Goal: Task Accomplishment & Management: Use online tool/utility

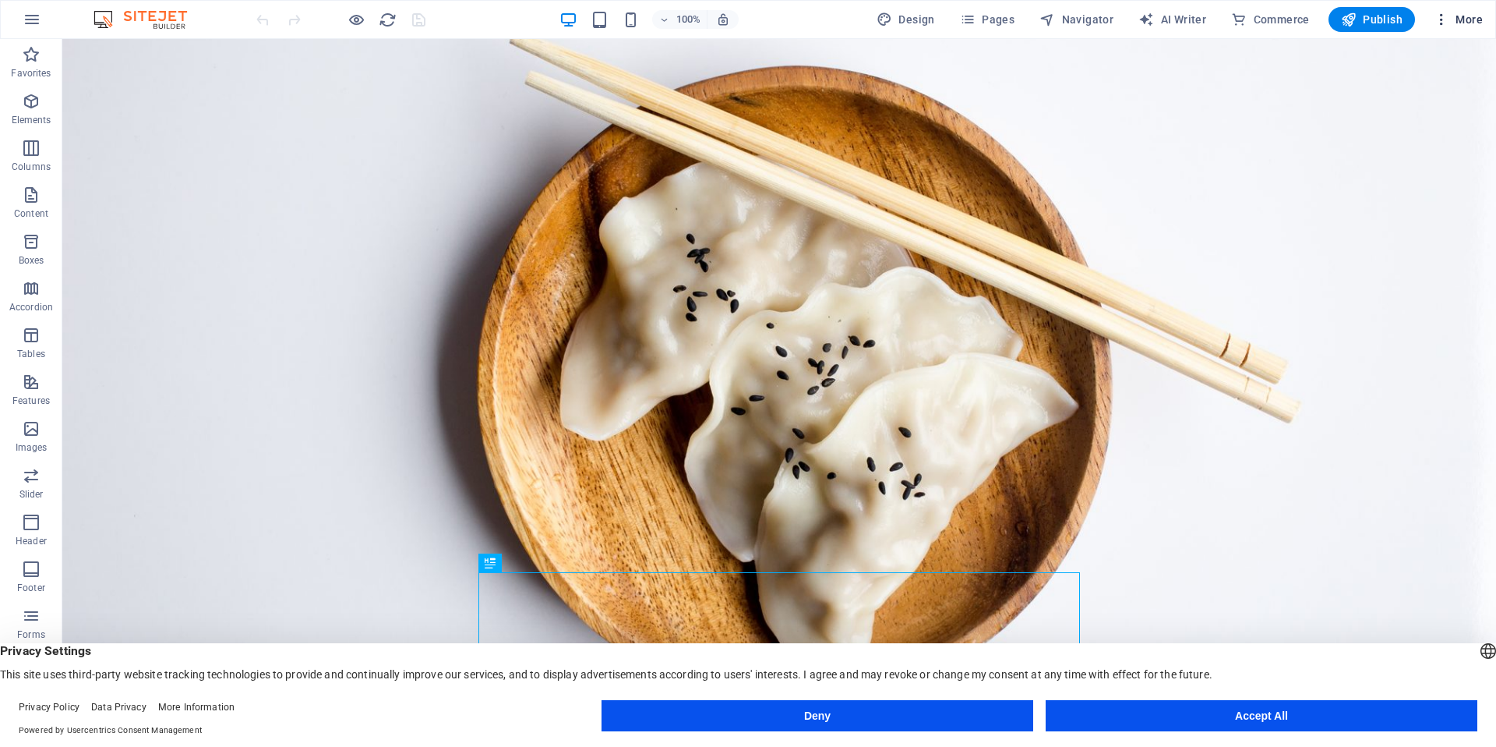
click at [1439, 21] on icon "button" at bounding box center [1442, 20] width 16 height 16
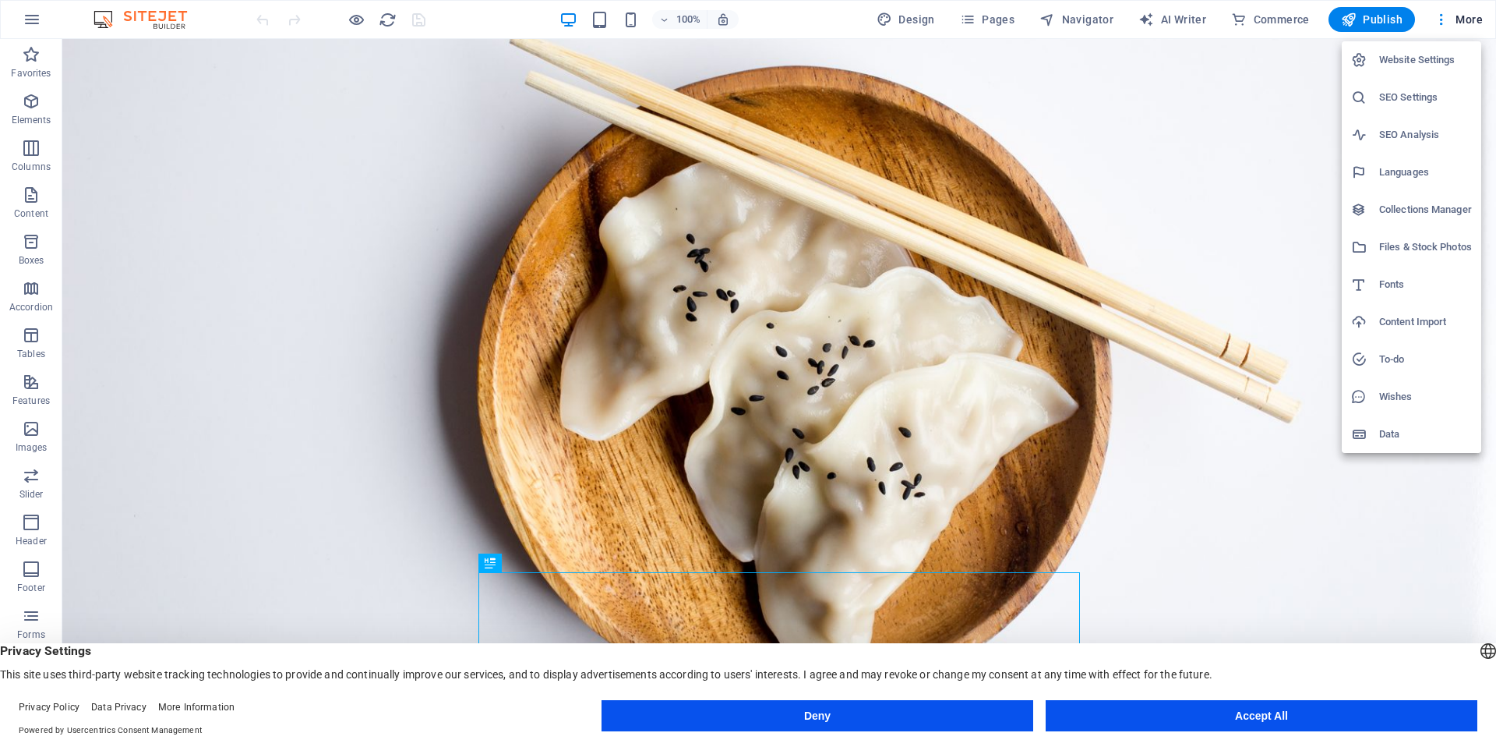
click at [1422, 58] on h6 "Website Settings" at bounding box center [1425, 60] width 93 height 19
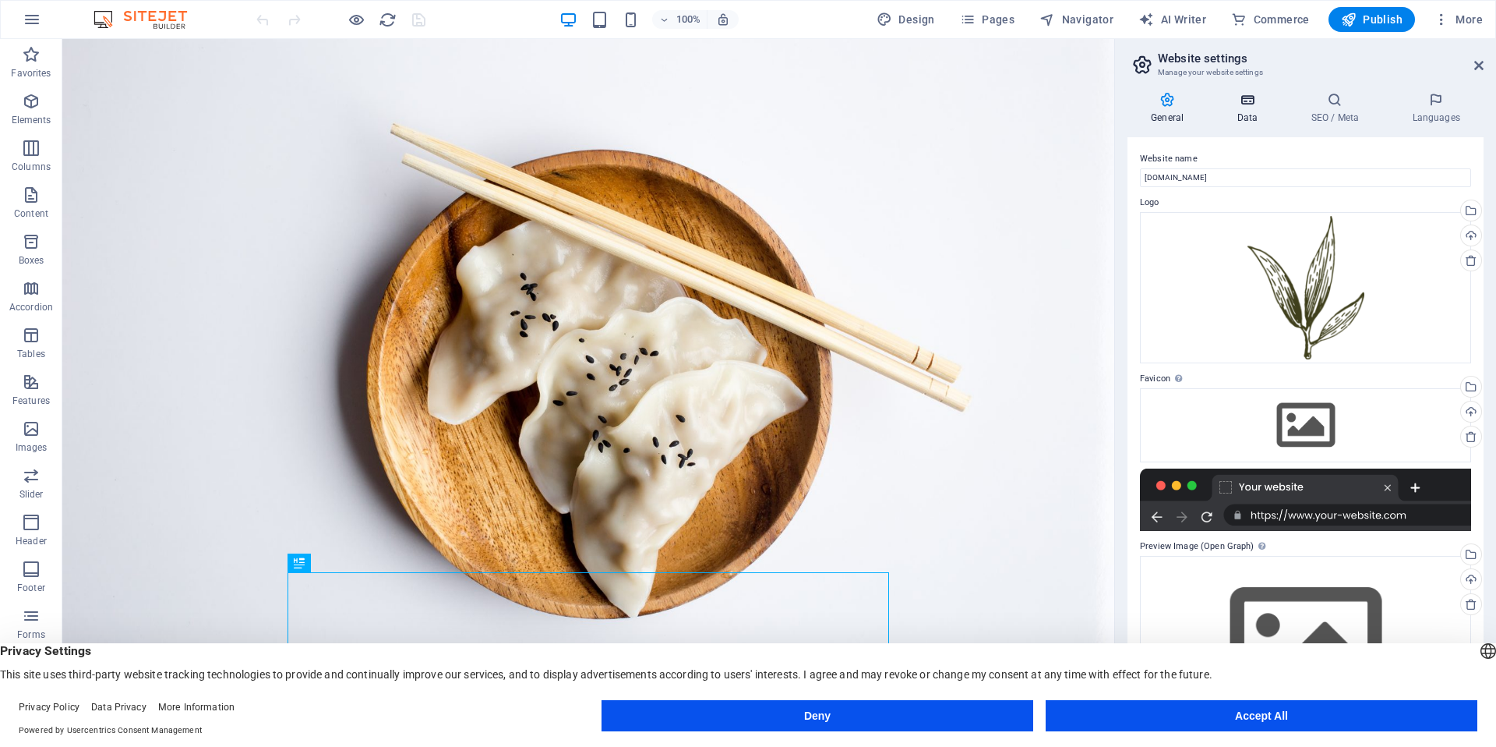
click at [1266, 108] on h4 "Data" at bounding box center [1250, 108] width 74 height 33
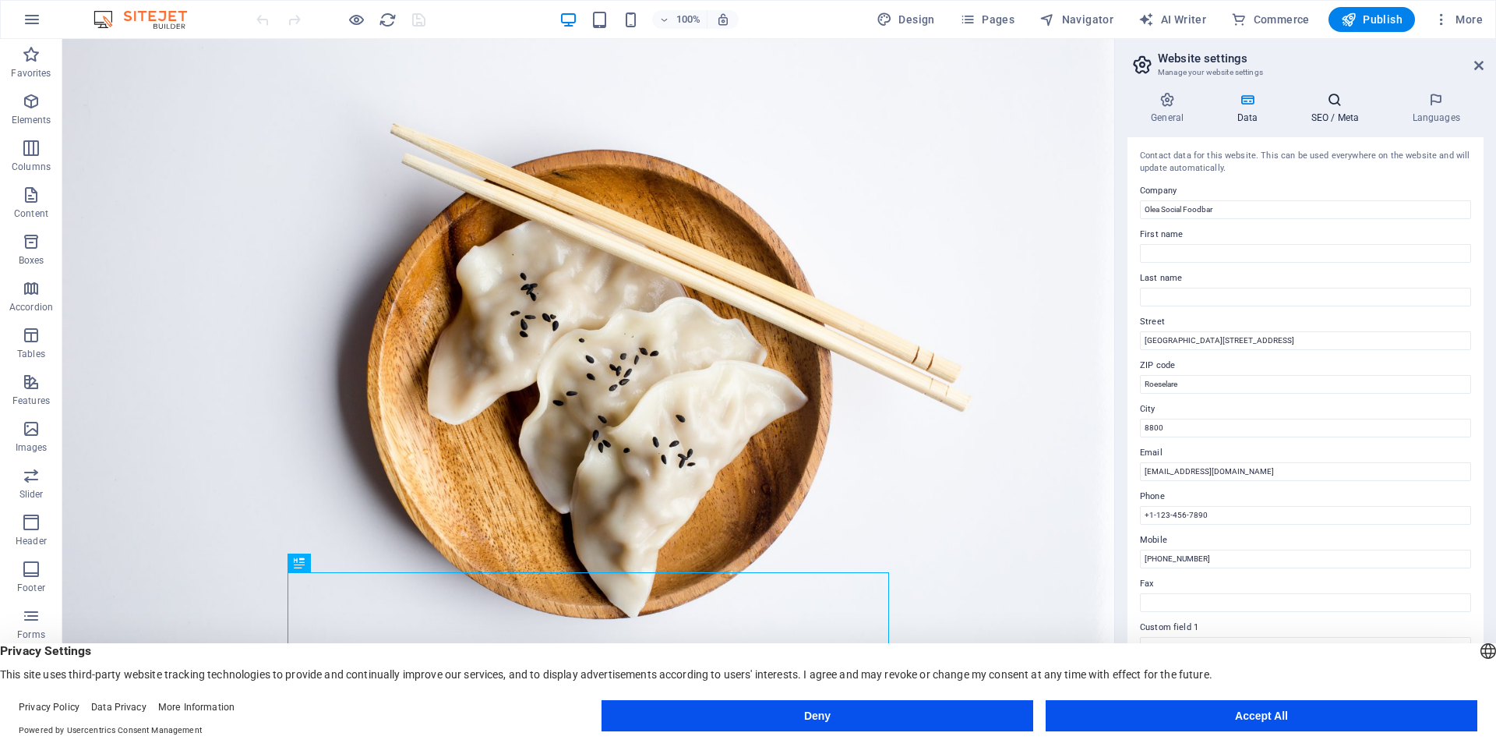
click at [1321, 97] on icon at bounding box center [1334, 100] width 95 height 16
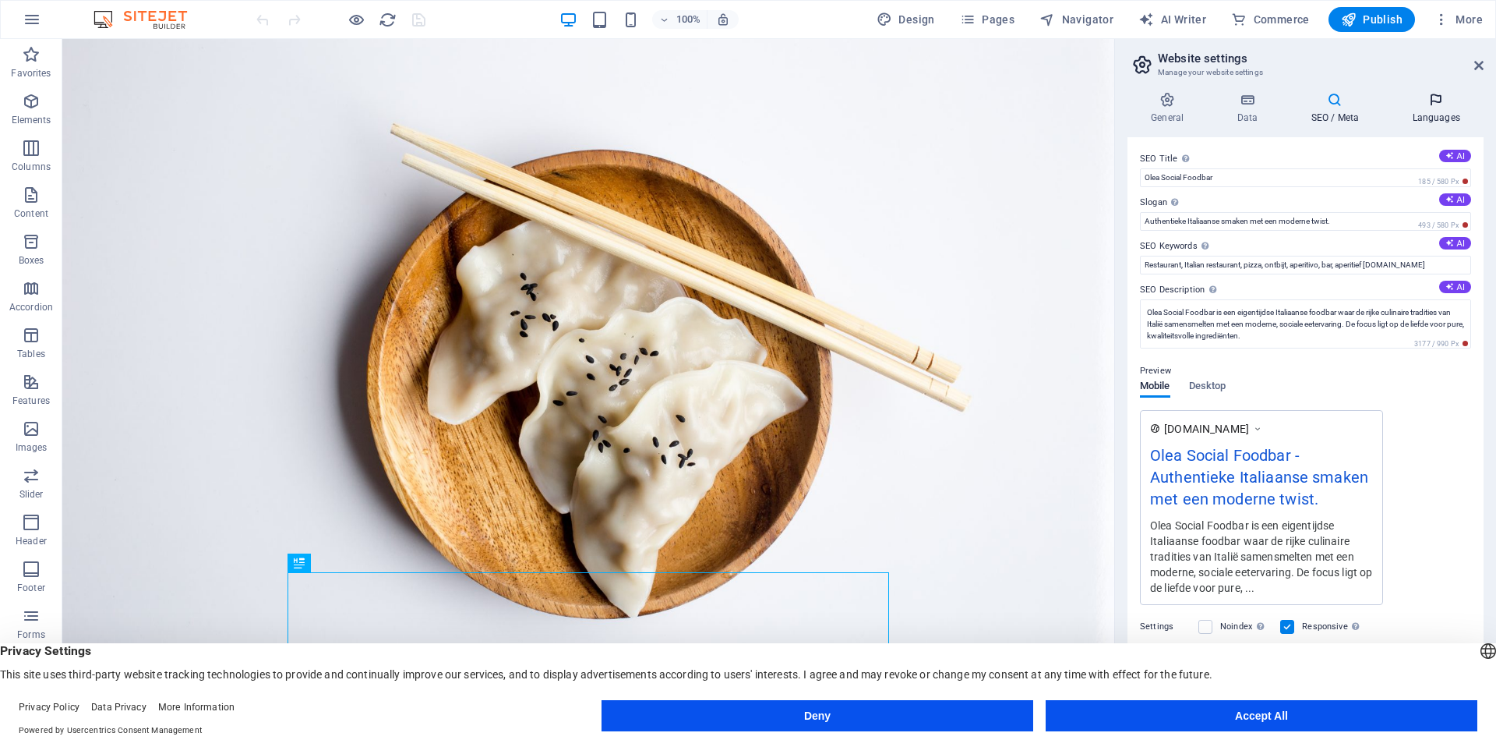
click at [1442, 102] on icon at bounding box center [1436, 100] width 95 height 16
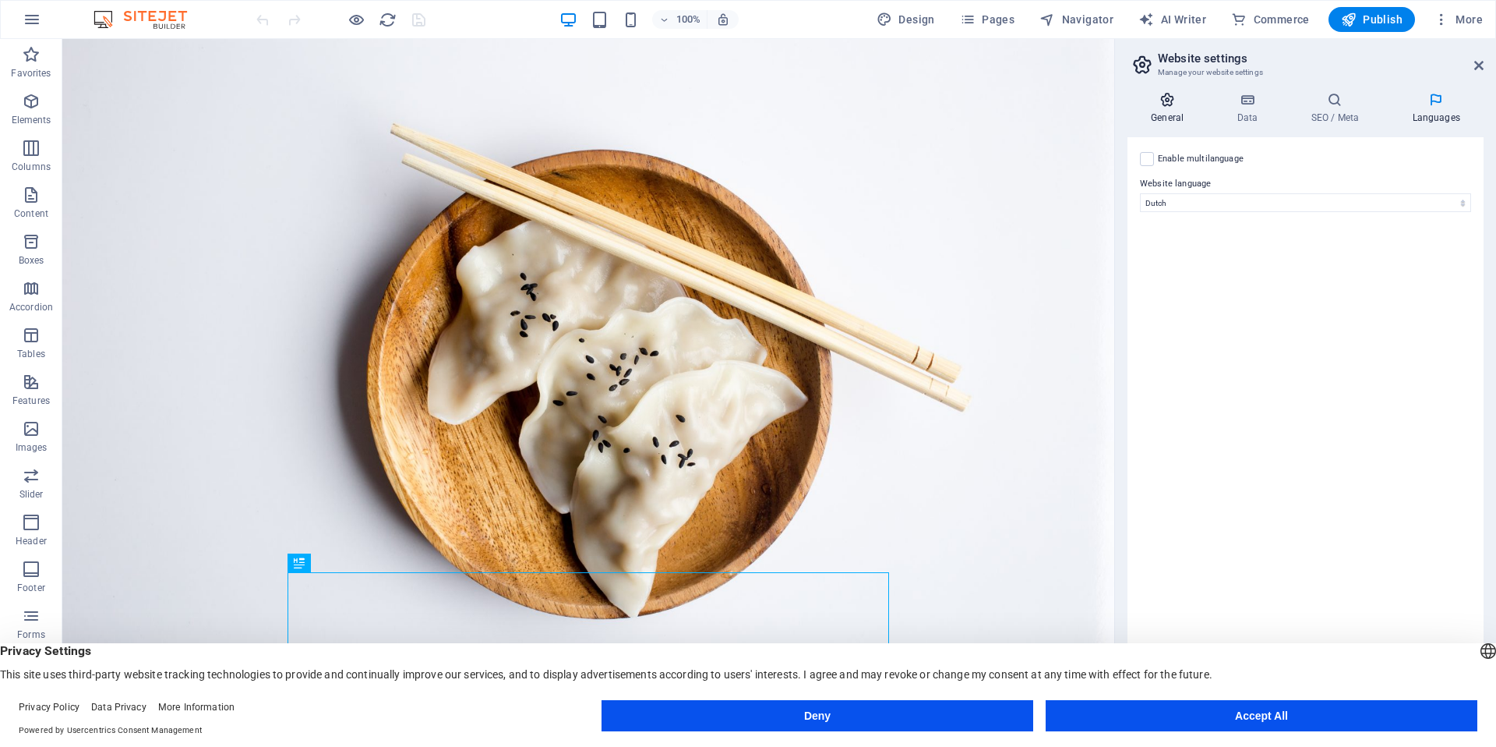
click at [1162, 96] on icon at bounding box center [1167, 100] width 79 height 16
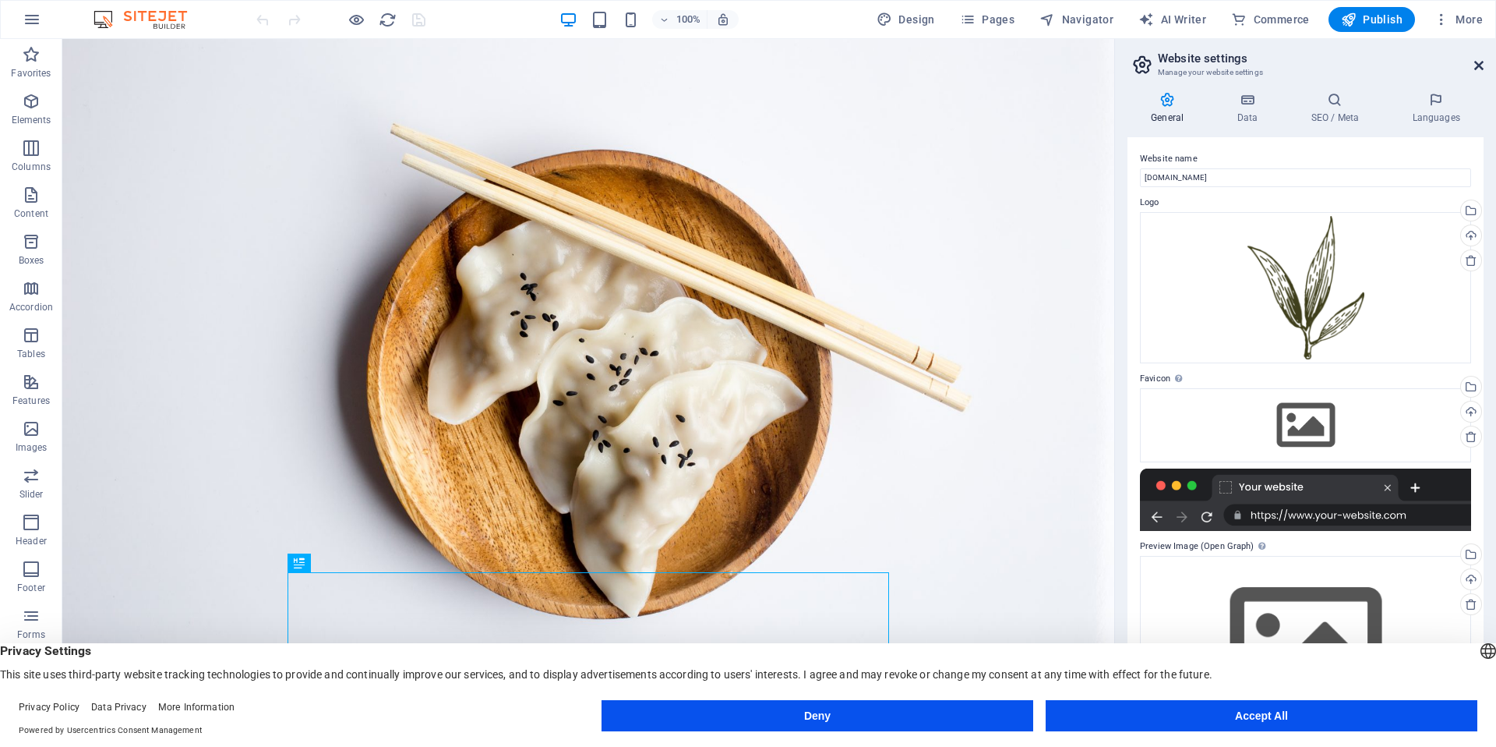
click at [1481, 62] on icon at bounding box center [1478, 65] width 9 height 12
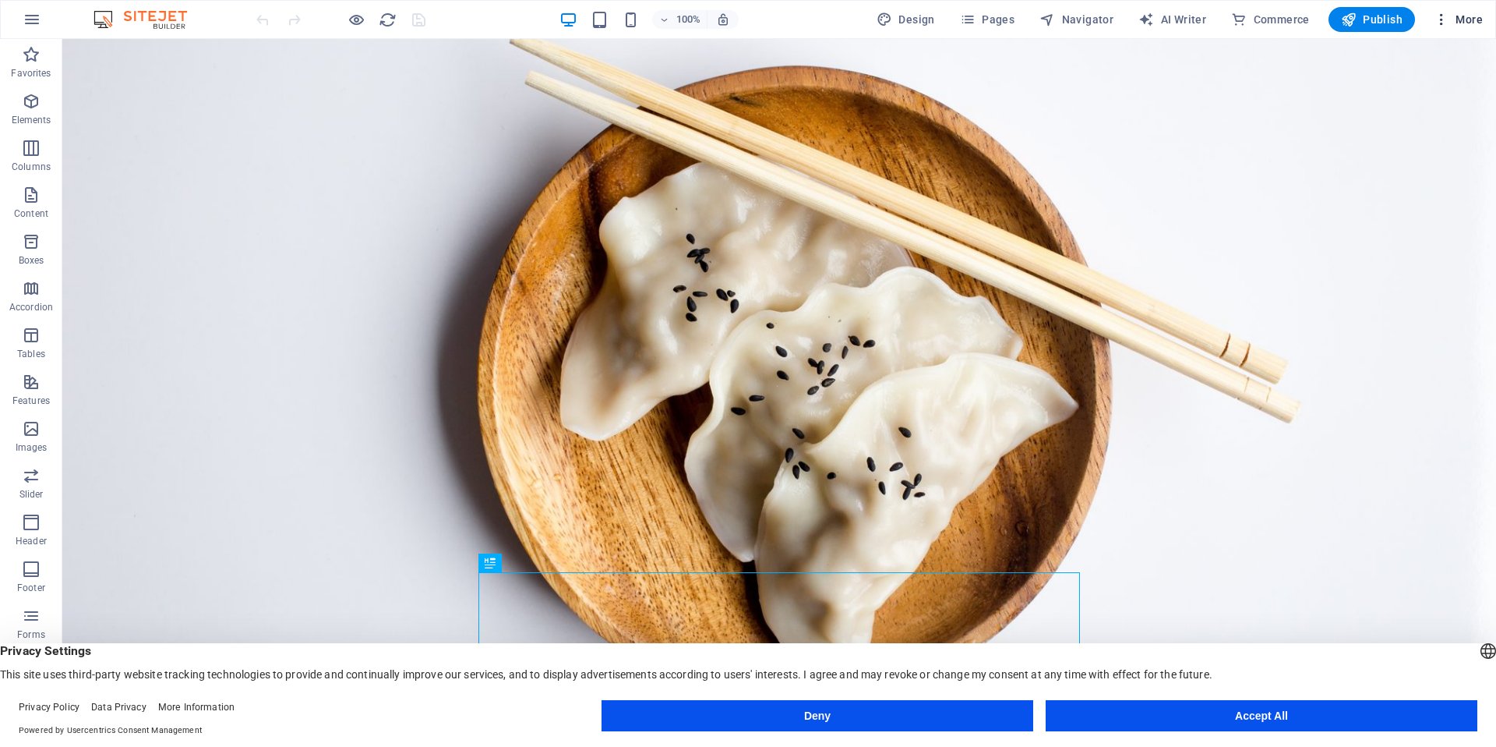
click at [1449, 19] on icon "button" at bounding box center [1442, 20] width 16 height 16
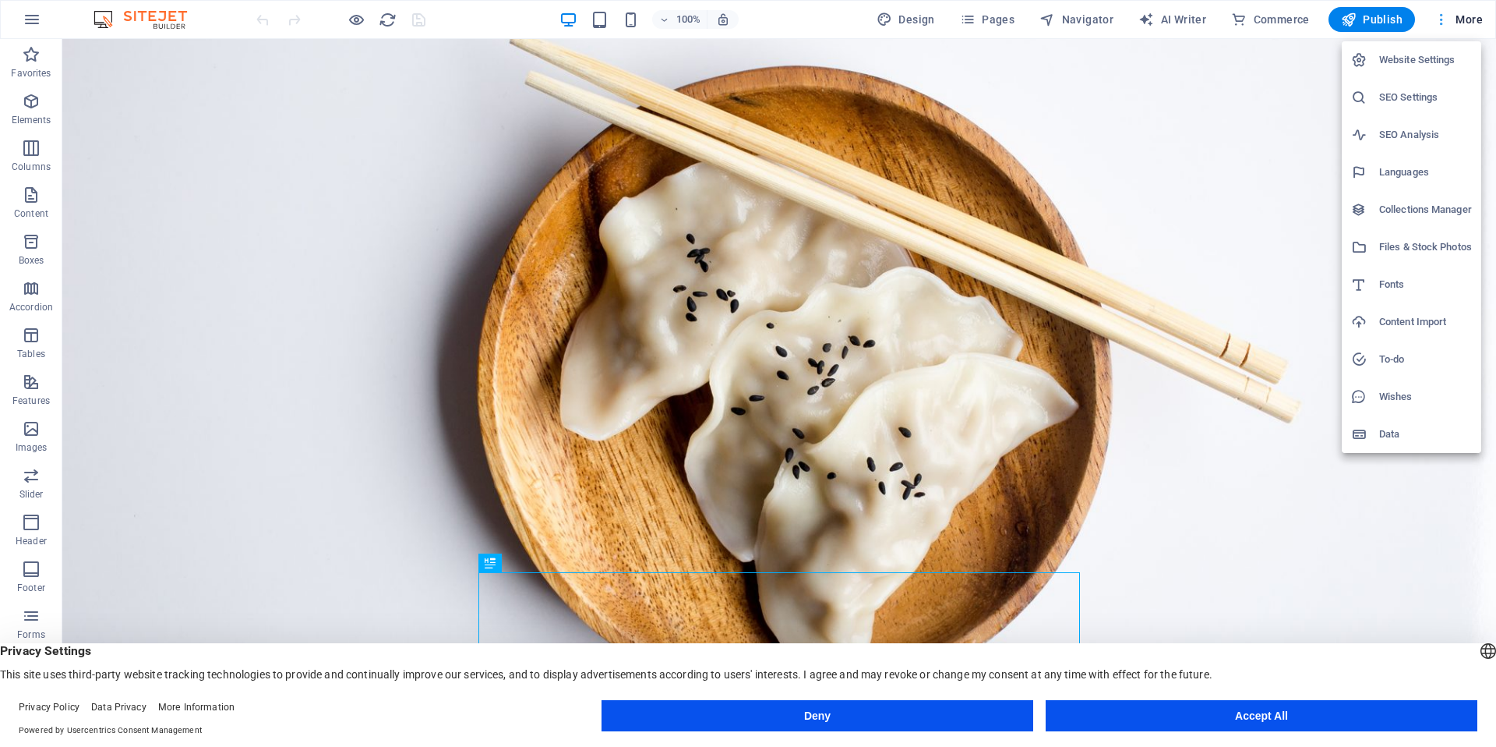
click at [1449, 19] on div at bounding box center [748, 373] width 1496 height 747
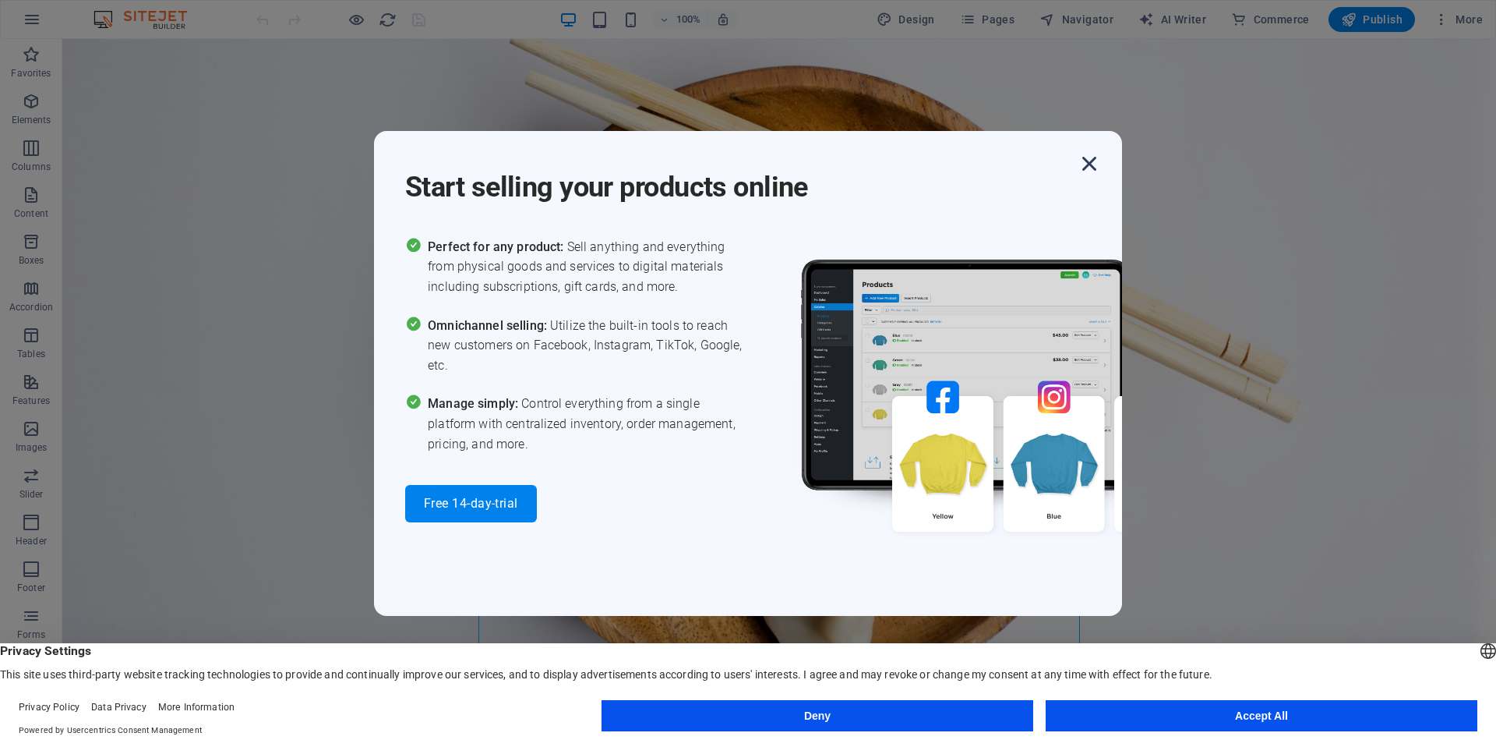
click at [1089, 161] on icon "button" at bounding box center [1089, 164] width 28 height 28
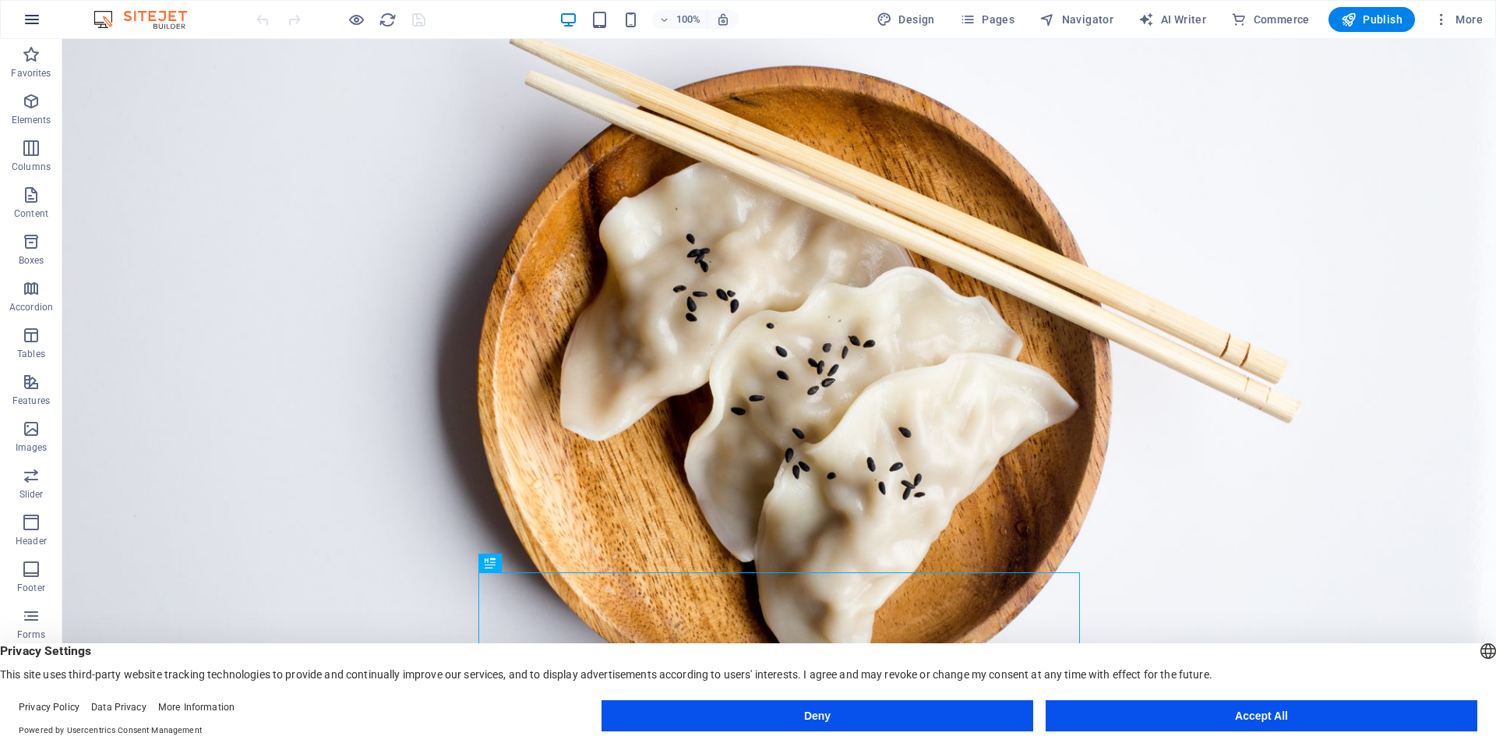
click at [48, 23] on button "button" at bounding box center [31, 19] width 37 height 37
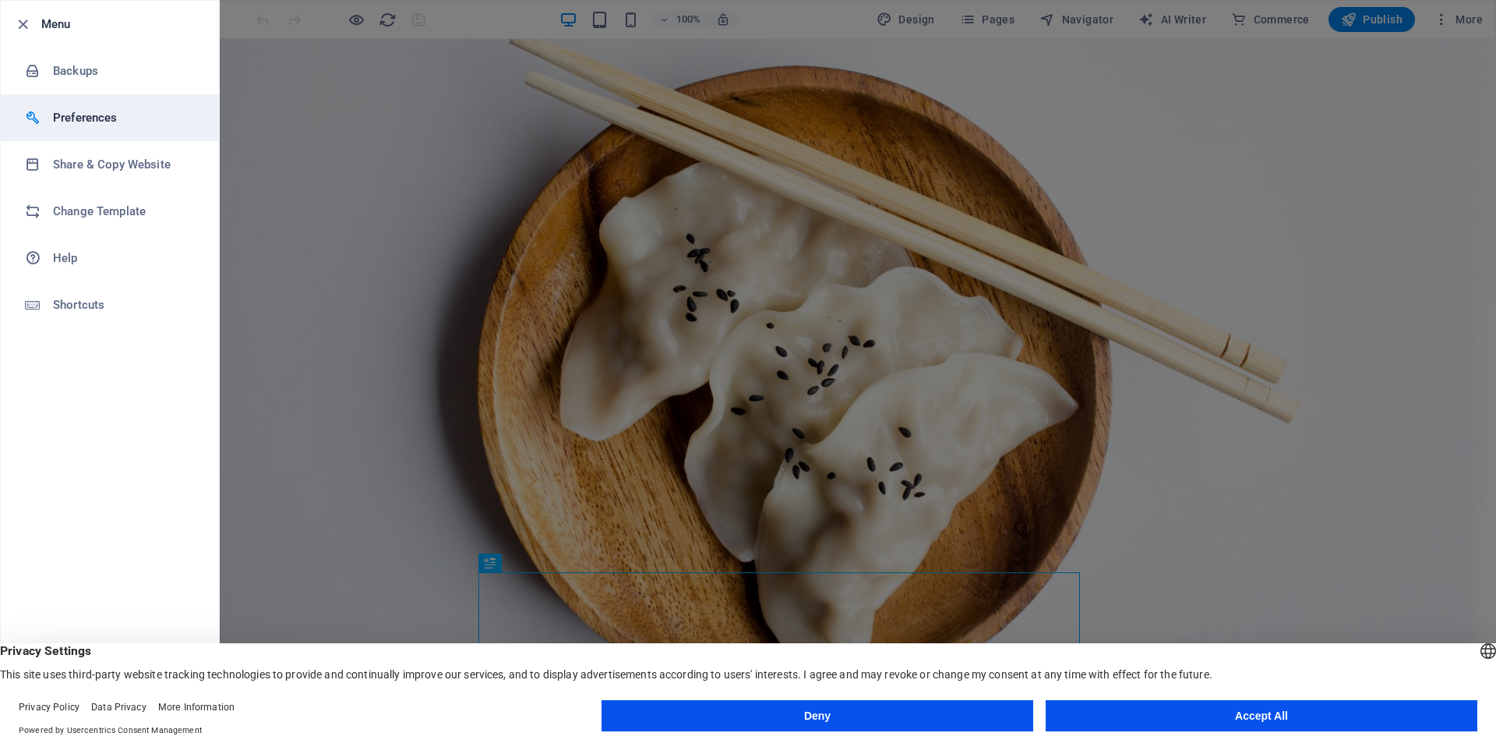
click at [70, 110] on h6 "Preferences" at bounding box center [125, 117] width 144 height 19
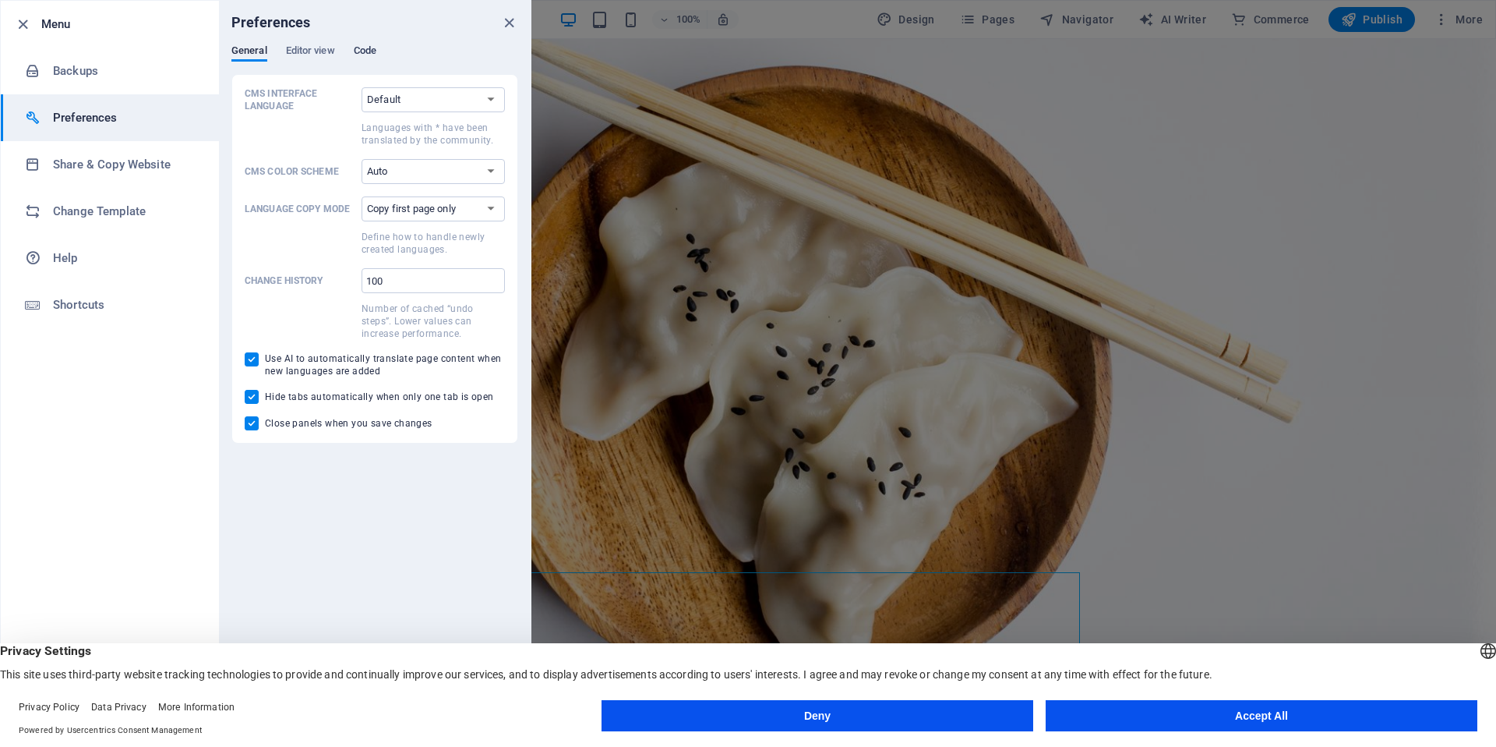
click at [366, 58] on span "Code" at bounding box center [365, 52] width 23 height 22
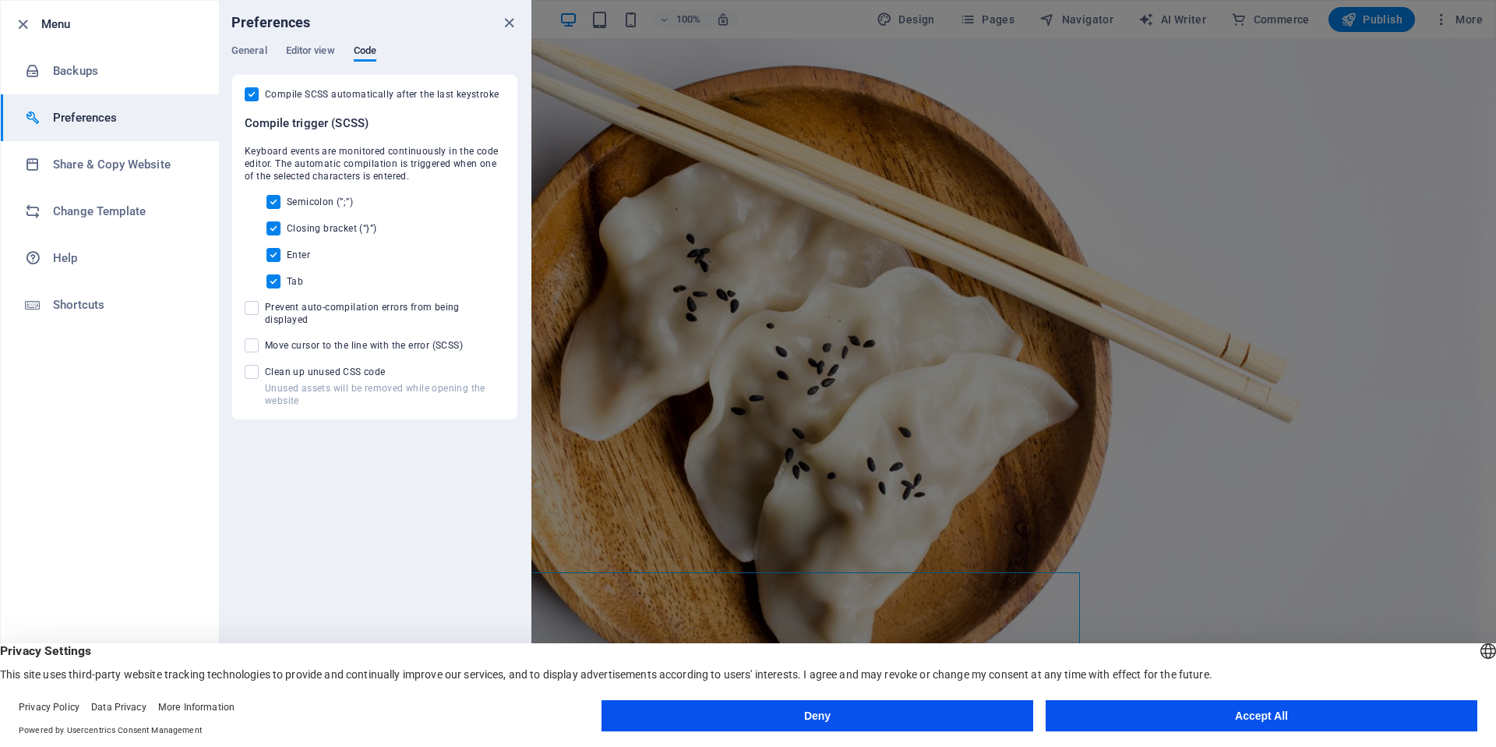
click at [288, 40] on div "Preferences" at bounding box center [375, 23] width 312 height 44
click at [295, 49] on span "Editor view" at bounding box center [310, 52] width 49 height 22
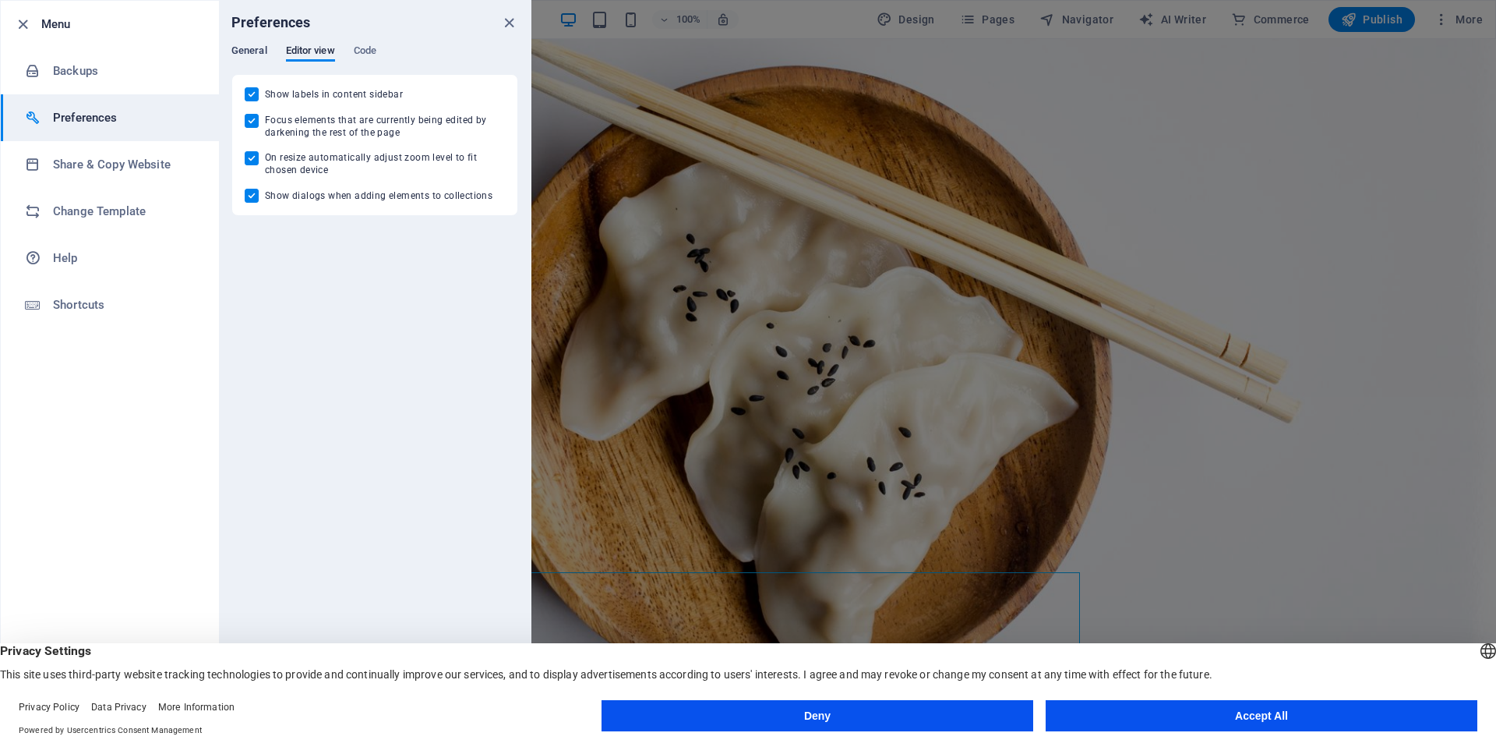
click at [246, 49] on span "General" at bounding box center [249, 52] width 36 height 22
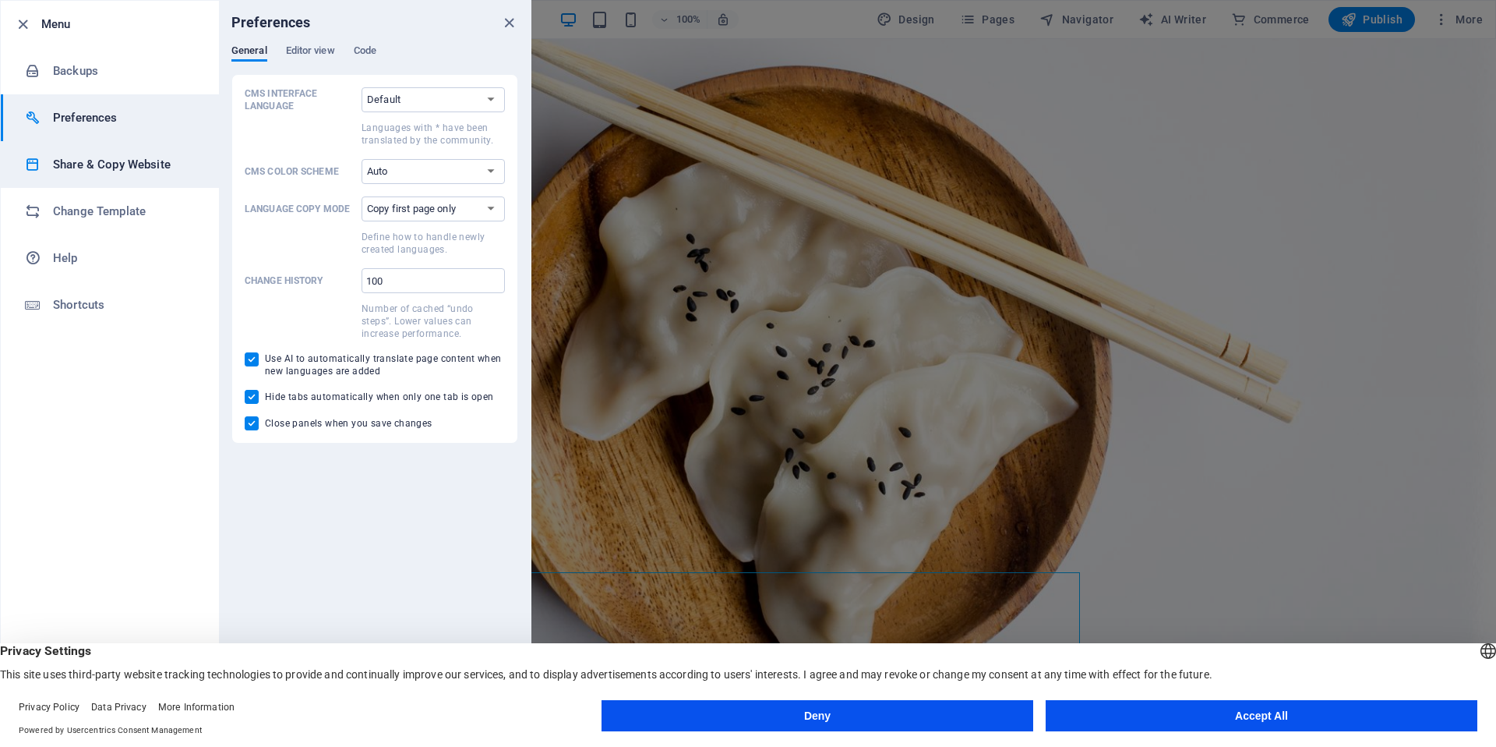
click at [108, 162] on h6 "Share & Copy Website" at bounding box center [125, 164] width 144 height 19
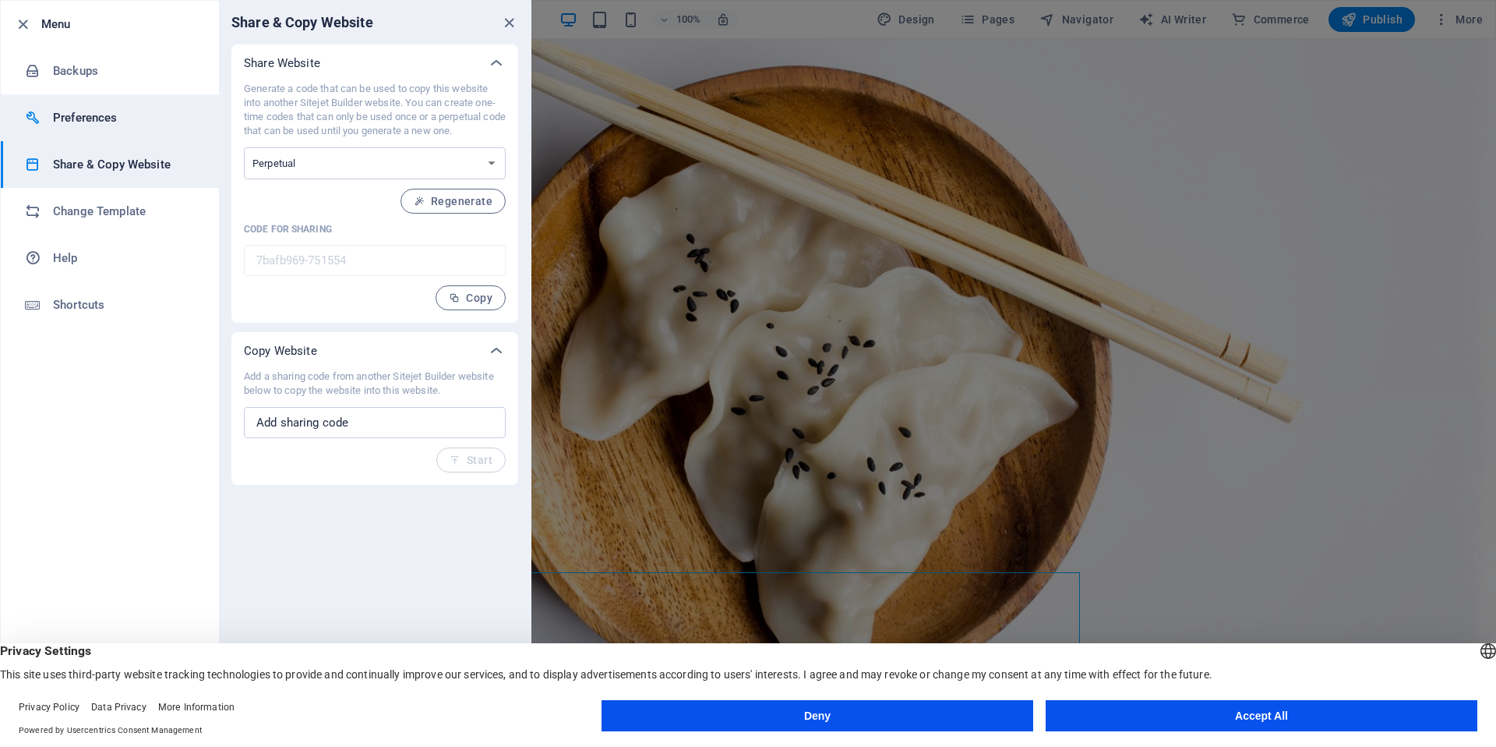
click at [84, 123] on h6 "Preferences" at bounding box center [125, 117] width 144 height 19
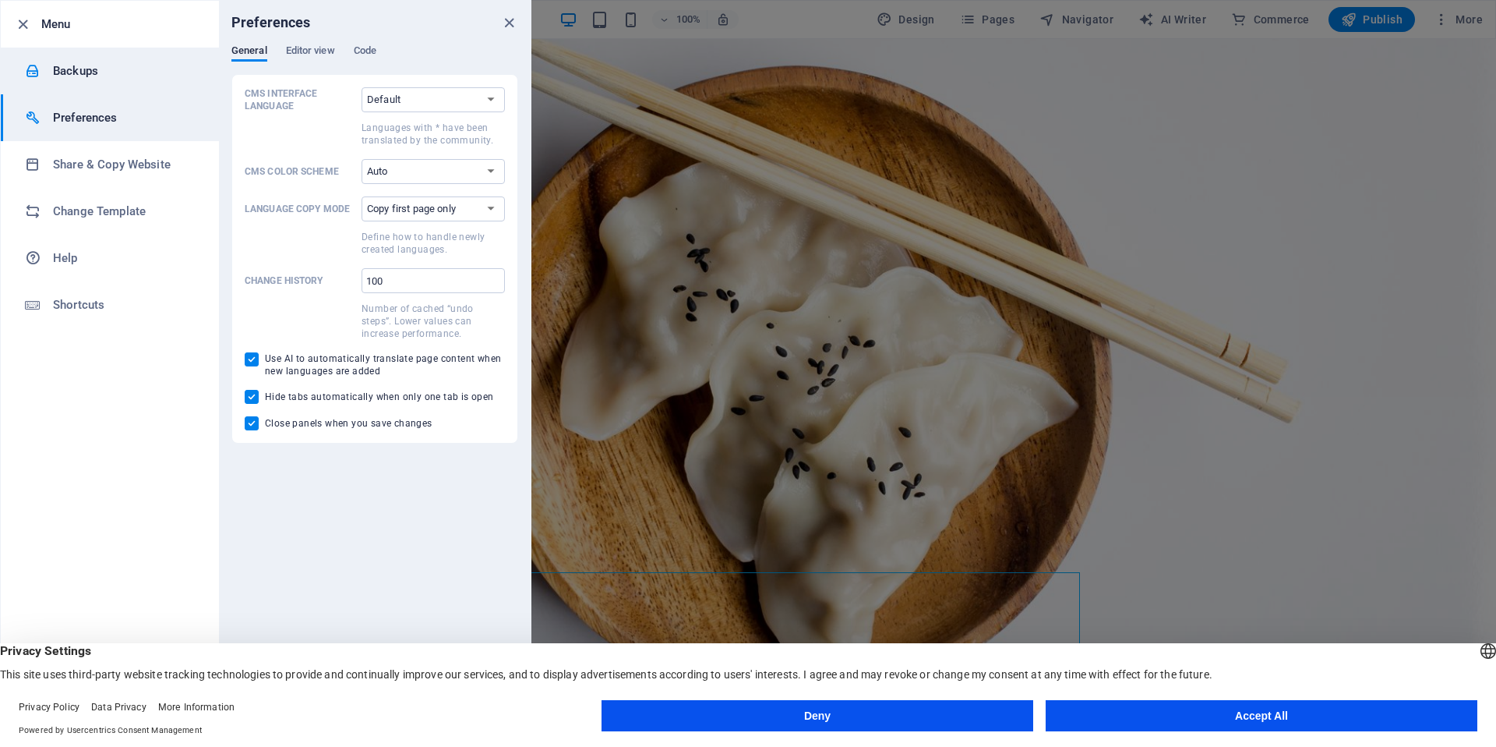
click at [82, 79] on h6 "Backups" at bounding box center [125, 71] width 144 height 19
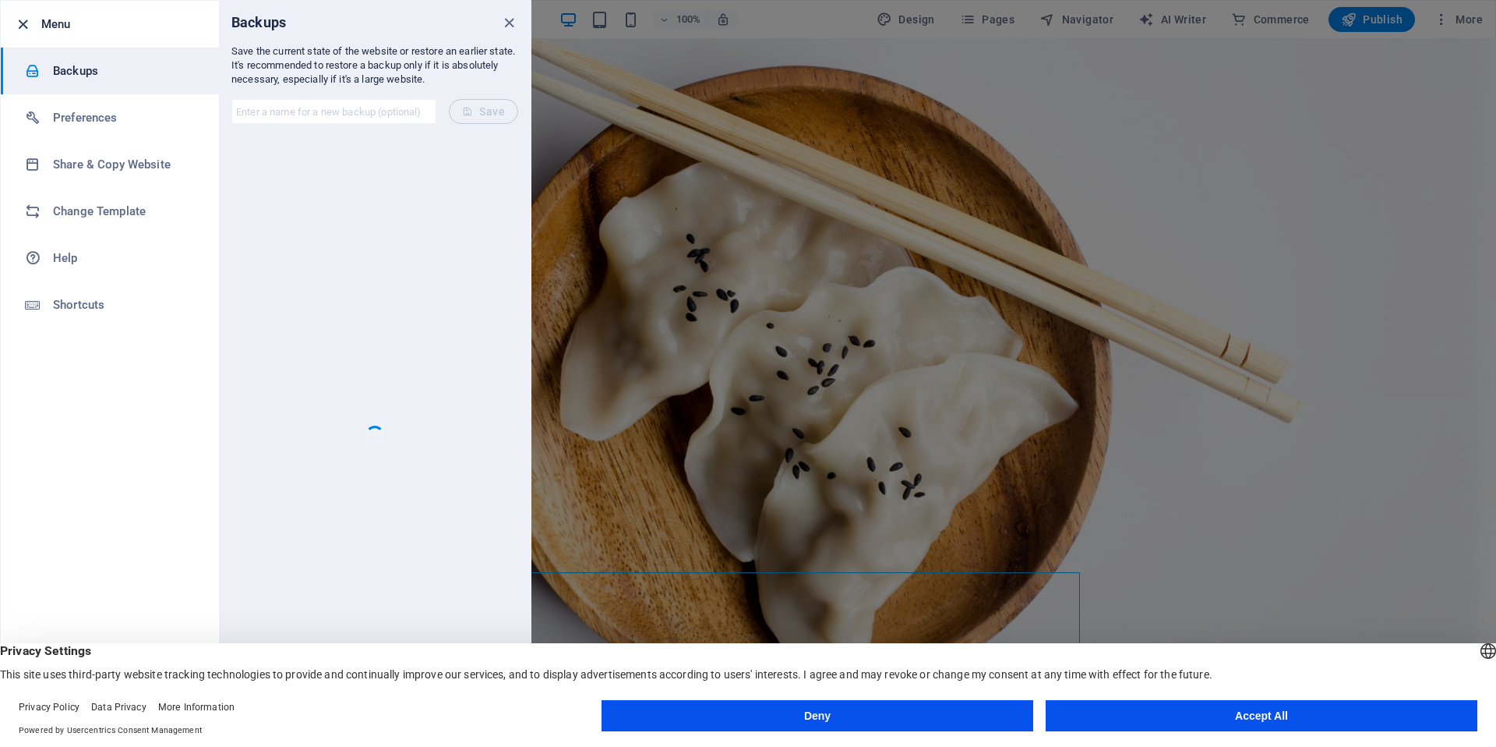
click at [24, 25] on icon "button" at bounding box center [23, 25] width 18 height 18
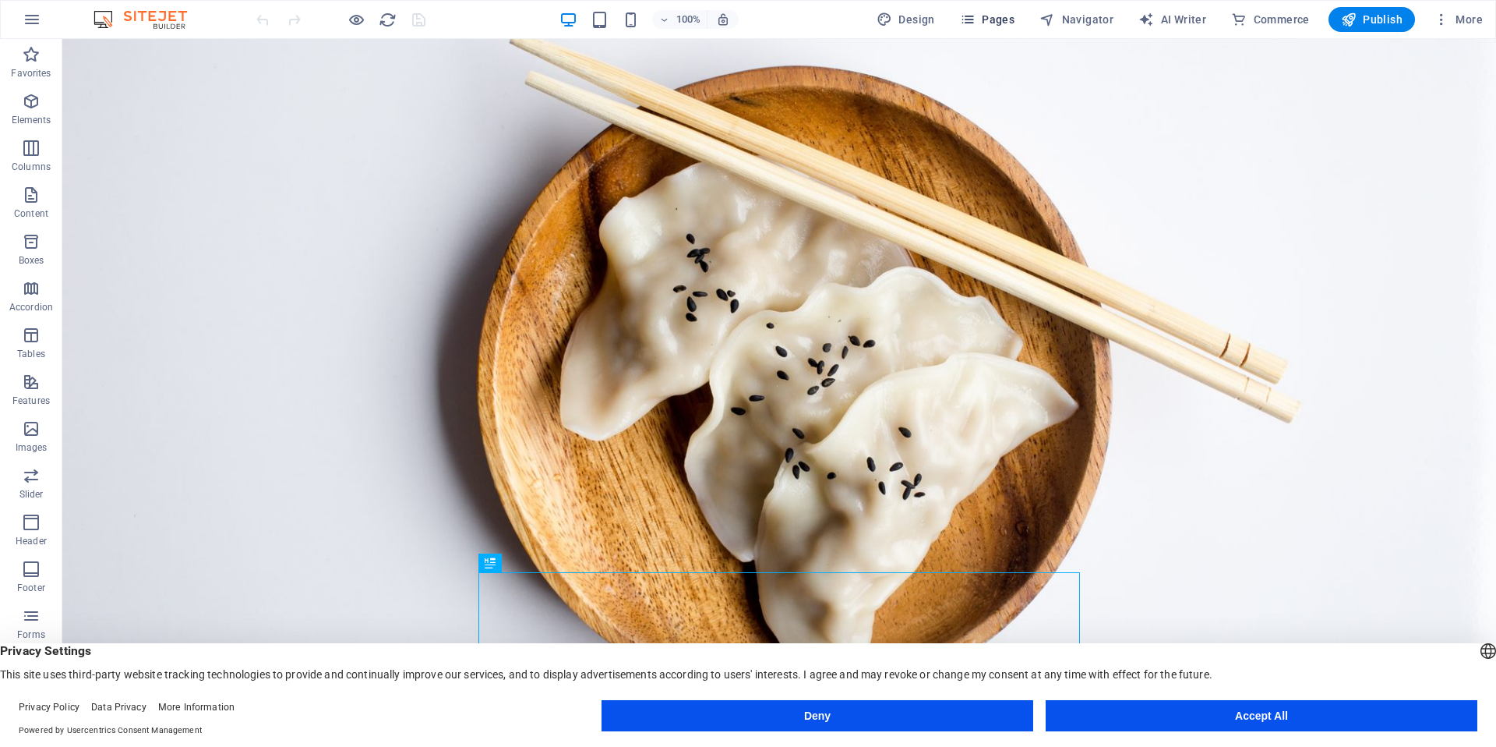
click at [968, 16] on icon "button" at bounding box center [968, 20] width 16 height 16
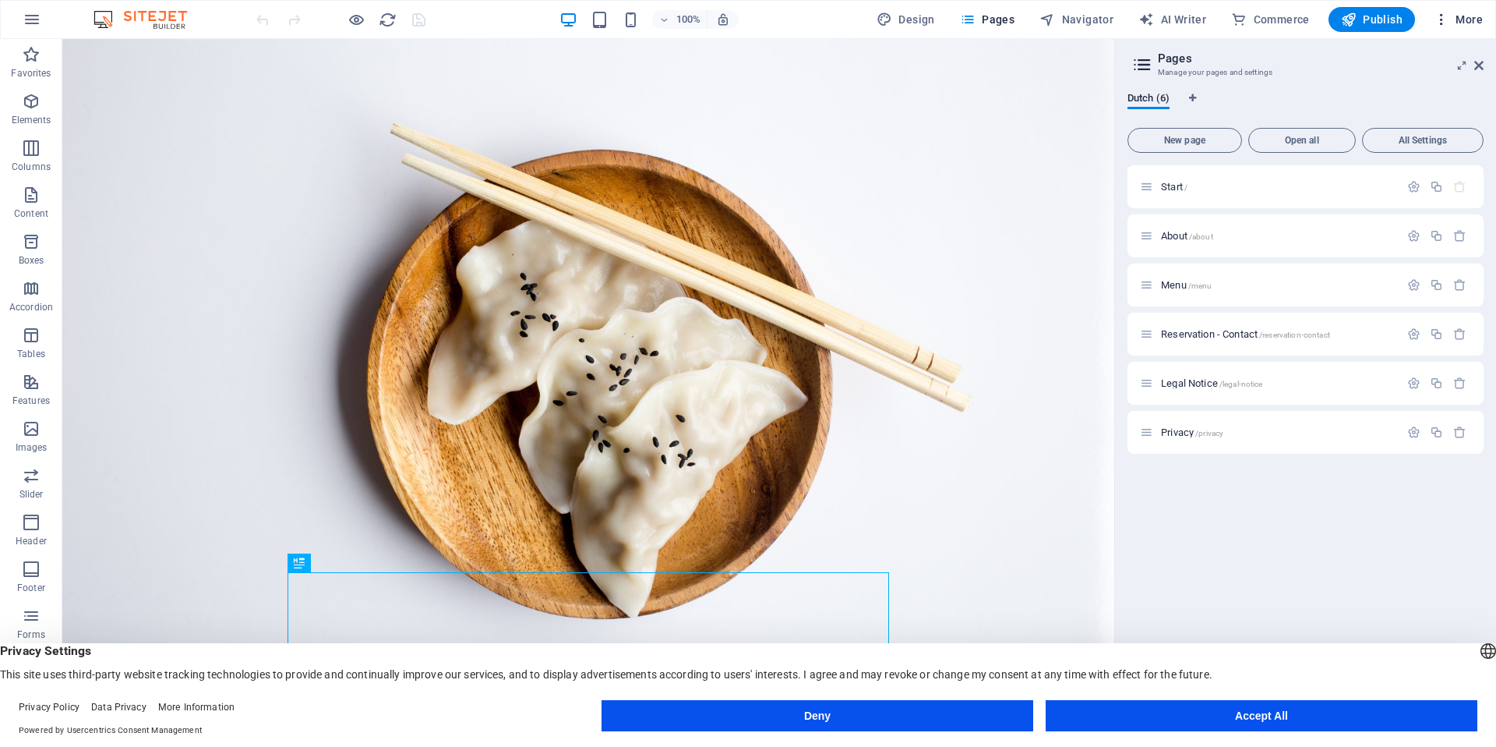
click at [1467, 22] on span "More" at bounding box center [1458, 20] width 49 height 16
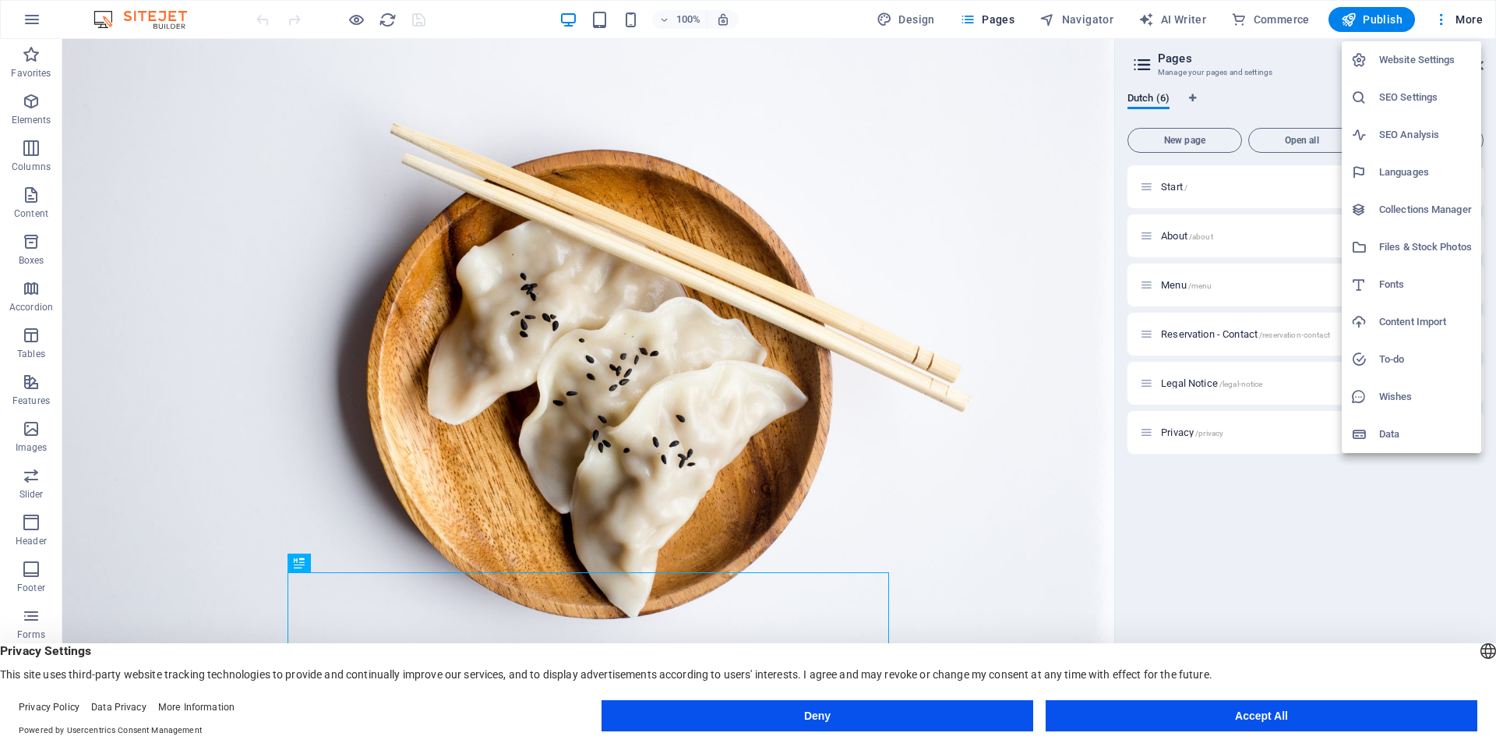
click at [1407, 62] on h6 "Website Settings" at bounding box center [1425, 60] width 93 height 19
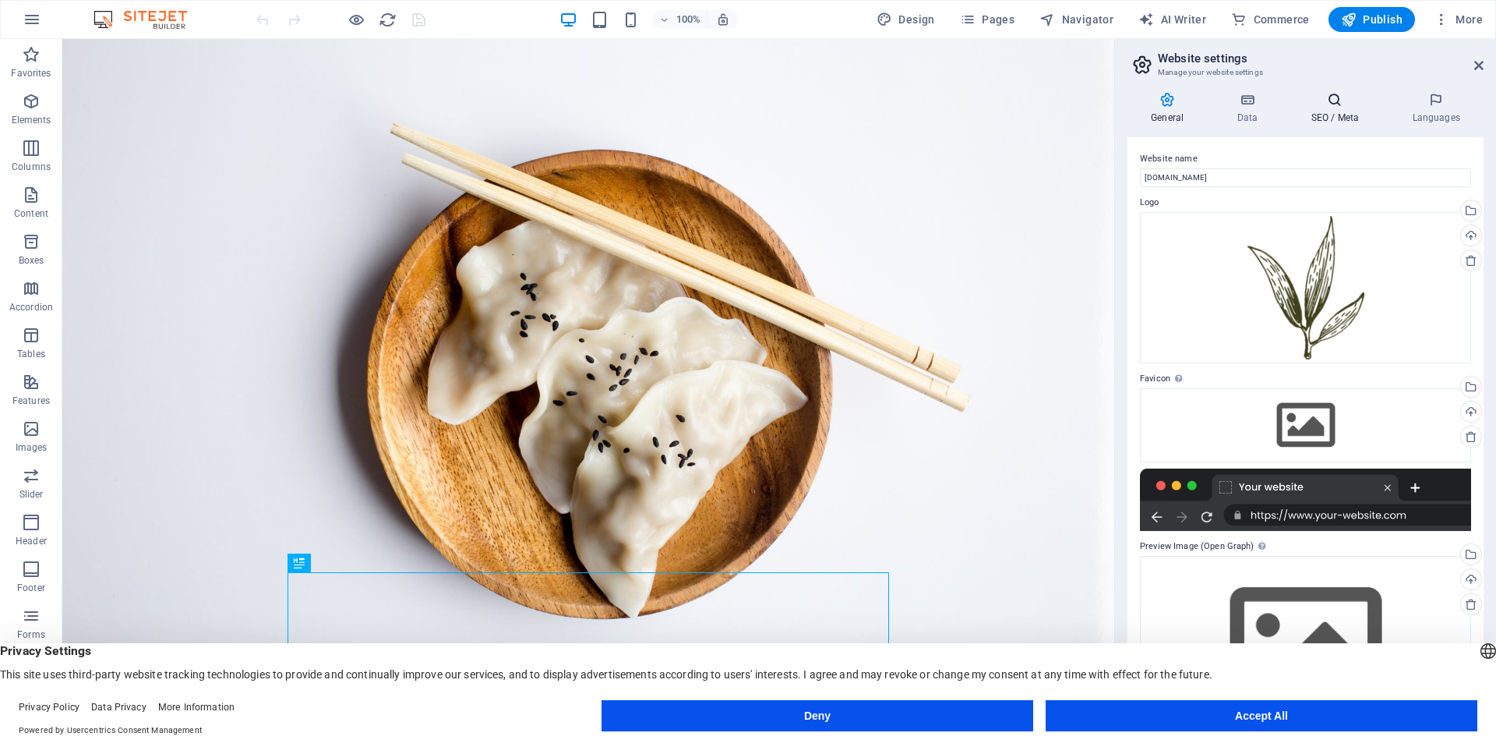
click at [1341, 95] on icon at bounding box center [1334, 100] width 95 height 16
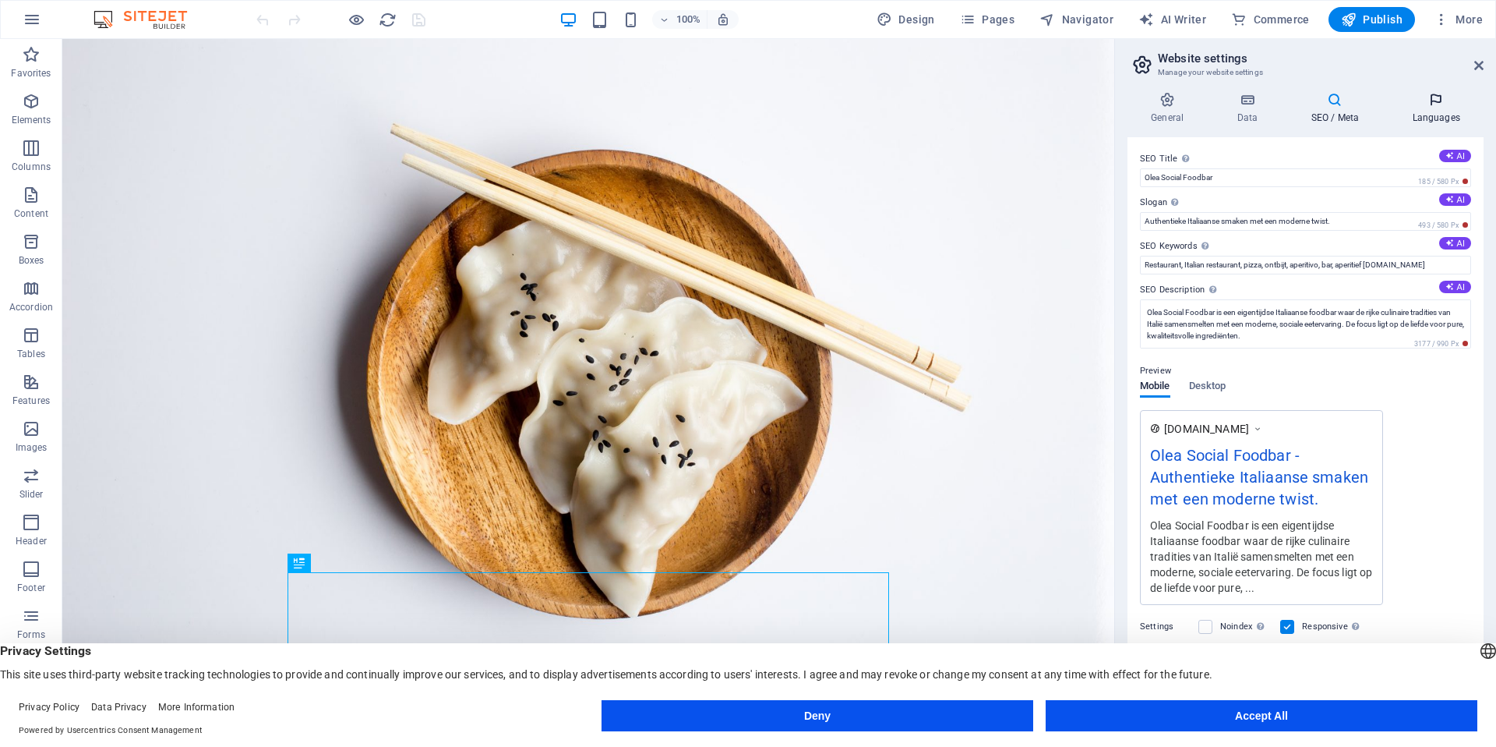
click at [1432, 97] on icon at bounding box center [1436, 100] width 95 height 16
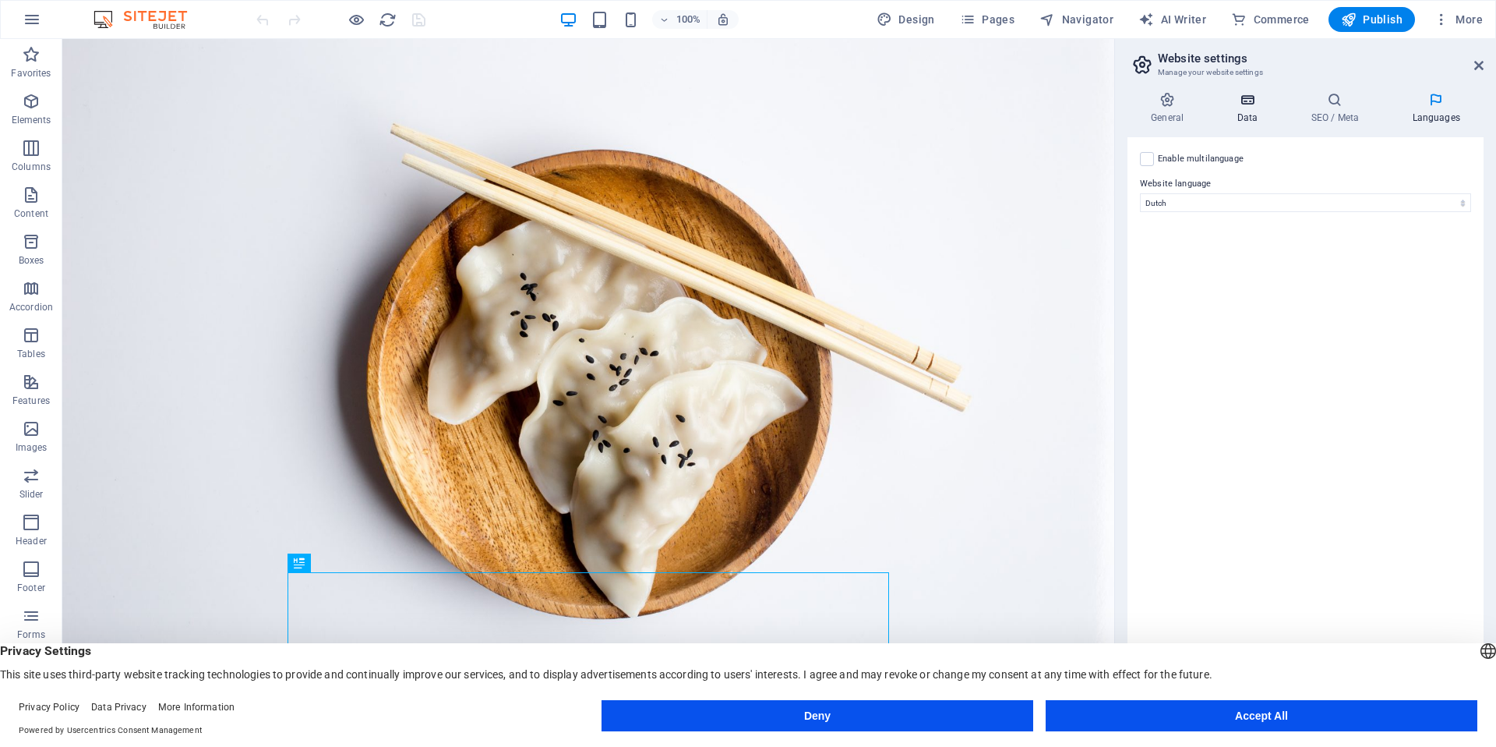
click at [1245, 105] on icon at bounding box center [1247, 100] width 68 height 16
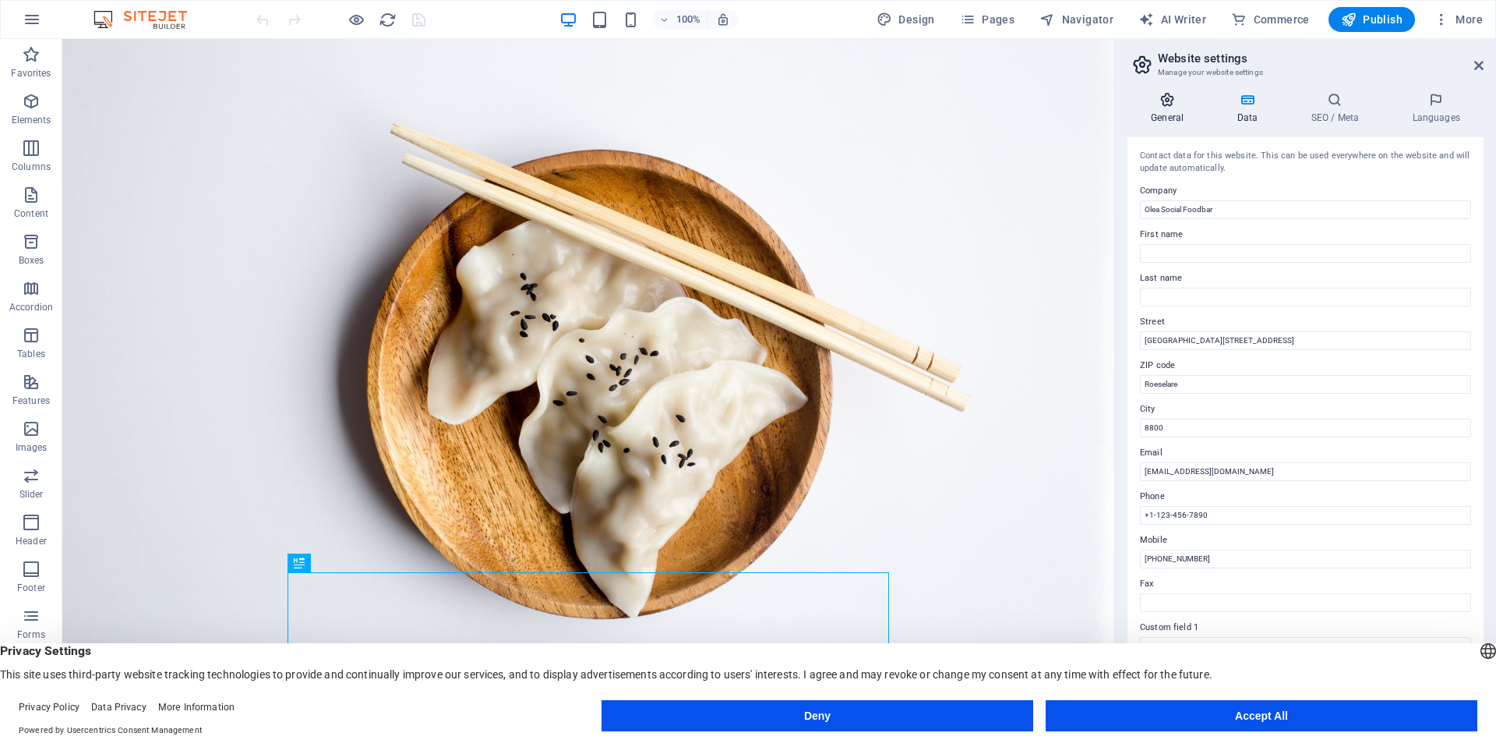
click at [1177, 108] on h4 "General" at bounding box center [1171, 108] width 86 height 33
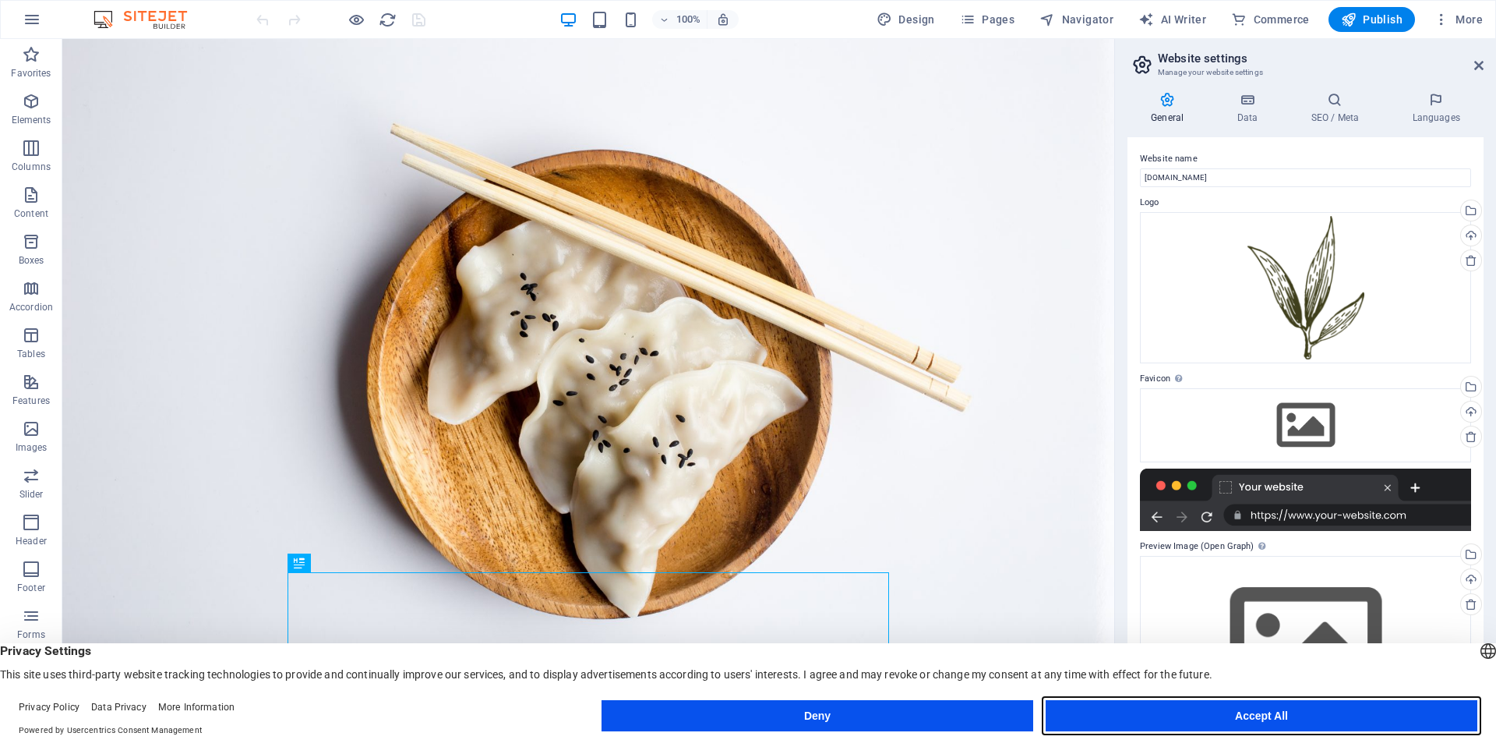
click at [1303, 708] on button "Accept All" at bounding box center [1262, 715] width 432 height 31
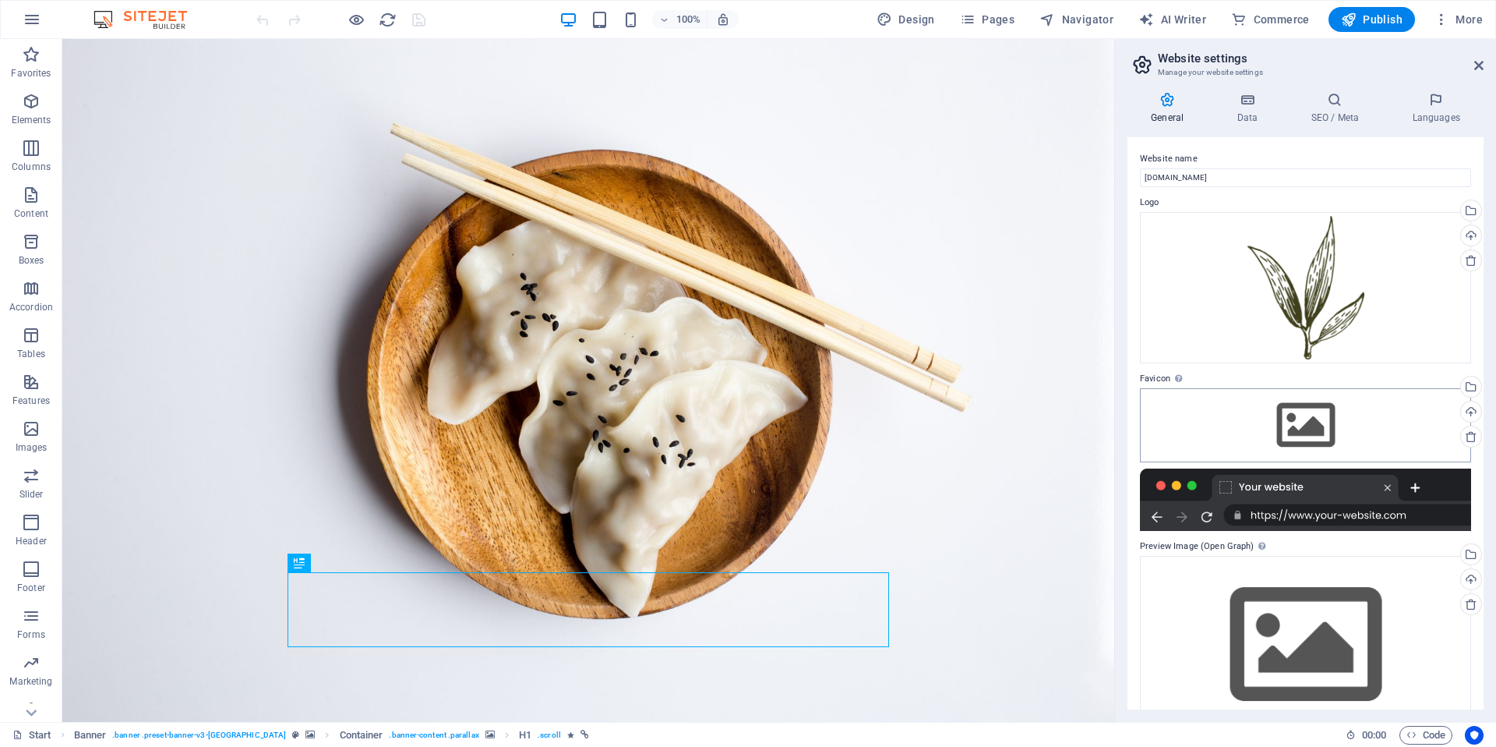
scroll to position [37, 0]
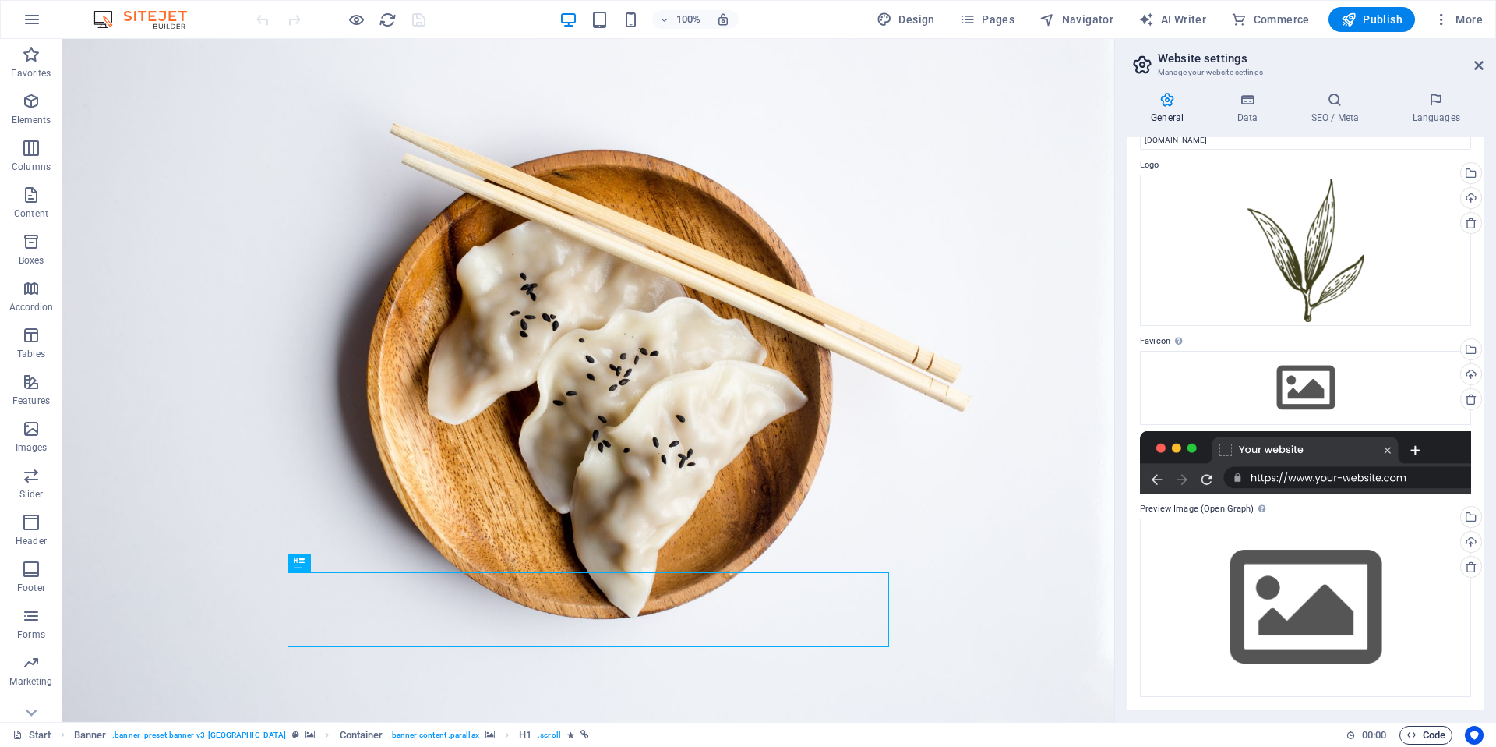
click at [1424, 737] on span "Code" at bounding box center [1426, 735] width 39 height 19
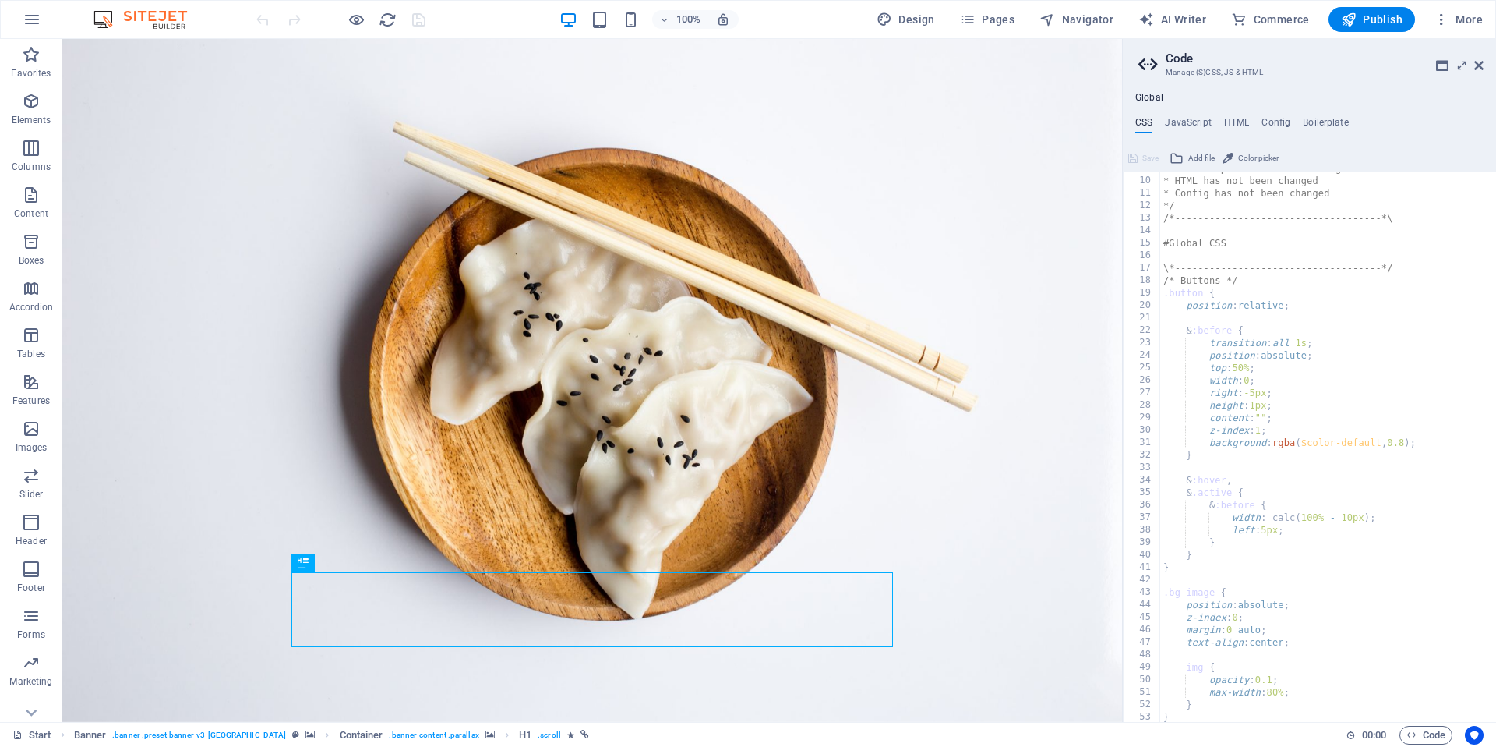
scroll to position [0, 0]
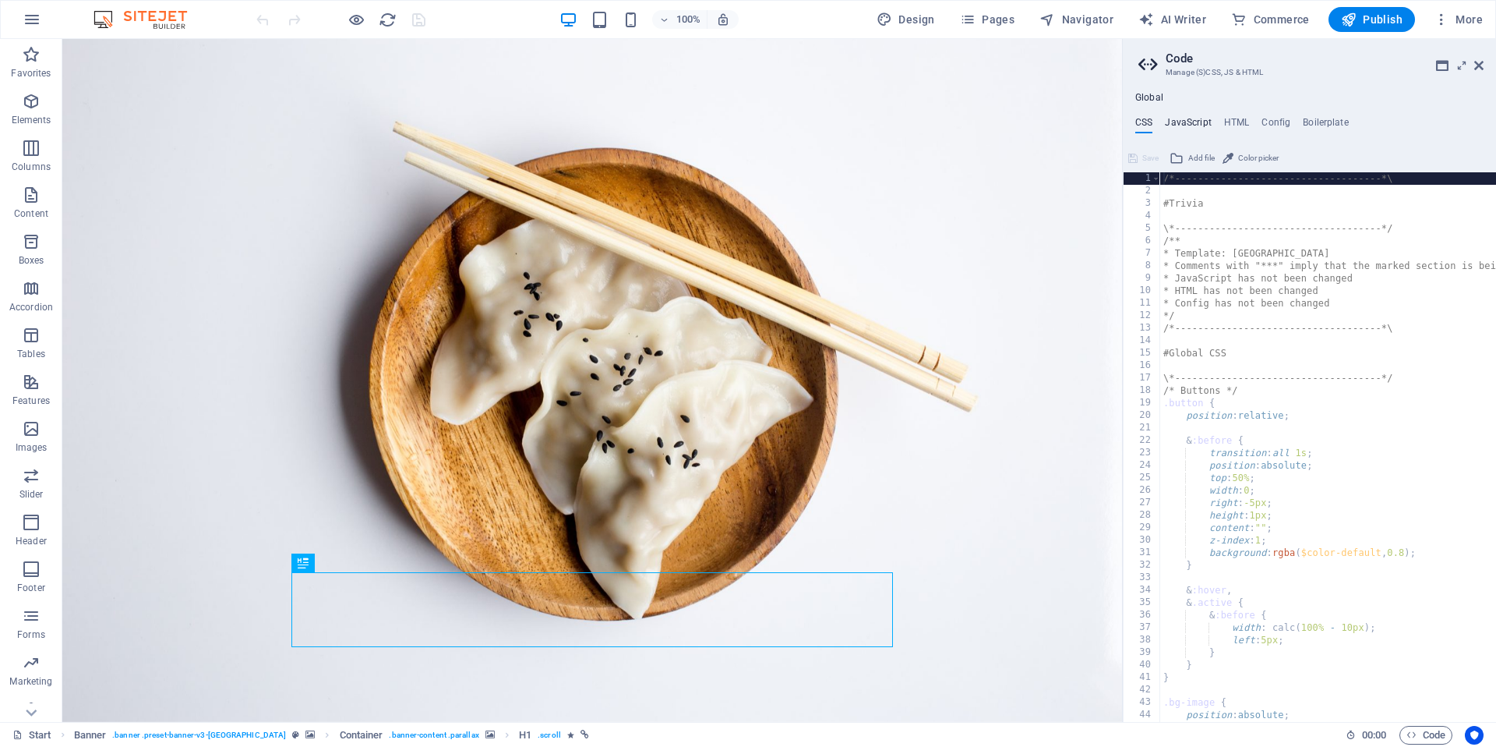
click at [1199, 124] on h4 "JavaScript" at bounding box center [1188, 125] width 46 height 17
type textarea "/* JS for preset "Menu V2" */"
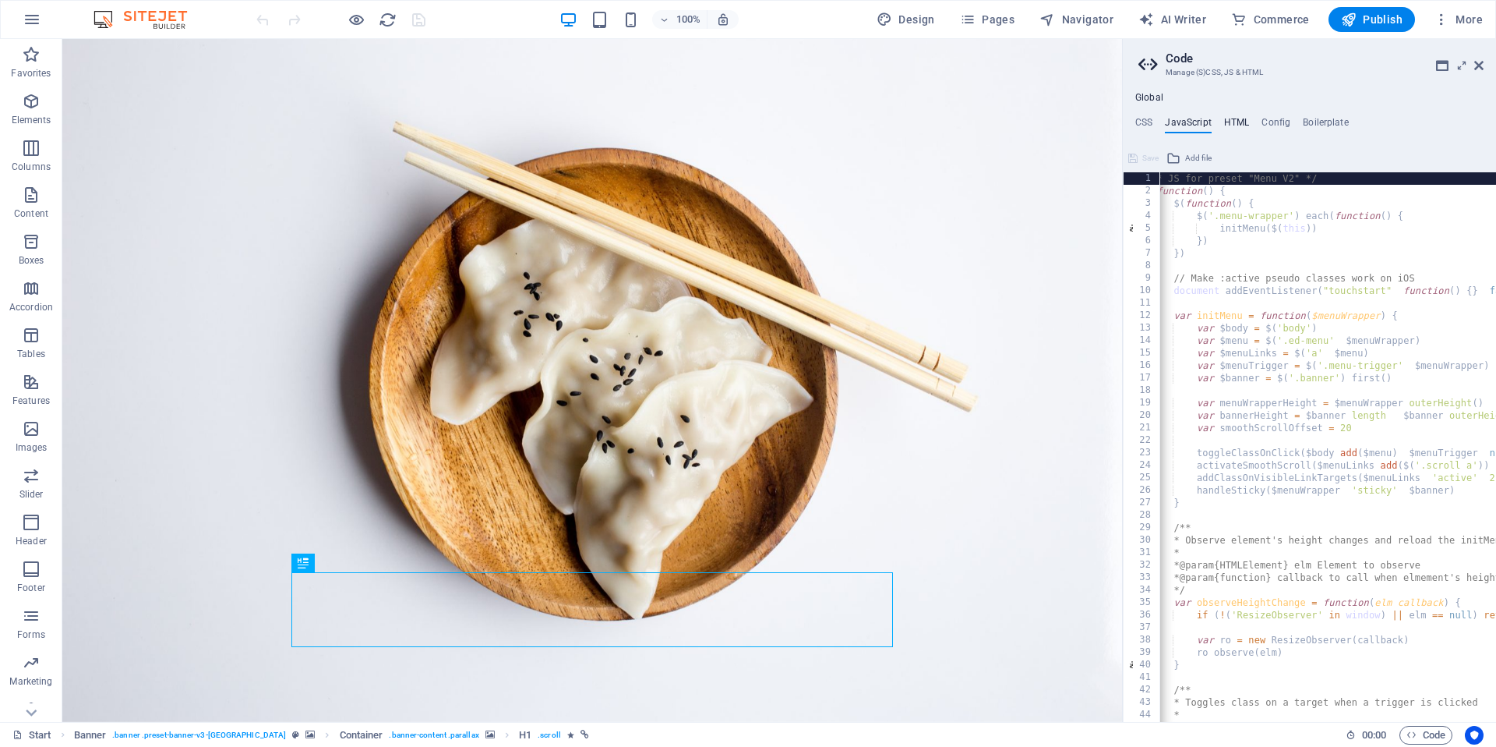
click at [1238, 125] on h4 "HTML" at bounding box center [1237, 125] width 26 height 17
type textarea "{{content}}"
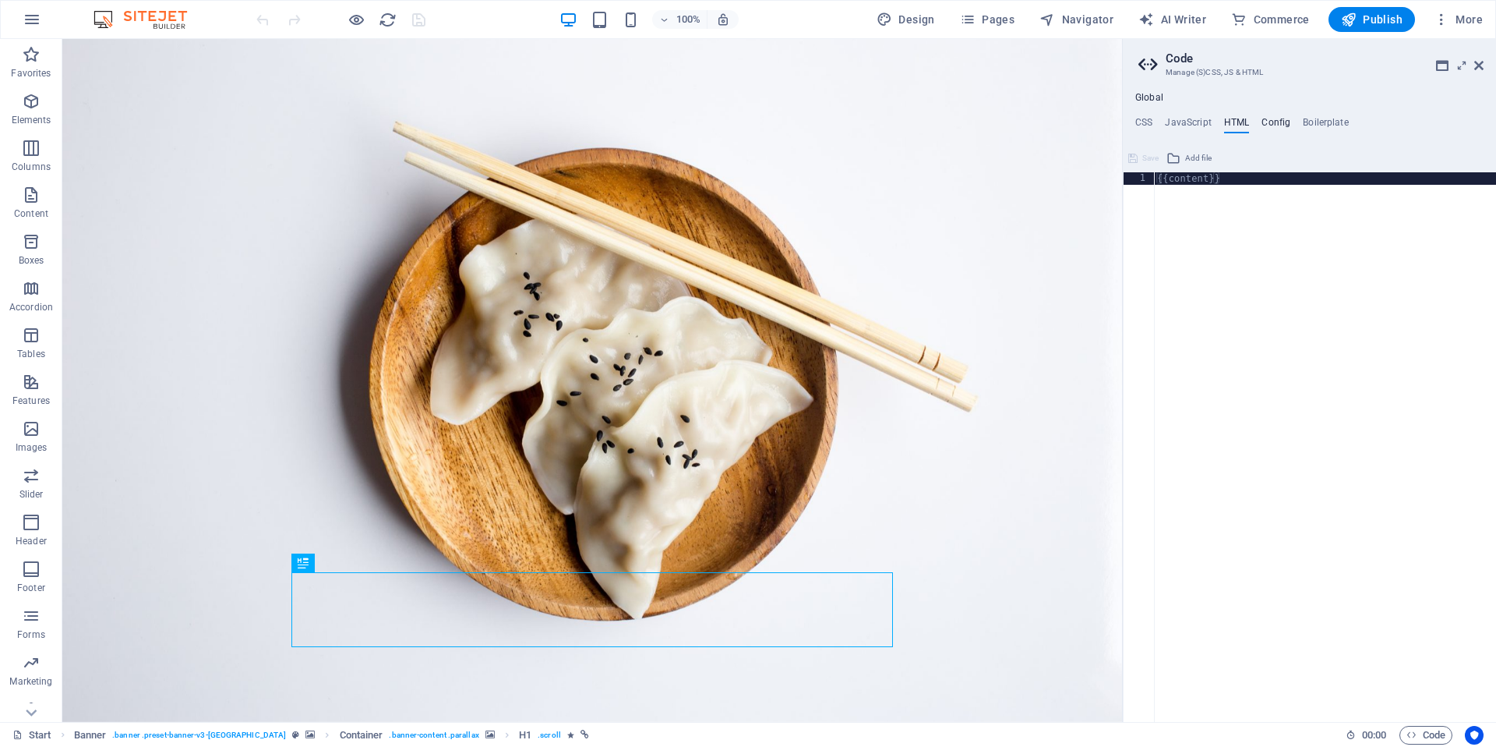
click at [1266, 122] on h4 "Config" at bounding box center [1276, 125] width 29 height 17
type textarea "$color-background: #ffffff;"
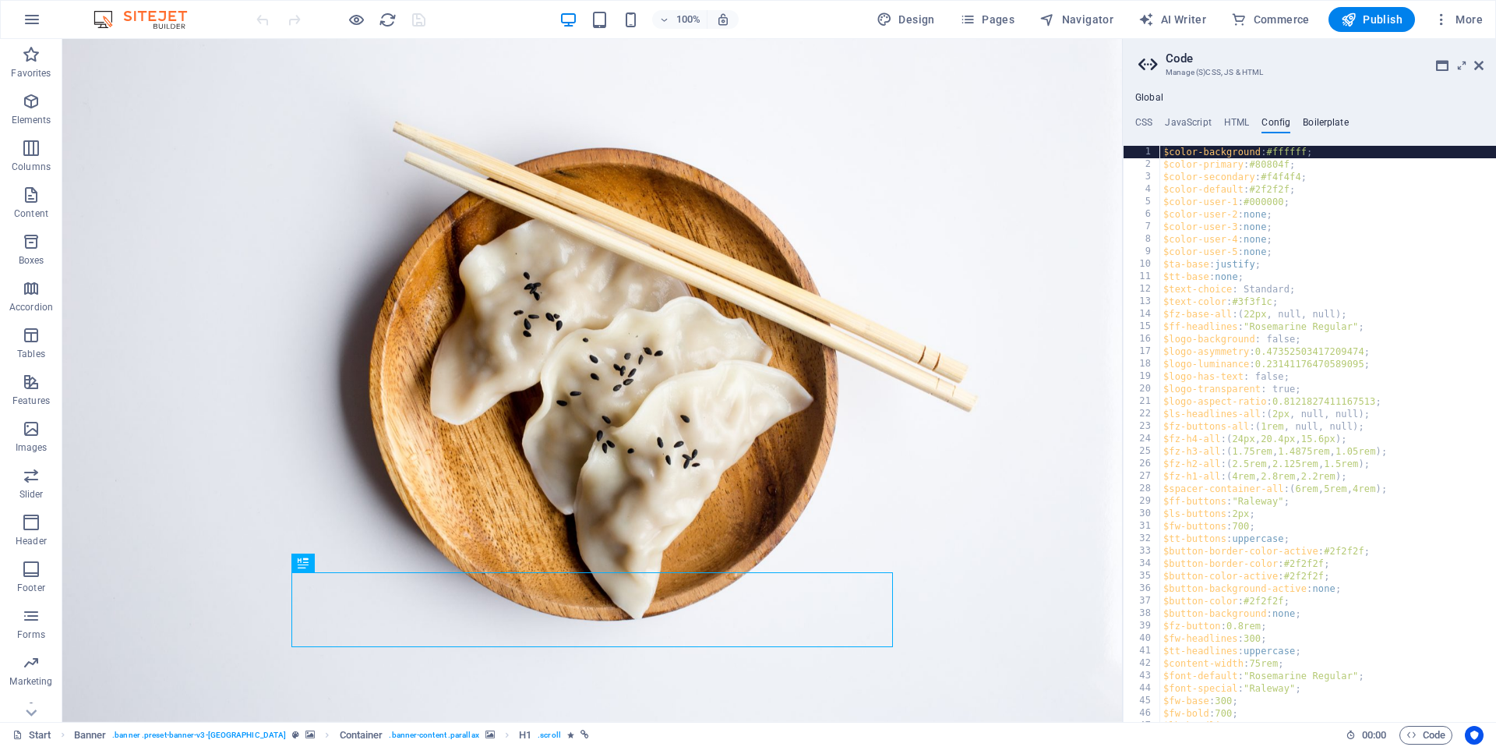
click at [1329, 122] on h4 "Boilerplate" at bounding box center [1326, 125] width 46 height 17
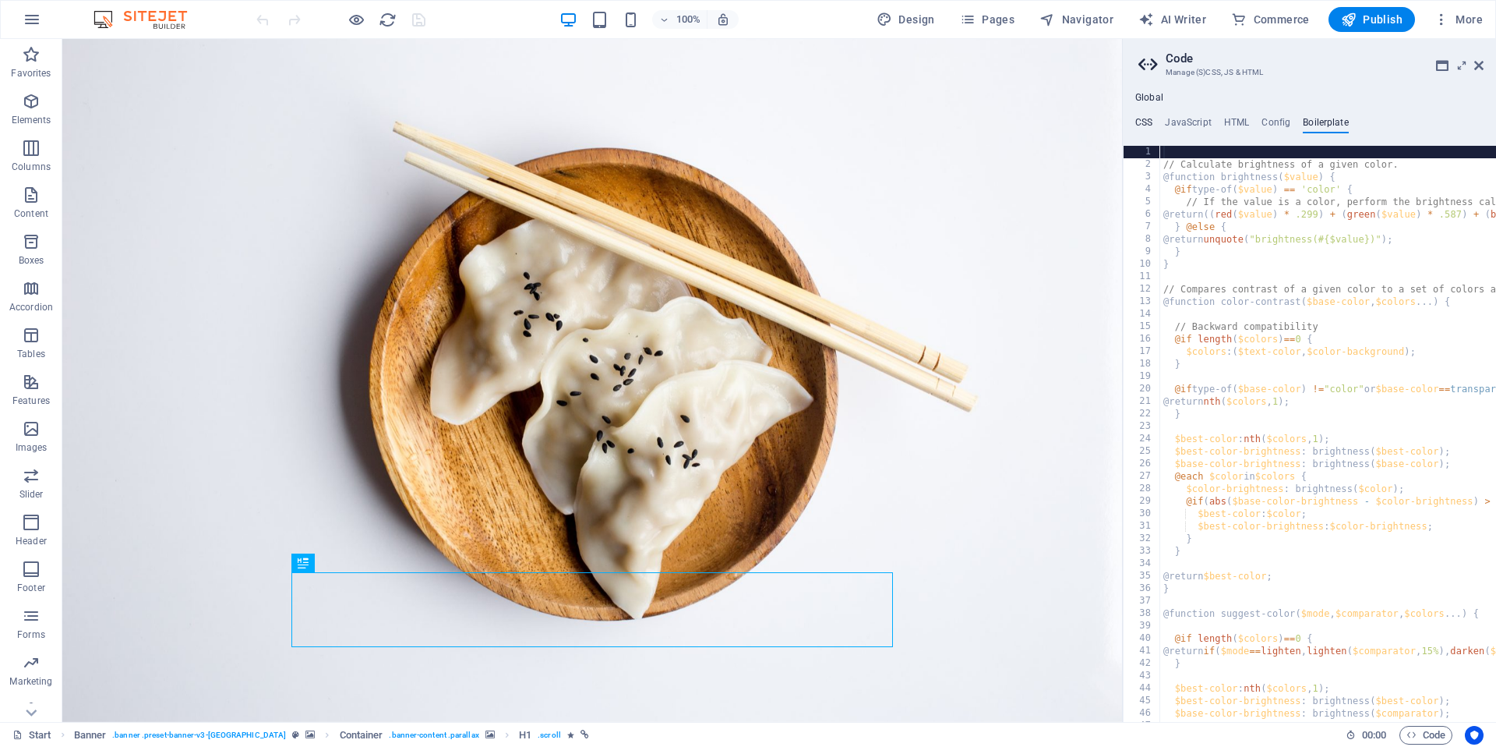
click at [1148, 122] on h4 "CSS" at bounding box center [1143, 125] width 17 height 17
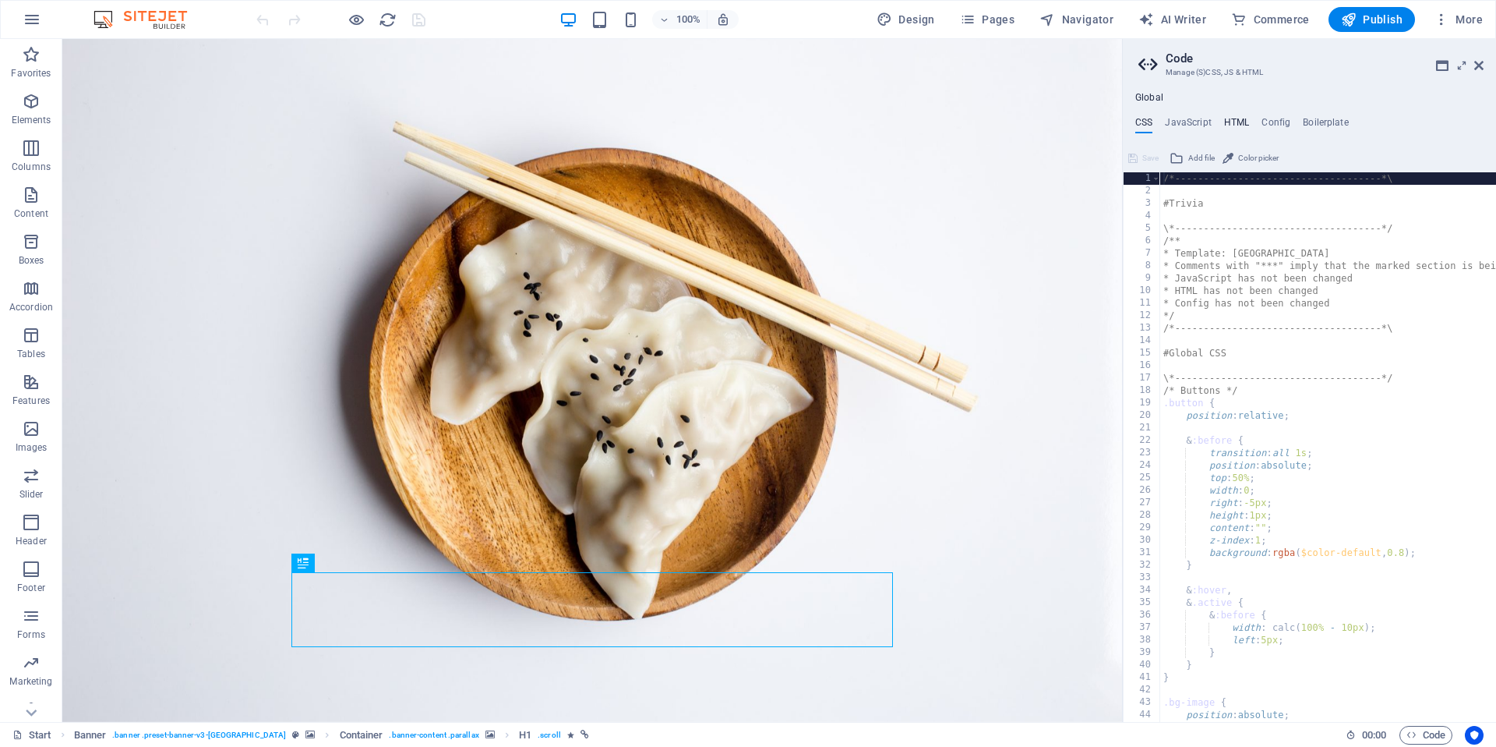
click at [1237, 126] on h4 "HTML" at bounding box center [1237, 125] width 26 height 17
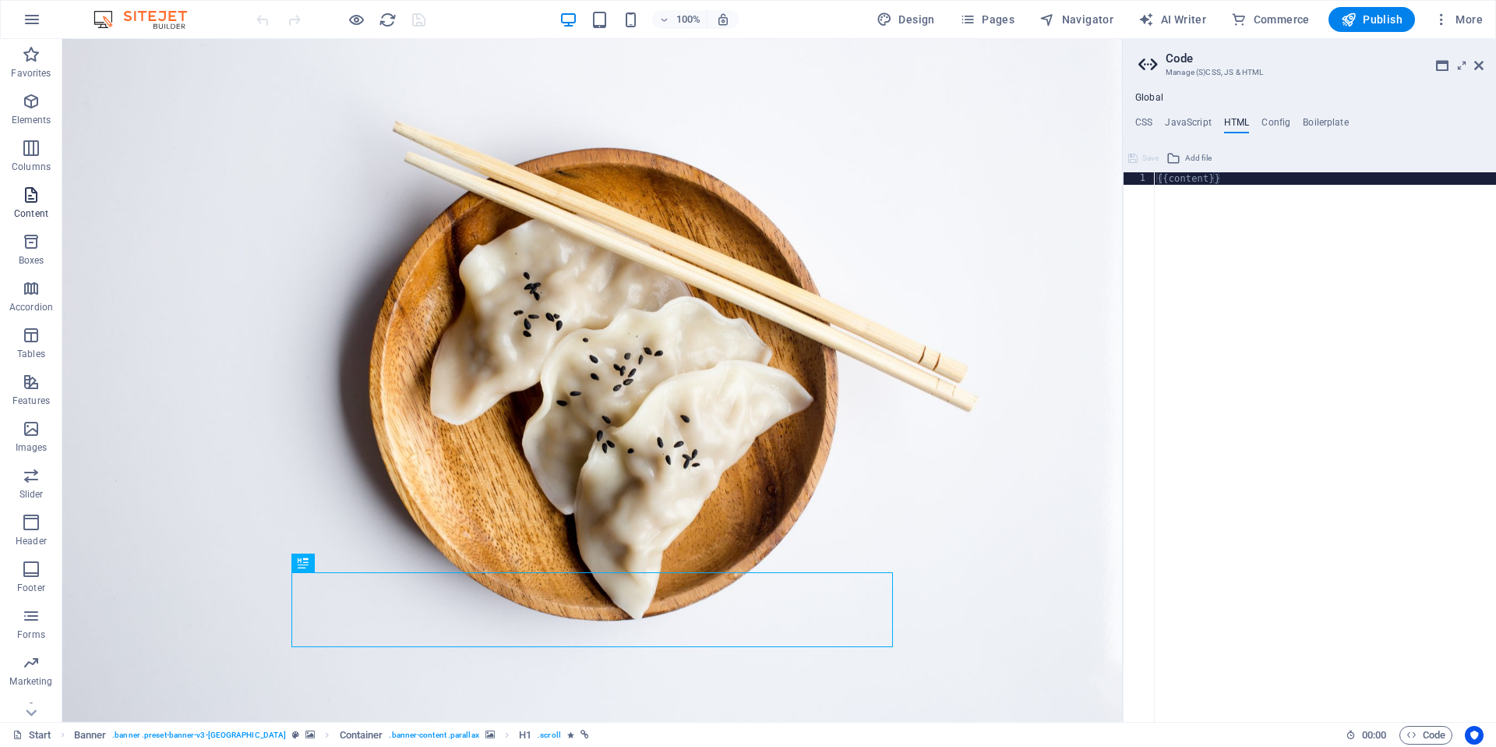
scroll to position [65, 0]
click at [29, 507] on icon "button" at bounding box center [31, 503] width 19 height 19
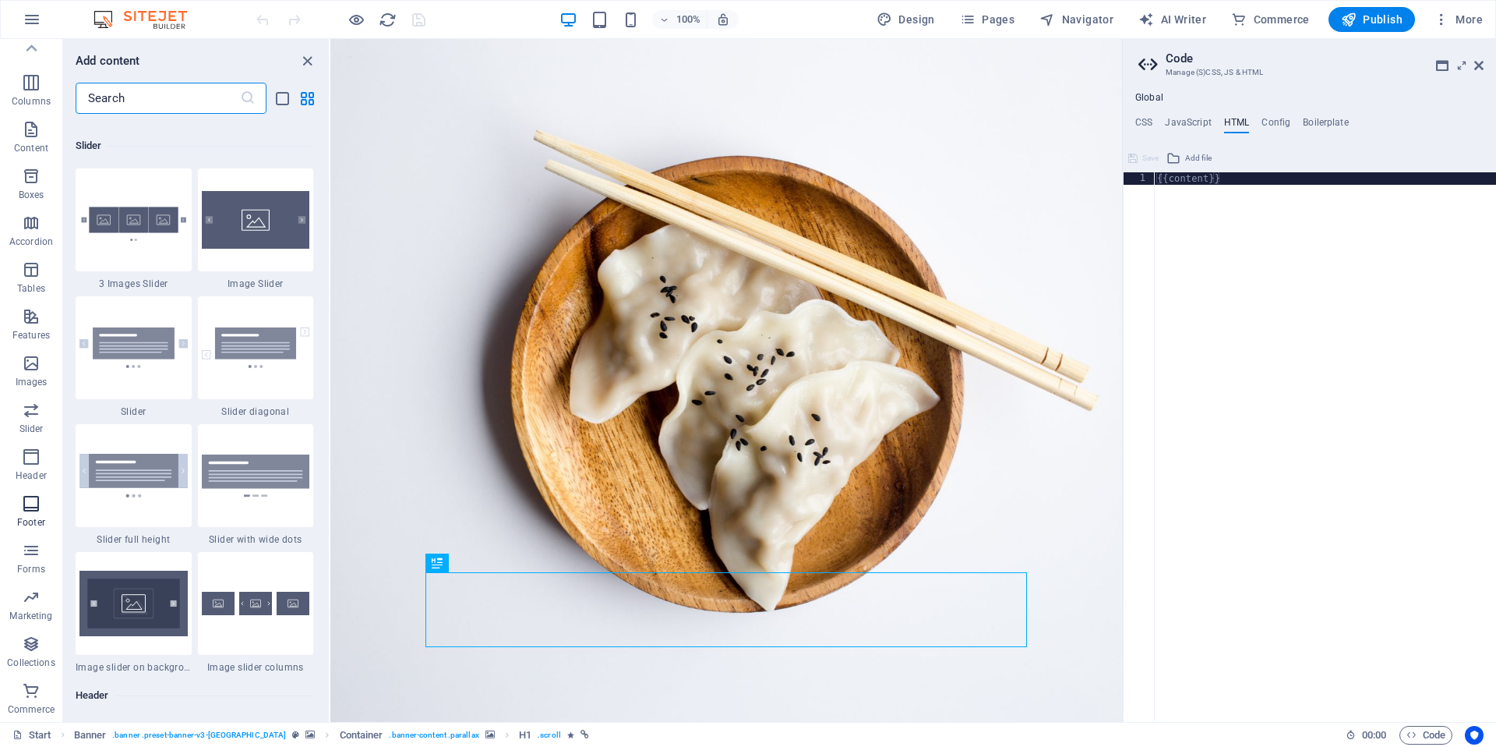
scroll to position [10317, 0]
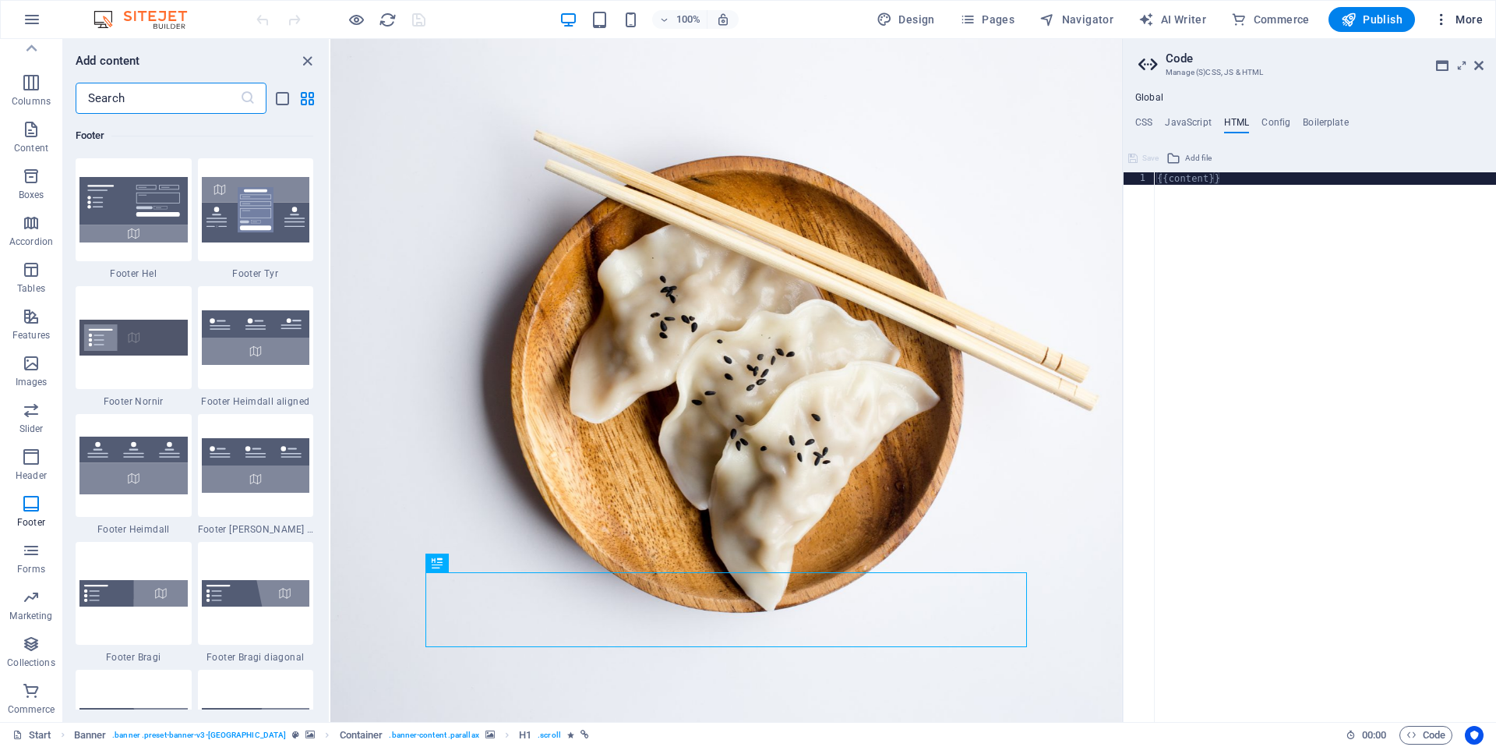
click at [1444, 22] on icon "button" at bounding box center [1442, 20] width 16 height 16
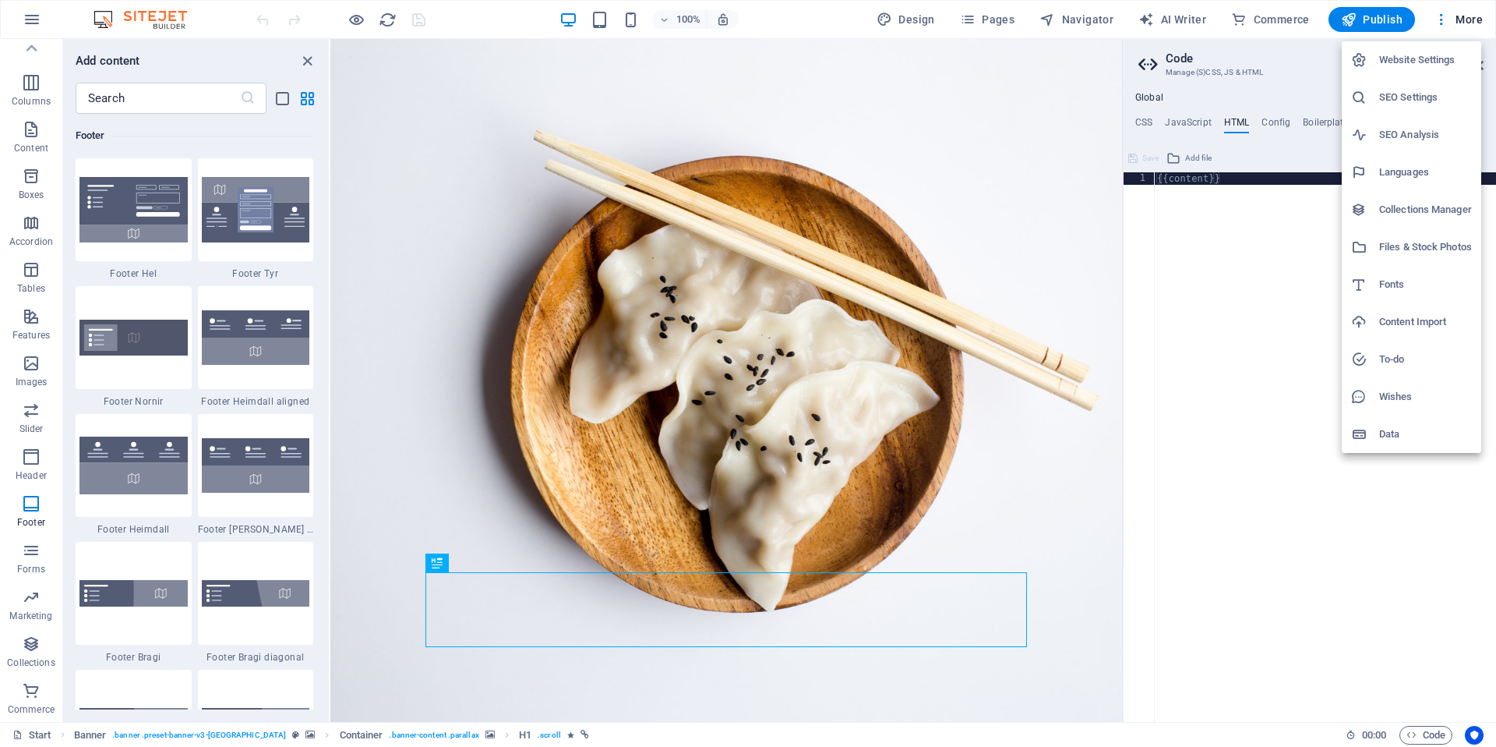
click at [1223, 361] on div at bounding box center [748, 373] width 1496 height 747
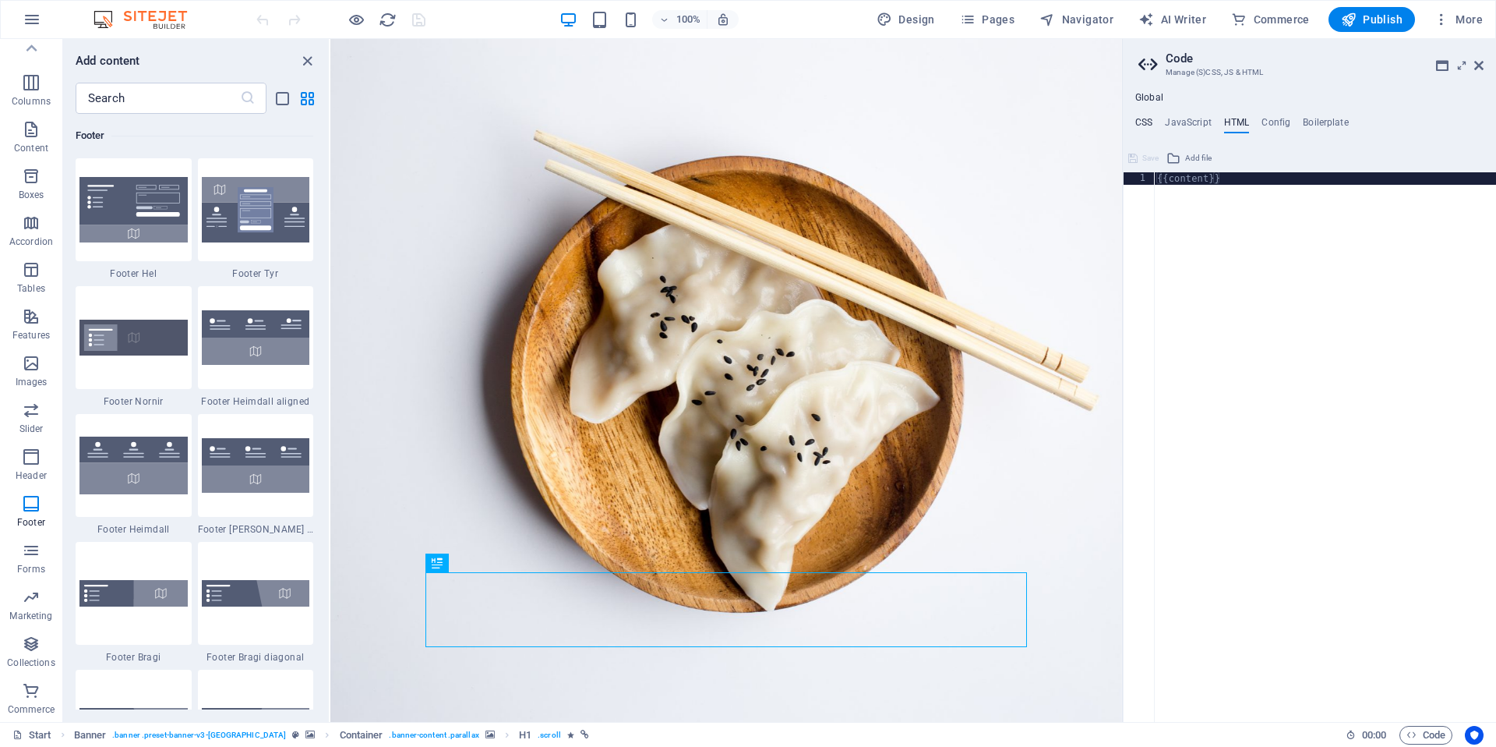
click at [1146, 124] on h4 "CSS" at bounding box center [1143, 125] width 17 height 17
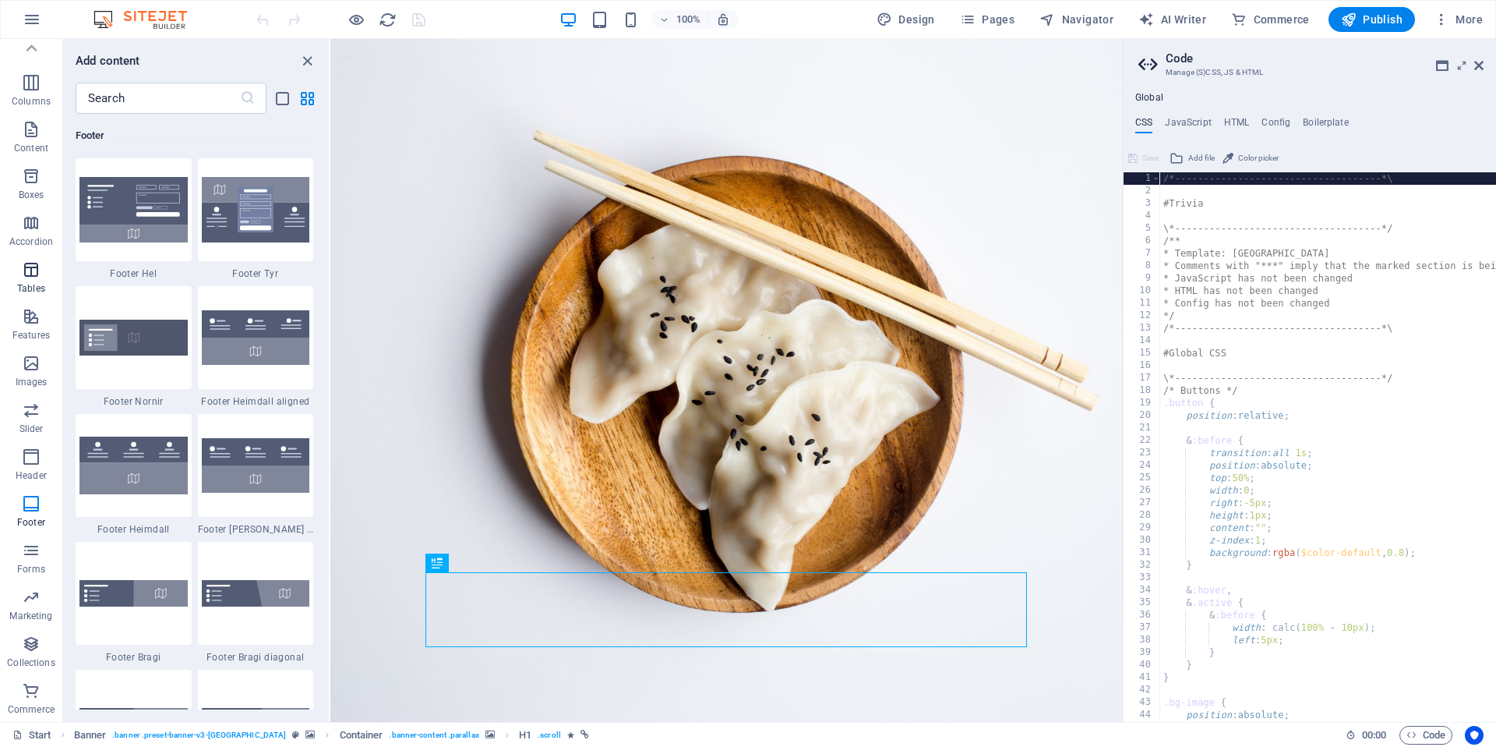
scroll to position [0, 0]
click at [34, 12] on icon "button" at bounding box center [32, 19] width 19 height 19
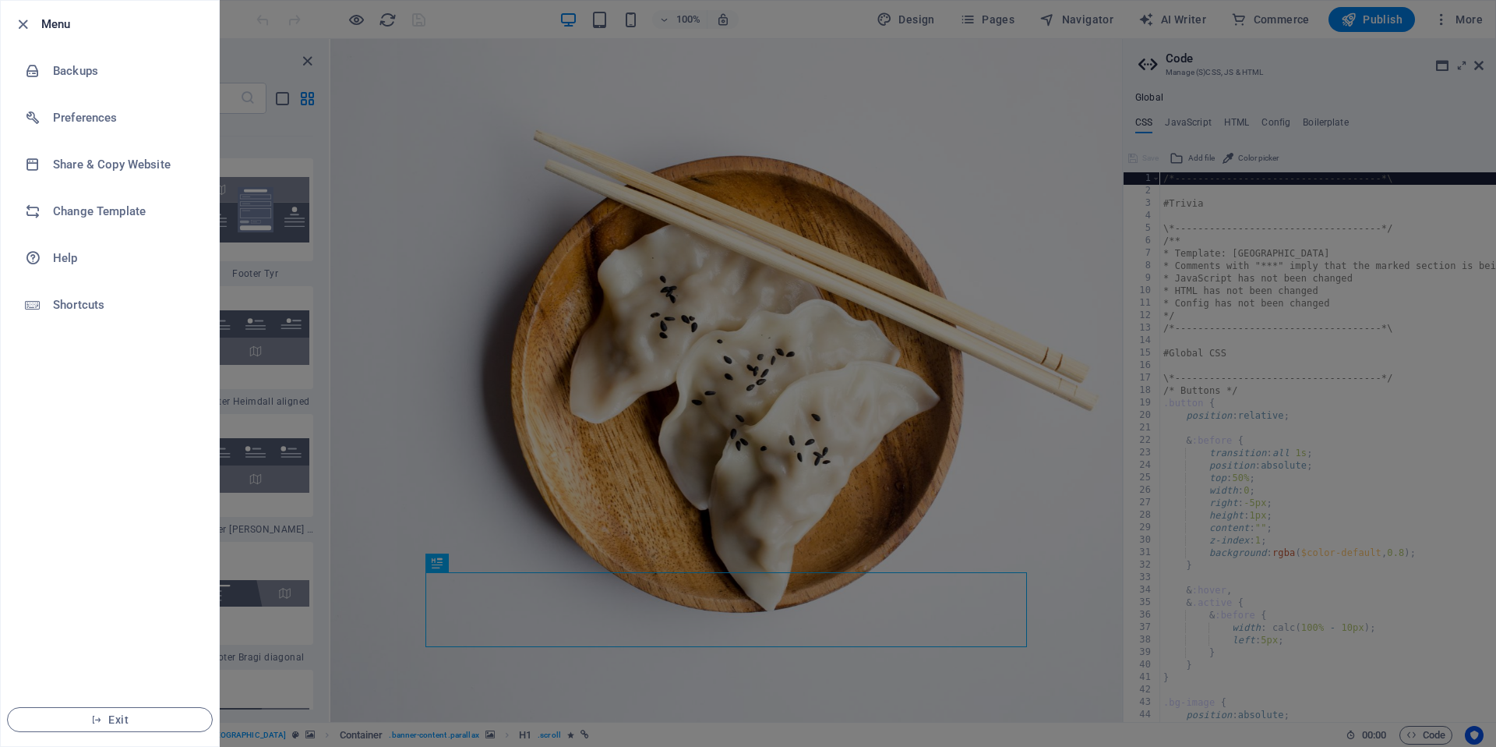
click at [277, 141] on div at bounding box center [748, 373] width 1496 height 747
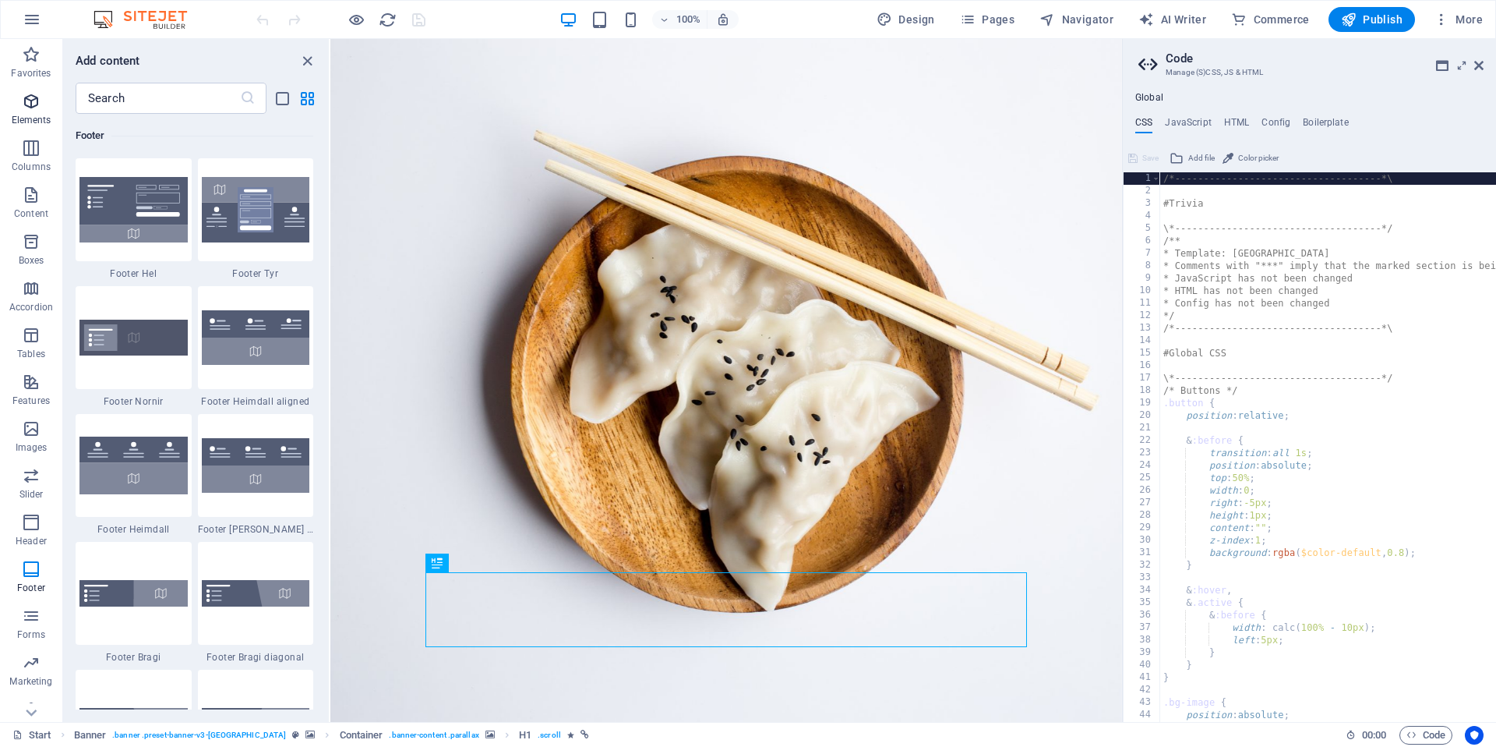
click at [42, 104] on span "Elements" at bounding box center [31, 110] width 62 height 37
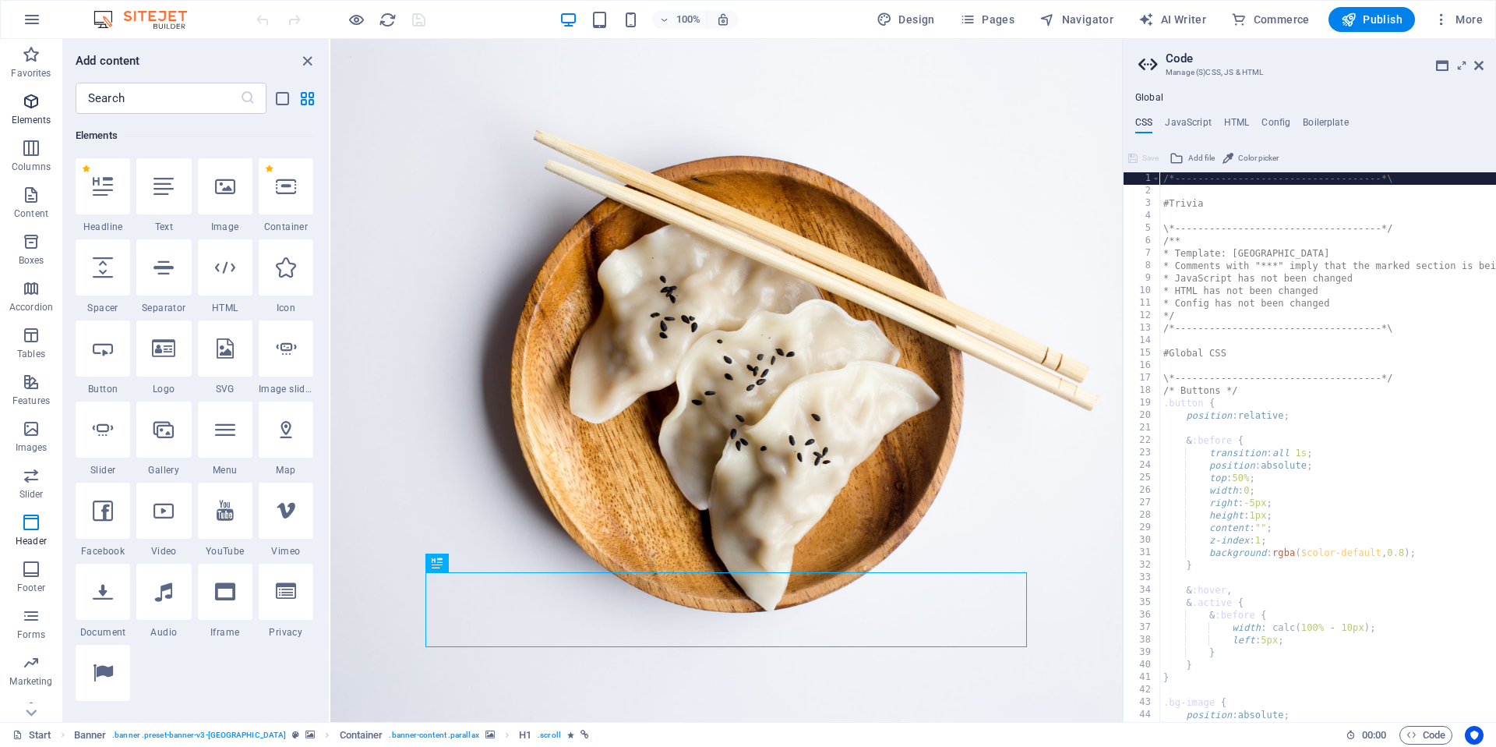
scroll to position [166, 0]
click at [182, 108] on input "text" at bounding box center [158, 98] width 164 height 31
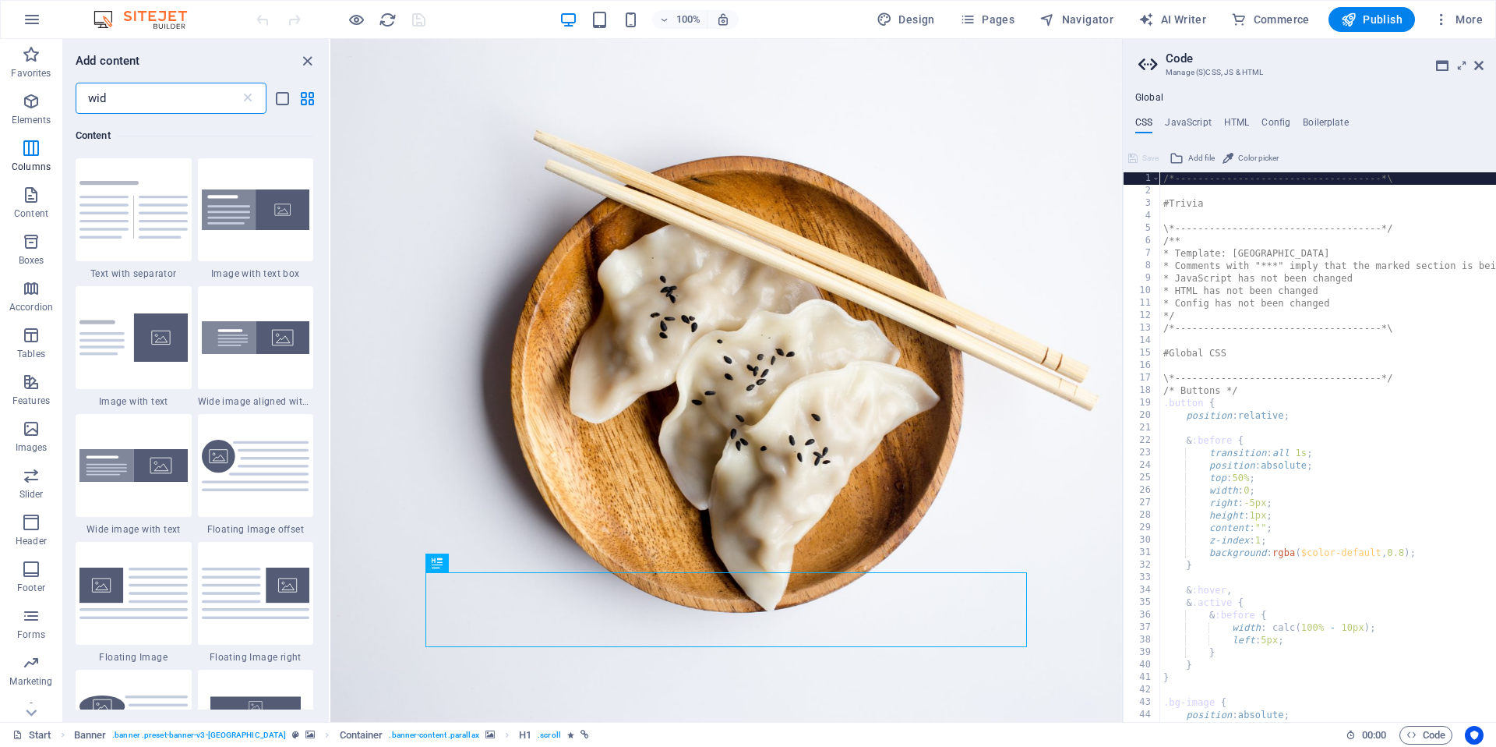
scroll to position [0, 0]
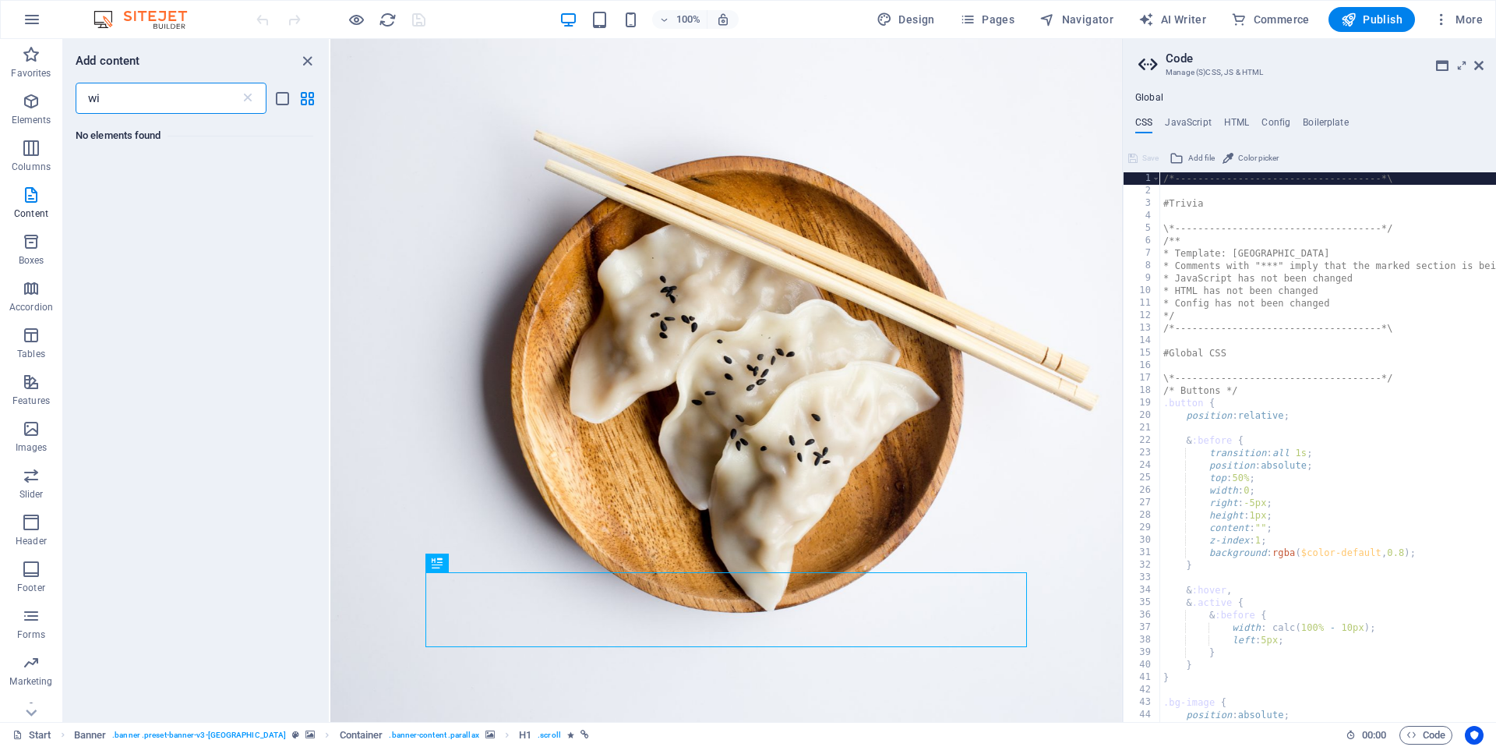
type input "w"
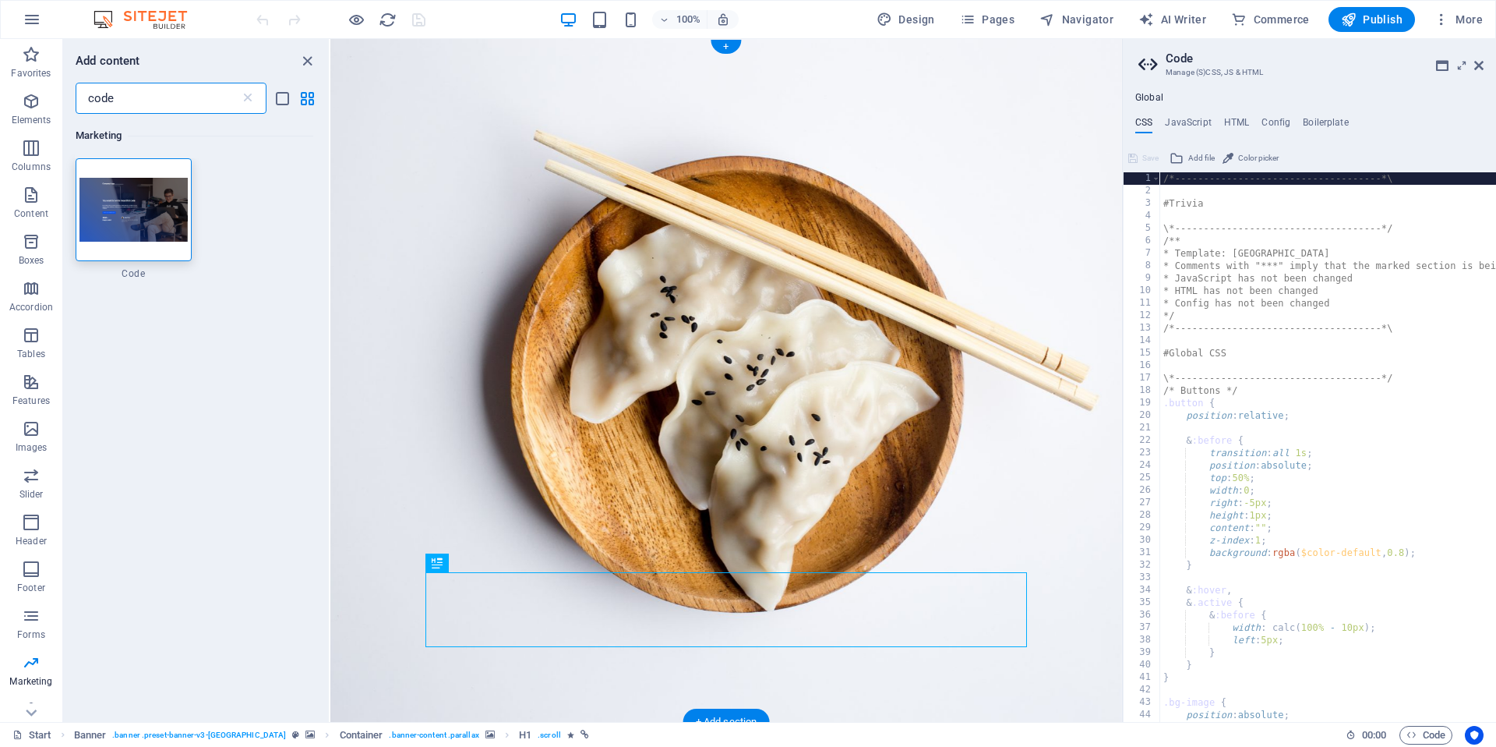
type input "code"
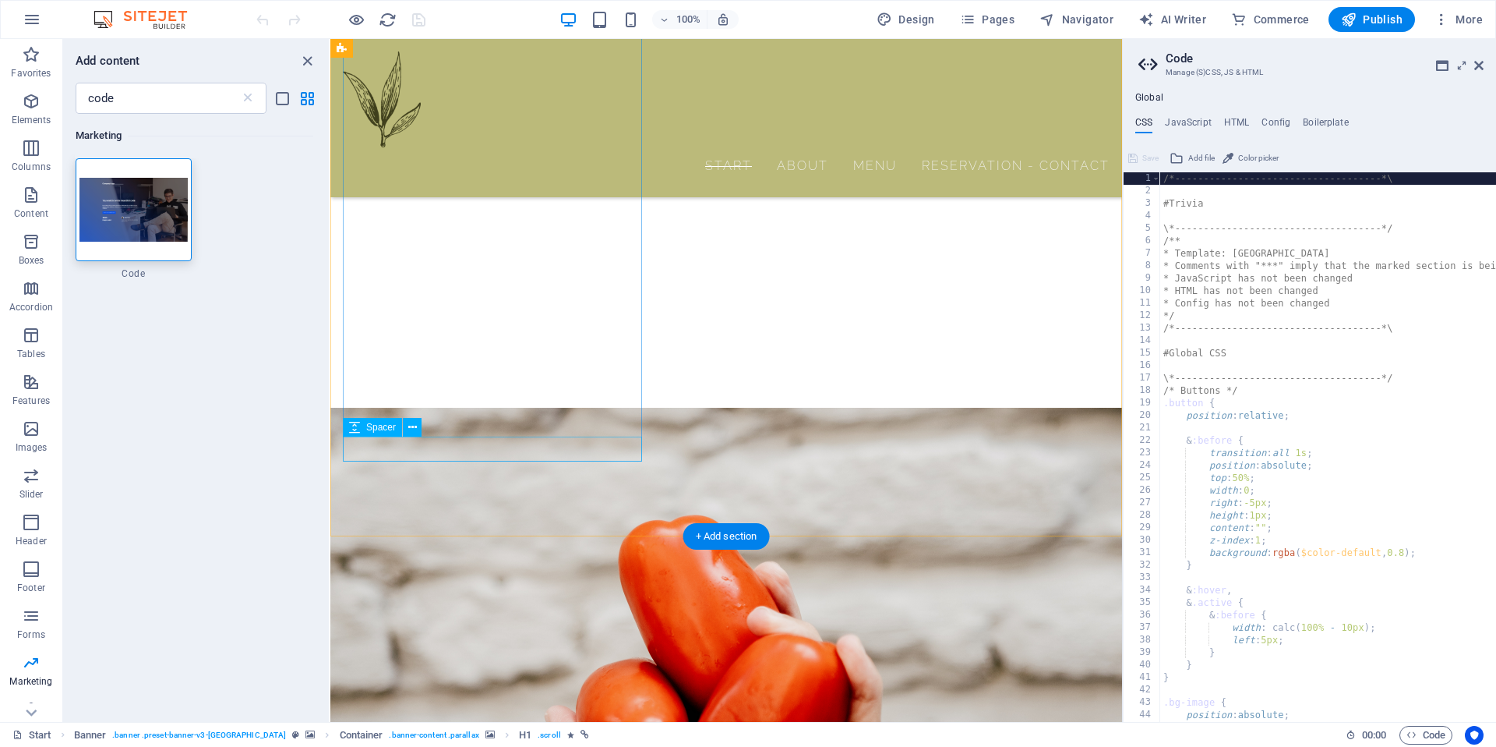
scroll to position [1773, 0]
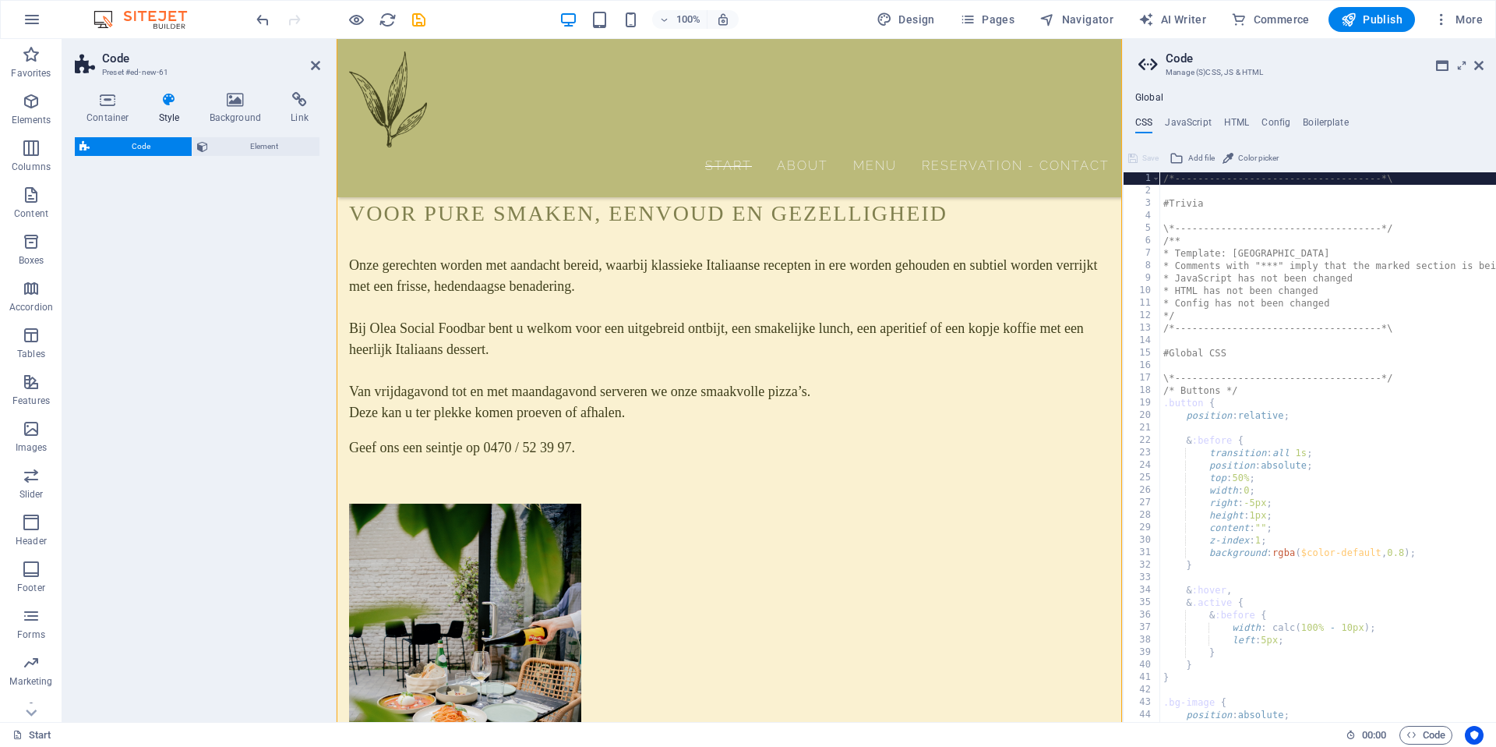
select select "%"
select select "rem"
select select "px"
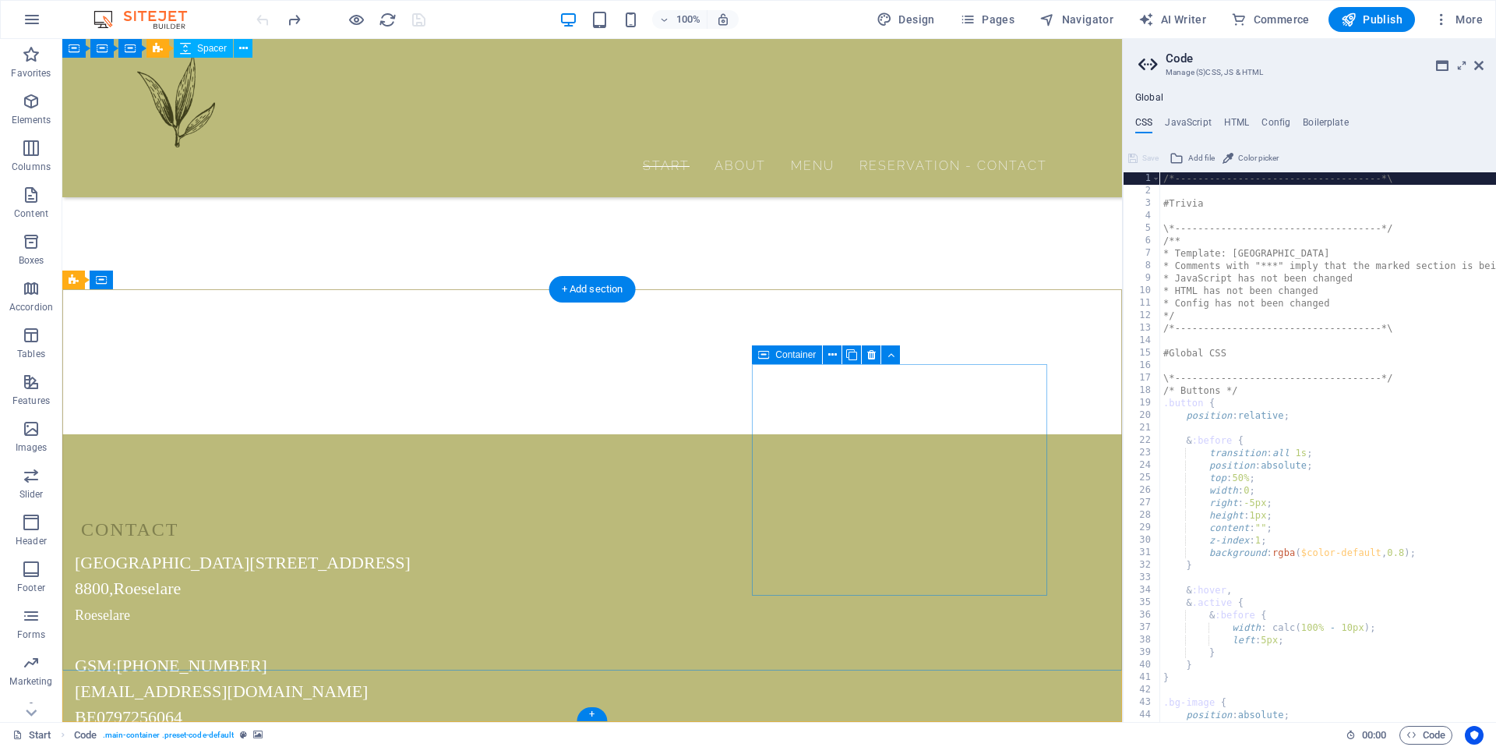
scroll to position [1741, 0]
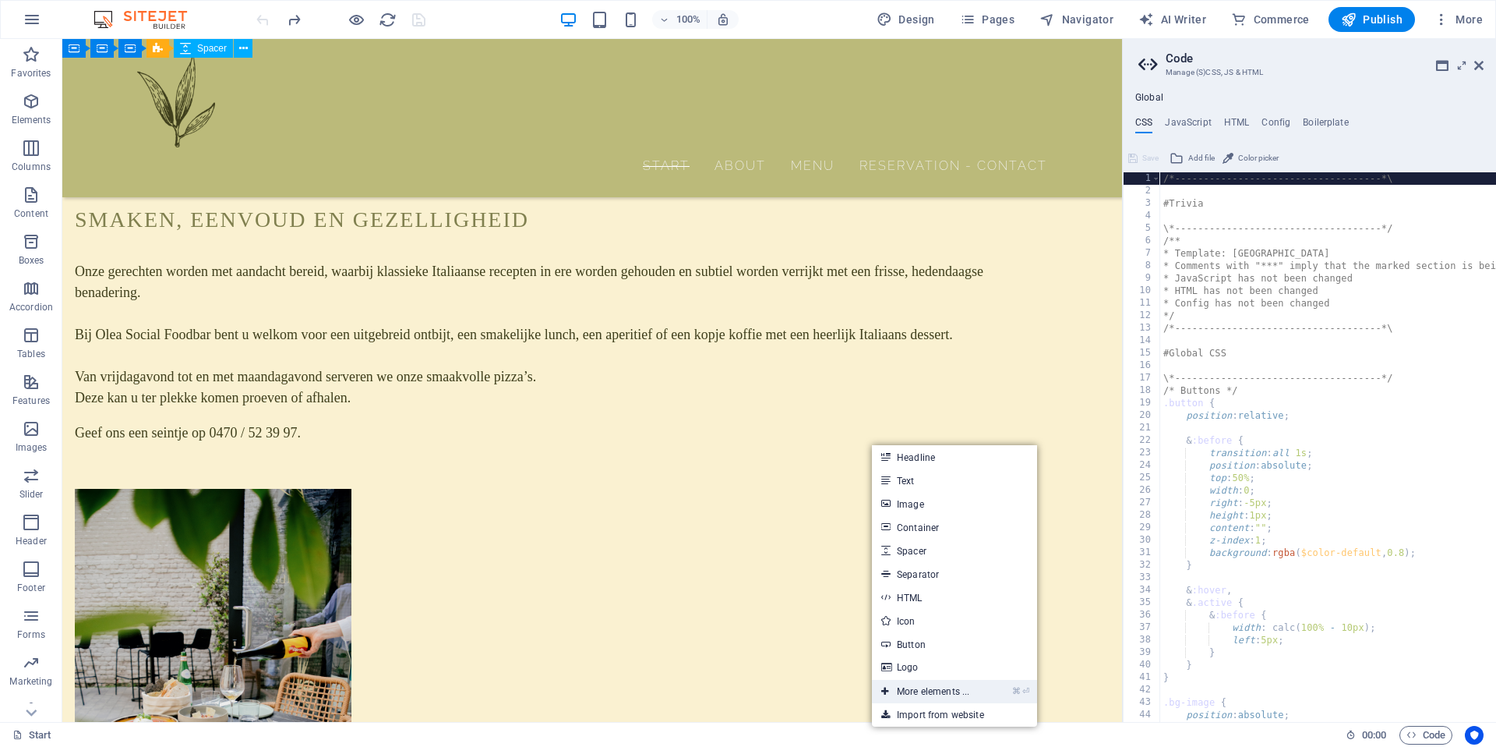
click at [925, 689] on link "⌘ ⏎ More elements ..." at bounding box center [925, 691] width 107 height 23
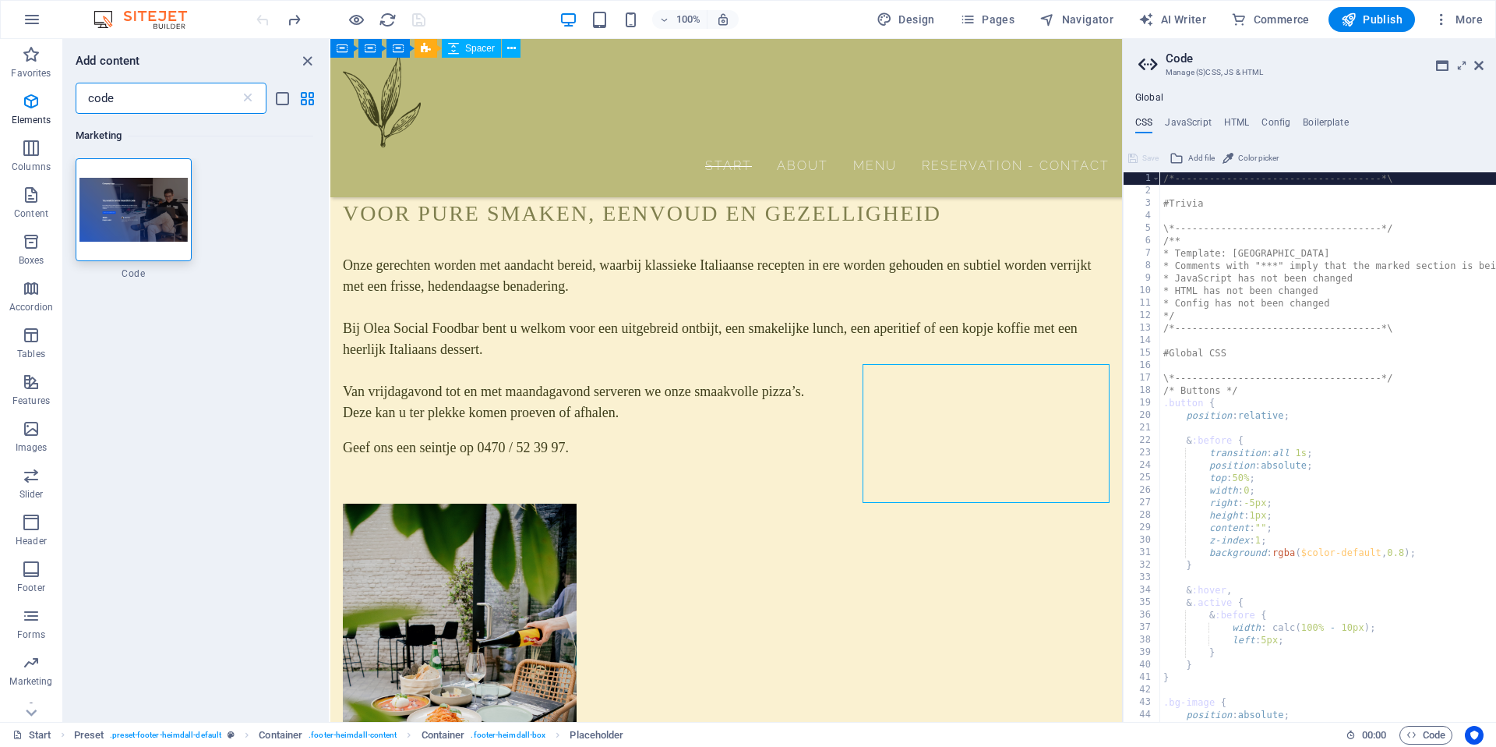
drag, startPoint x: 151, startPoint y: 104, endPoint x: 83, endPoint y: 102, distance: 67.8
click at [83, 102] on input "code" at bounding box center [158, 98] width 164 height 31
type input "c"
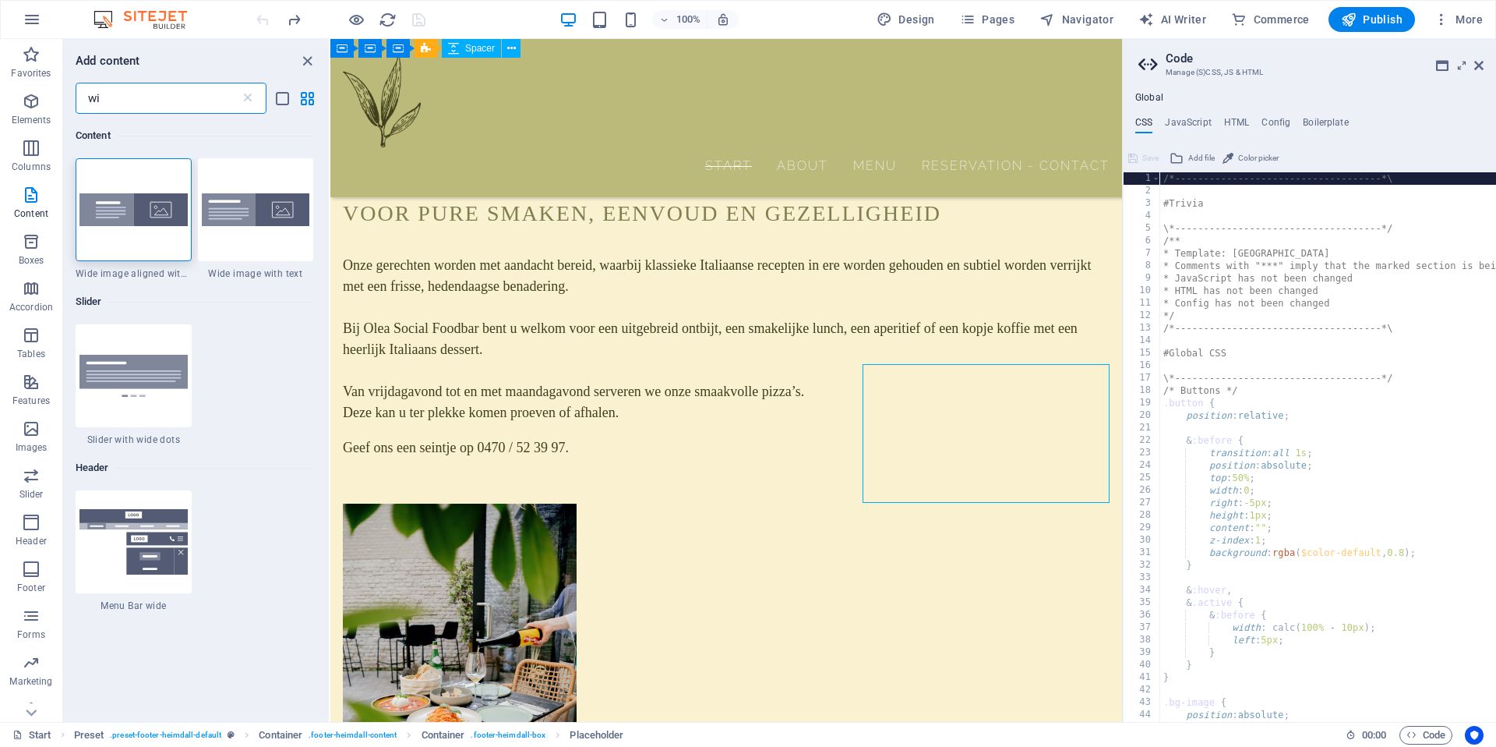
type input "w"
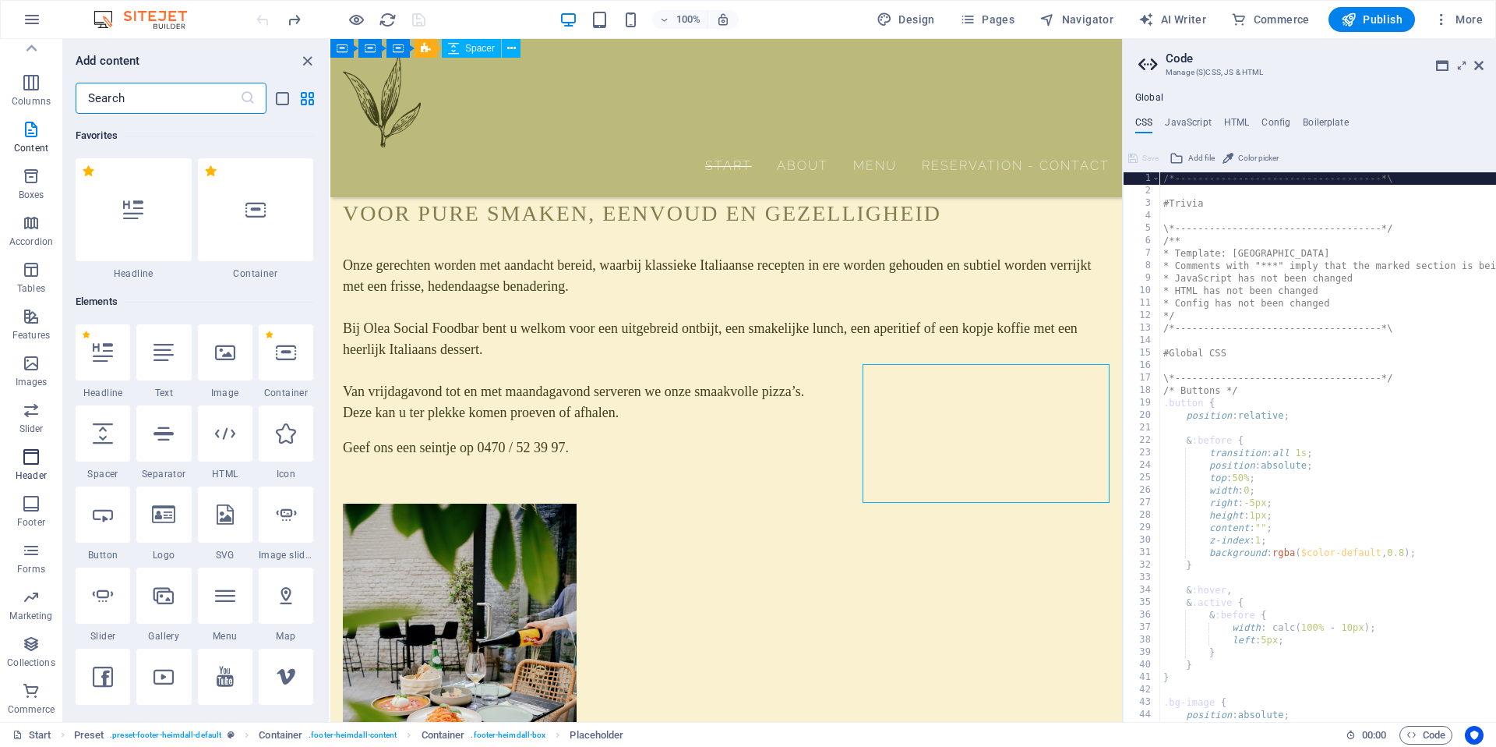
scroll to position [0, 0]
click at [36, 105] on icon "button" at bounding box center [31, 101] width 19 height 19
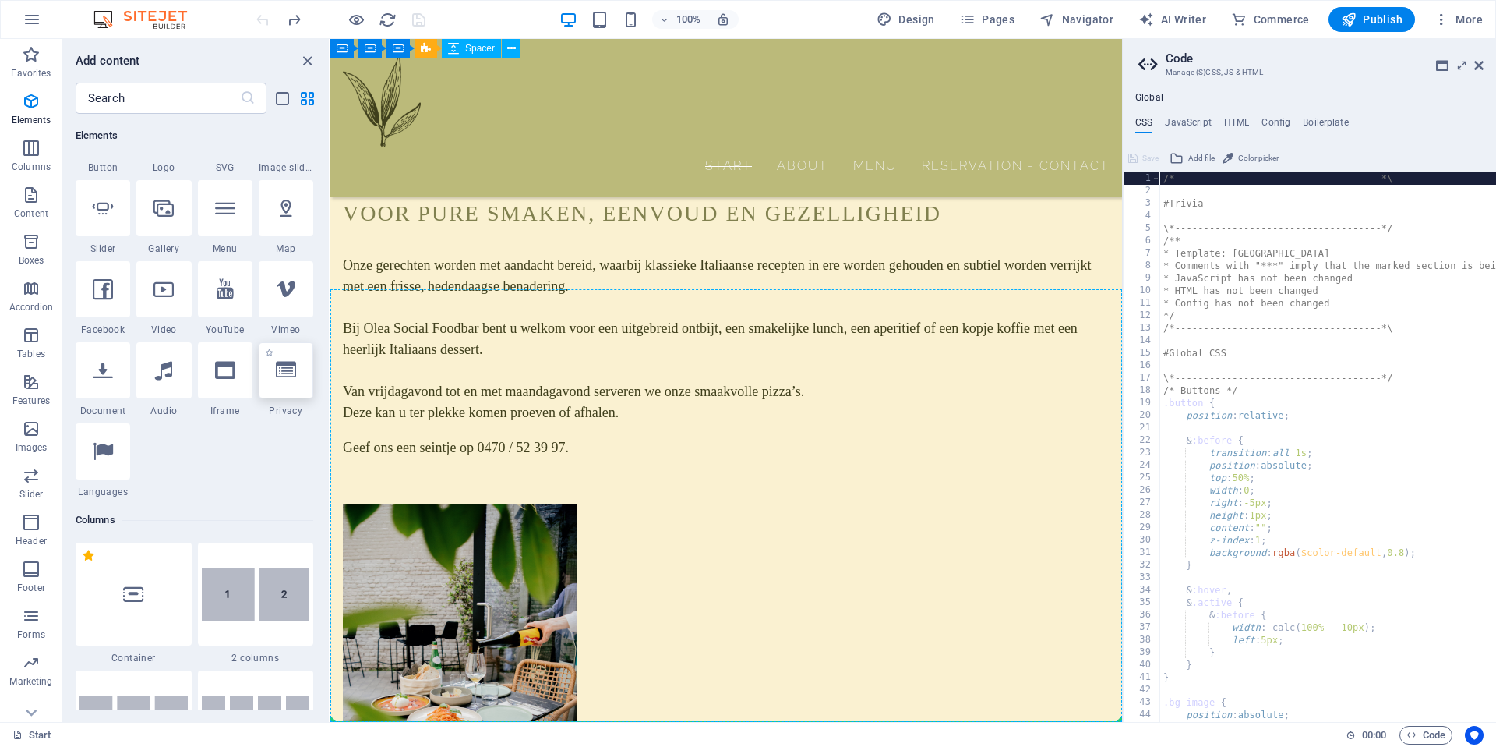
scroll to position [1794, 0]
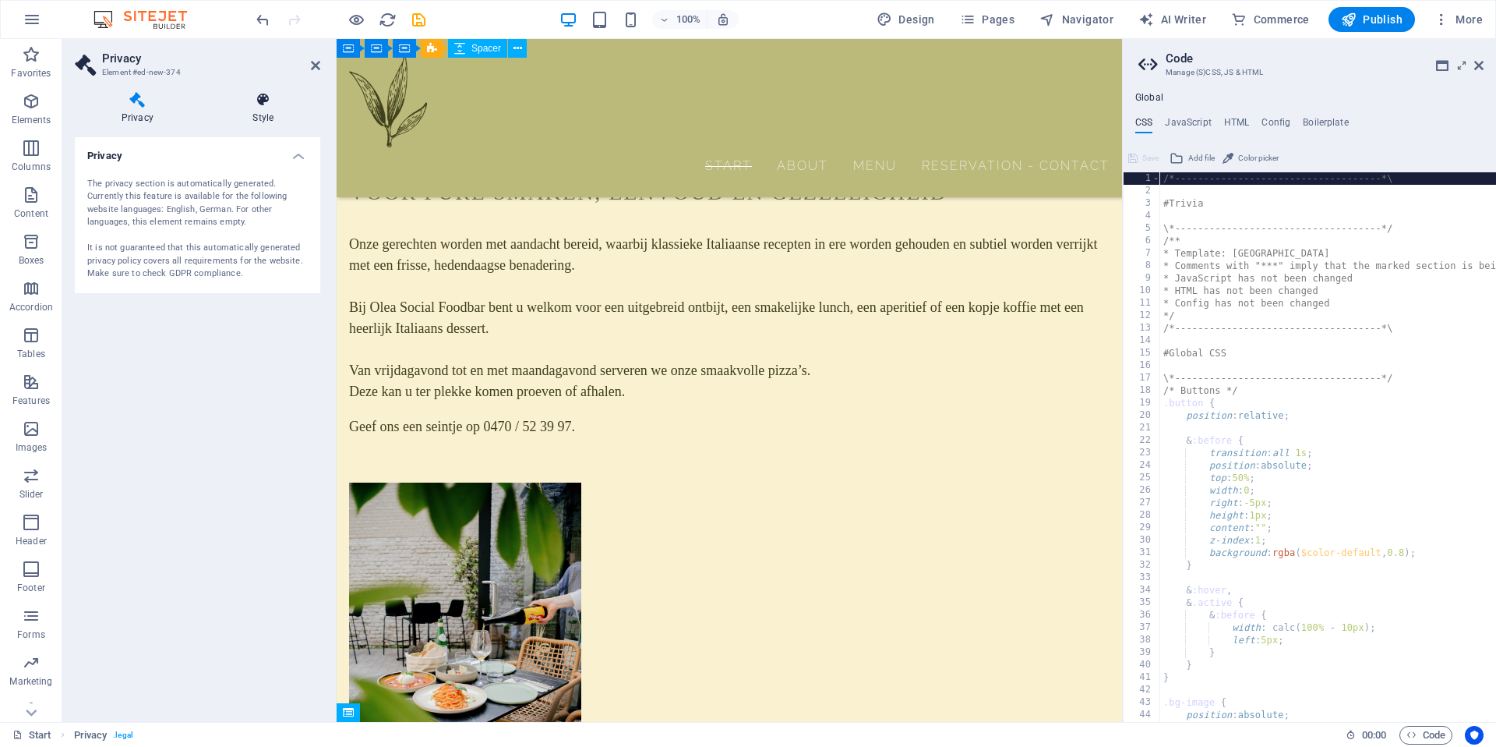
click at [264, 110] on h4 "Style" at bounding box center [264, 108] width 114 height 33
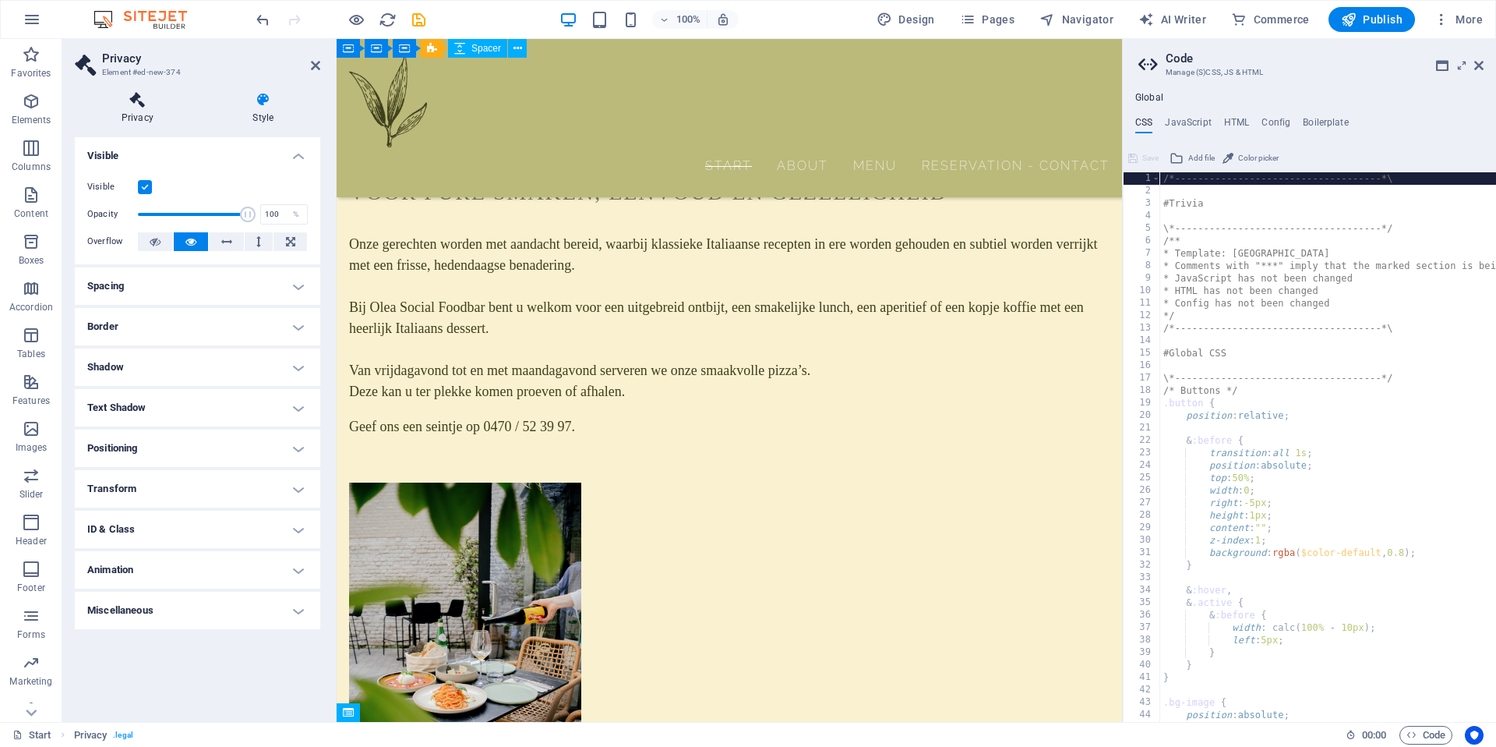
click at [150, 104] on icon at bounding box center [137, 100] width 125 height 16
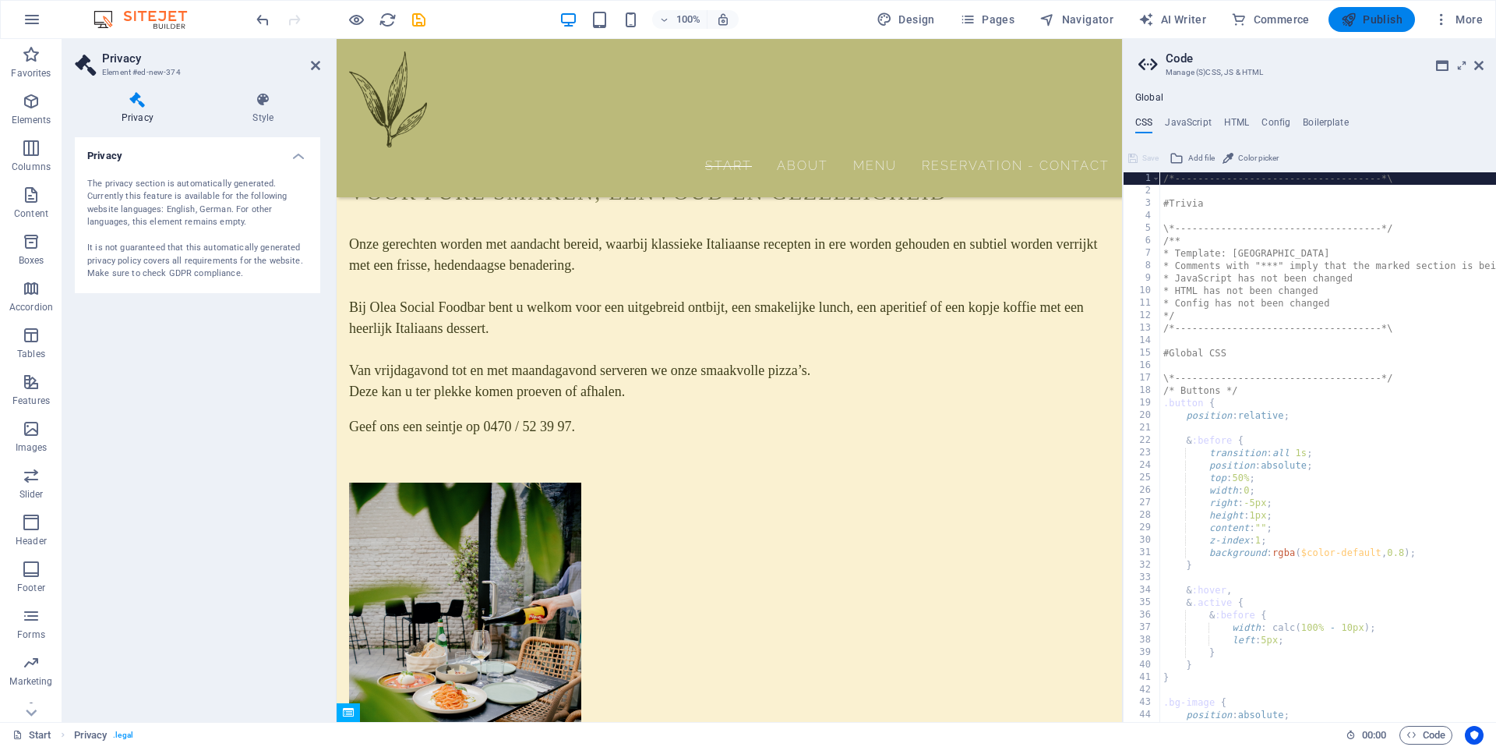
click at [1382, 18] on span "Publish" at bounding box center [1372, 20] width 62 height 16
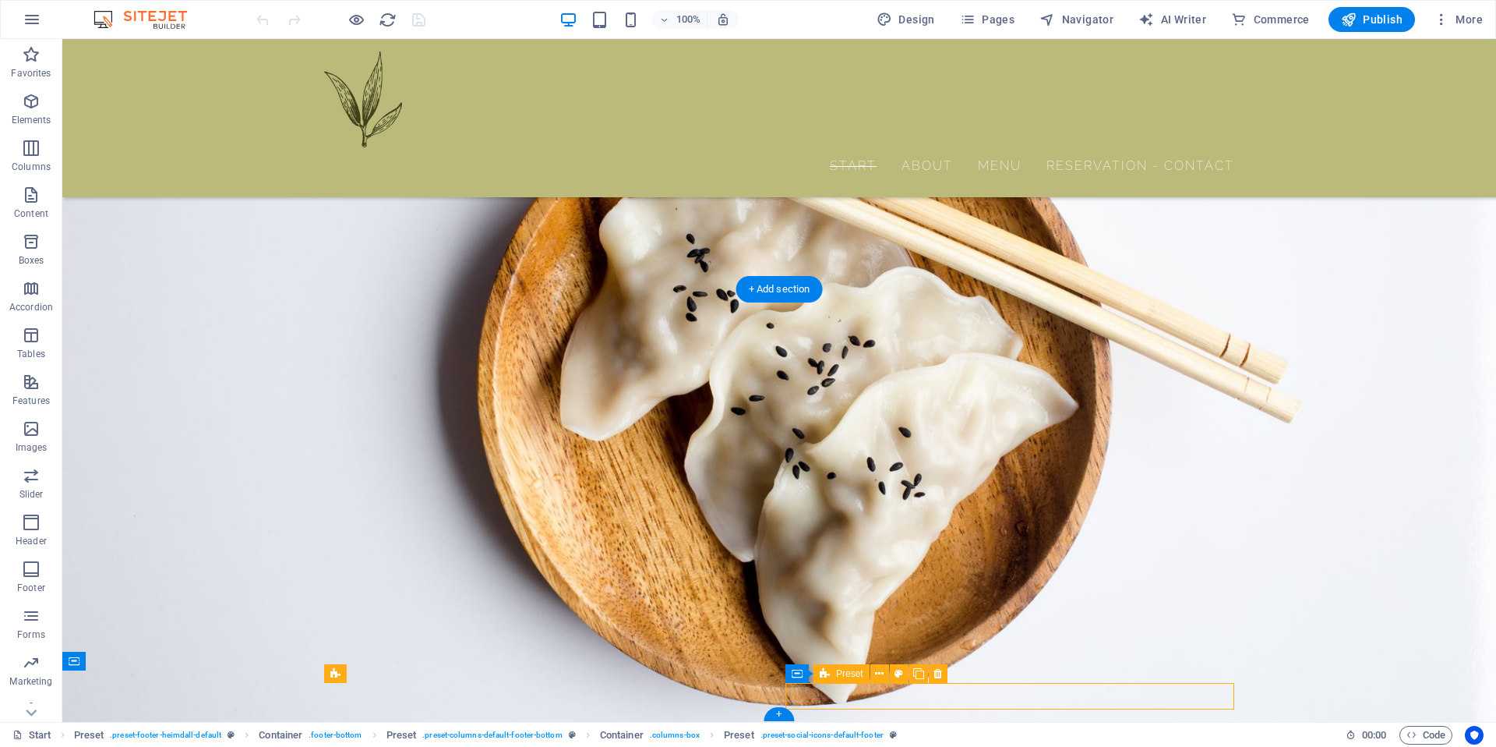
scroll to position [1741, 0]
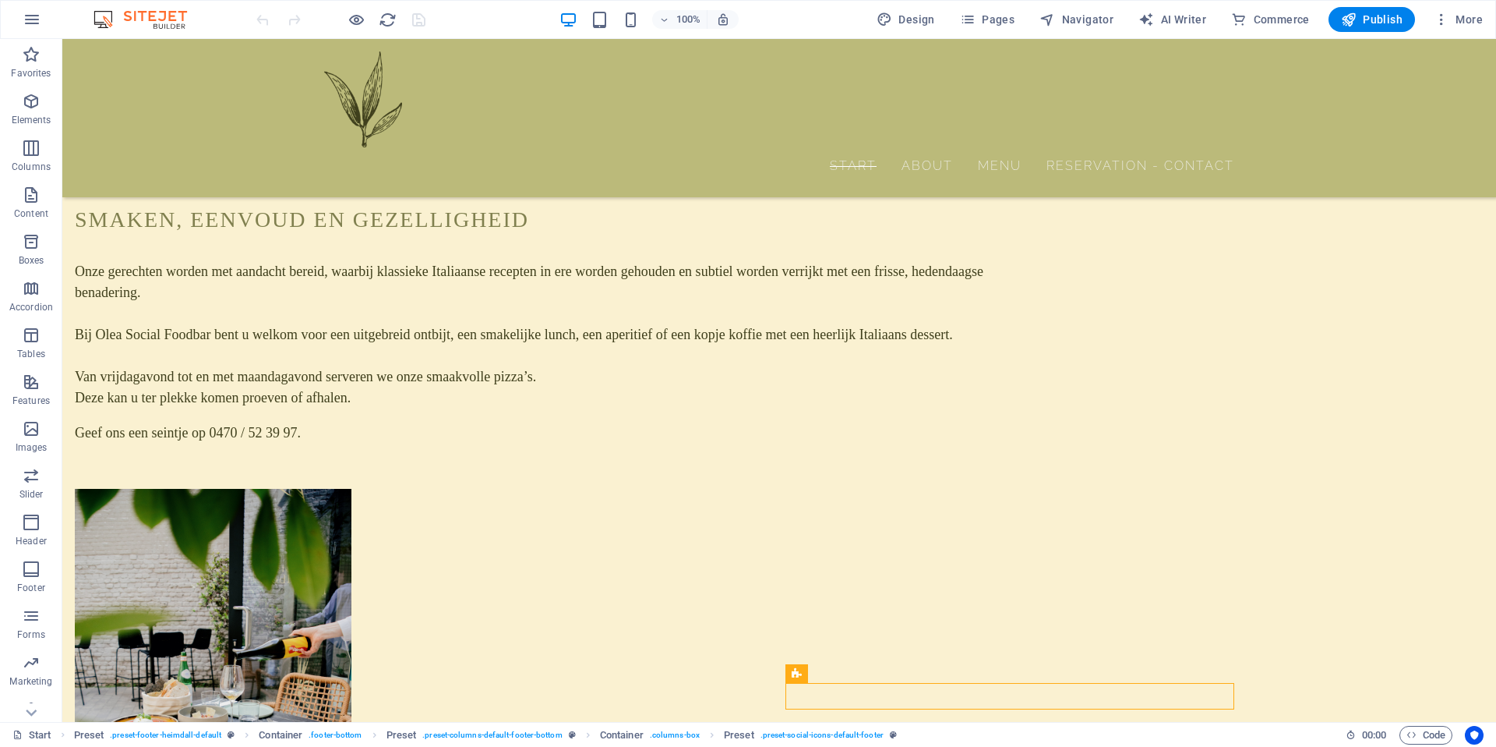
click at [260, 17] on div at bounding box center [340, 19] width 175 height 25
click at [1449, 28] on button "More" at bounding box center [1459, 19] width 62 height 25
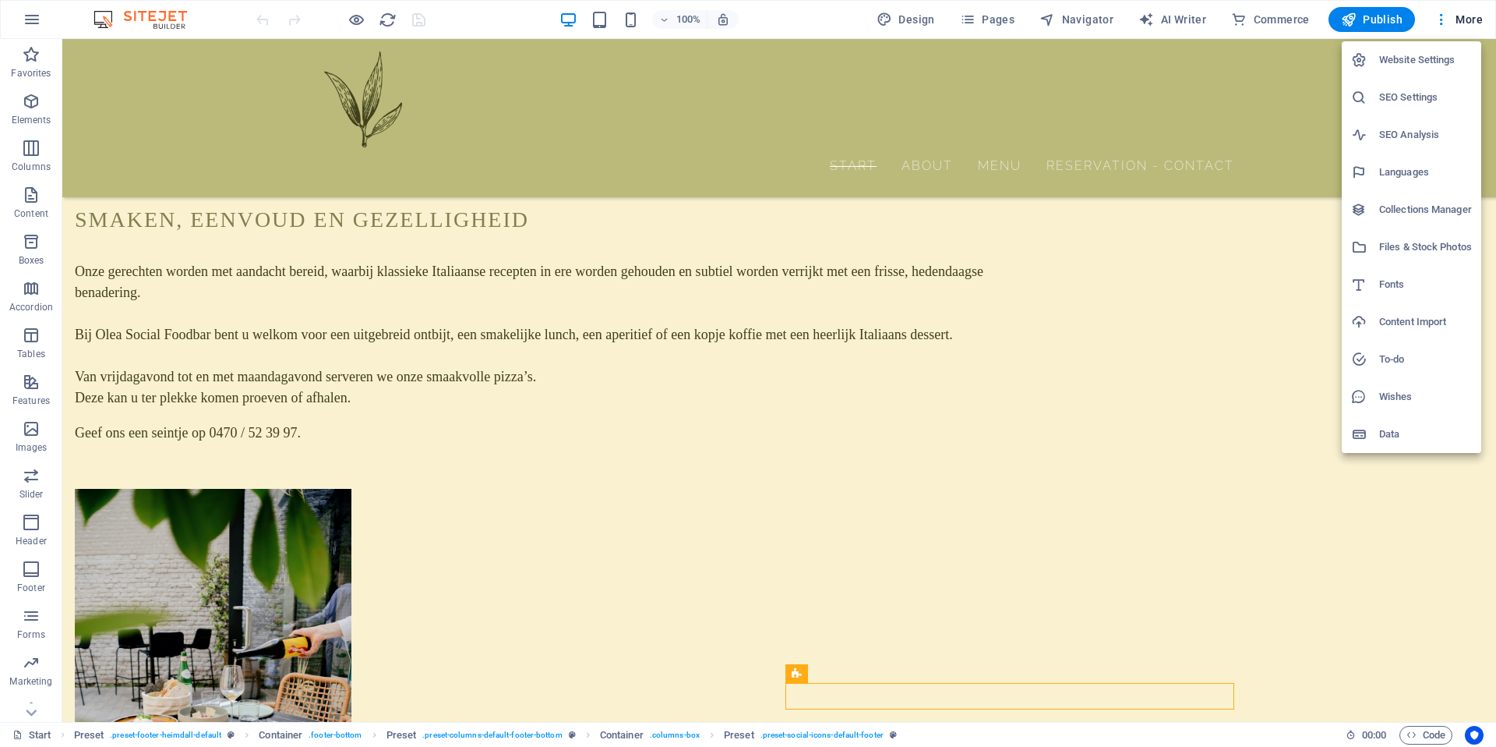
click at [1394, 425] on h6 "Data" at bounding box center [1425, 434] width 93 height 19
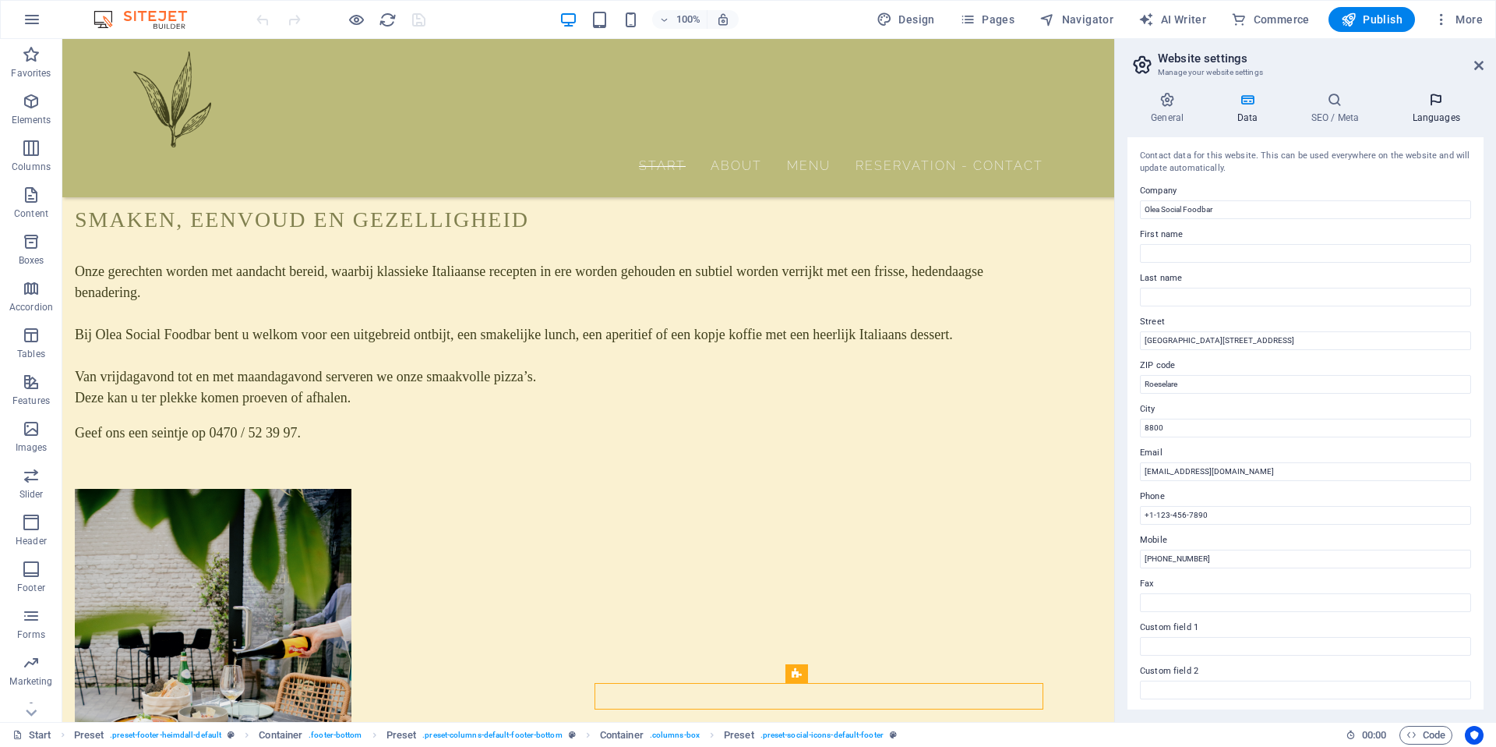
click at [1435, 101] on icon at bounding box center [1436, 100] width 95 height 16
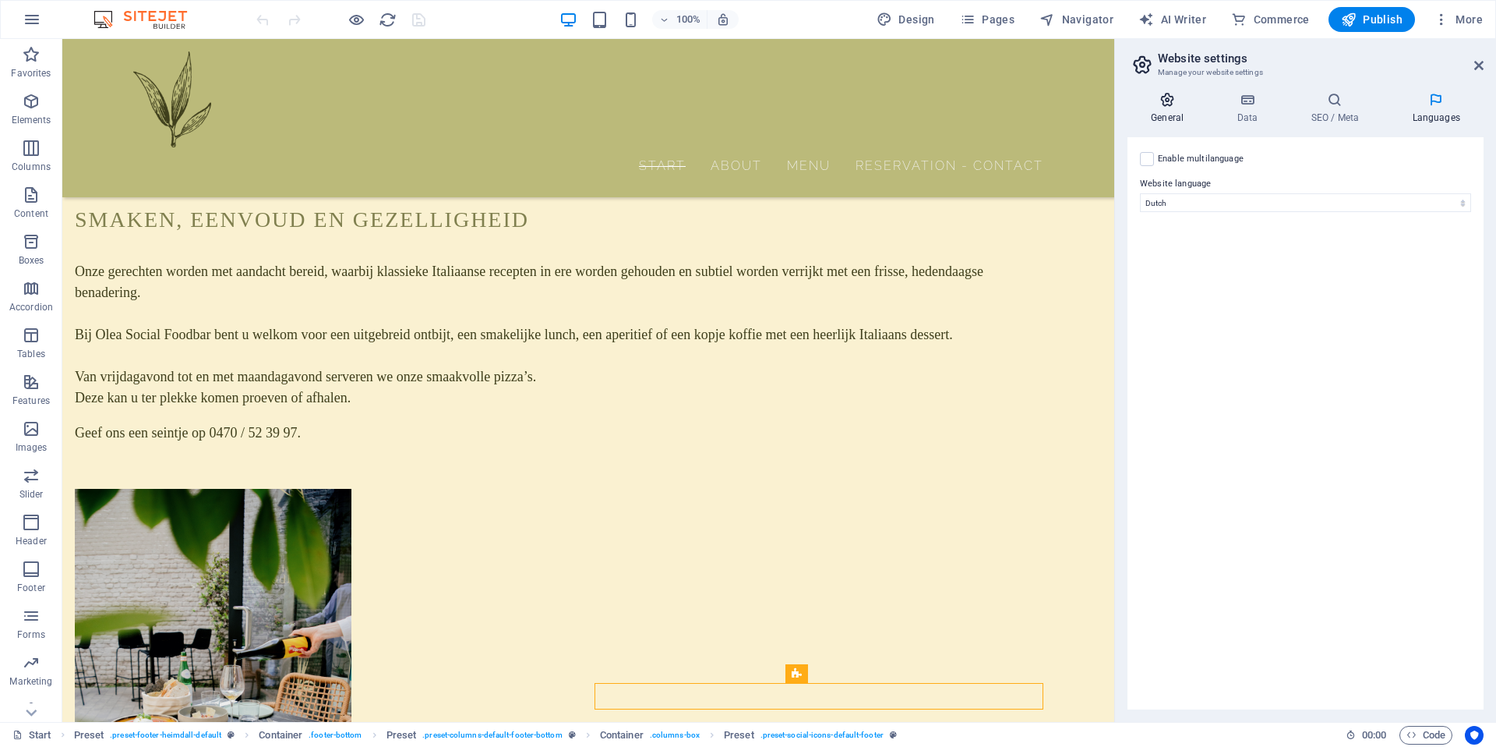
click at [1165, 112] on h4 "General" at bounding box center [1171, 108] width 86 height 33
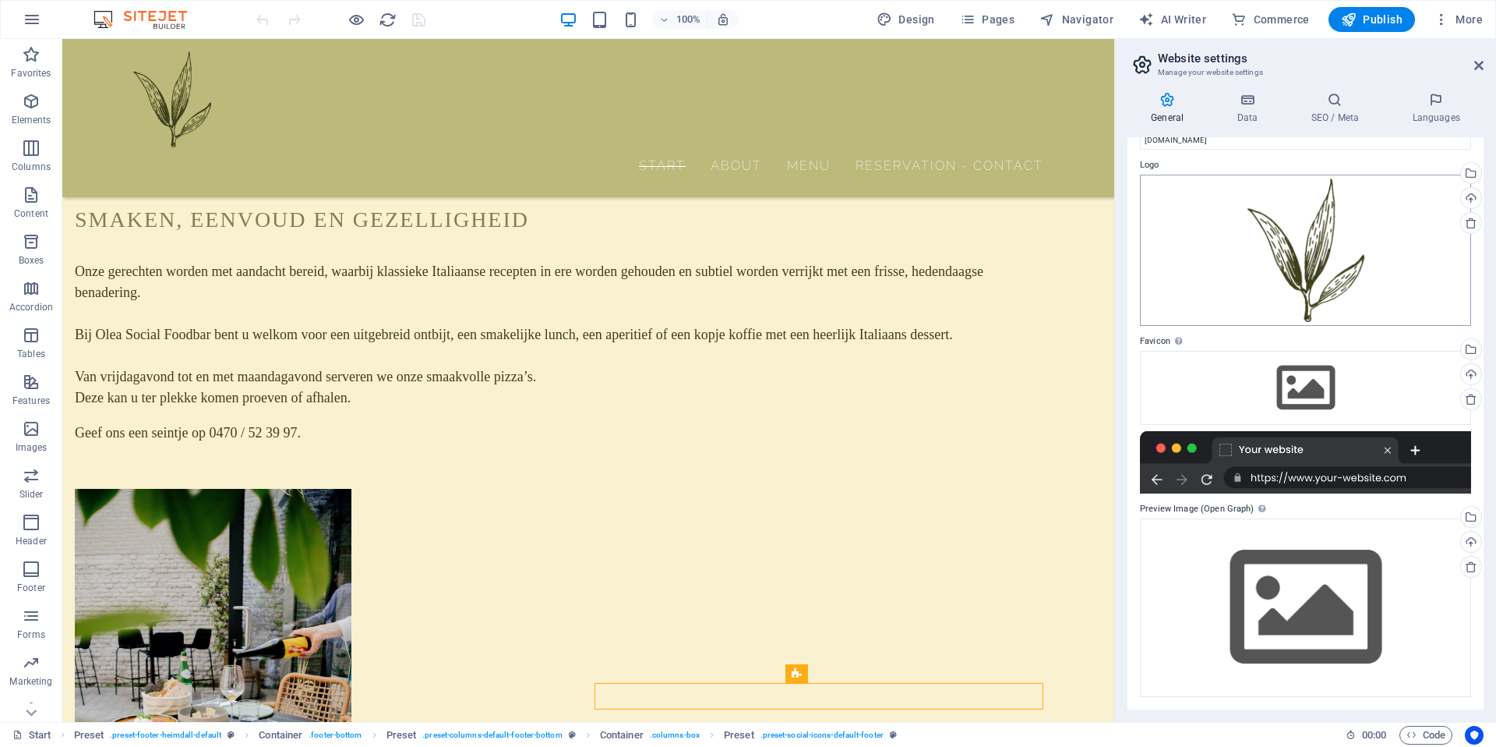
scroll to position [0, 0]
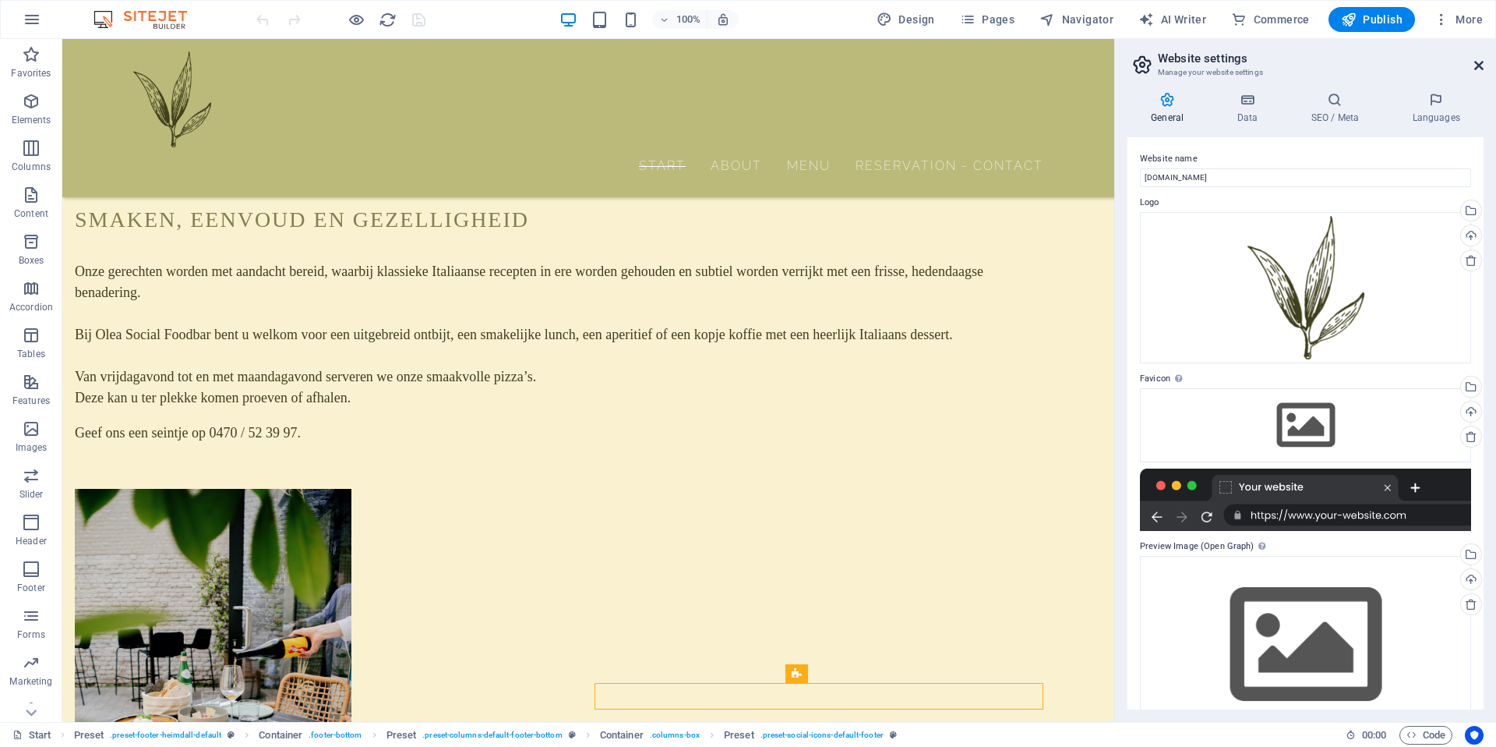
click at [1478, 65] on icon at bounding box center [1478, 65] width 9 height 12
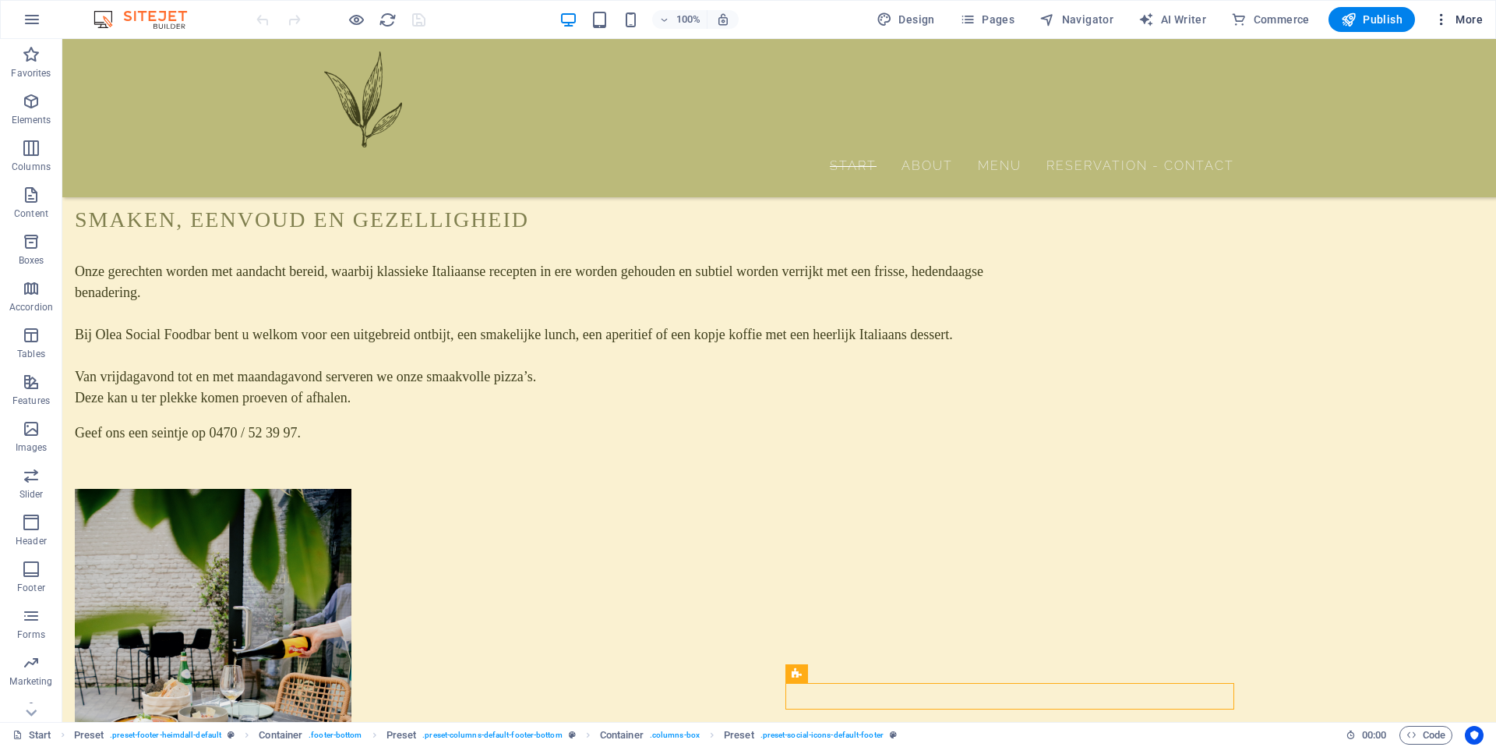
click at [1449, 21] on icon "button" at bounding box center [1442, 20] width 16 height 16
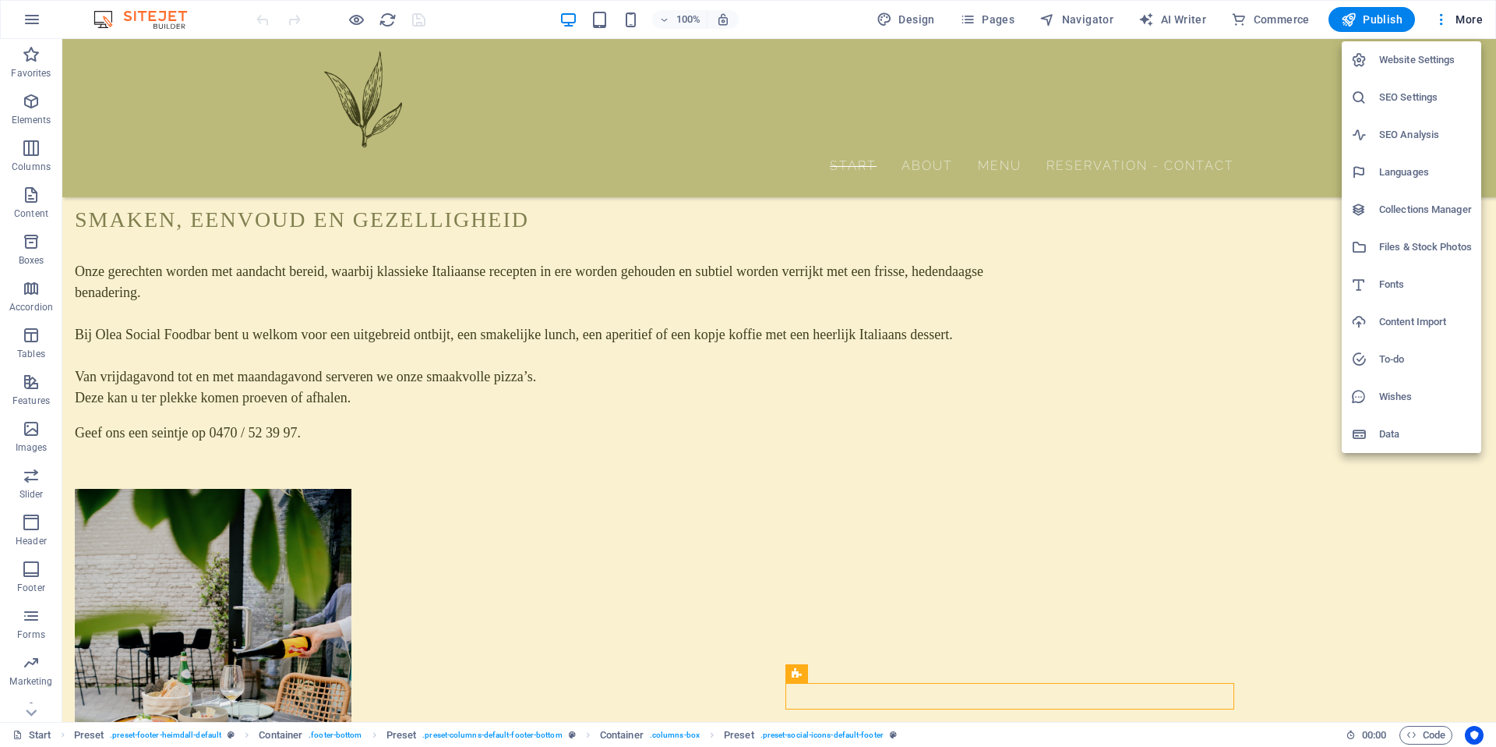
click at [669, 667] on div at bounding box center [748, 373] width 1496 height 747
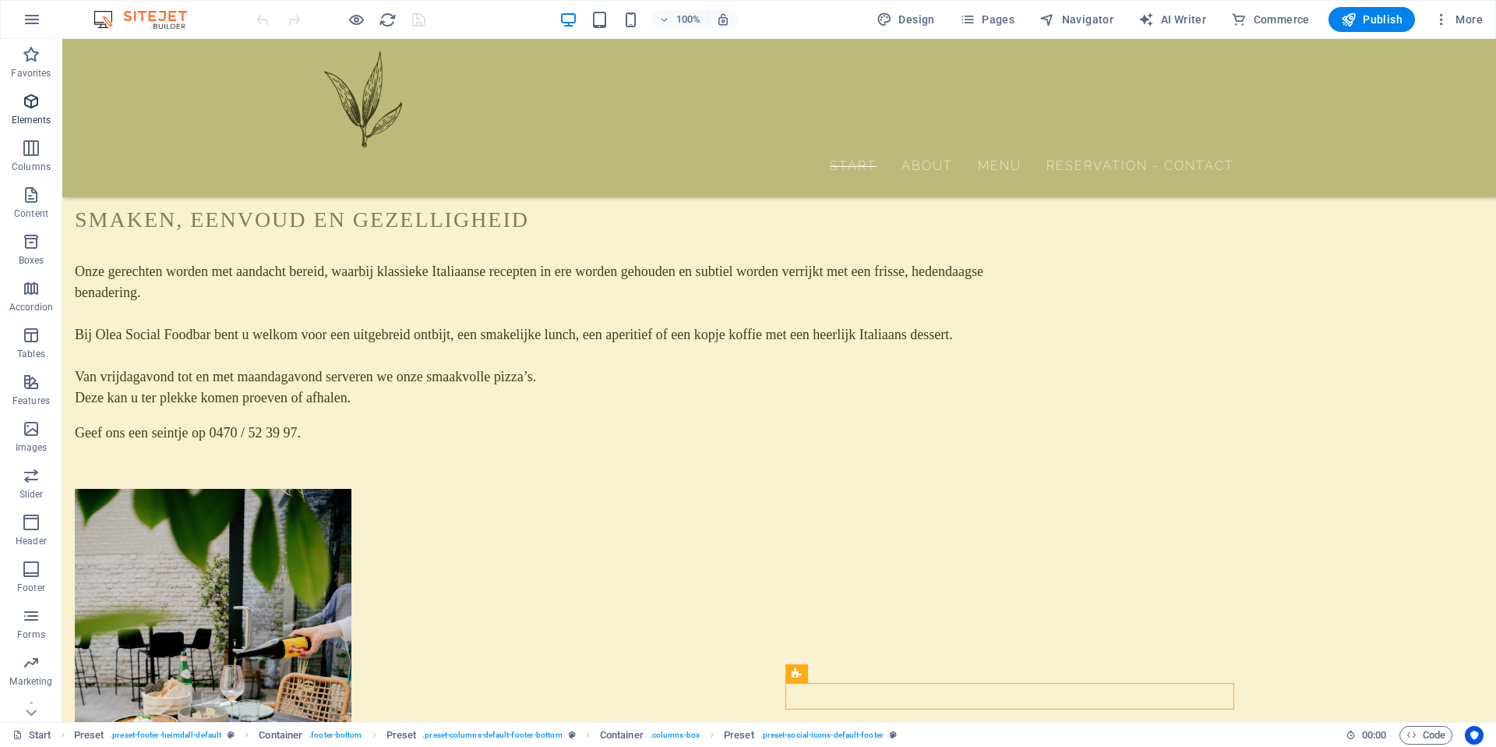
click at [22, 95] on icon "button" at bounding box center [31, 101] width 19 height 19
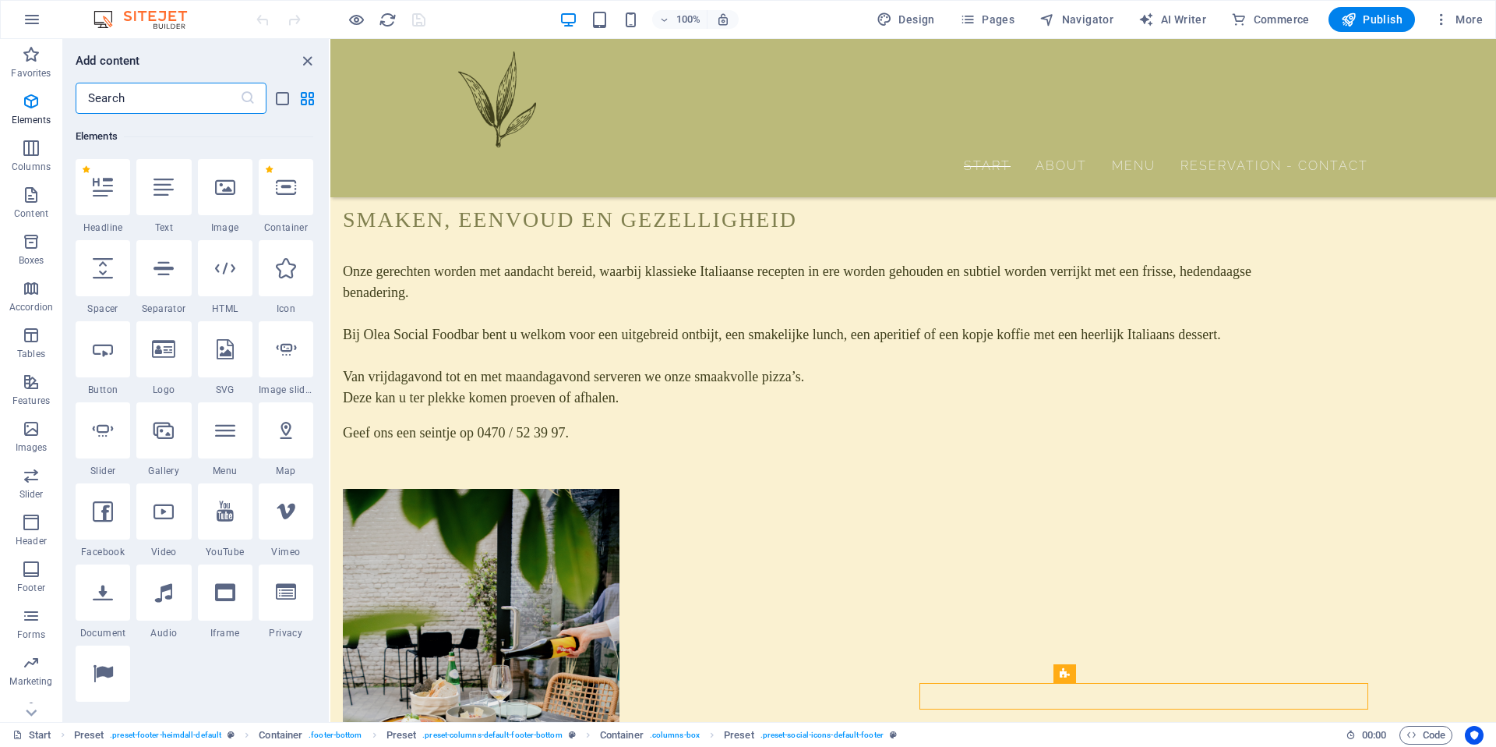
scroll to position [166, 0]
click at [185, 109] on input "text" at bounding box center [158, 98] width 164 height 31
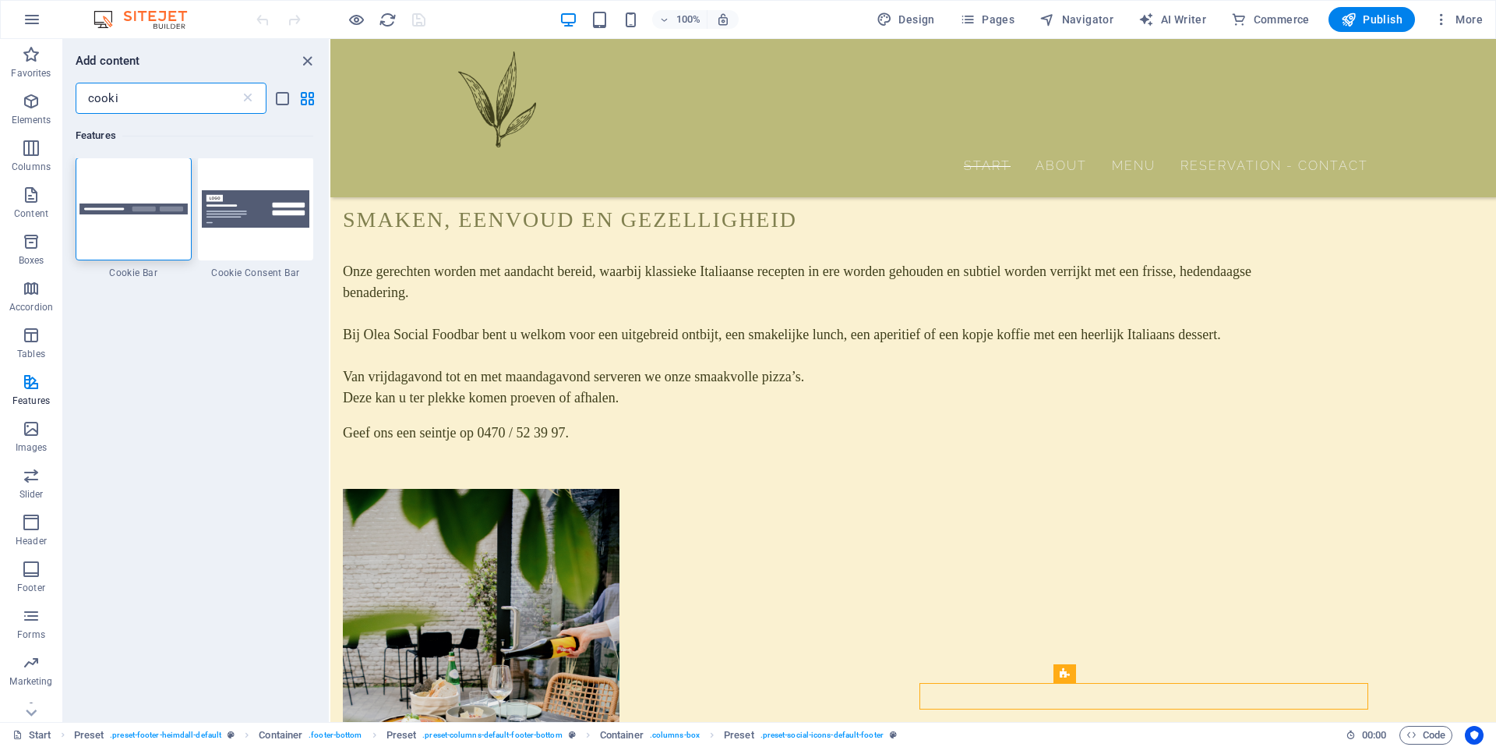
scroll to position [0, 0]
type input "cooki"
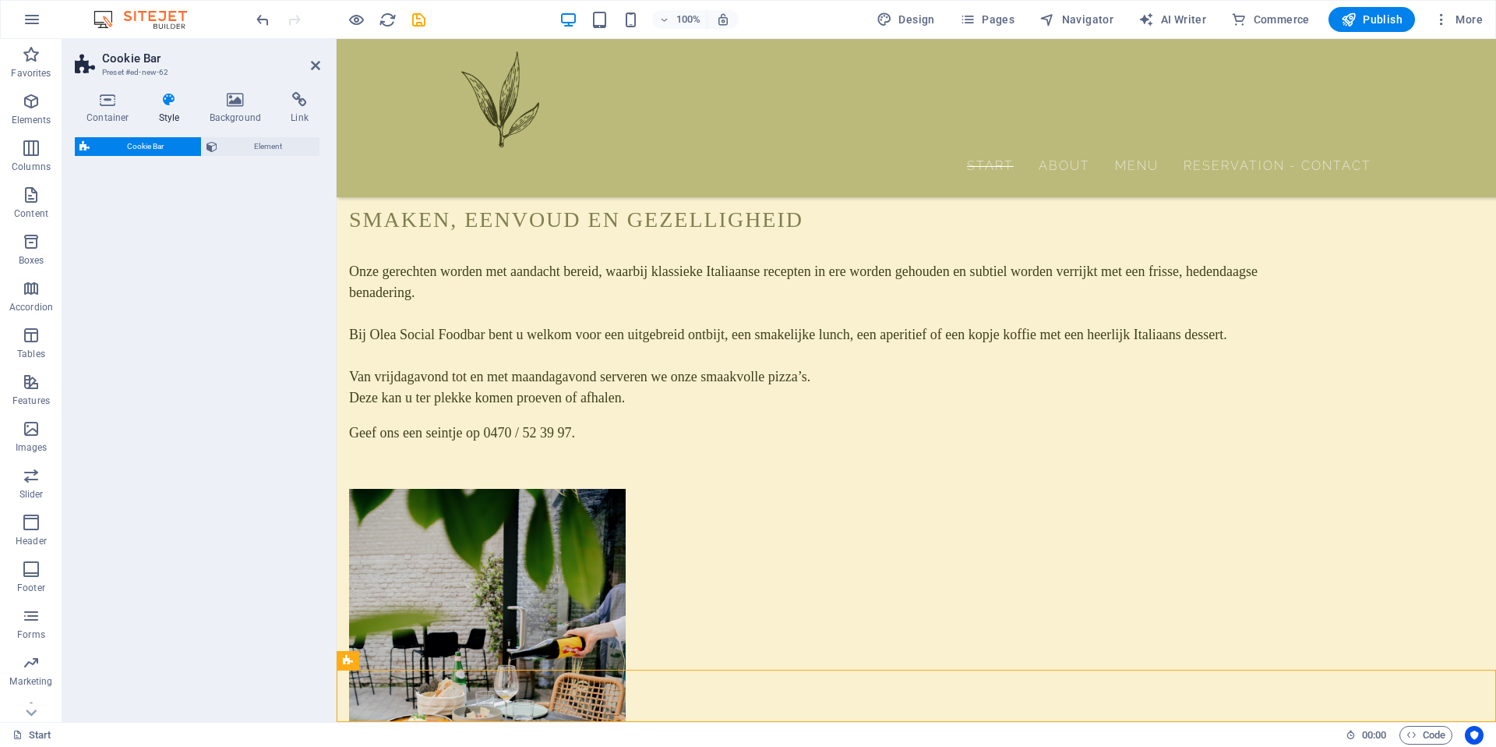
scroll to position [1793, 0]
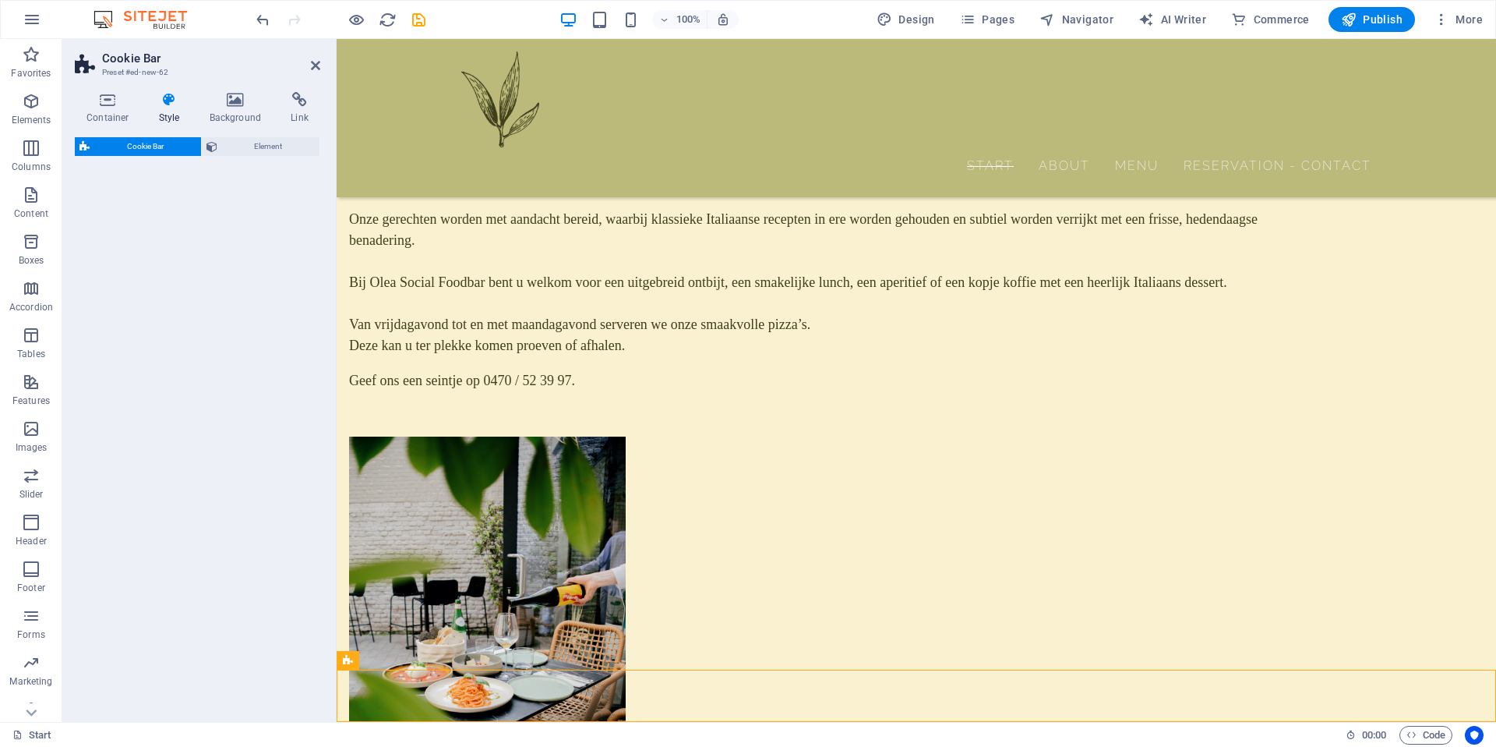
select select "px"
select select "rem"
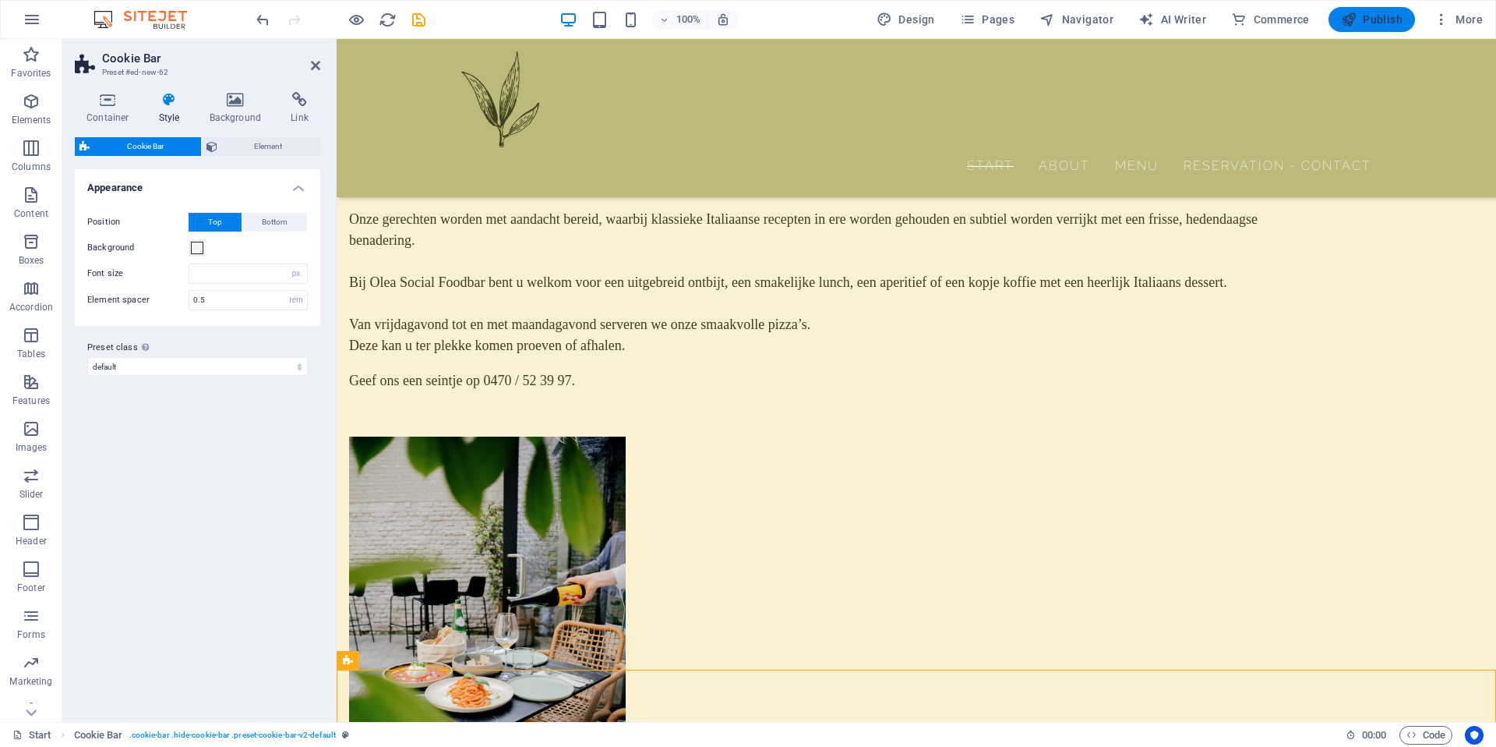
click at [1397, 29] on button "Publish" at bounding box center [1372, 19] width 87 height 25
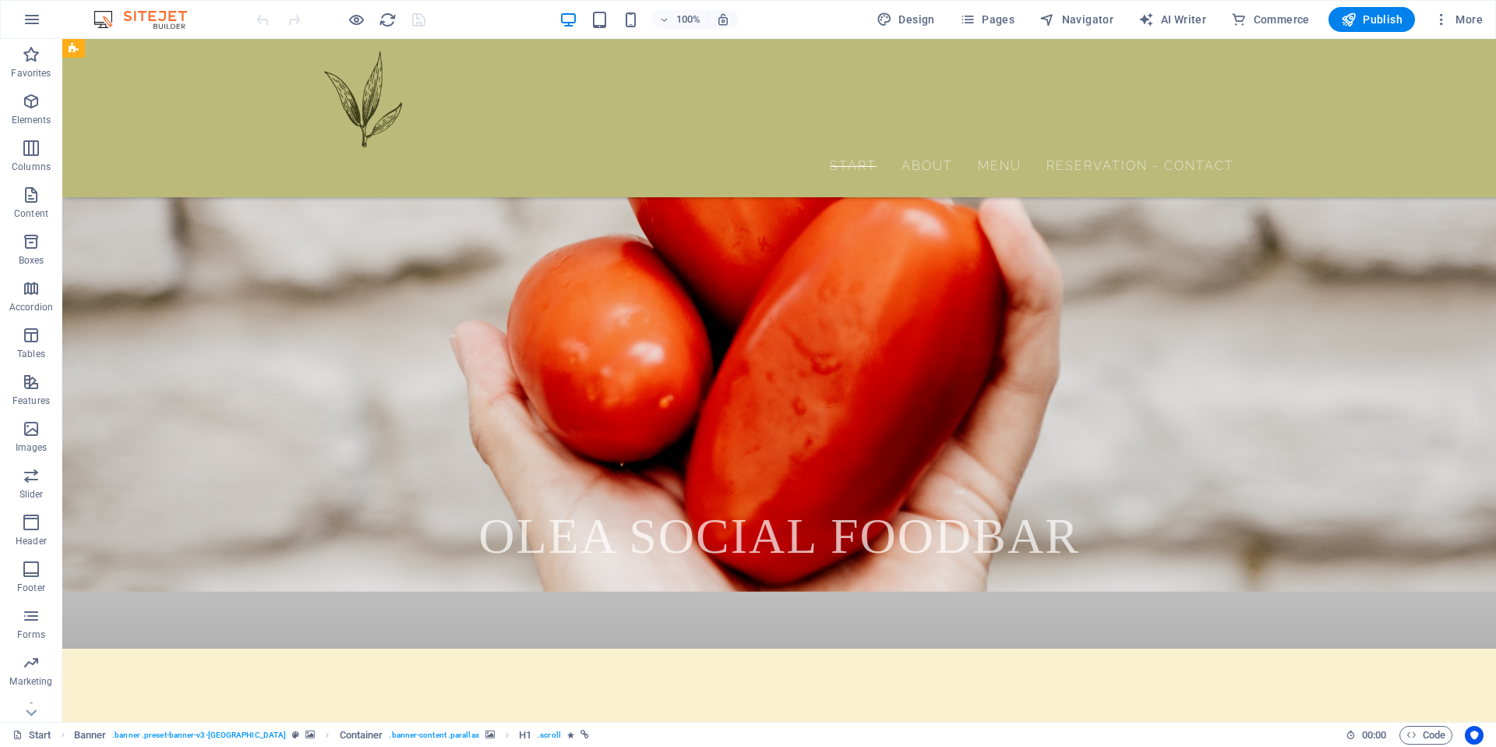
scroll to position [1799, 0]
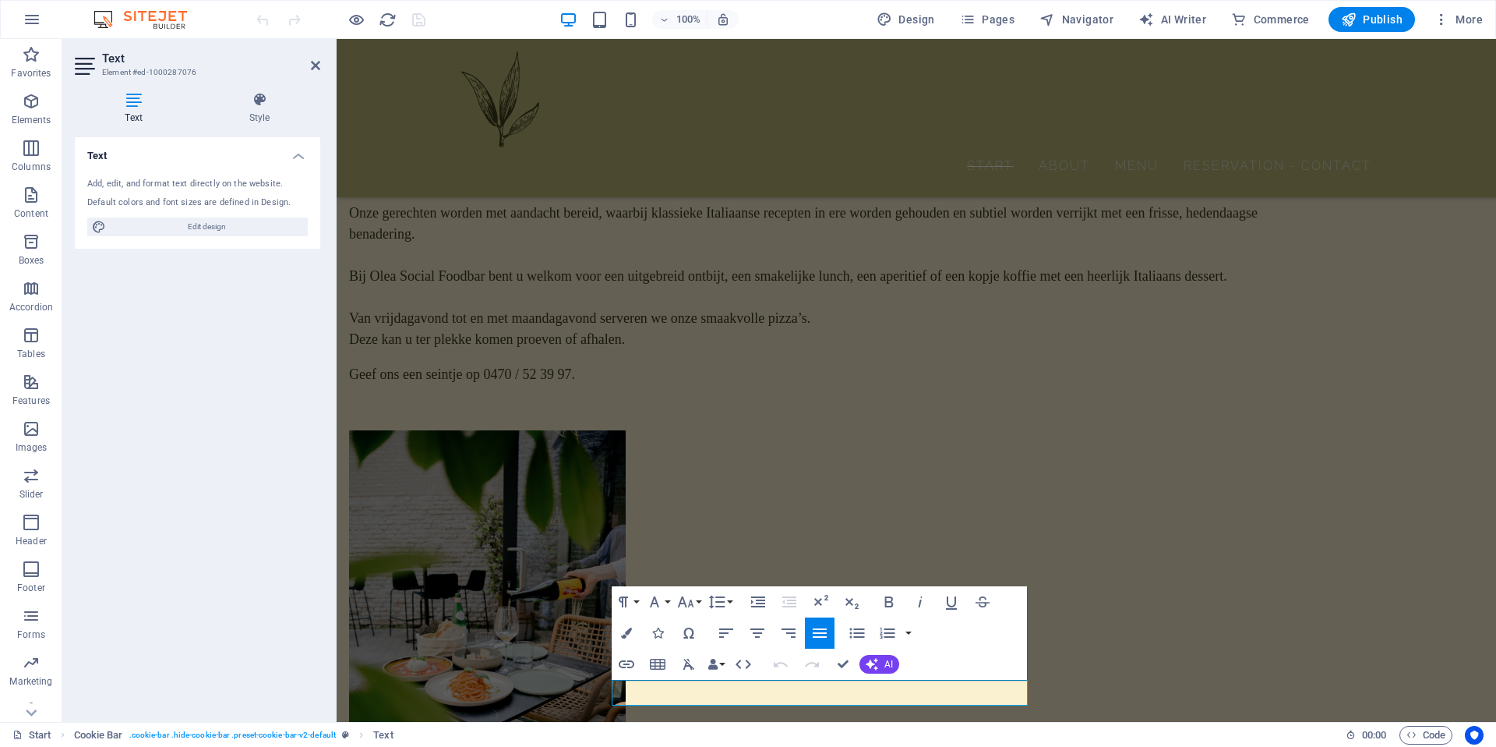
click at [139, 105] on icon at bounding box center [134, 100] width 118 height 16
click at [185, 228] on span "Edit design" at bounding box center [207, 226] width 192 height 19
select select "px"
select select "300"
select select "px"
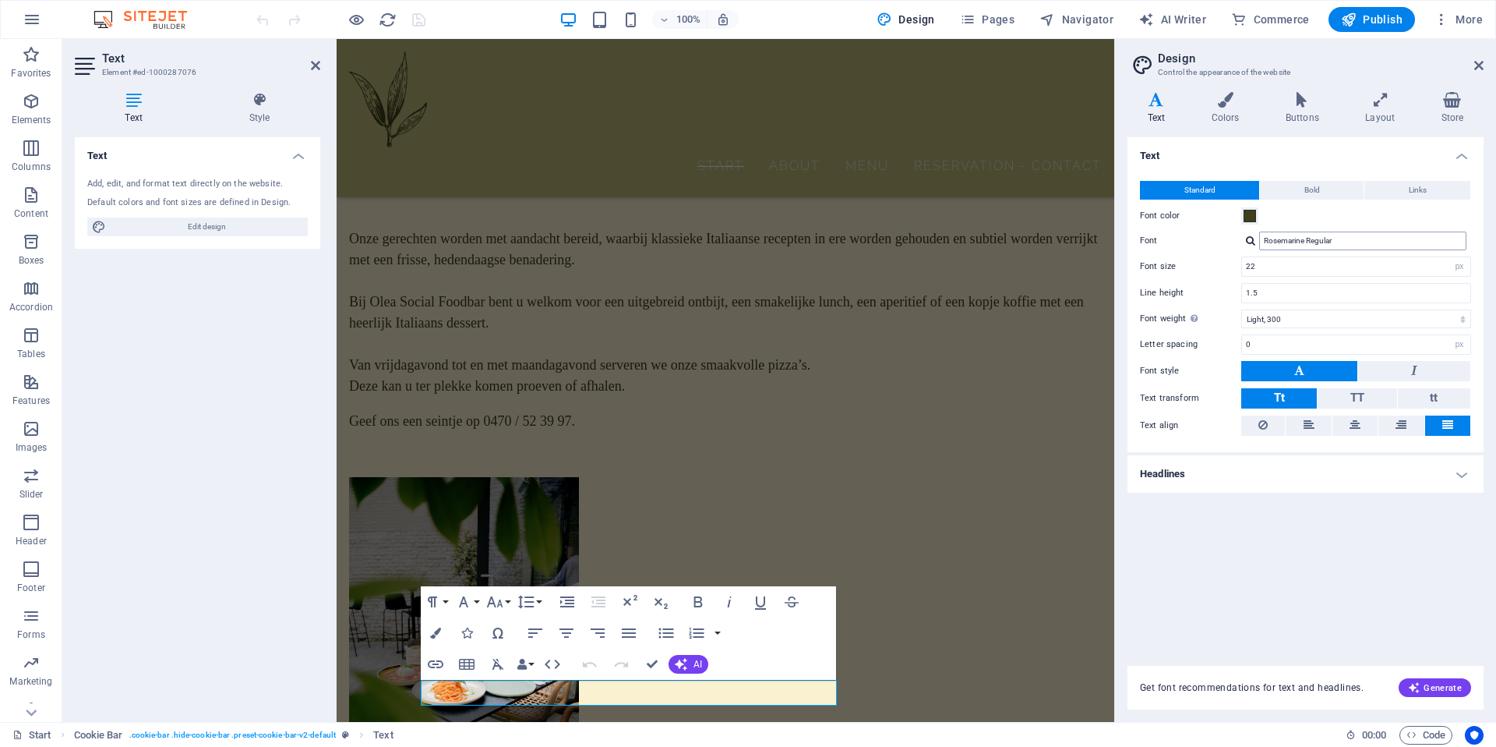
scroll to position [1852, 0]
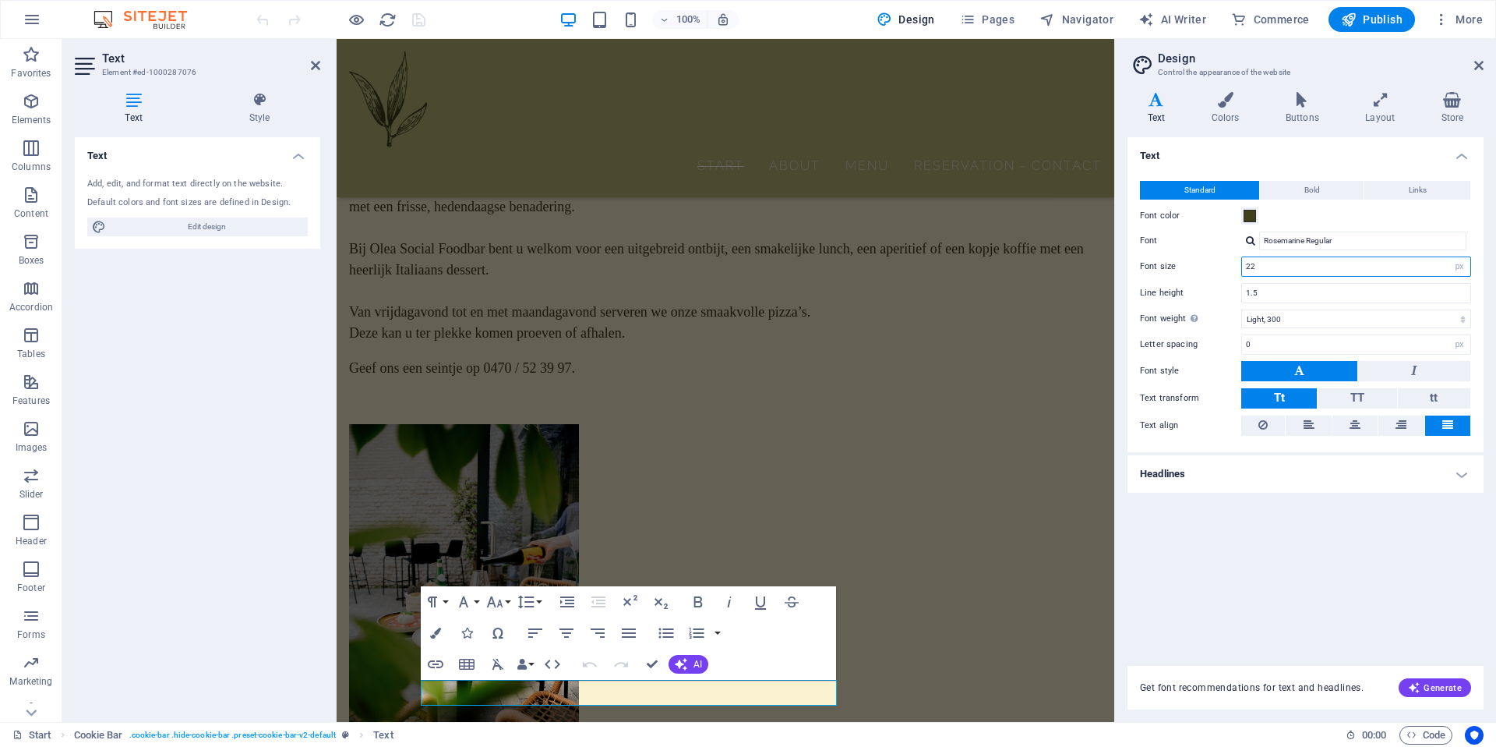
drag, startPoint x: 1266, startPoint y: 268, endPoint x: 1209, endPoint y: 268, distance: 57.7
click at [1209, 268] on div "Font size 22 rem px" at bounding box center [1305, 266] width 331 height 20
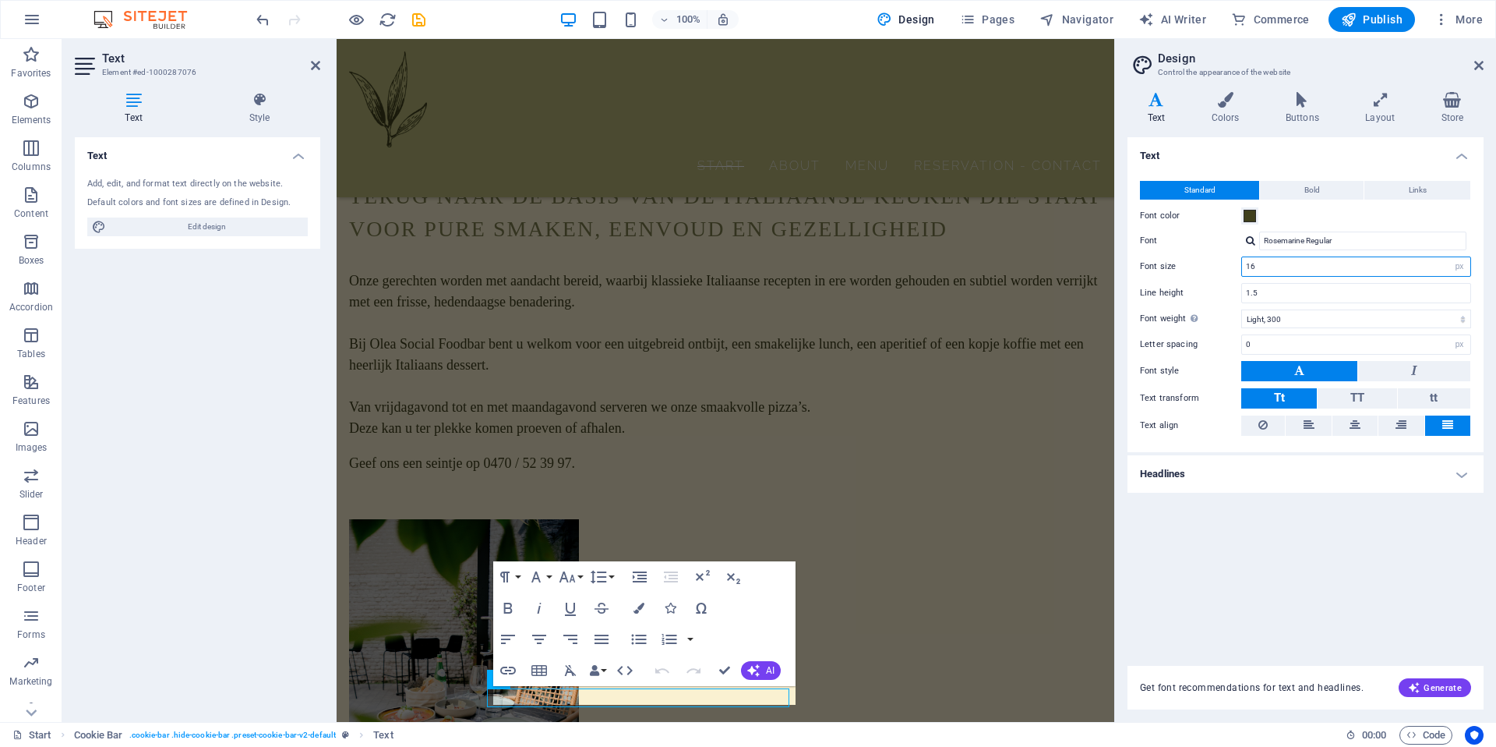
scroll to position [1710, 0]
type input "16"
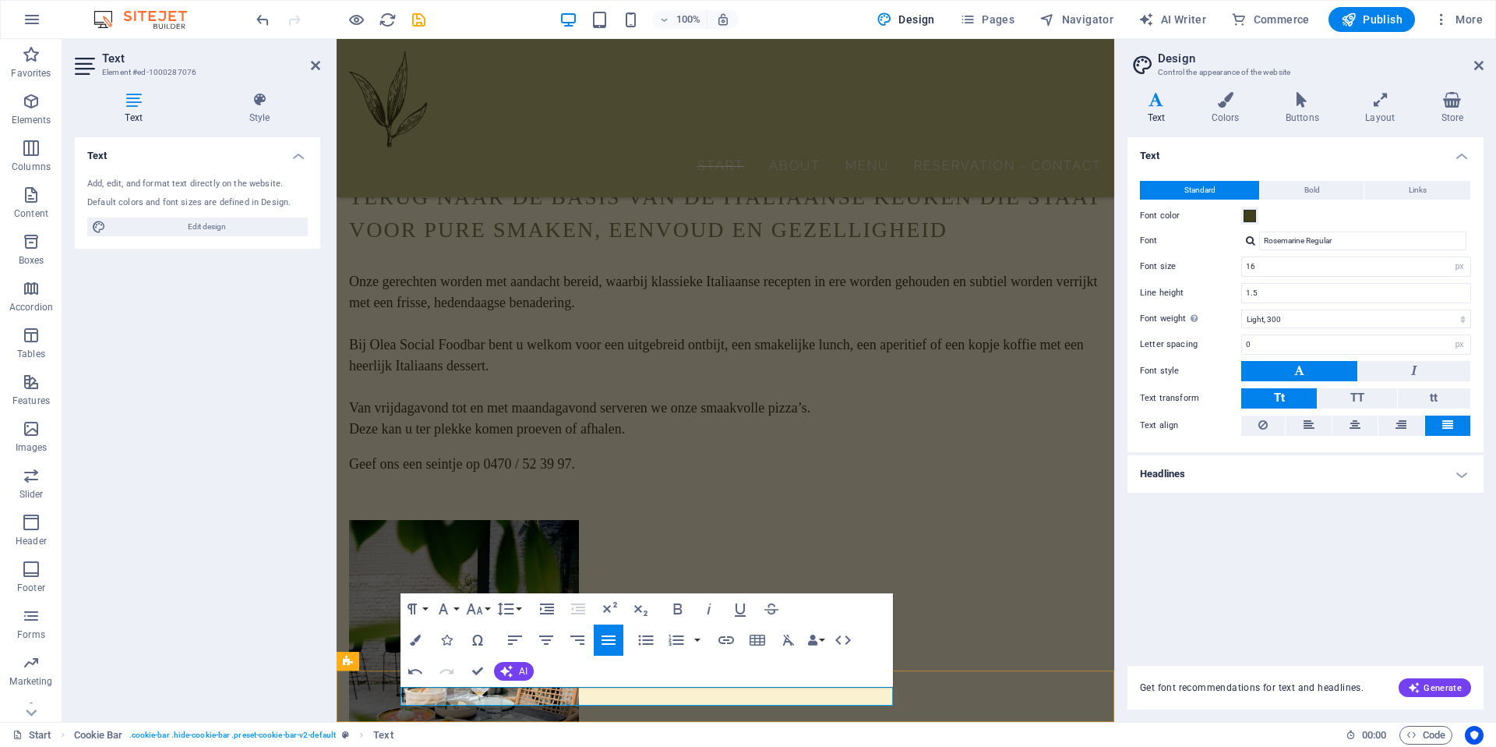
scroll to position [433, 2]
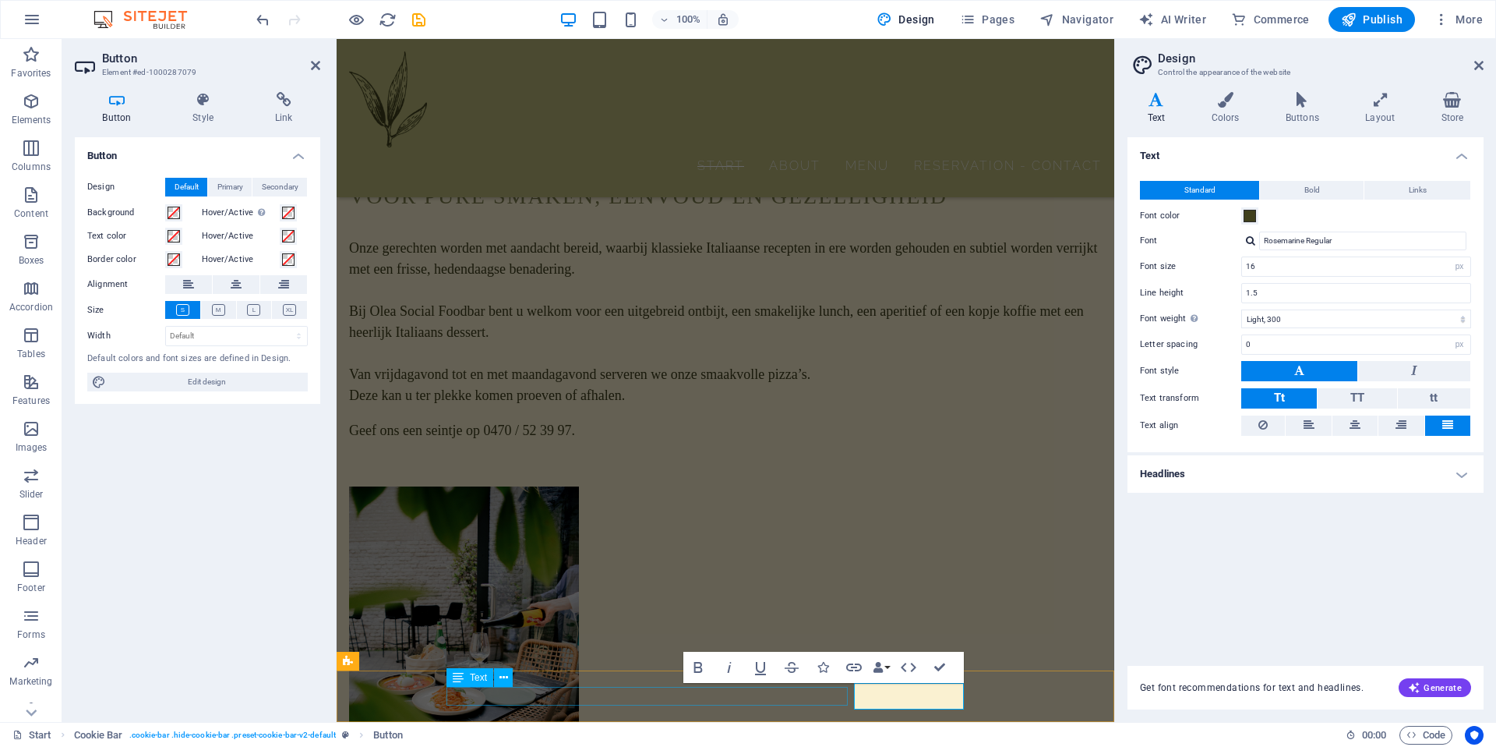
scroll to position [1710, 0]
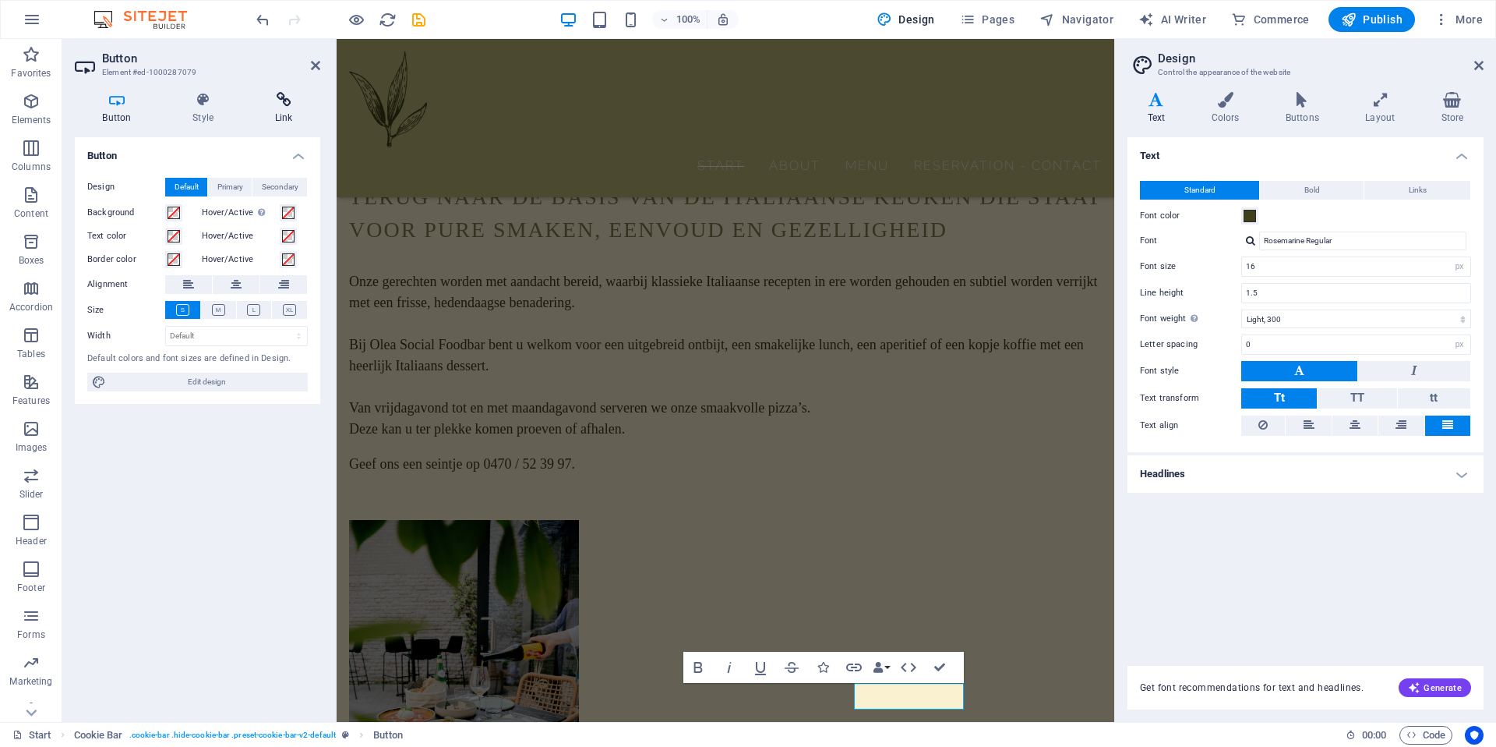
click at [282, 102] on icon at bounding box center [283, 100] width 73 height 16
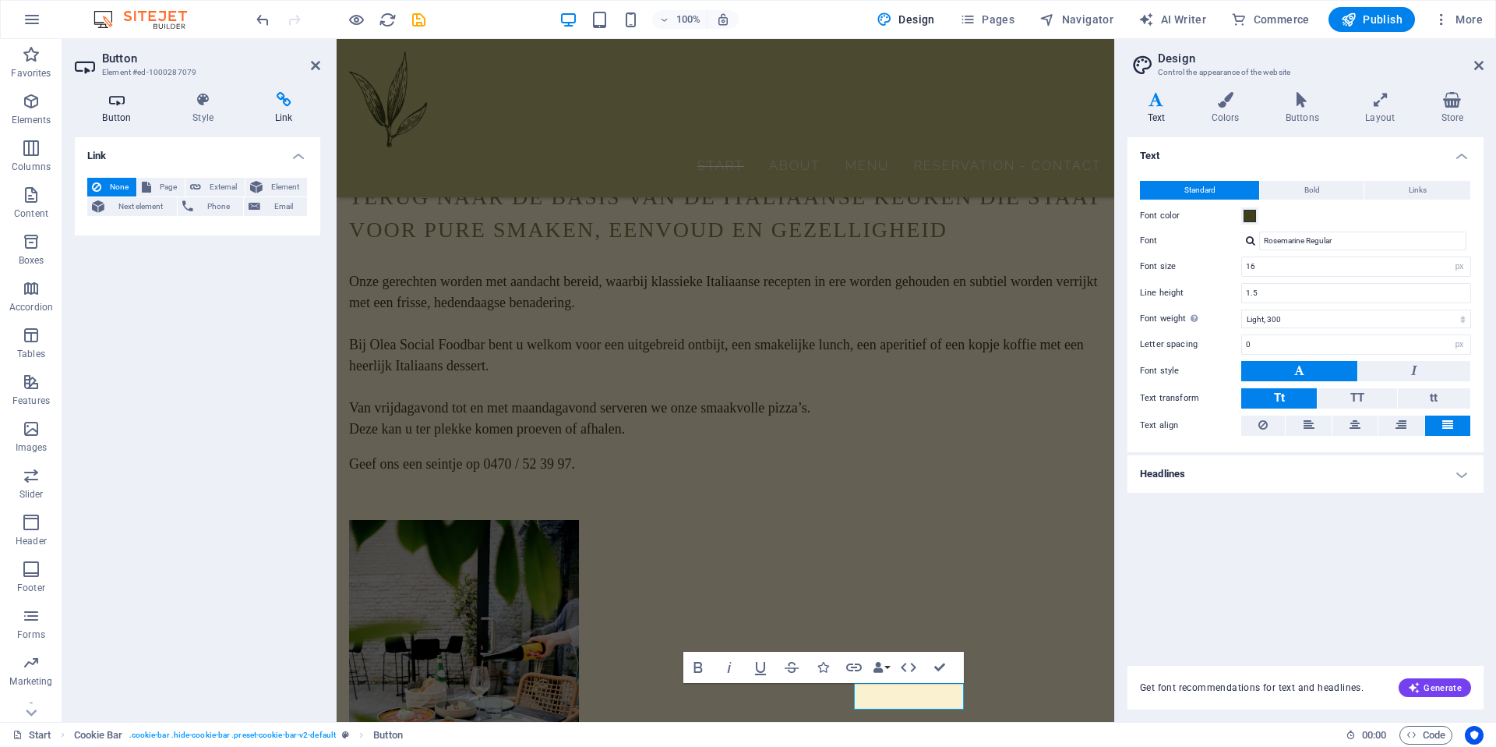
click at [122, 108] on h4 "Button" at bounding box center [120, 108] width 90 height 33
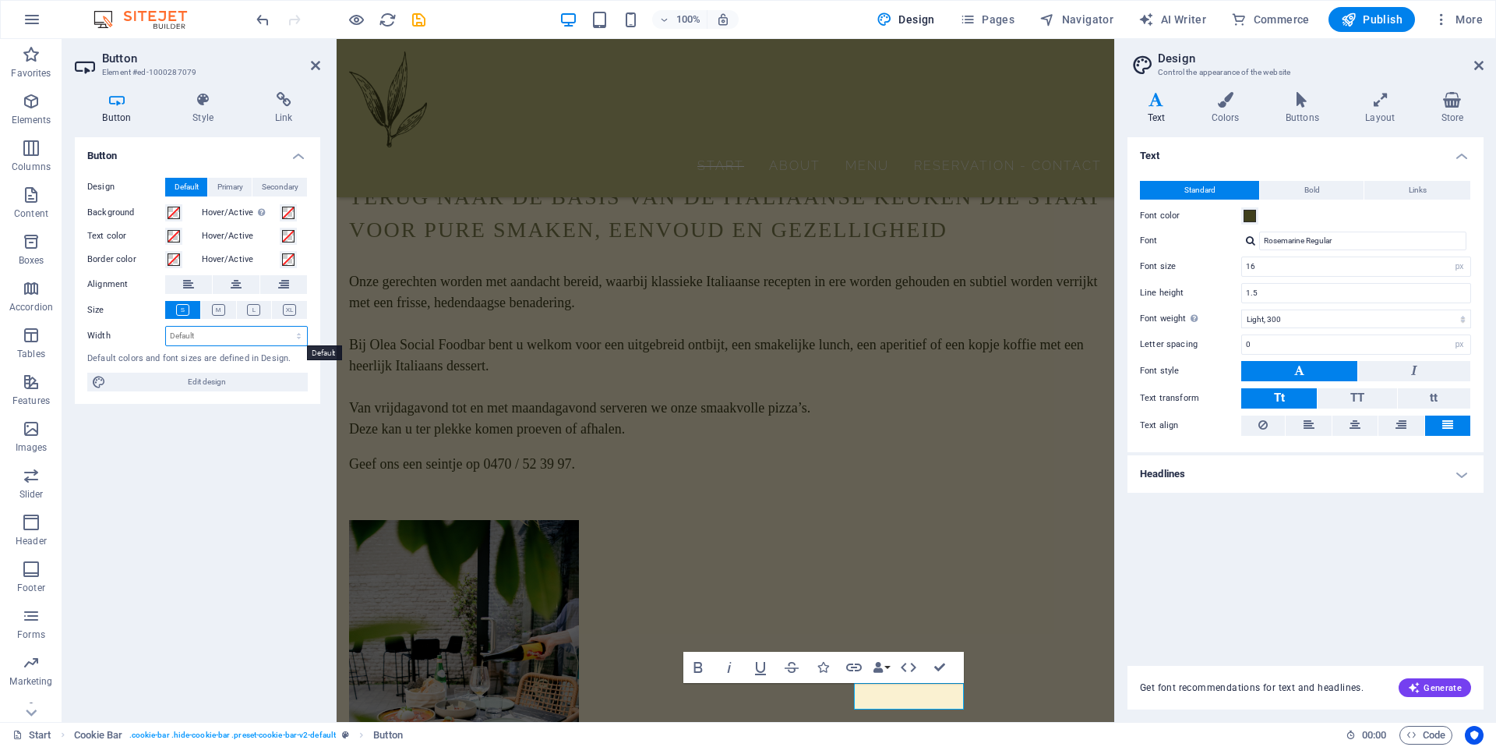
click at [201, 336] on select "Default px rem % em vh vw" at bounding box center [236, 336] width 141 height 19
click at [166, 327] on select "Default px rem % em vh vw" at bounding box center [236, 336] width 141 height 19
select select "DISABLED_OPTION_VALUE"
click at [193, 381] on span "Edit design" at bounding box center [207, 381] width 192 height 19
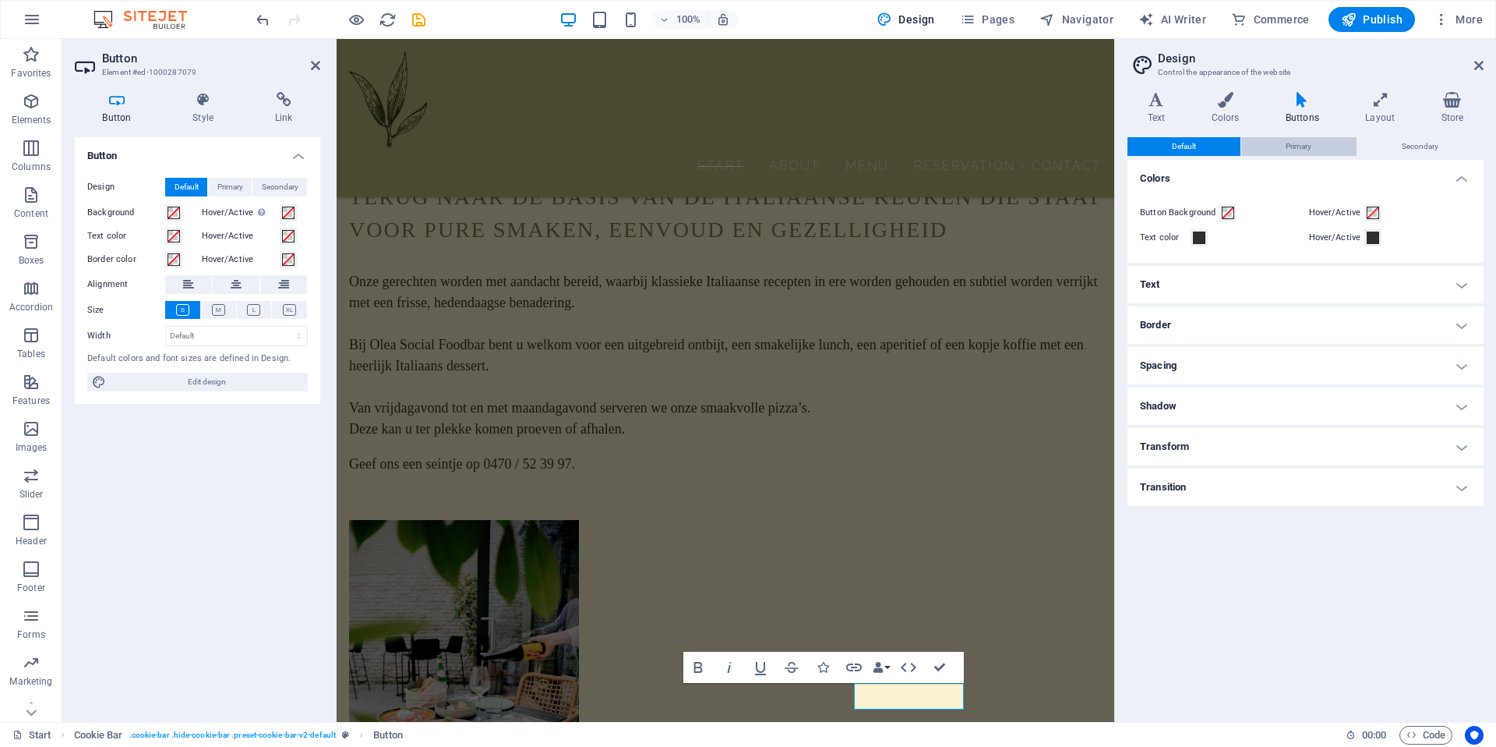
click at [1288, 148] on span "Primary" at bounding box center [1299, 146] width 26 height 19
click at [1158, 105] on icon at bounding box center [1157, 100] width 58 height 16
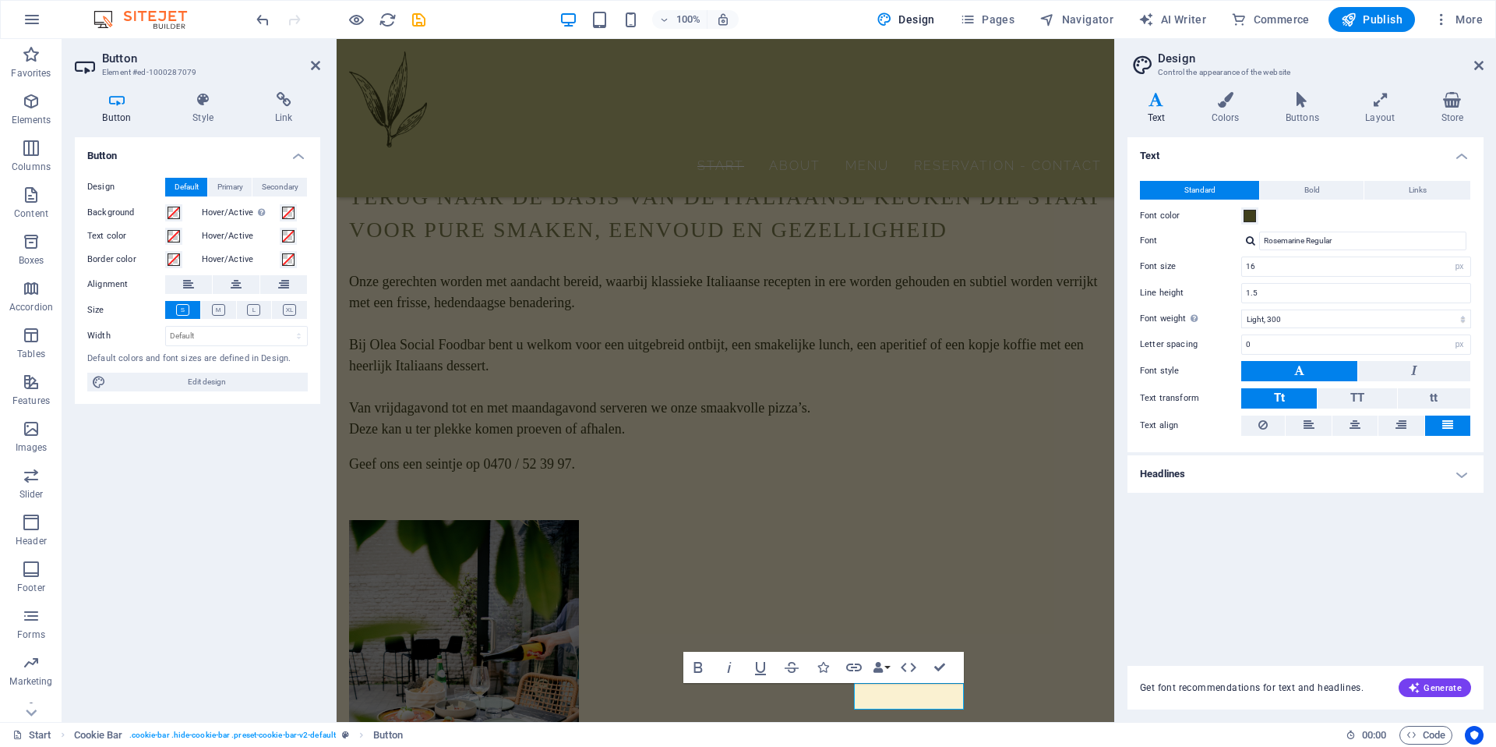
click at [1239, 464] on h4 "Headlines" at bounding box center [1306, 473] width 356 height 37
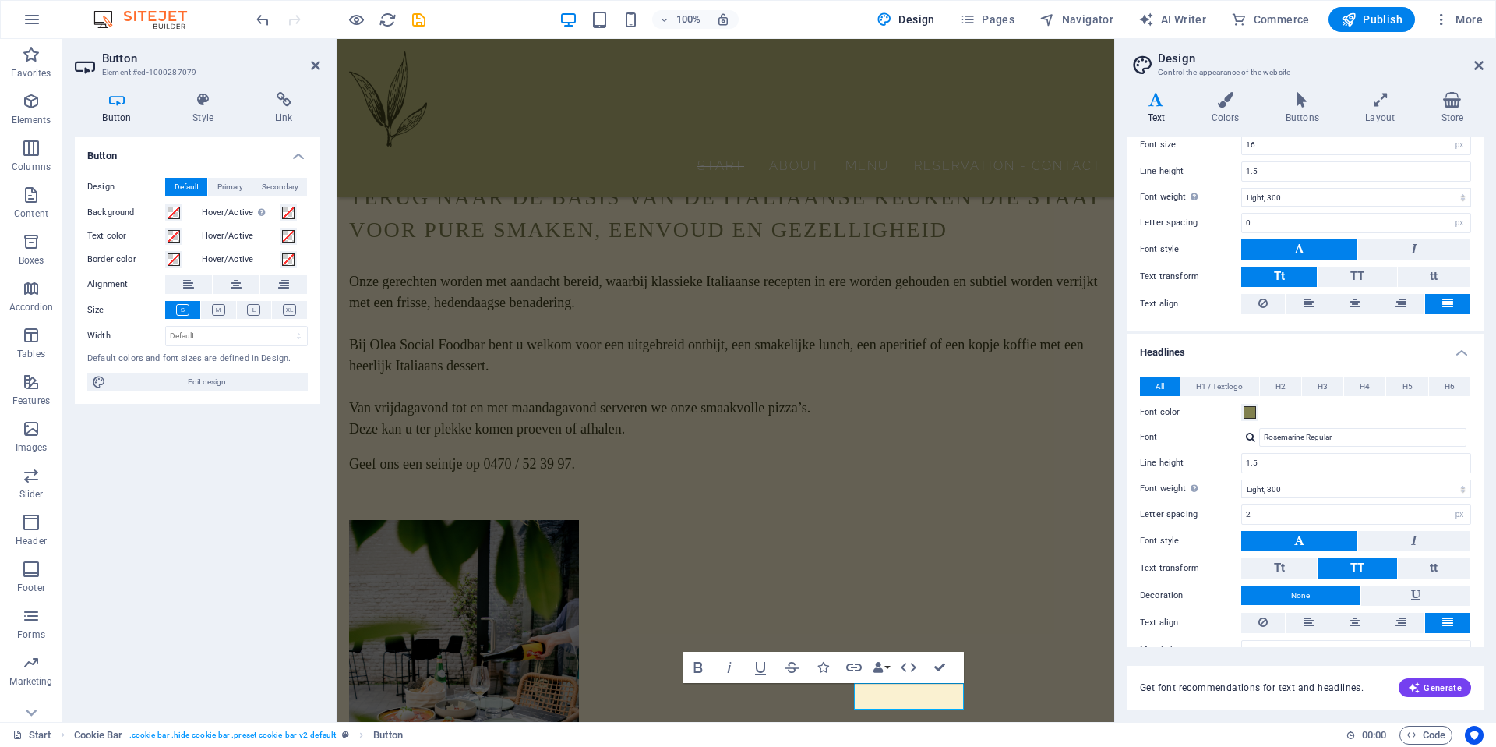
scroll to position [147, 0]
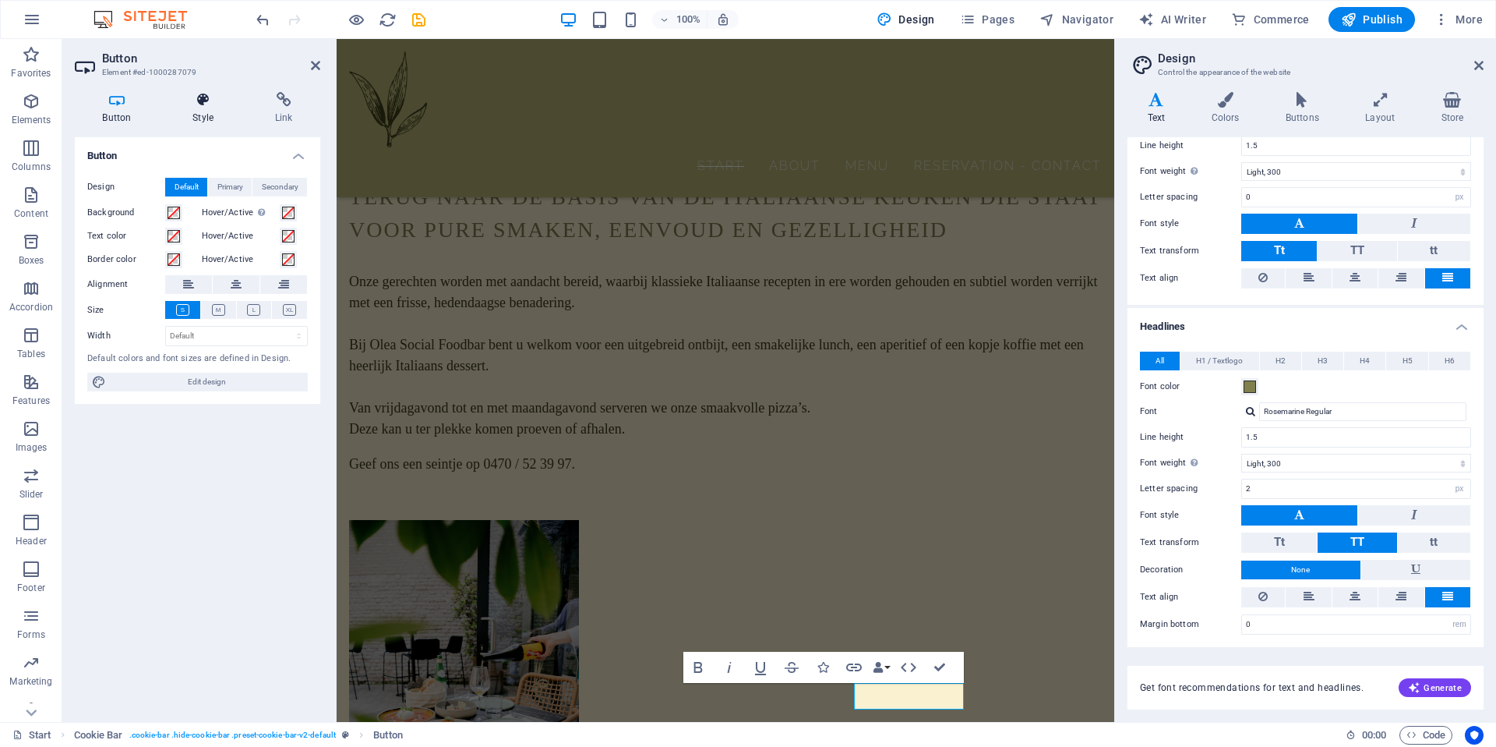
click at [192, 104] on icon at bounding box center [203, 100] width 76 height 16
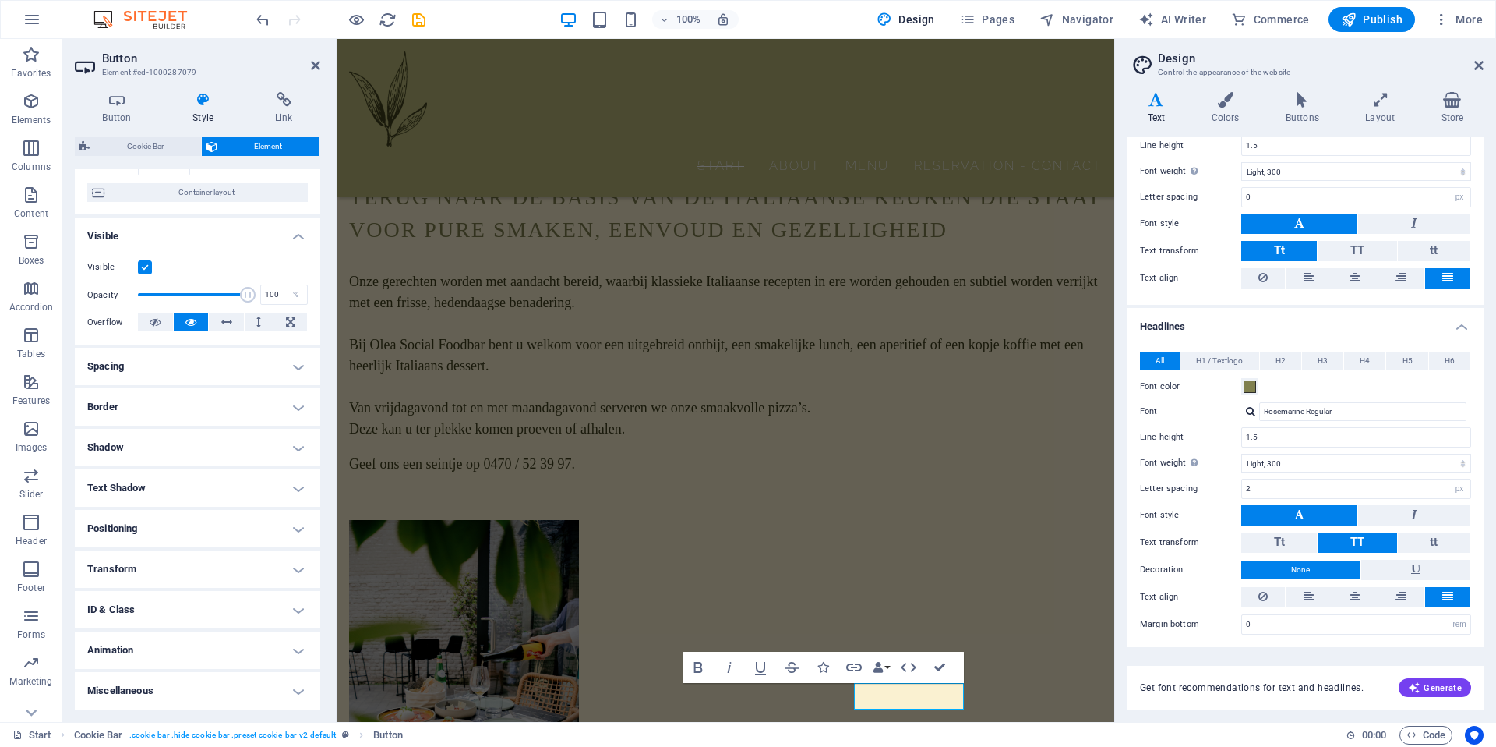
scroll to position [0, 0]
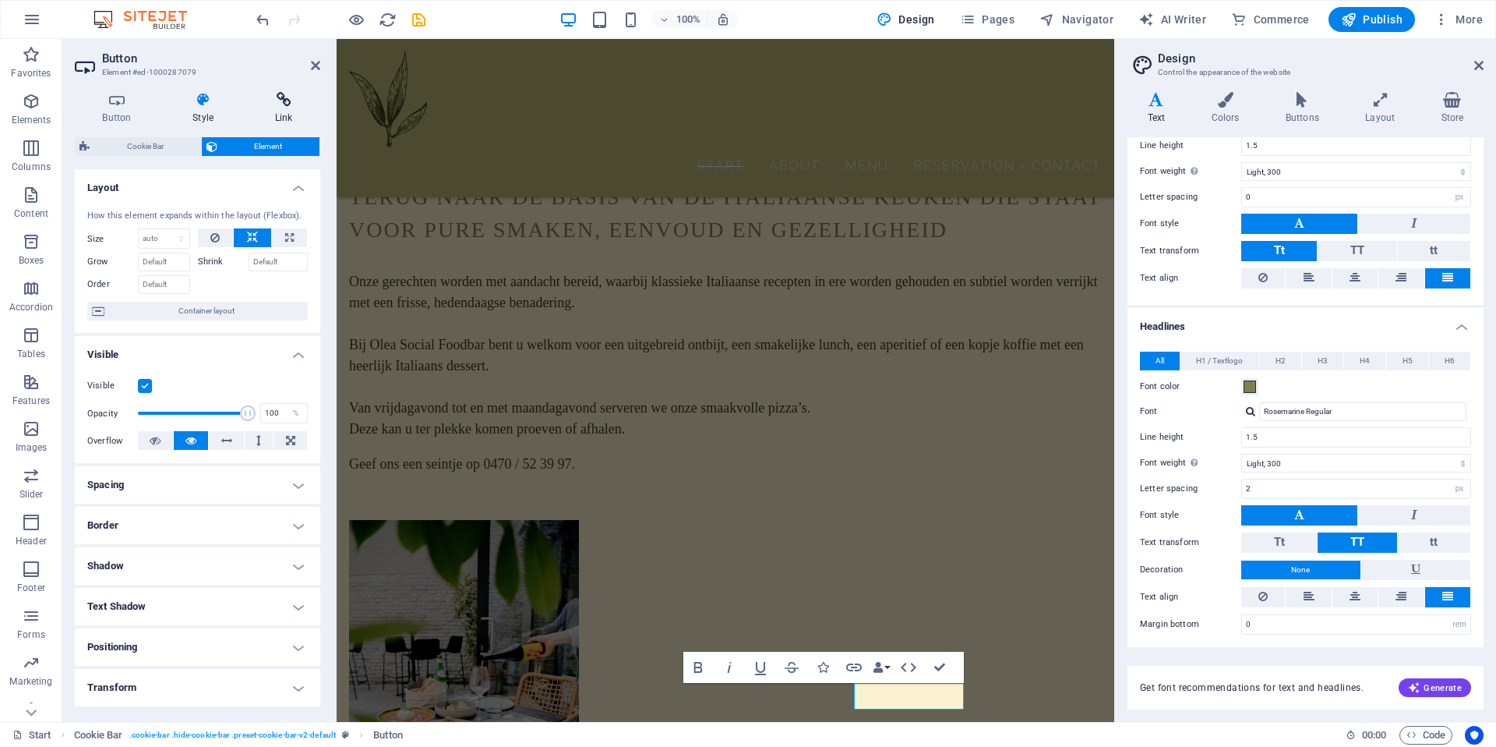
click at [284, 104] on icon at bounding box center [283, 100] width 73 height 16
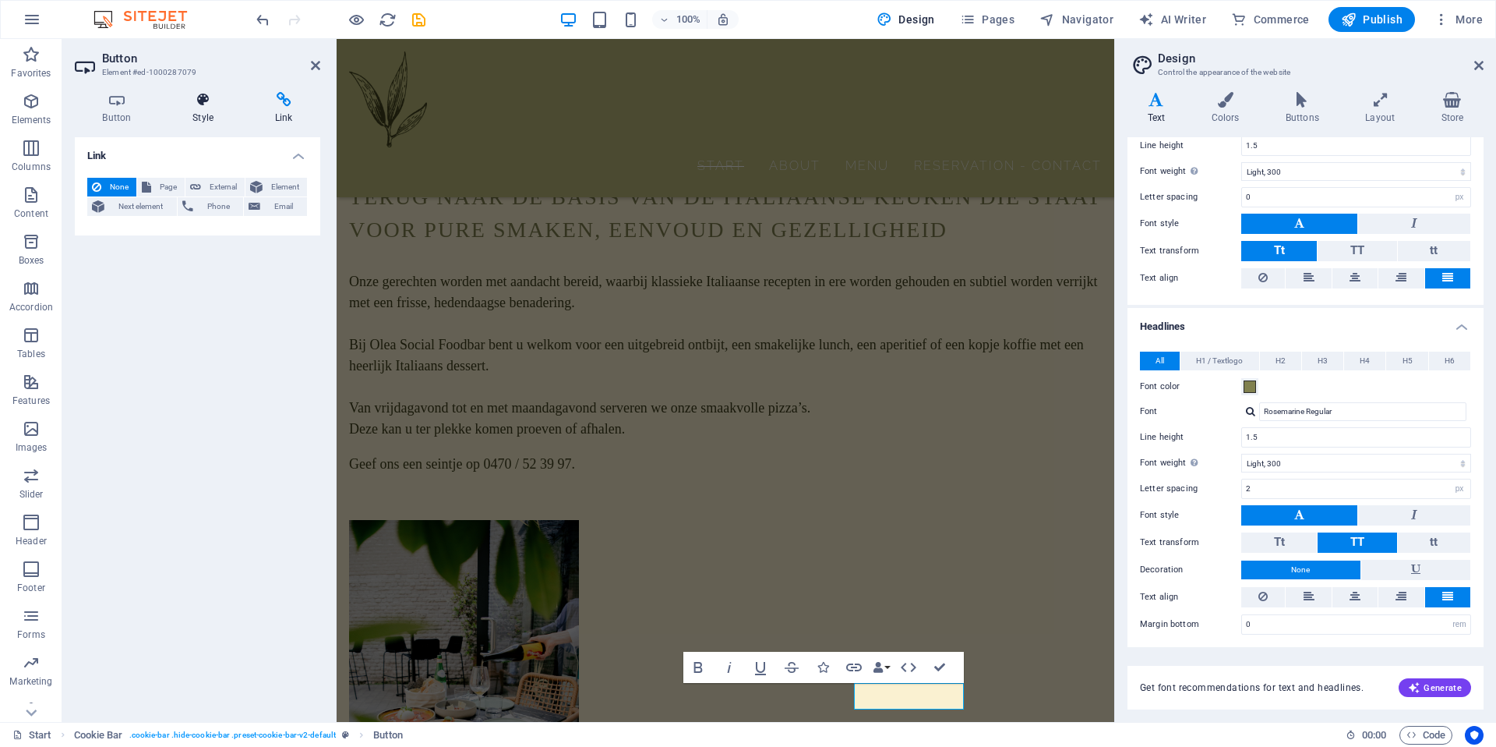
click at [196, 102] on icon at bounding box center [203, 100] width 76 height 16
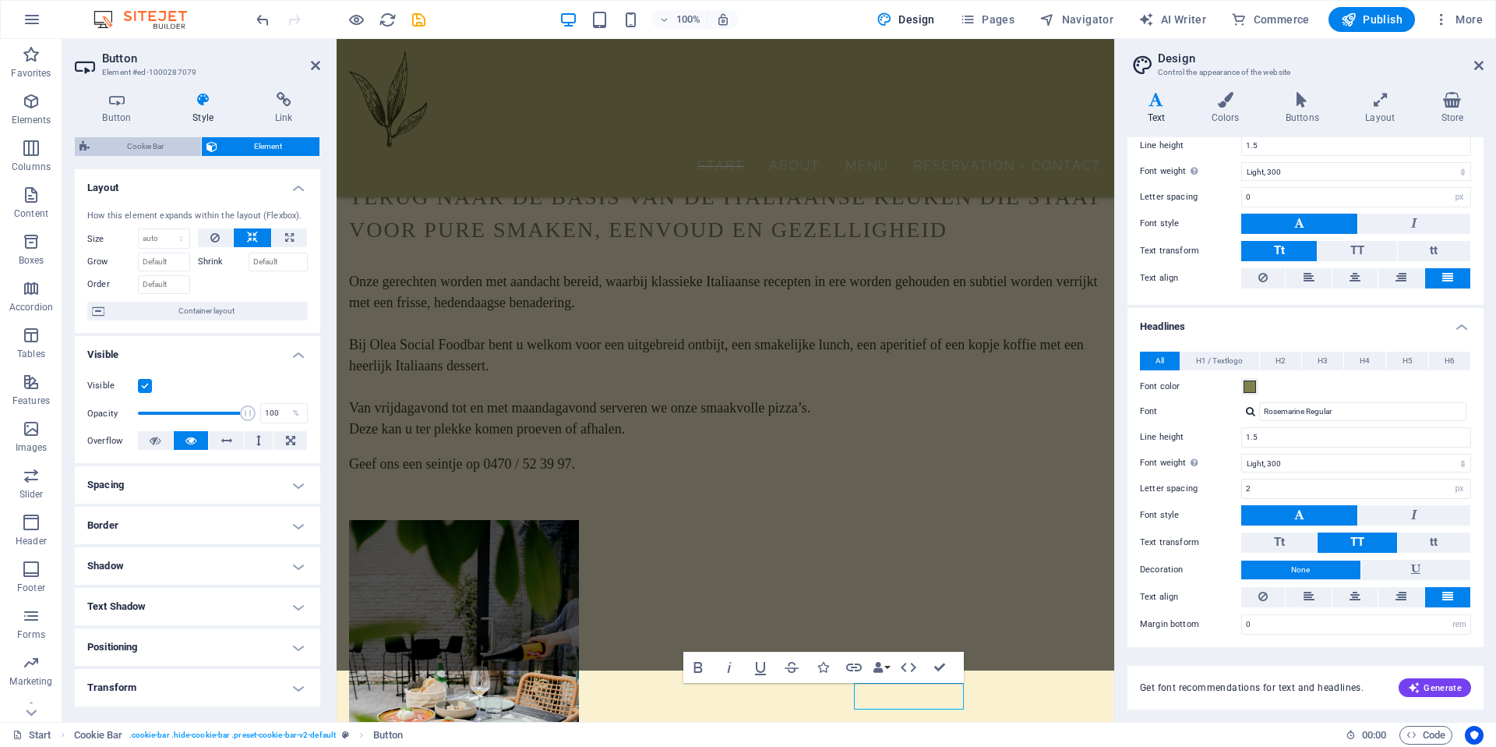
click at [147, 147] on span "Cookie Bar" at bounding box center [145, 146] width 102 height 19
select select "px"
select select "rem"
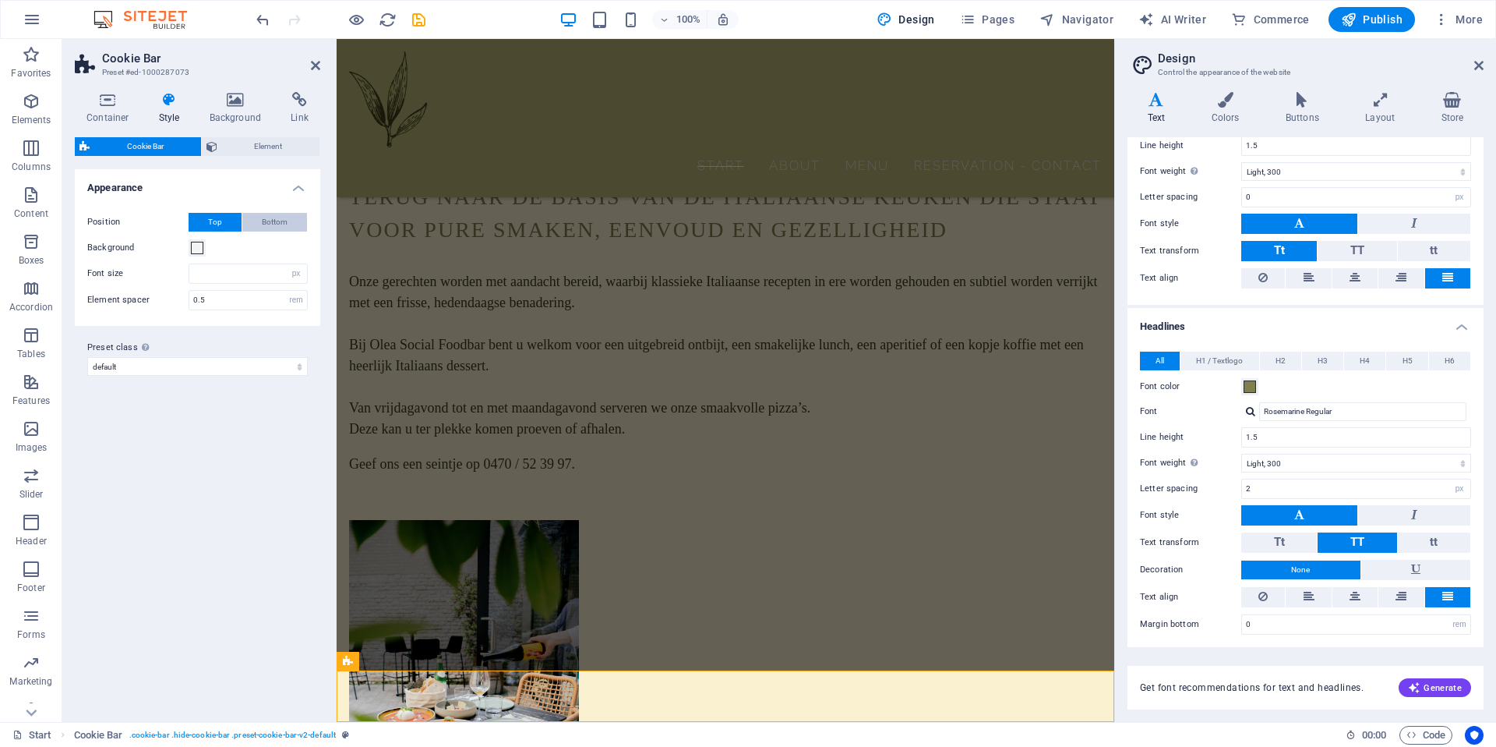
click at [264, 221] on span "Bottom" at bounding box center [275, 222] width 26 height 19
click at [246, 280] on input "number" at bounding box center [248, 273] width 118 height 19
type input "12"
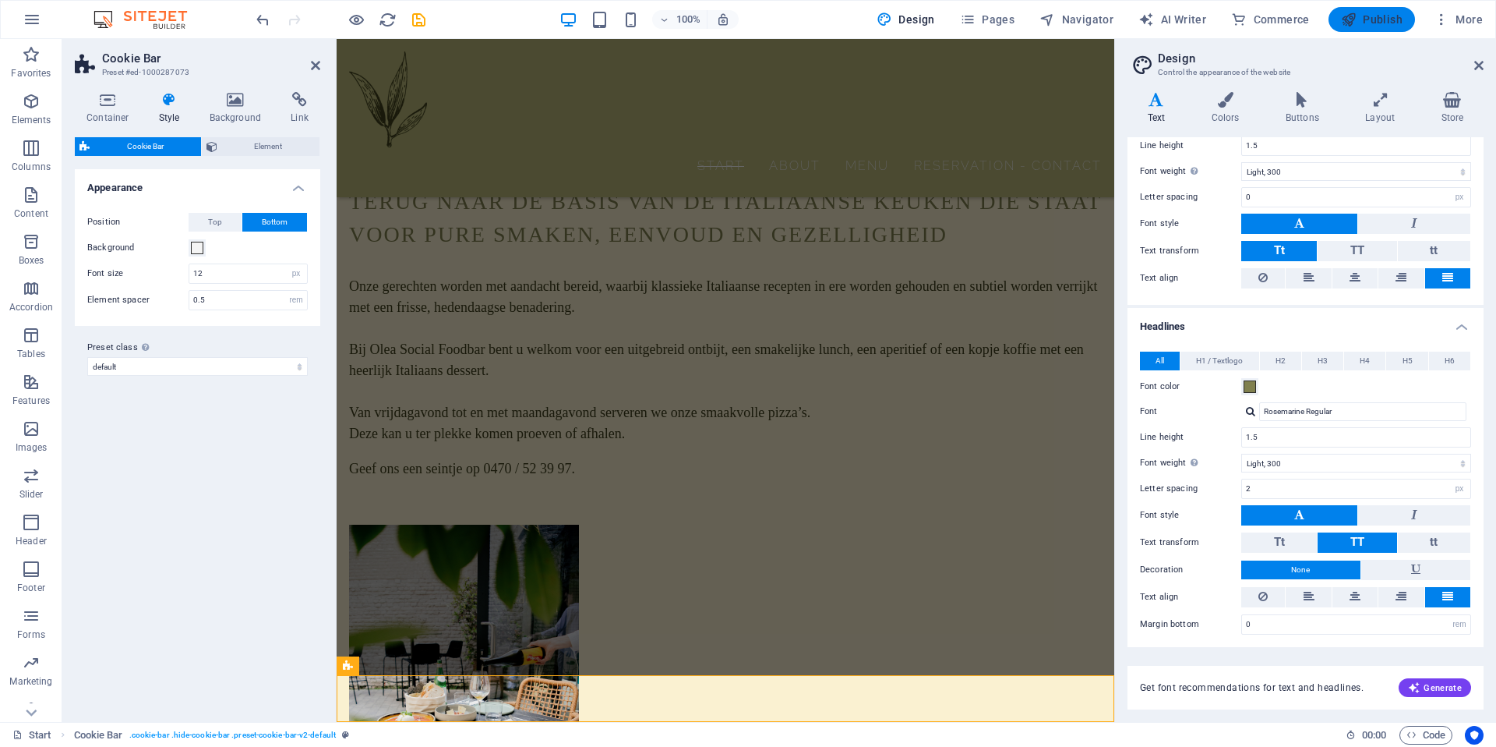
click at [1391, 23] on span "Publish" at bounding box center [1372, 20] width 62 height 16
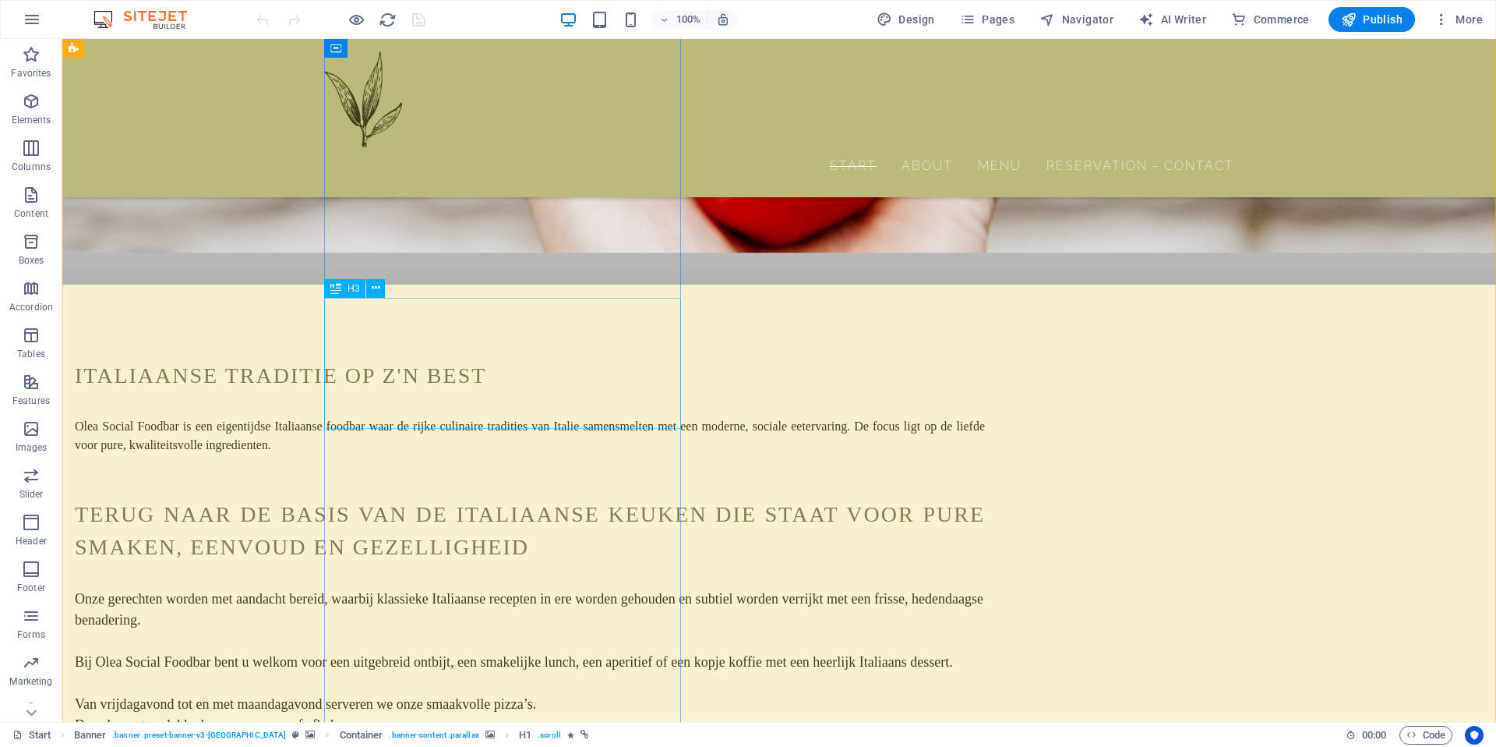
scroll to position [1739, 0]
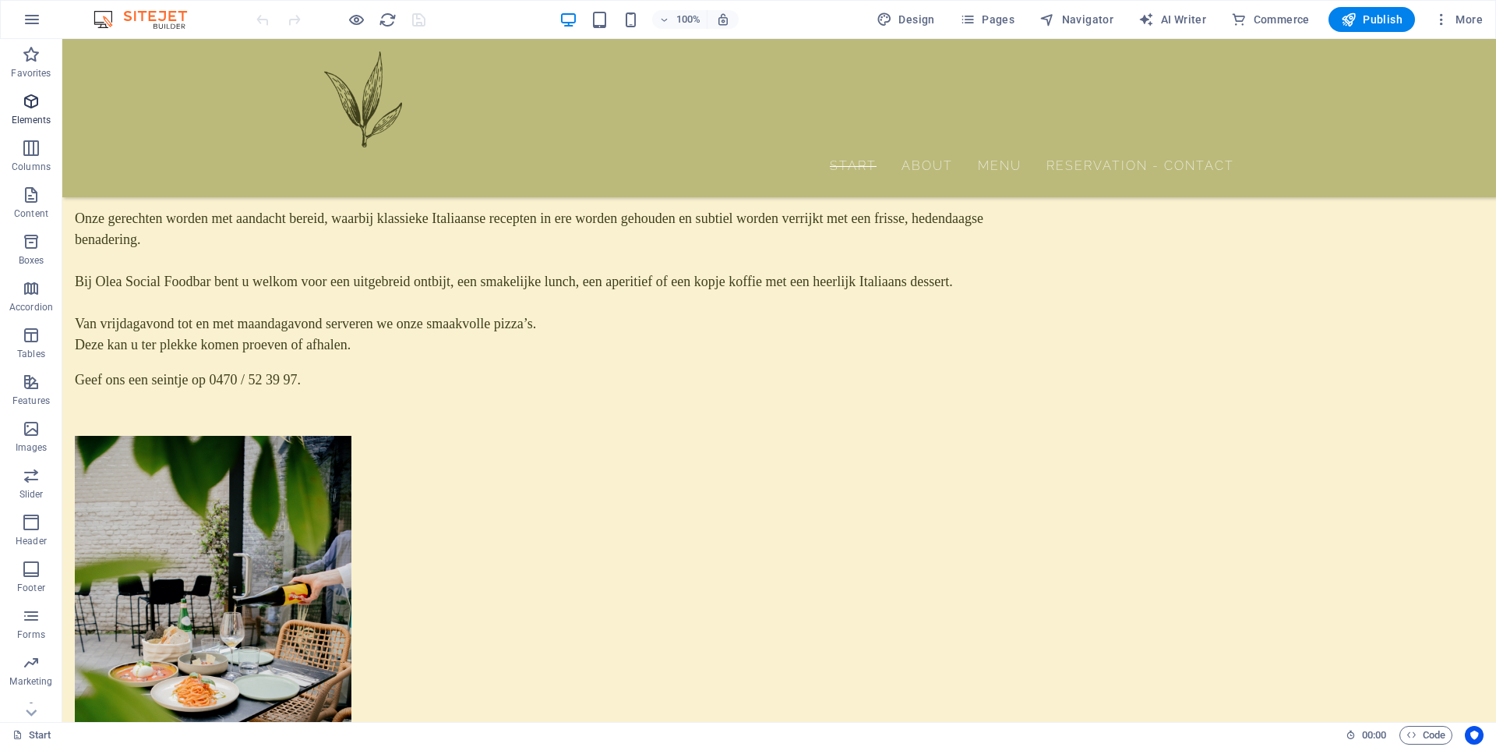
click at [31, 94] on icon "button" at bounding box center [31, 101] width 19 height 19
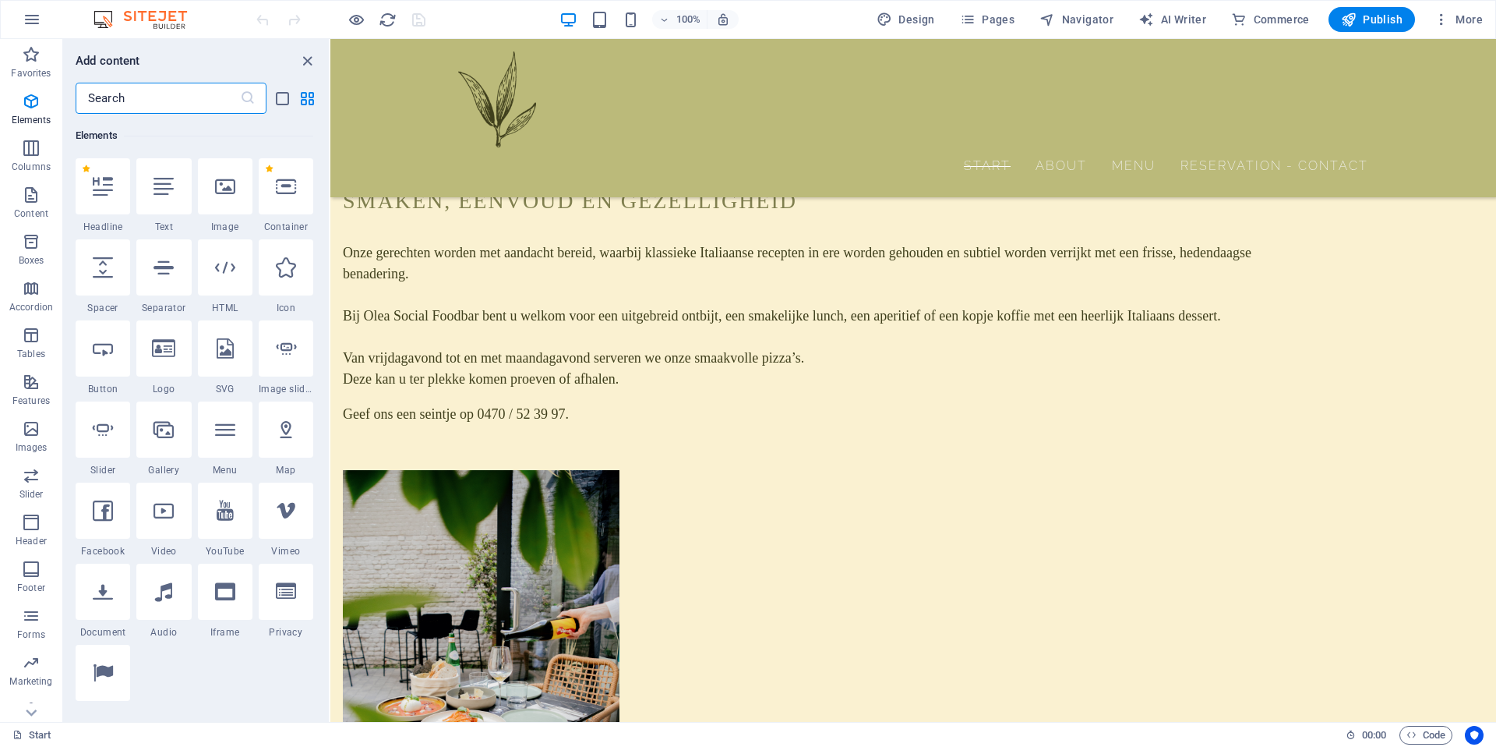
click at [191, 109] on input "text" at bounding box center [158, 98] width 164 height 31
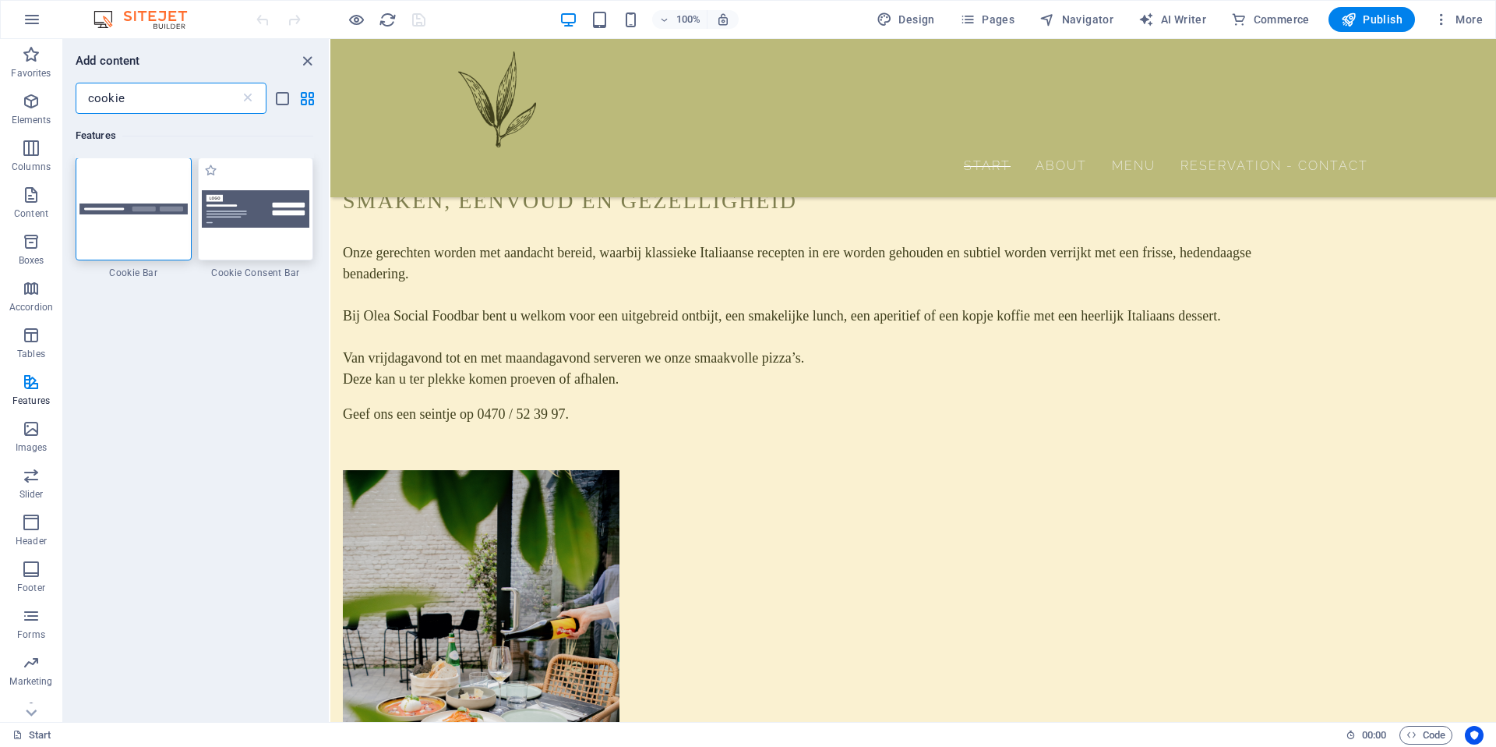
scroll to position [0, 0]
type input "cookie"
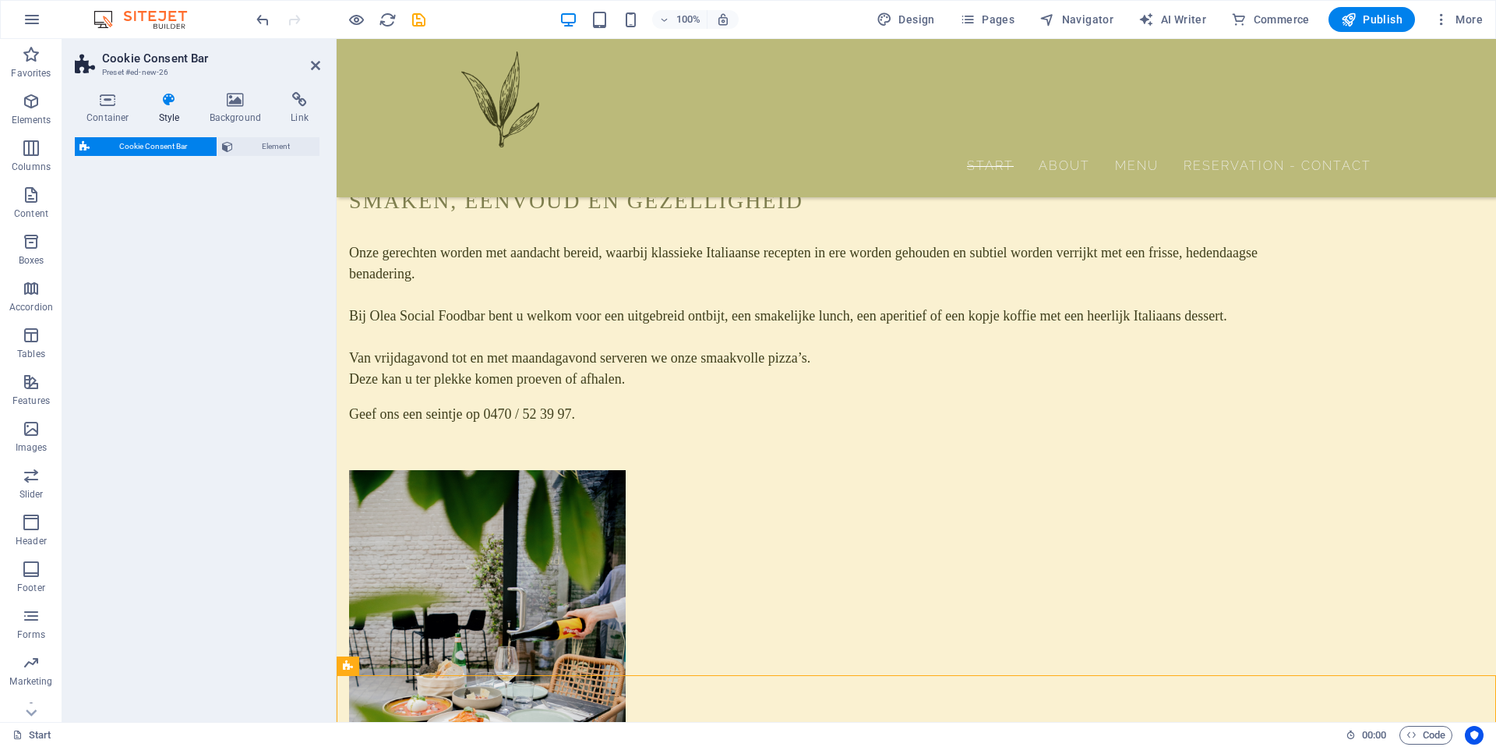
select select "rem"
select select "px"
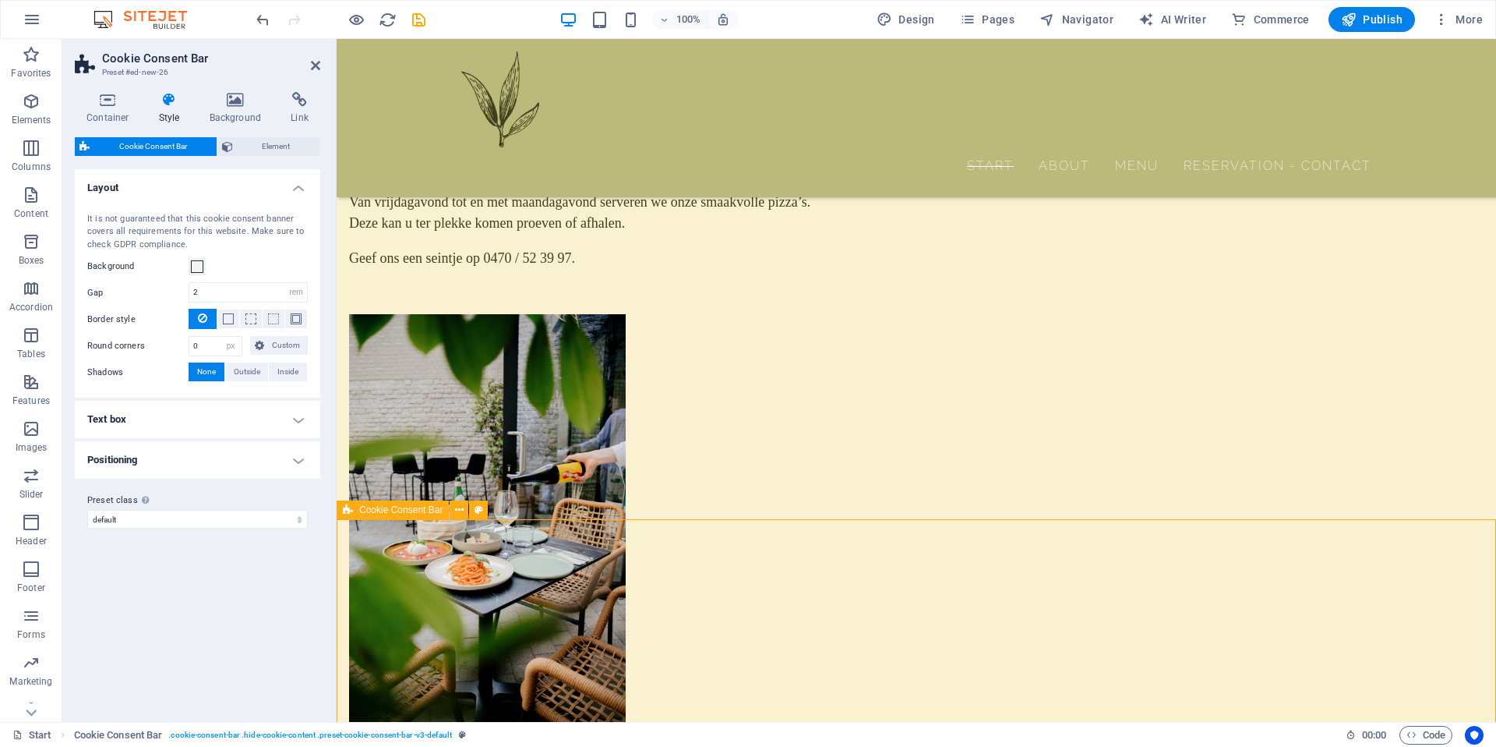
scroll to position [2021, 0]
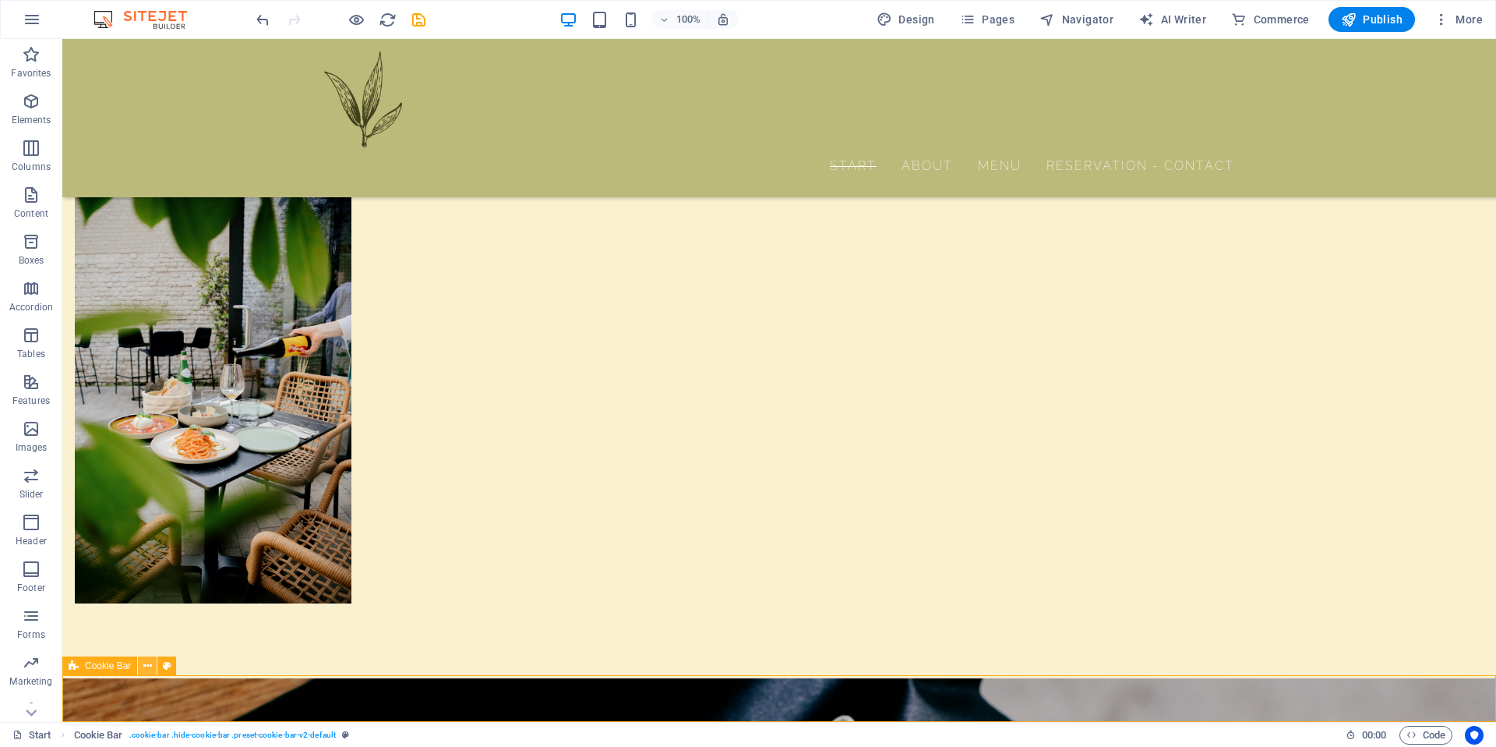
click at [147, 666] on icon at bounding box center [147, 666] width 9 height 16
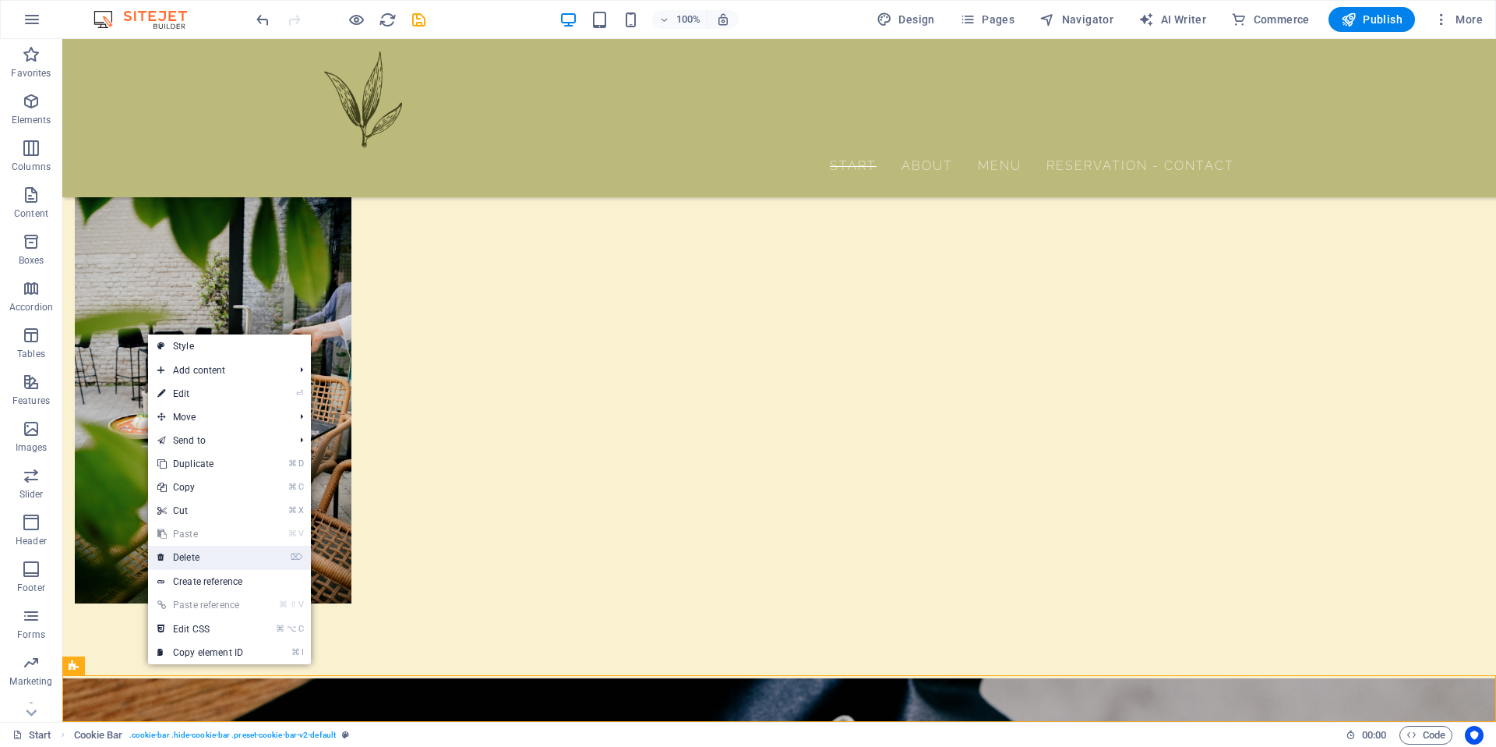
click at [190, 550] on link "⌦ Delete" at bounding box center [200, 556] width 104 height 23
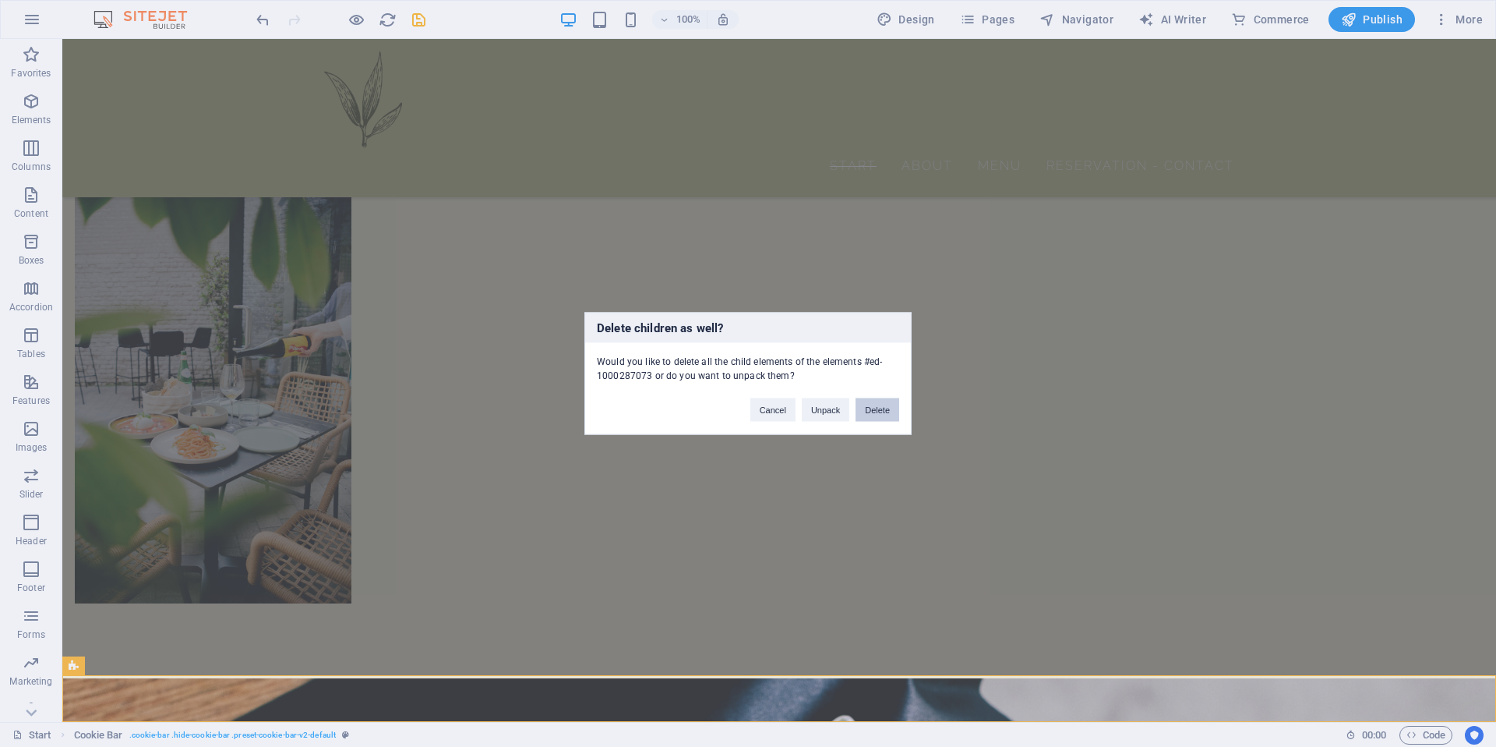
click at [875, 407] on button "Delete" at bounding box center [878, 409] width 44 height 23
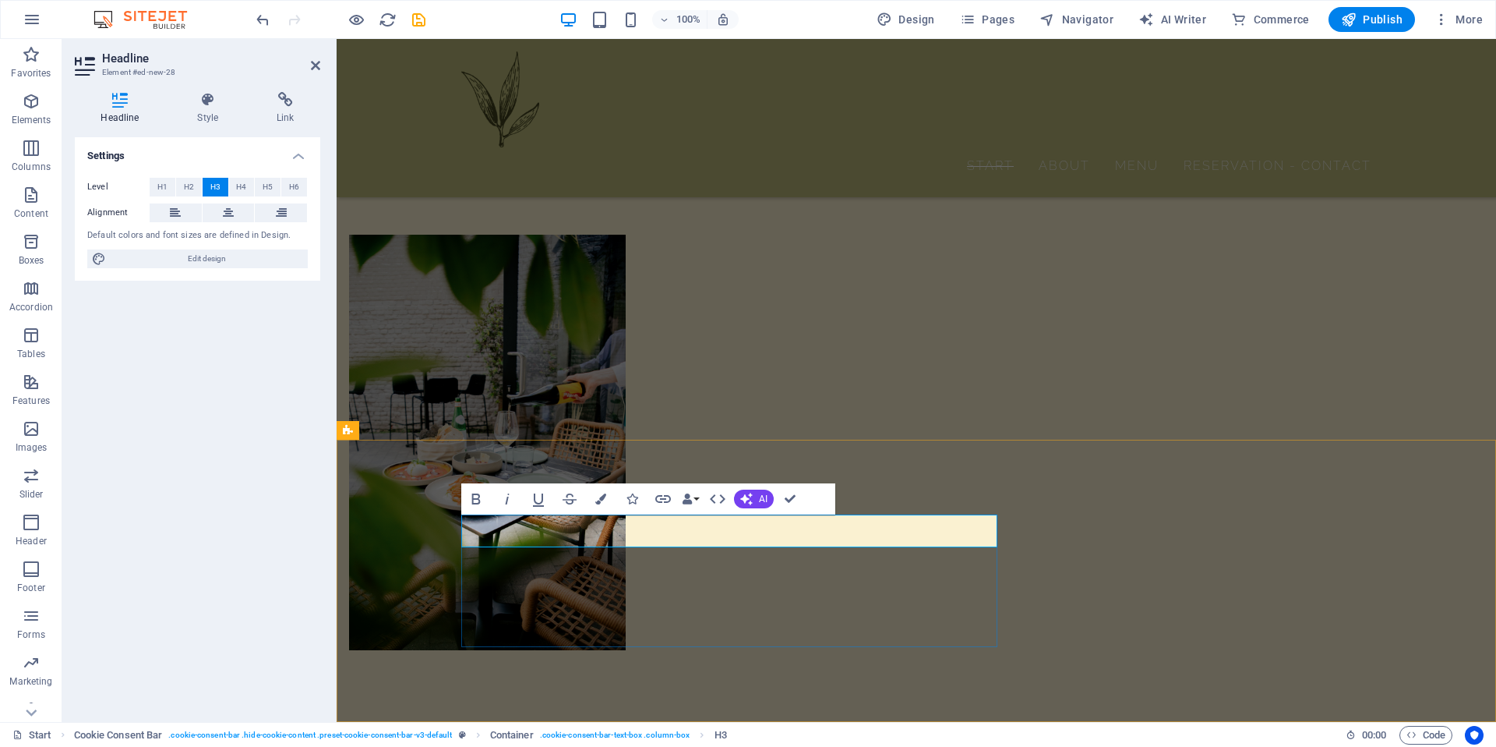
drag, startPoint x: 843, startPoint y: 533, endPoint x: 382, endPoint y: 533, distance: 461.3
copy h3 "Consent to data protection"
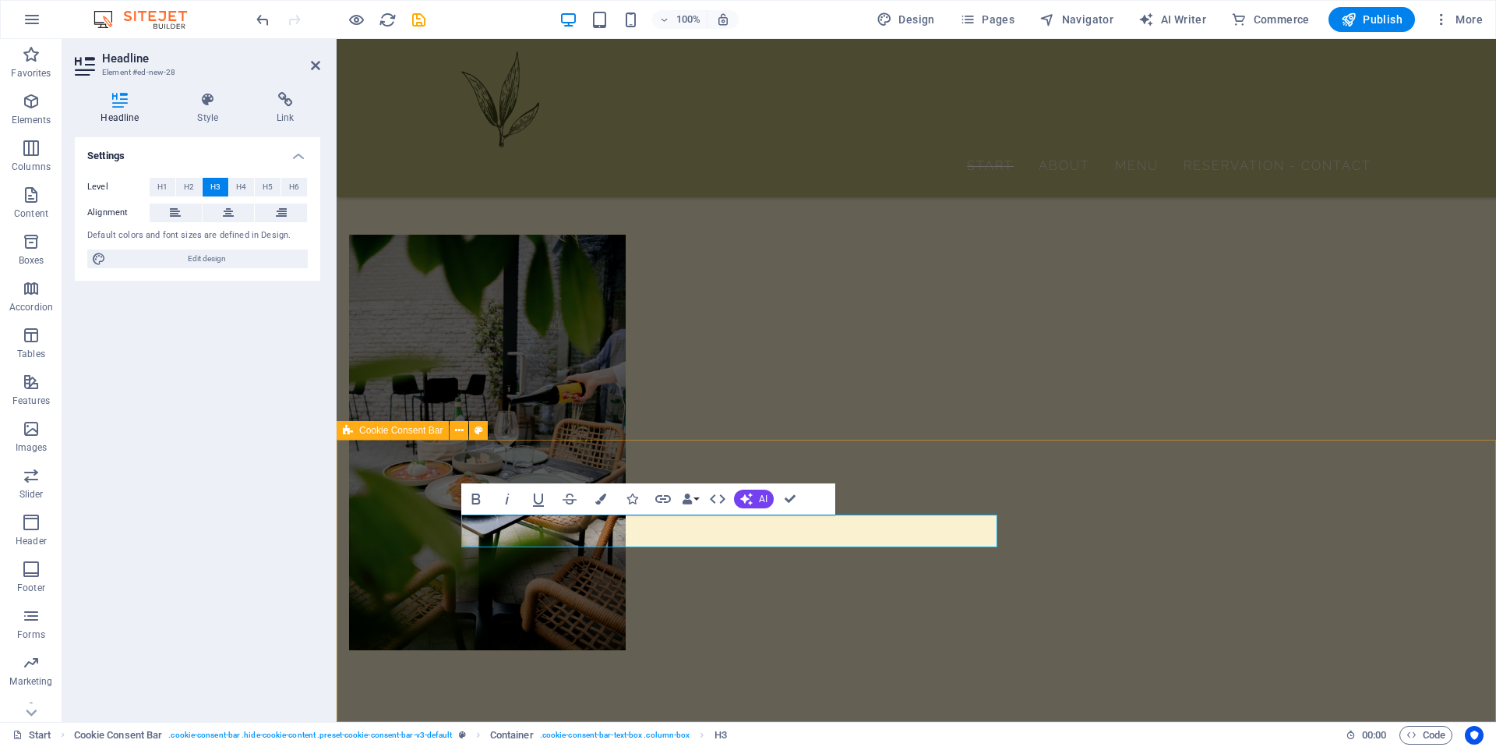
drag, startPoint x: 846, startPoint y: 527, endPoint x: 439, endPoint y: 527, distance: 407.6
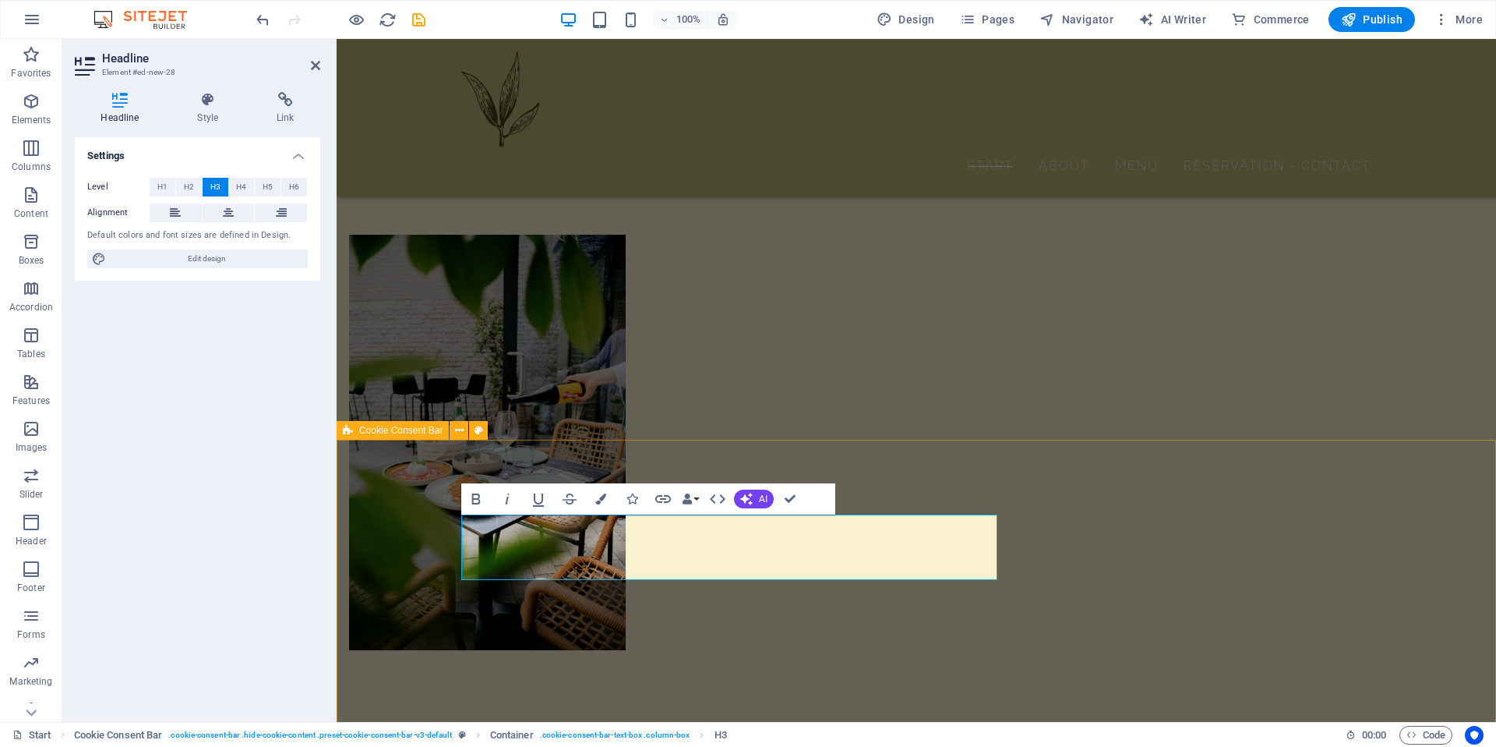
scroll to position [0, 5]
drag, startPoint x: 769, startPoint y: 567, endPoint x: 410, endPoint y: 512, distance: 363.5
click at [235, 186] on button "H4" at bounding box center [242, 187] width 26 height 19
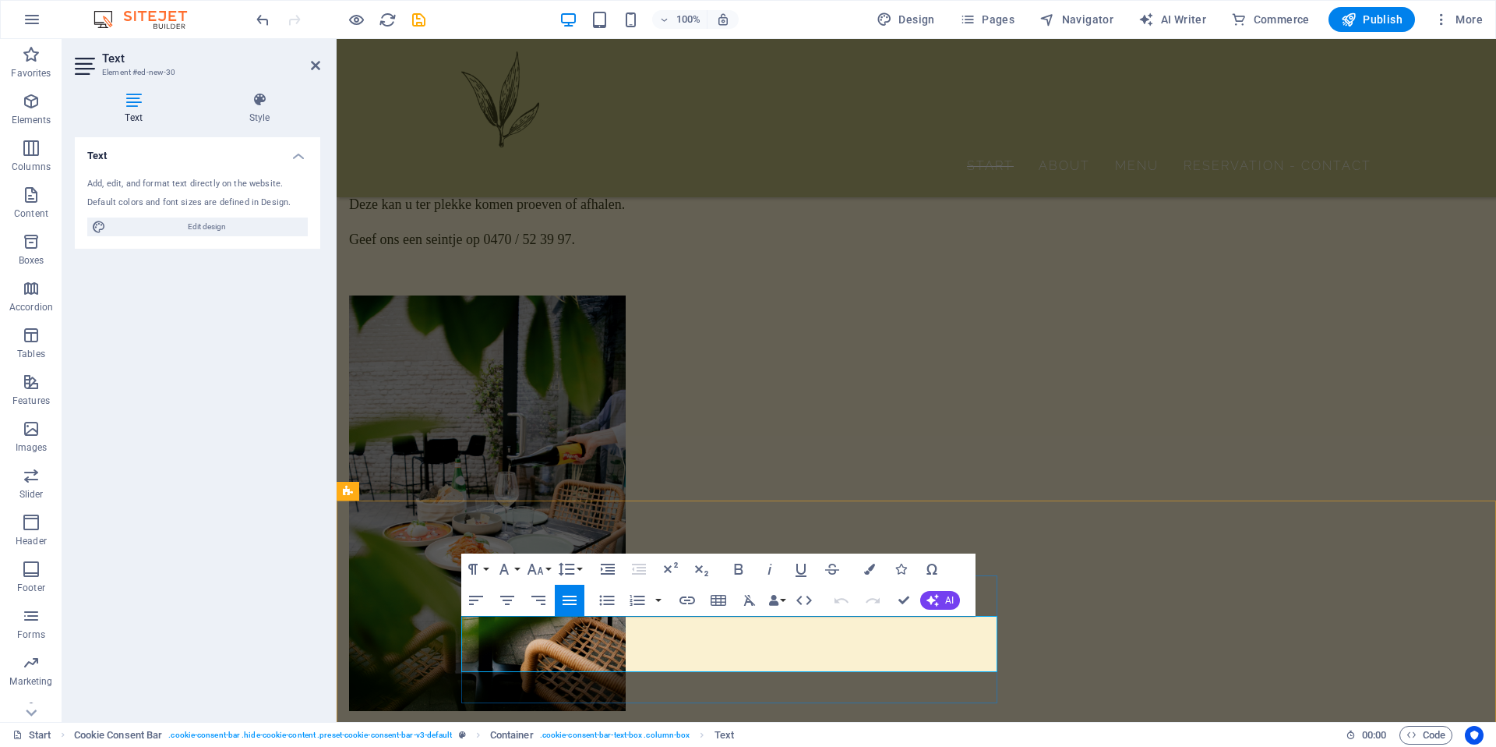
drag, startPoint x: 517, startPoint y: 662, endPoint x: 462, endPoint y: 621, distance: 68.0
copy p "This site uses cookies to store information on your computer. By clicking on th…"
drag, startPoint x: 521, startPoint y: 662, endPoint x: 433, endPoint y: 601, distance: 108.1
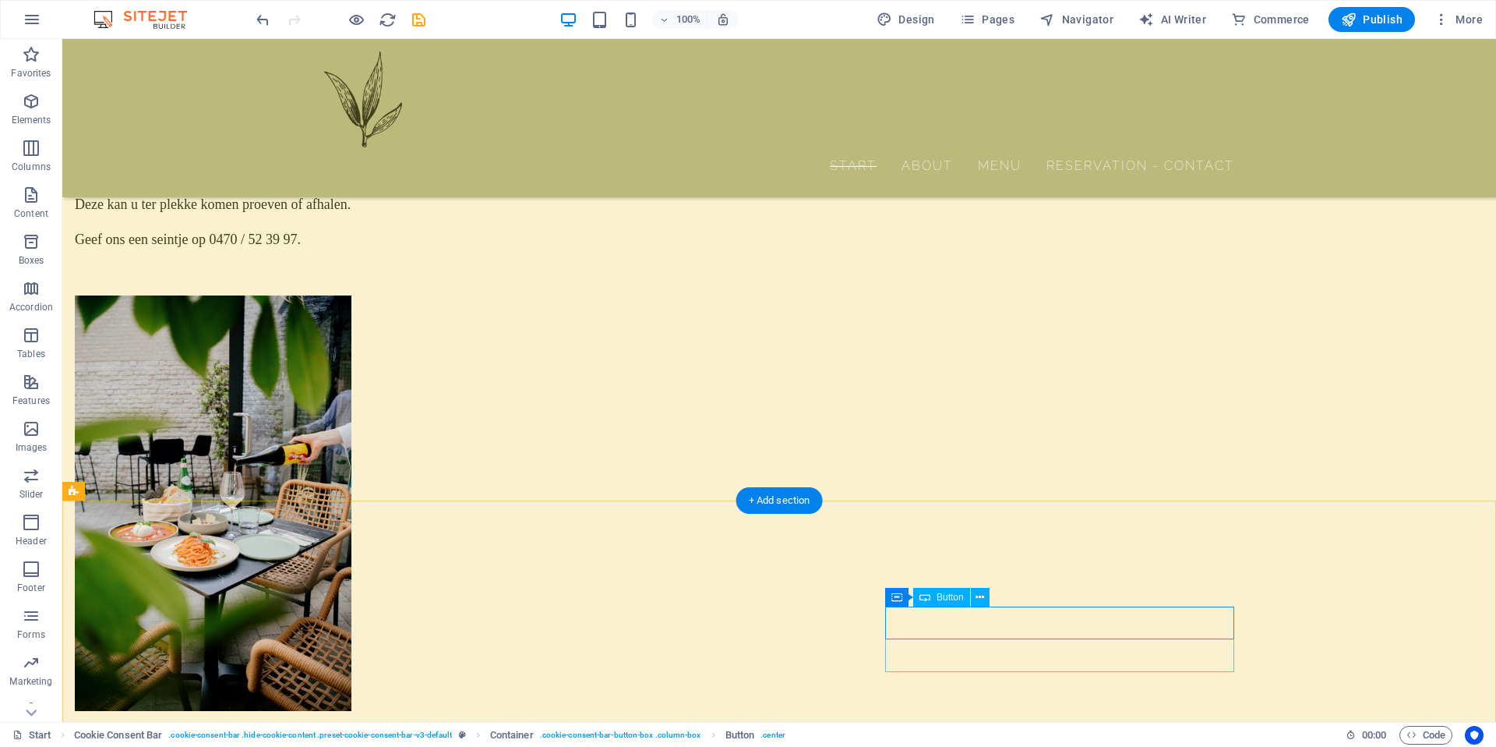
select select "%"
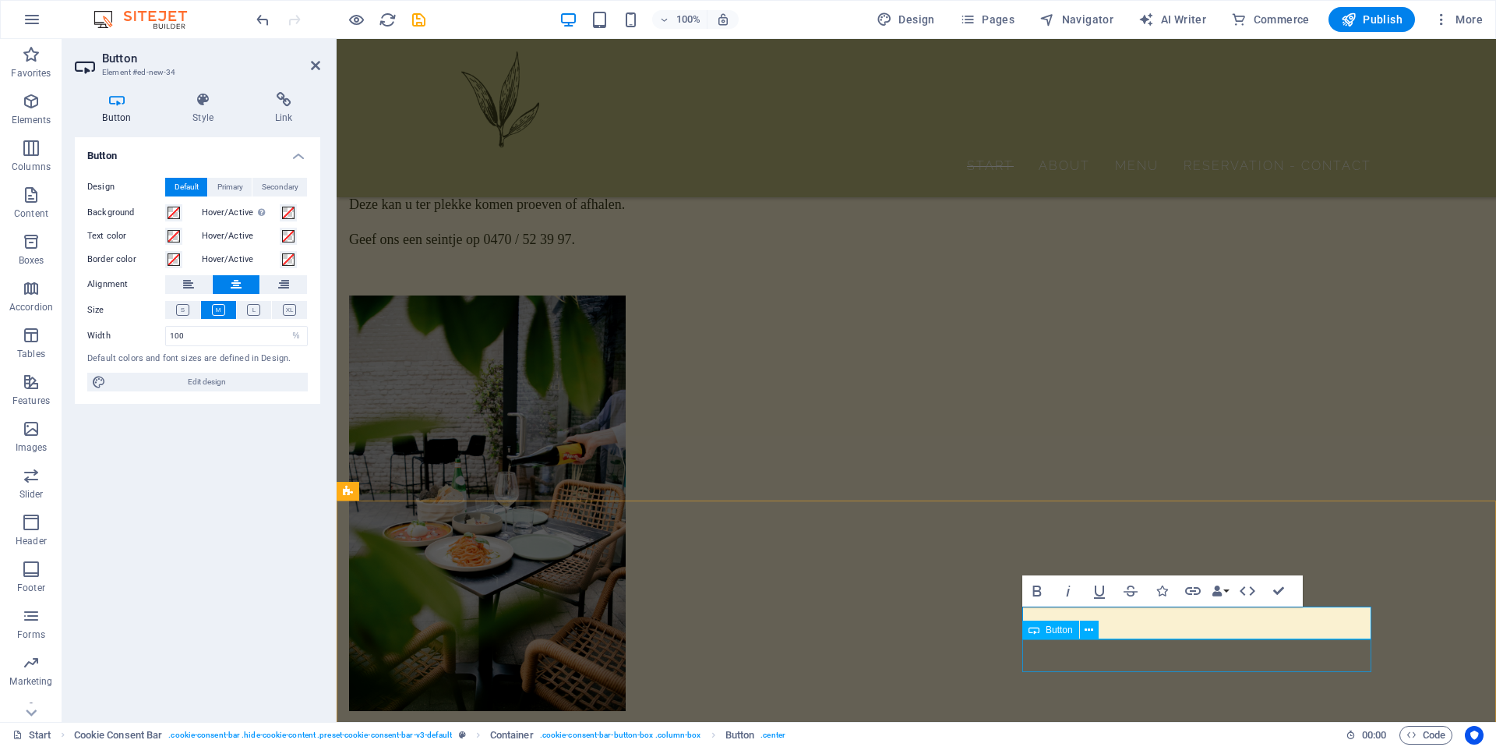
select select "%"
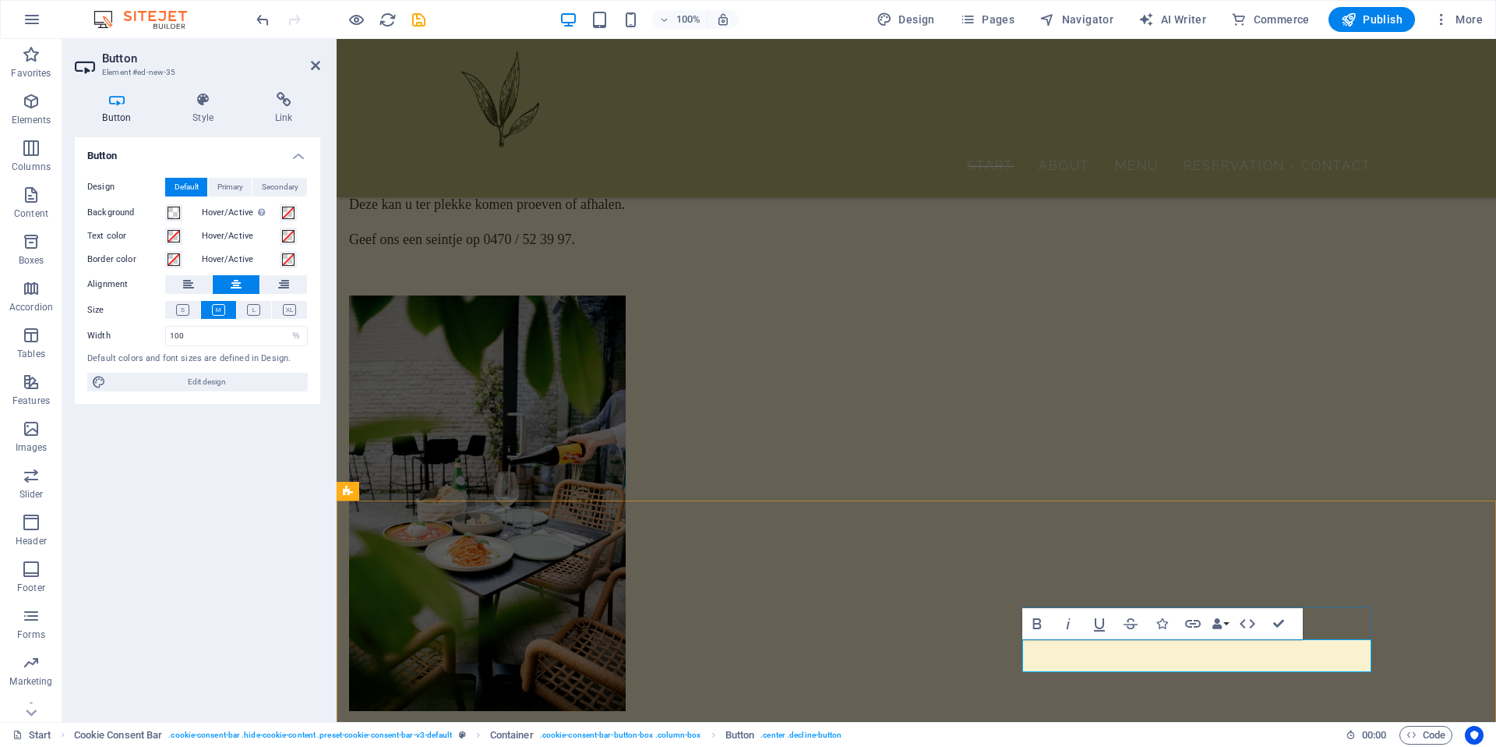
copy link "Reject all use of data"
drag, startPoint x: 1293, startPoint y: 657, endPoint x: 1107, endPoint y: 658, distance: 186.3
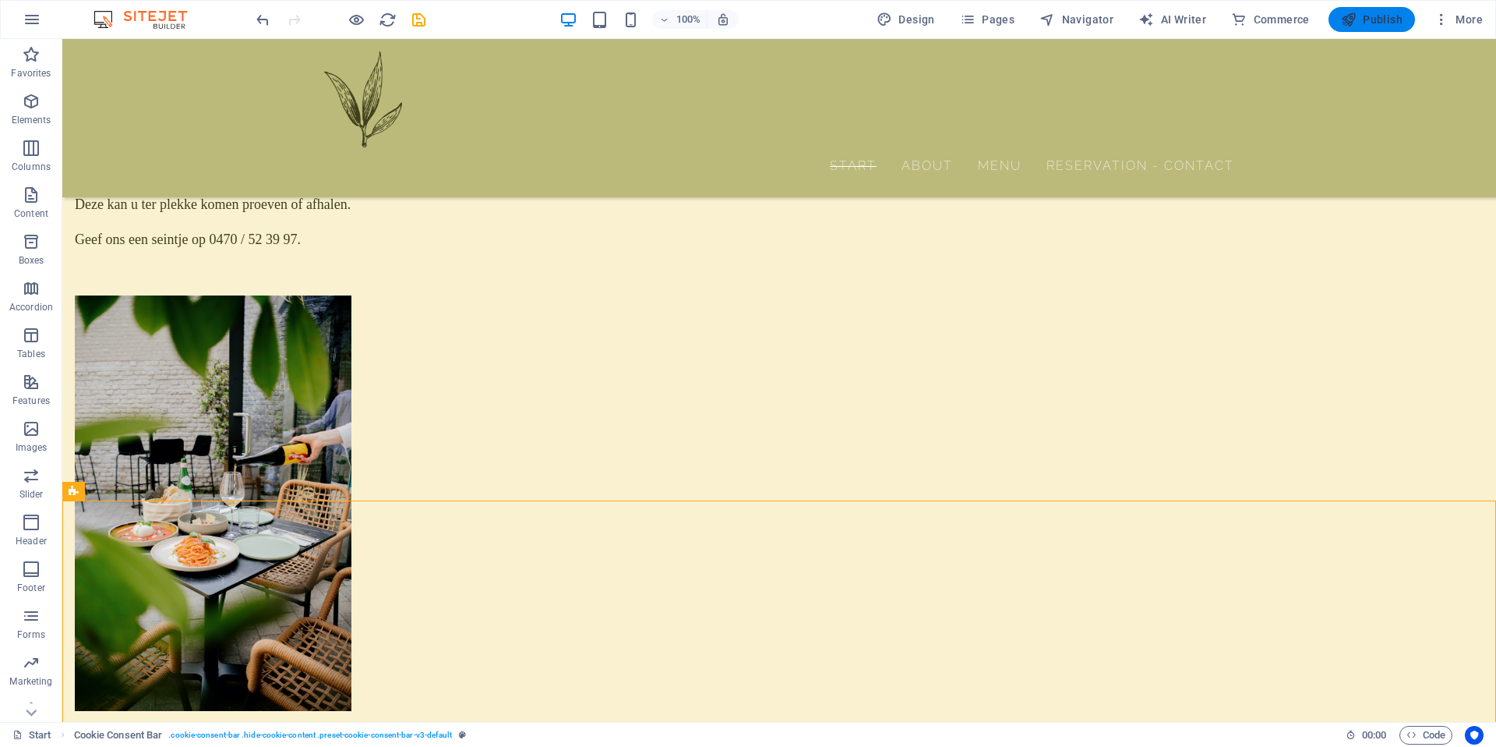
click at [1394, 23] on span "Publish" at bounding box center [1372, 20] width 62 height 16
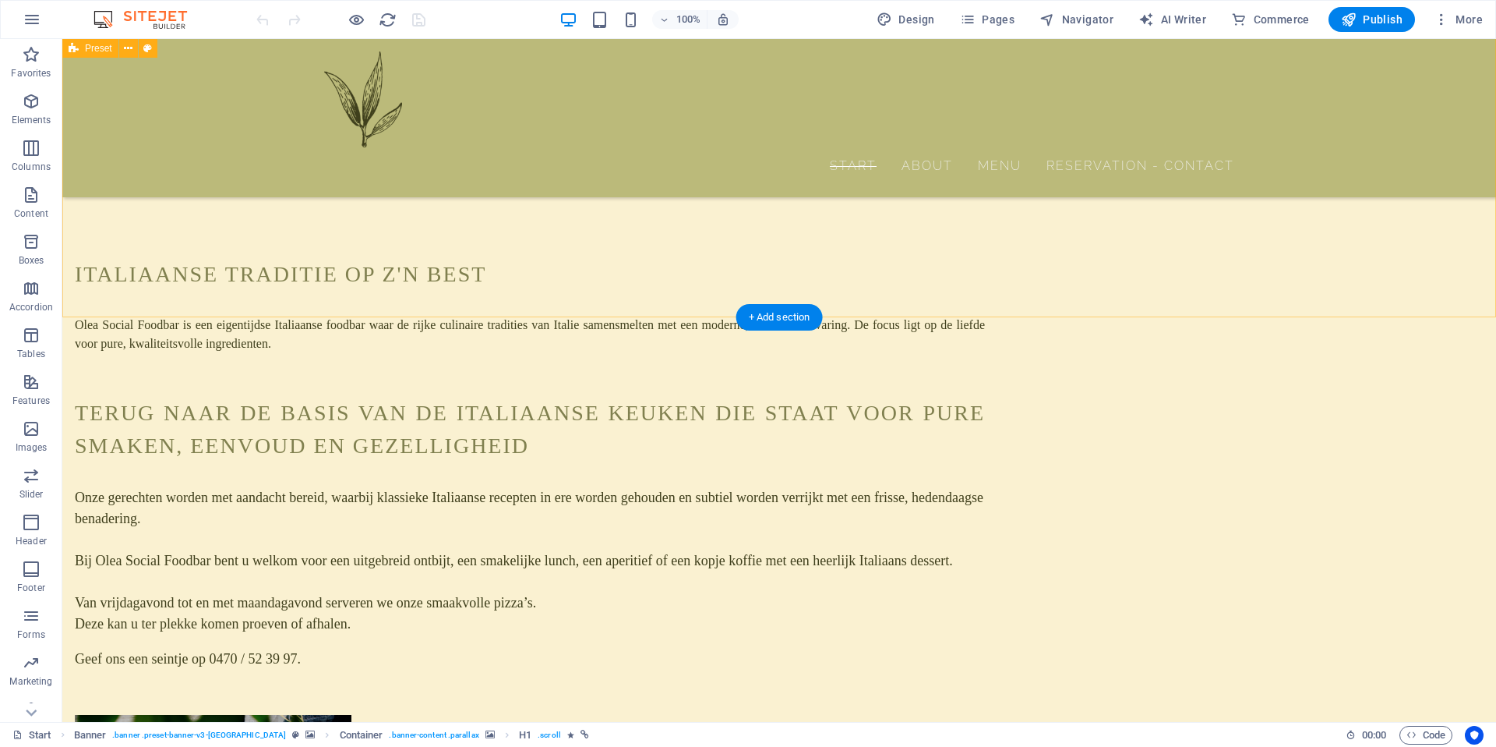
scroll to position [1969, 0]
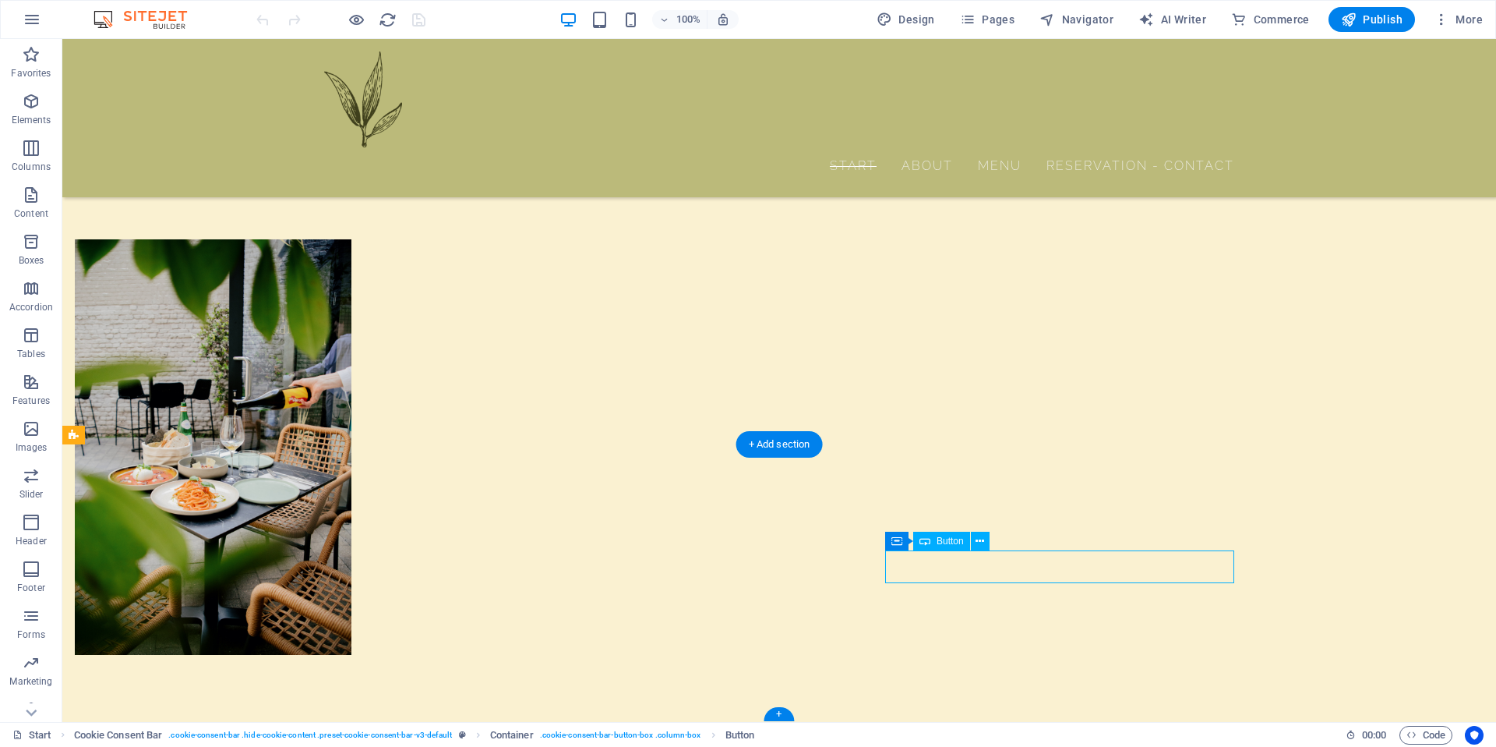
select select "%"
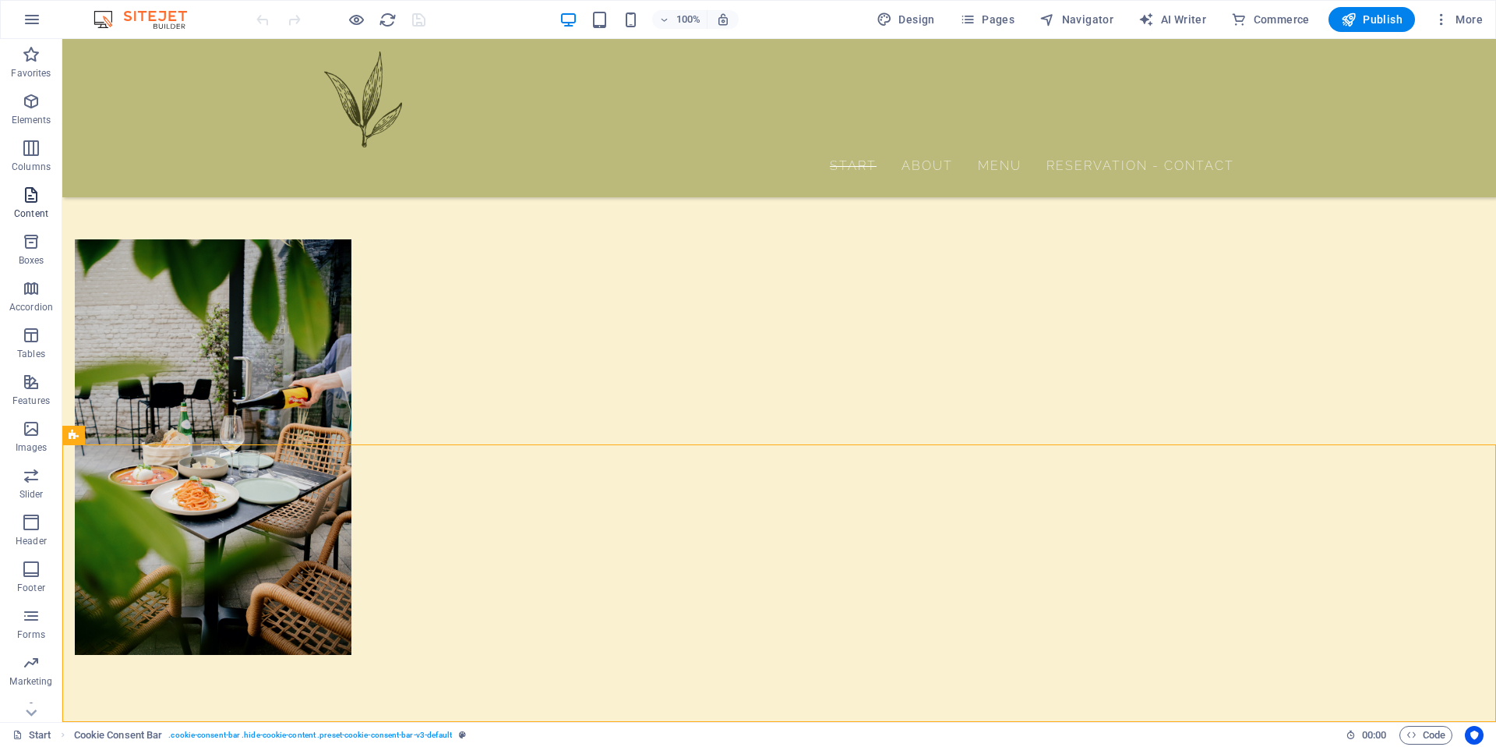
click at [30, 202] on icon "button" at bounding box center [31, 194] width 19 height 19
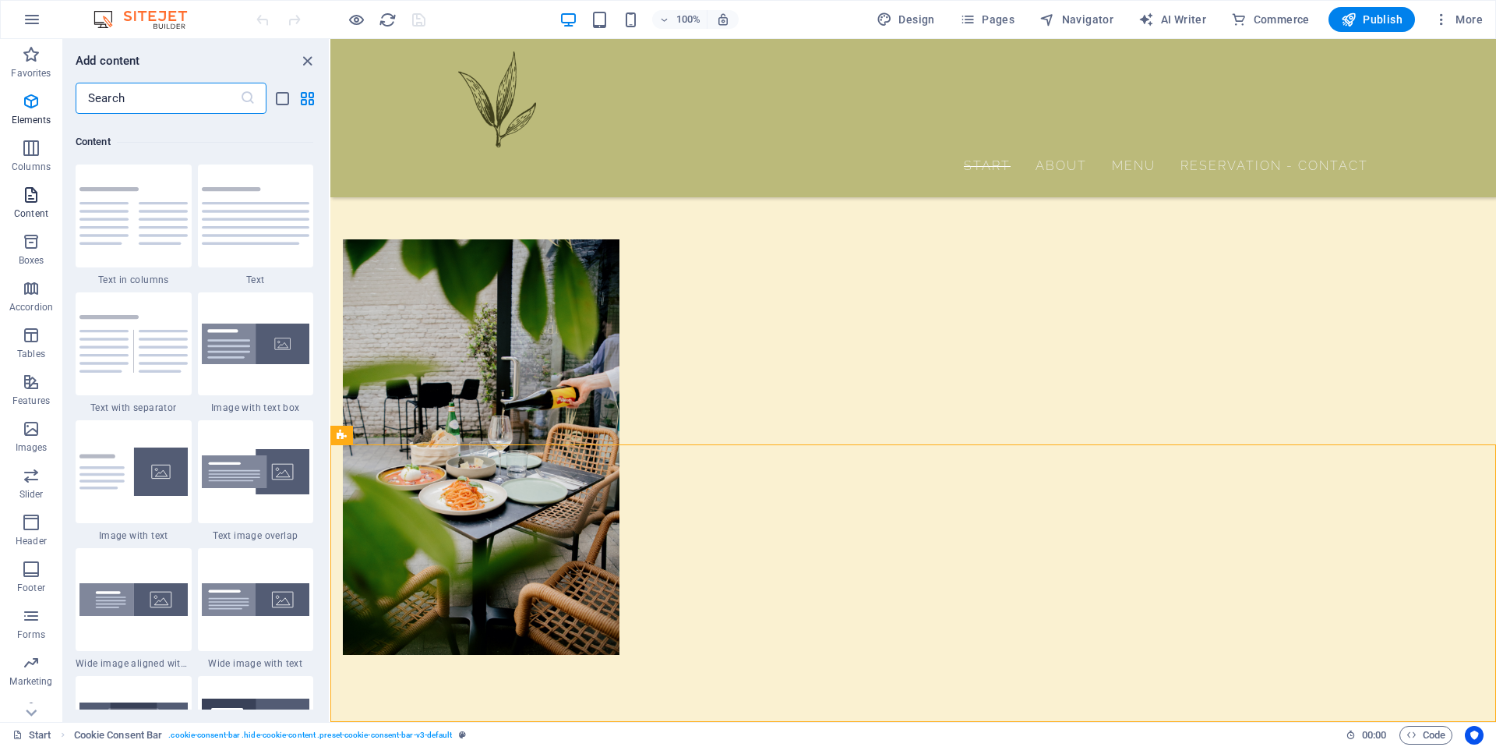
scroll to position [2727, 0]
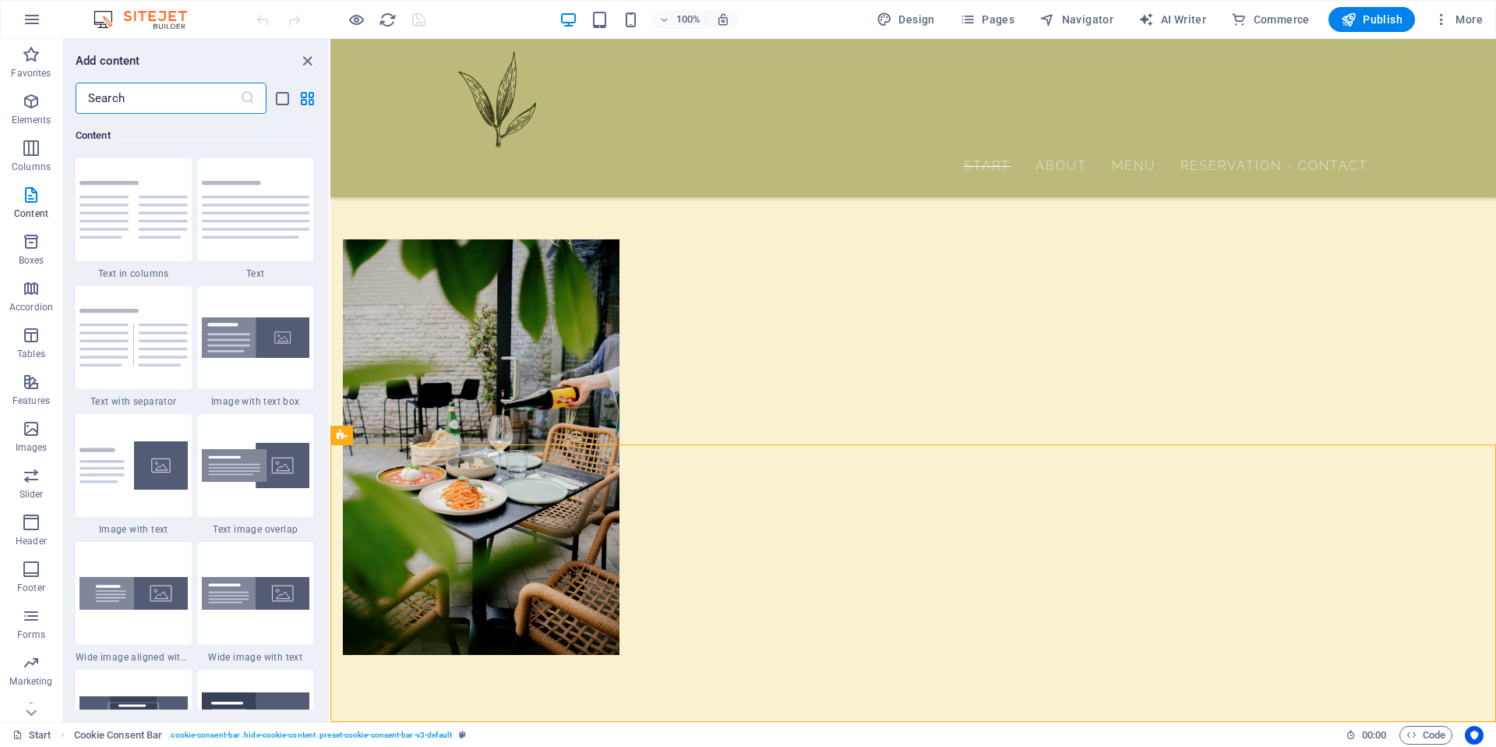
click at [139, 104] on input "text" at bounding box center [158, 98] width 164 height 31
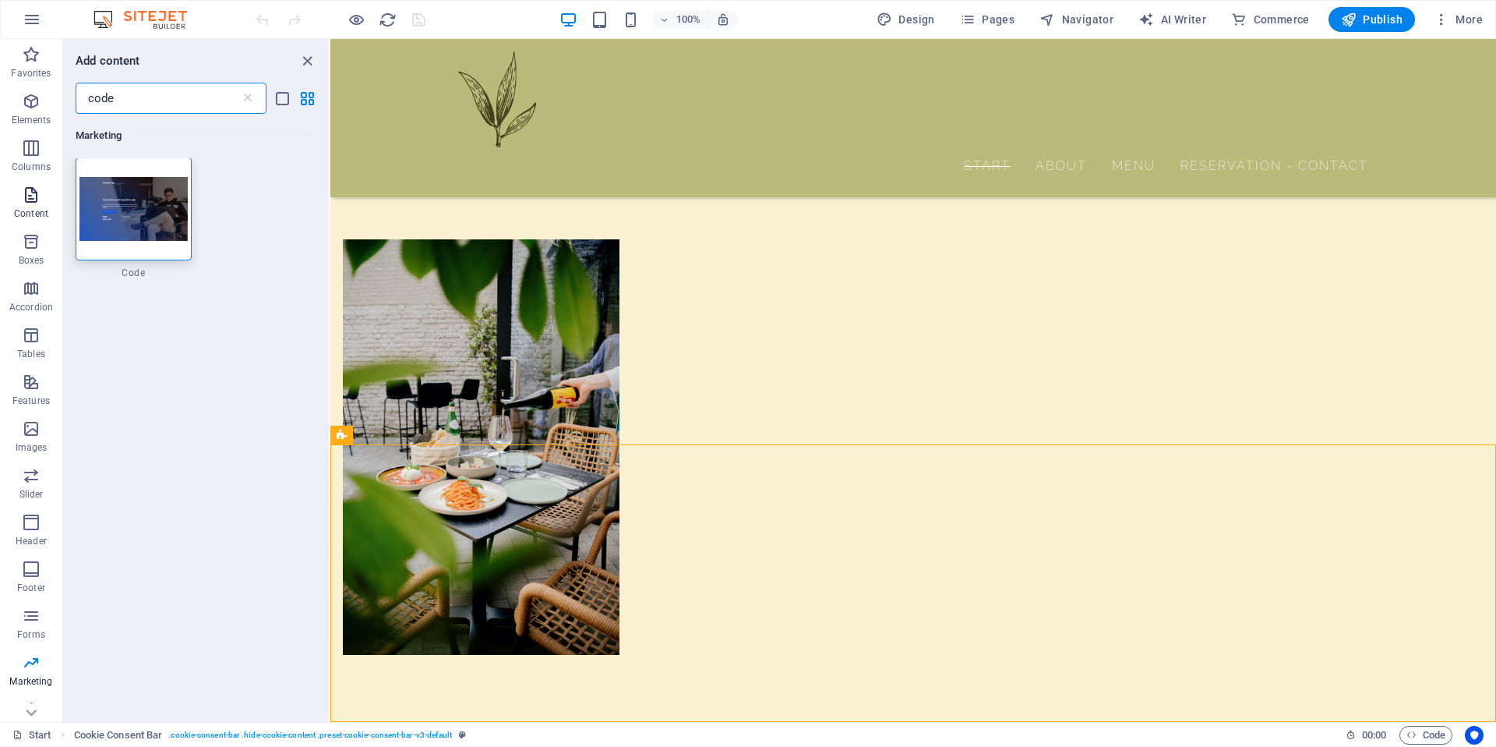
scroll to position [0, 0]
type input "code"
click at [31, 108] on icon "button" at bounding box center [31, 101] width 19 height 19
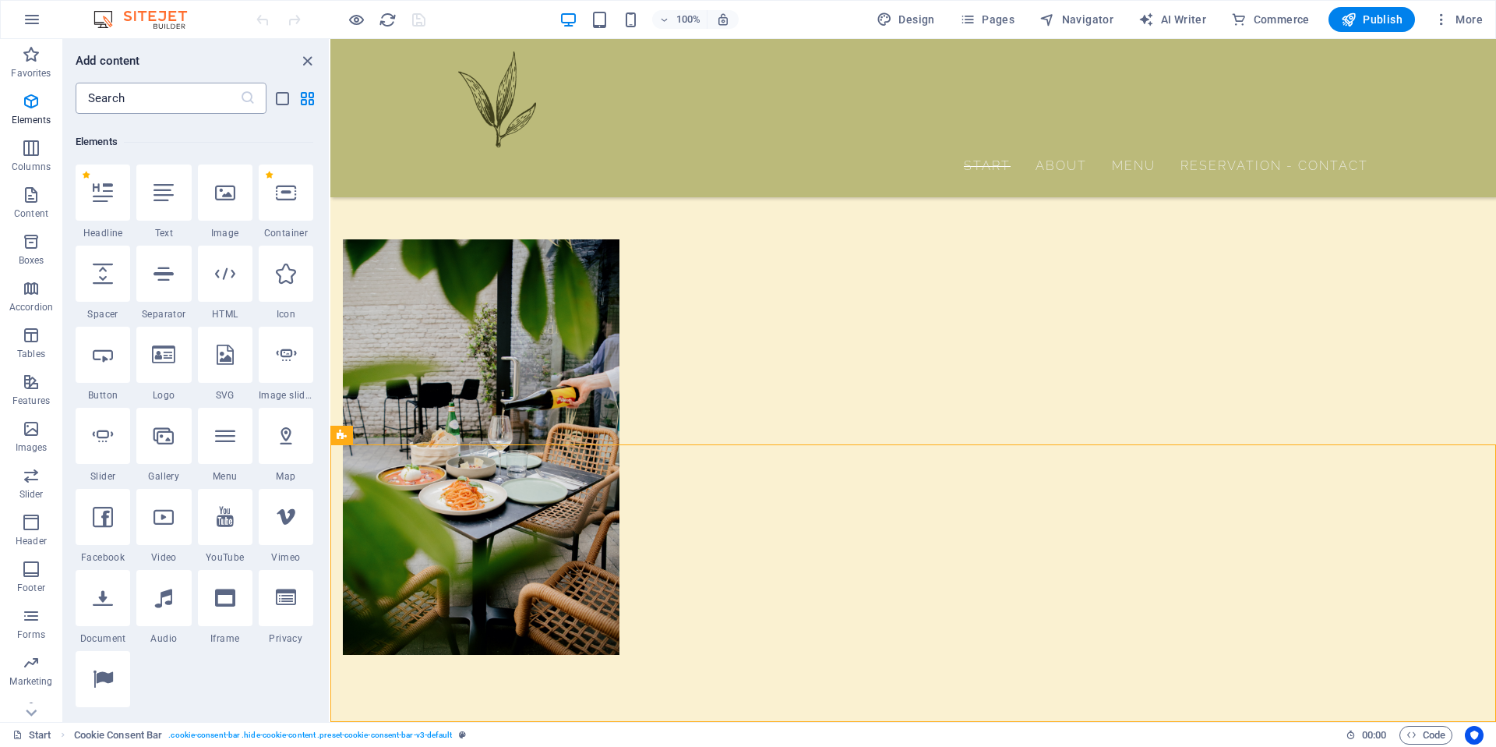
scroll to position [165, 0]
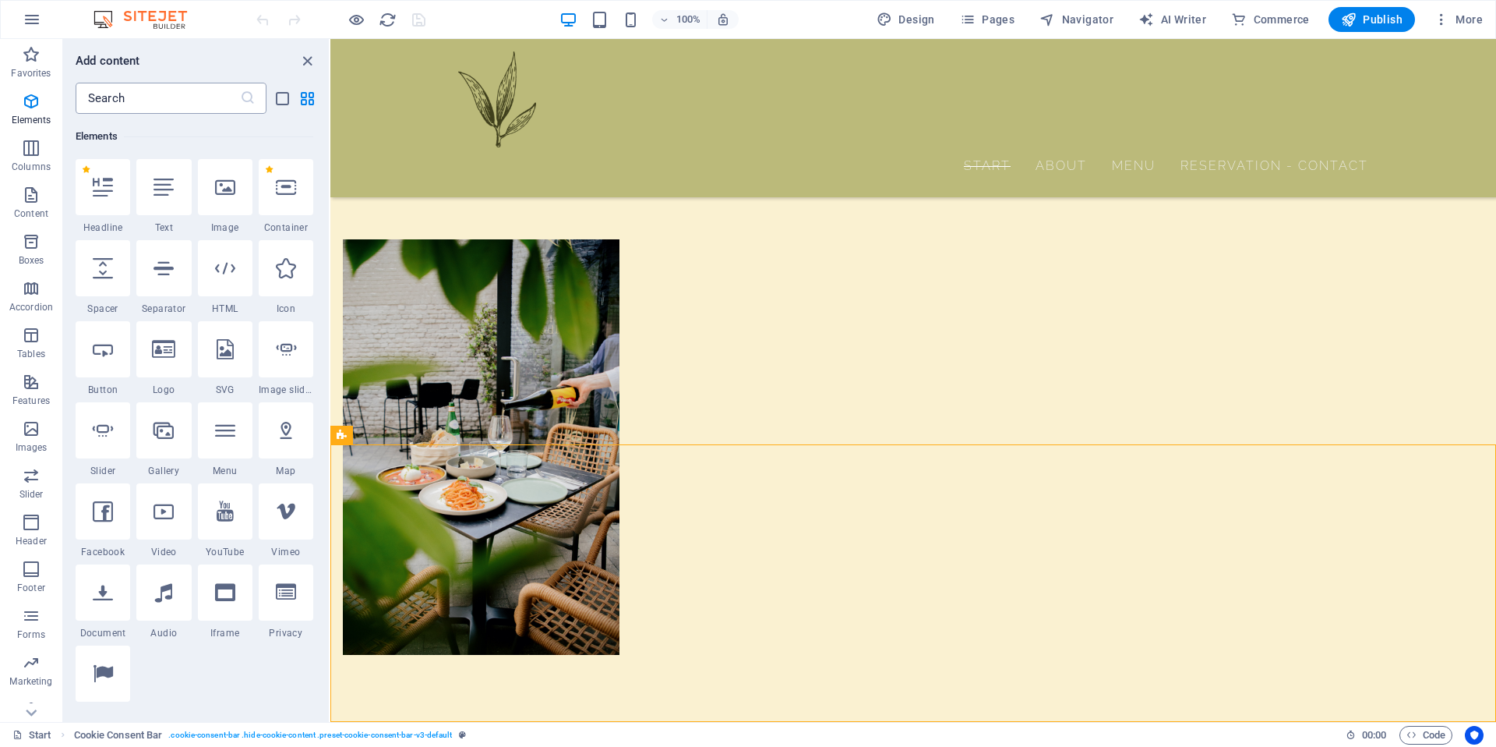
click at [146, 104] on input "text" at bounding box center [158, 98] width 164 height 31
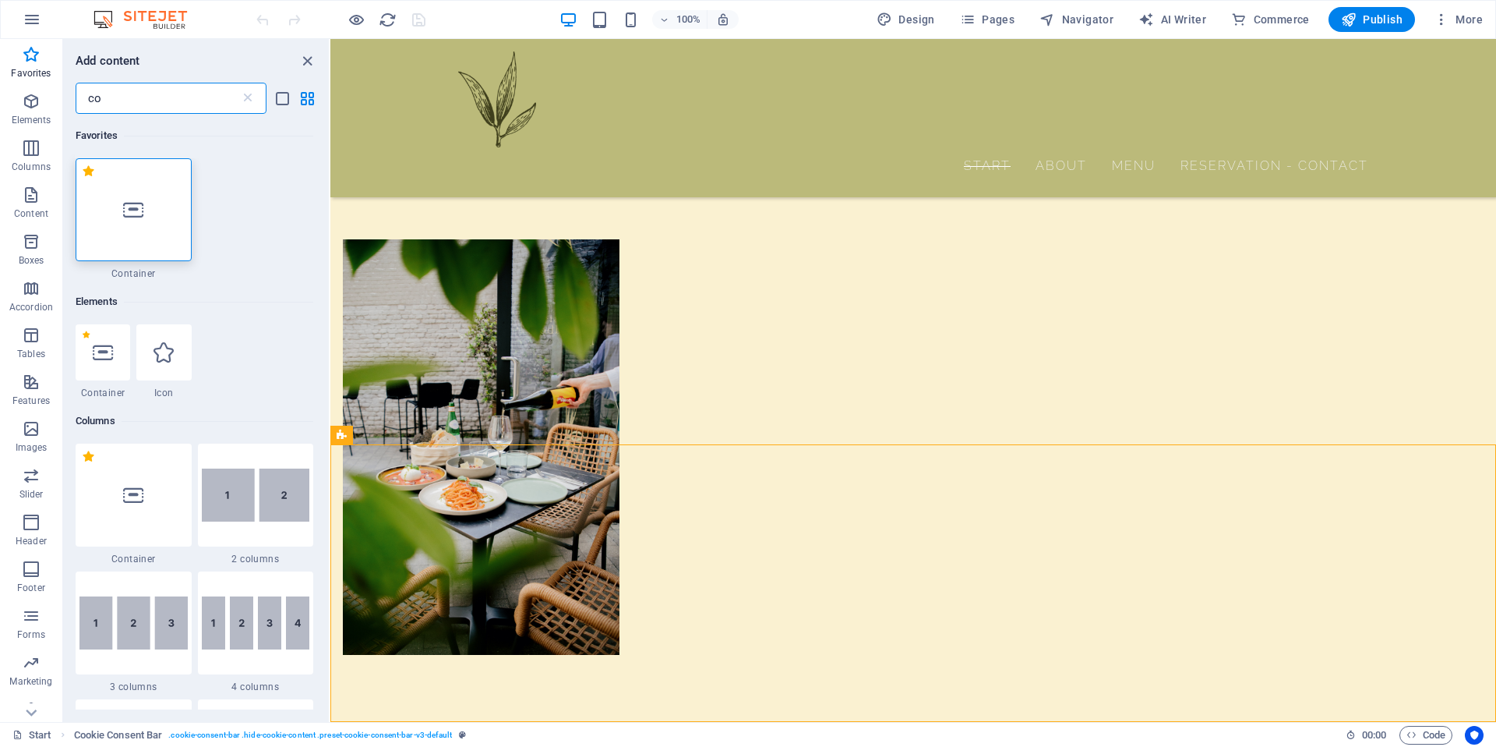
scroll to position [0, 0]
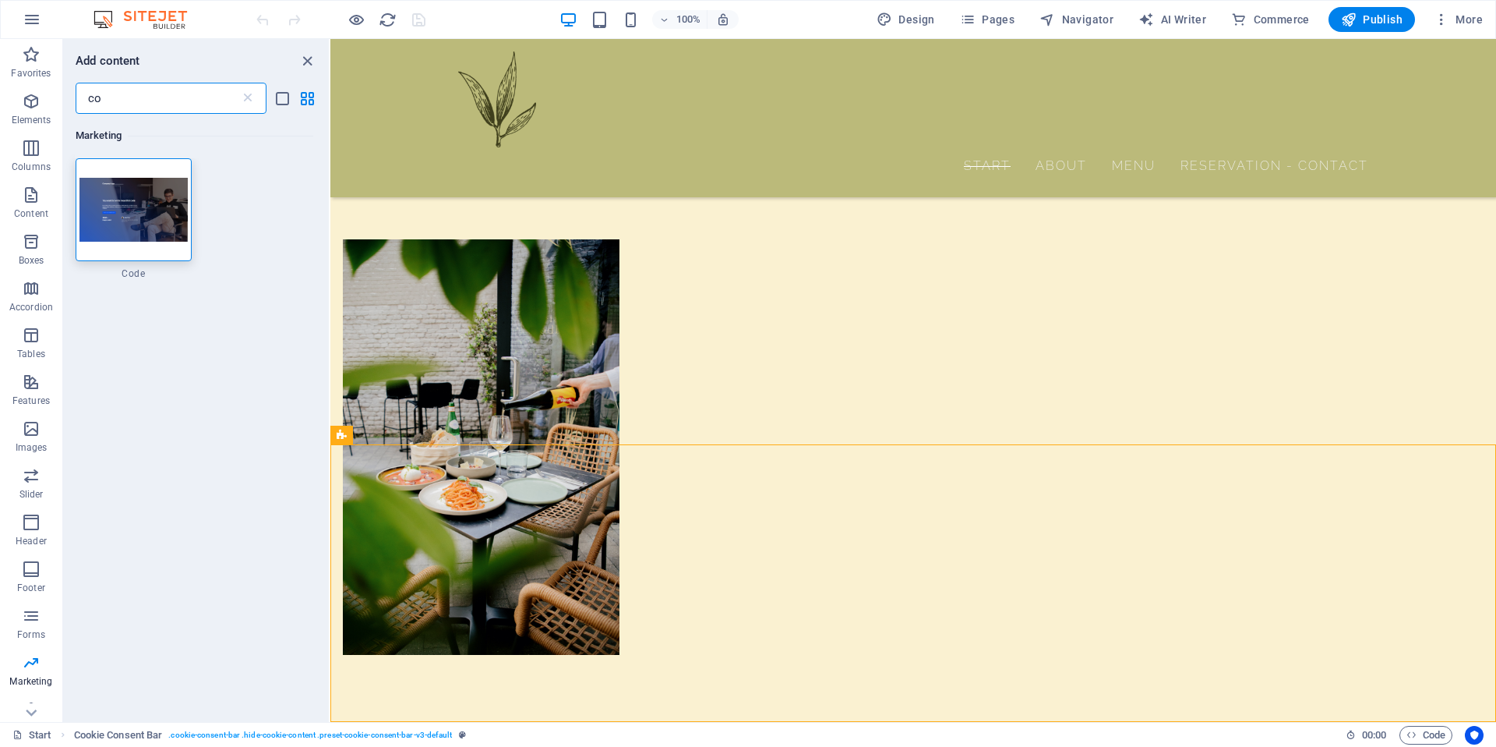
type input "c"
type input "s"
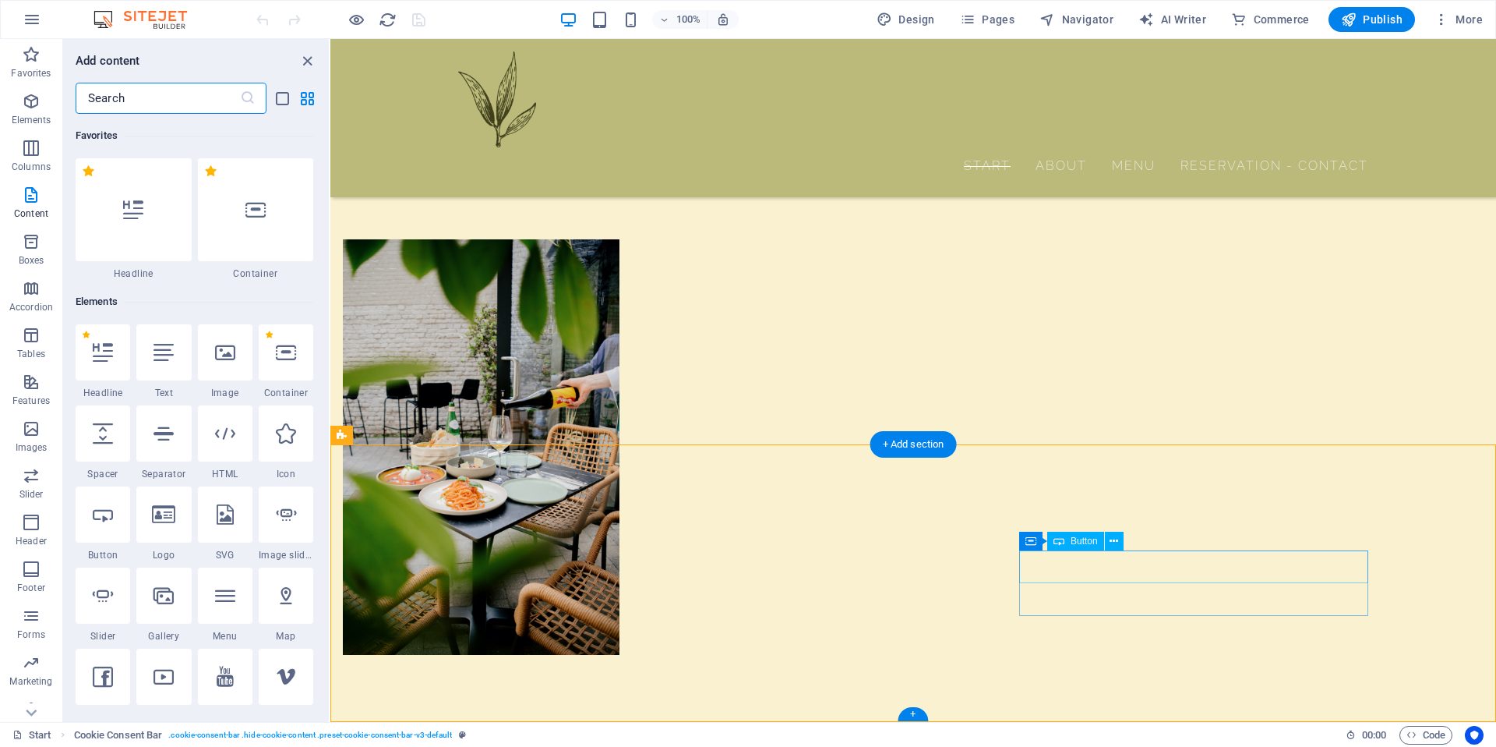
select select "%"
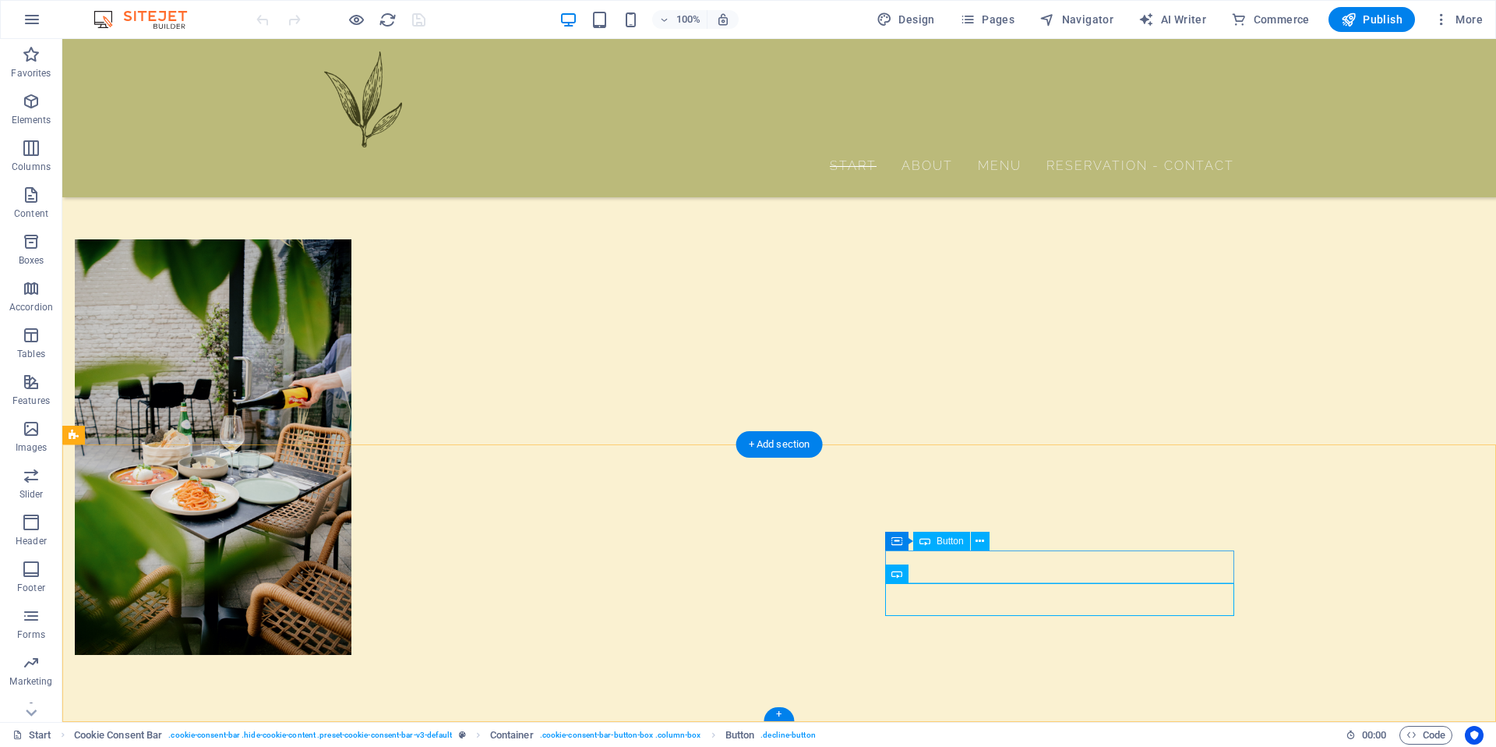
click at [987, 544] on button at bounding box center [980, 540] width 19 height 19
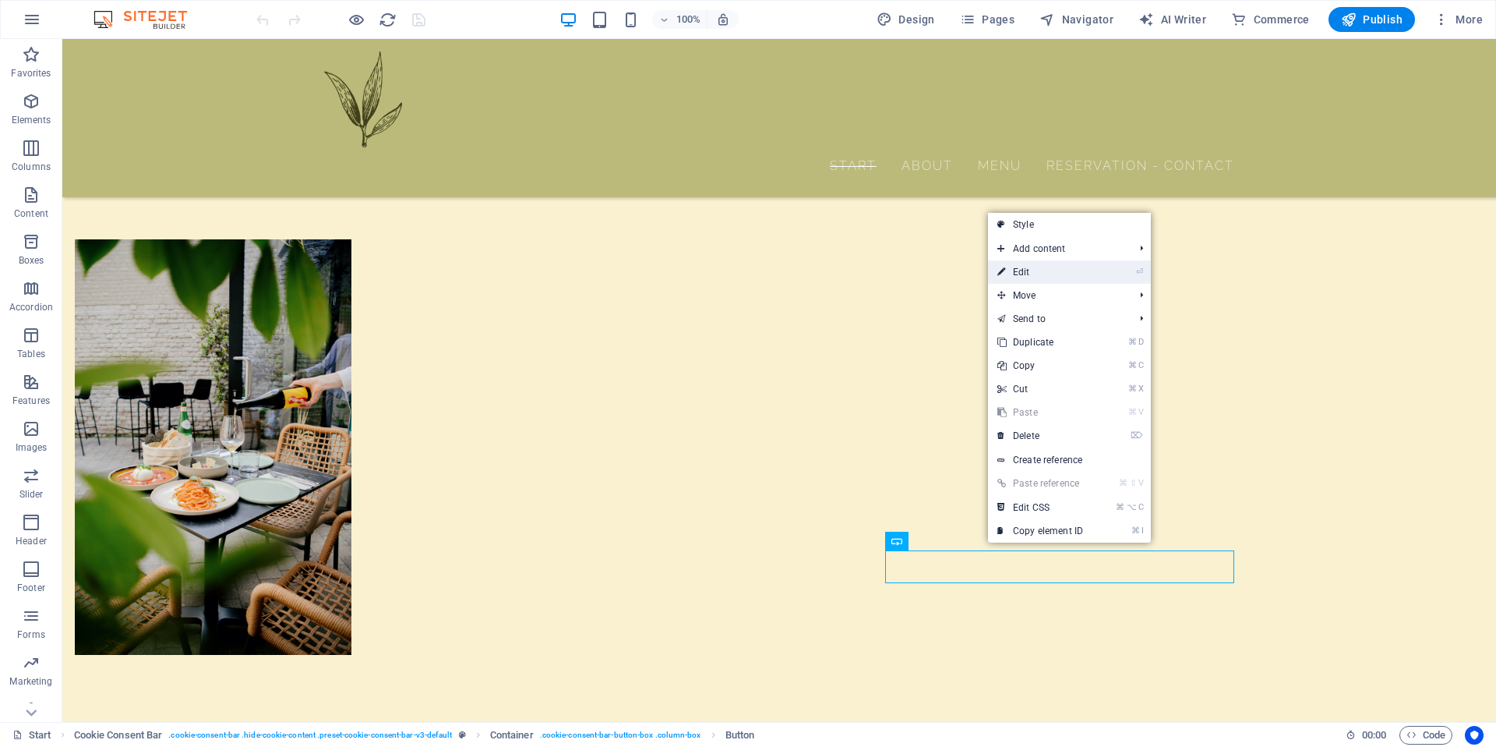
click at [1070, 278] on link "⏎ Edit" at bounding box center [1040, 271] width 104 height 23
select select "%"
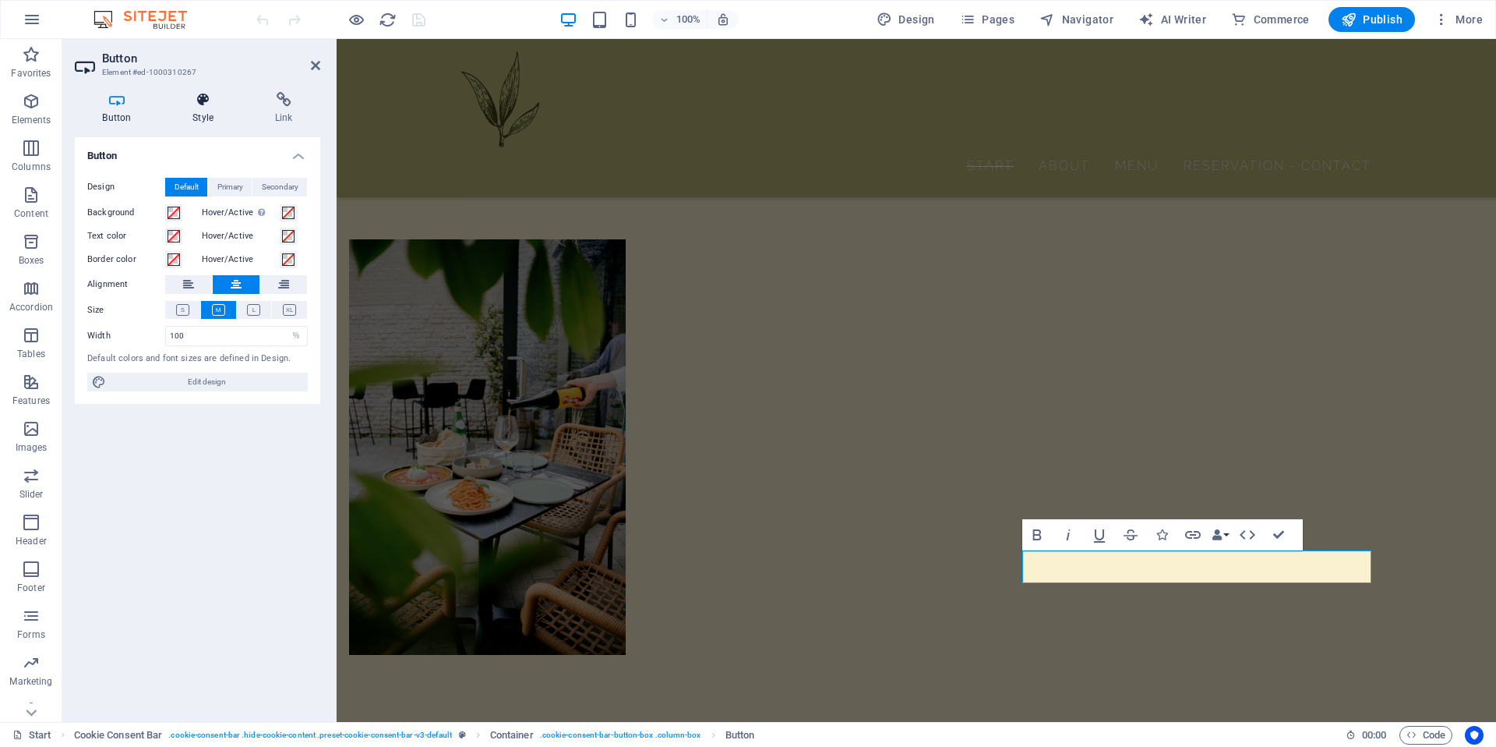
click at [210, 113] on h4 "Style" at bounding box center [206, 108] width 83 height 33
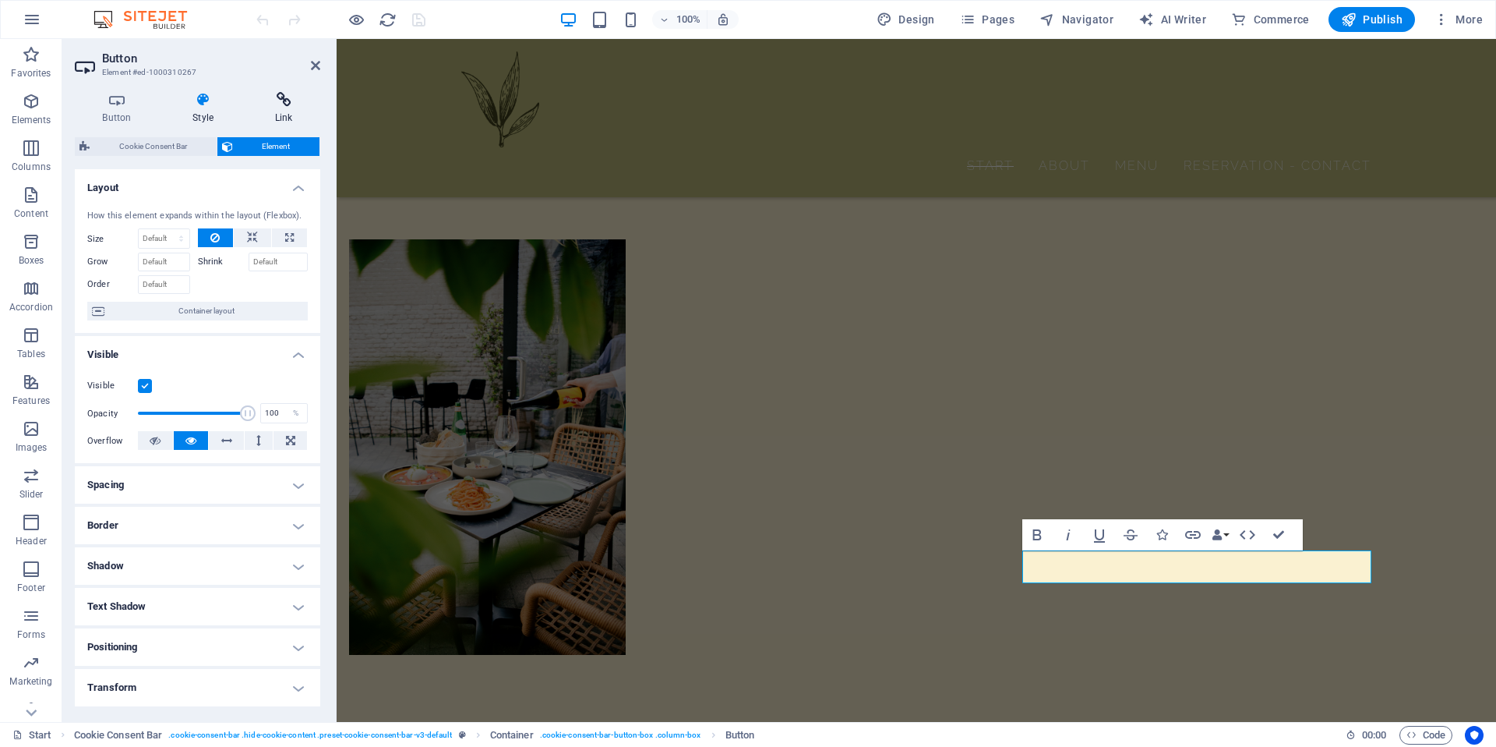
click at [281, 101] on icon at bounding box center [283, 100] width 73 height 16
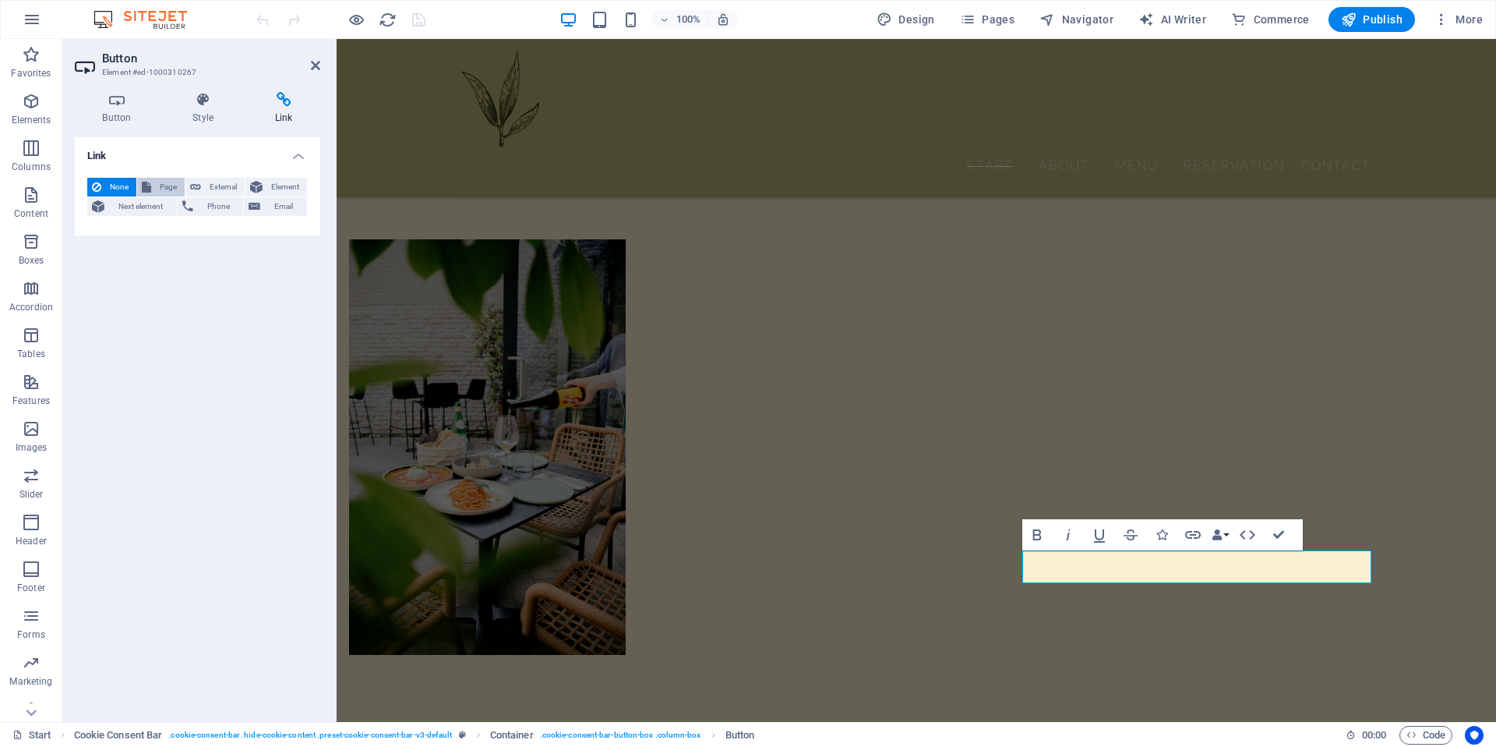
click at [164, 189] on span "Page" at bounding box center [168, 187] width 24 height 19
select select
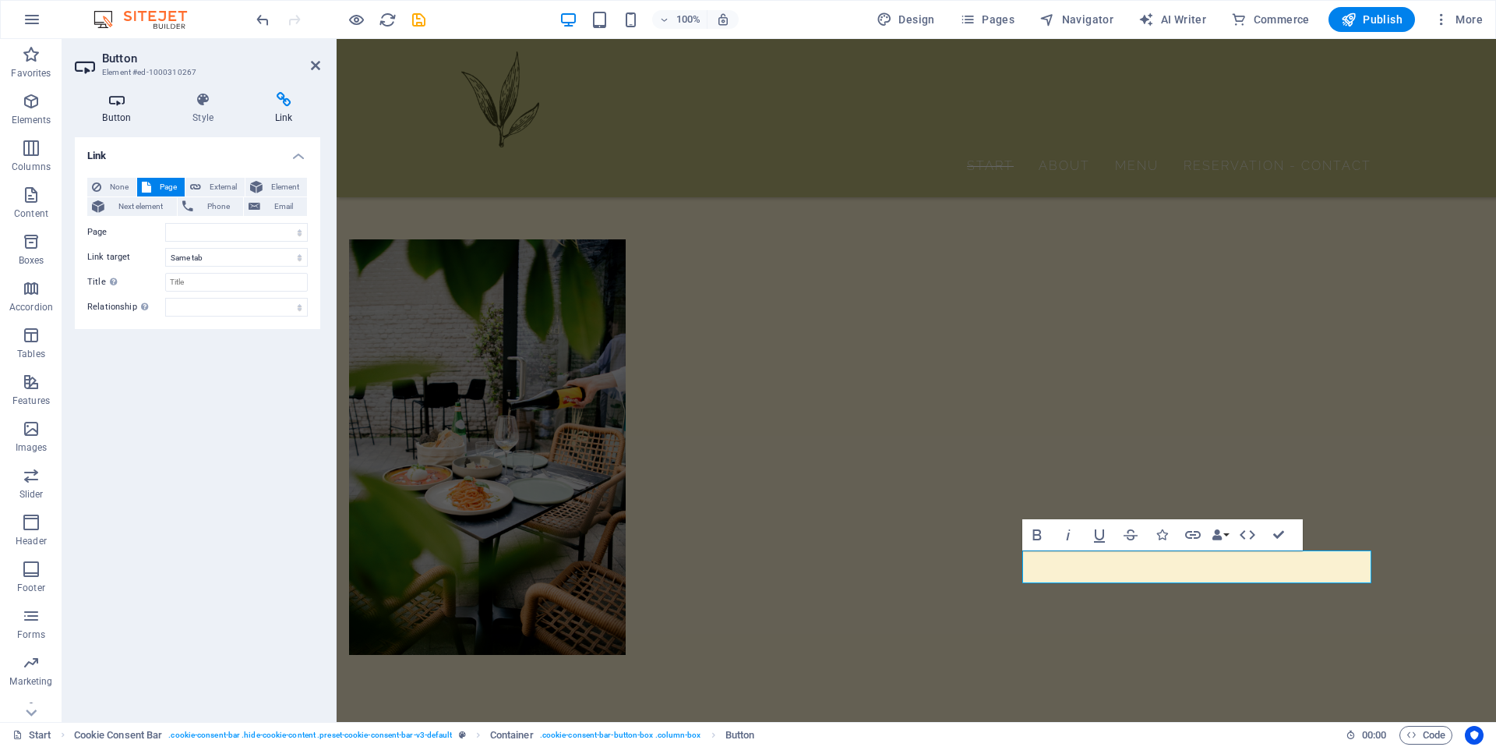
click at [122, 109] on h4 "Button" at bounding box center [120, 108] width 90 height 33
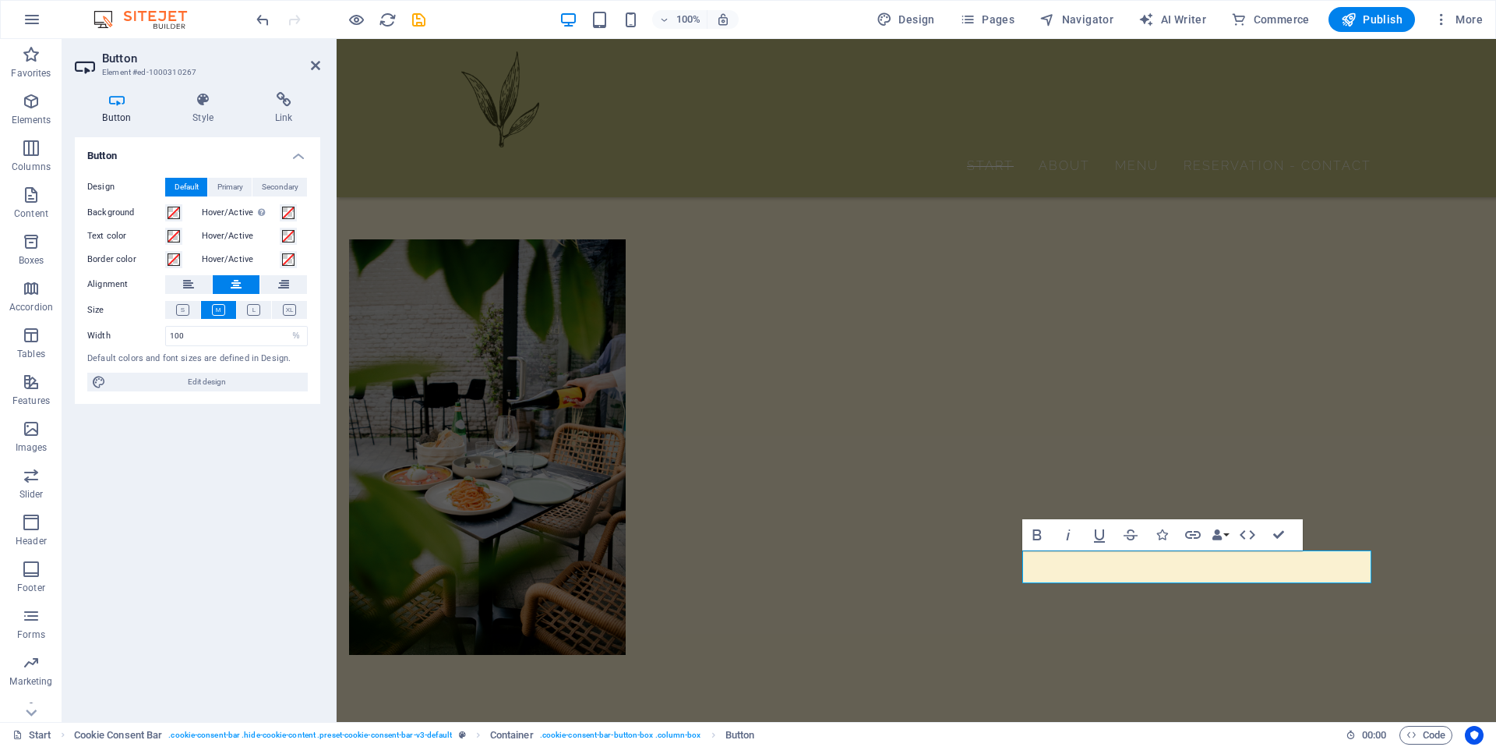
click at [117, 482] on div "Button Design Default Primary Secondary Background Hover/Active Switch to previ…" at bounding box center [197, 423] width 245 height 572
click at [1467, 22] on span "More" at bounding box center [1458, 20] width 49 height 16
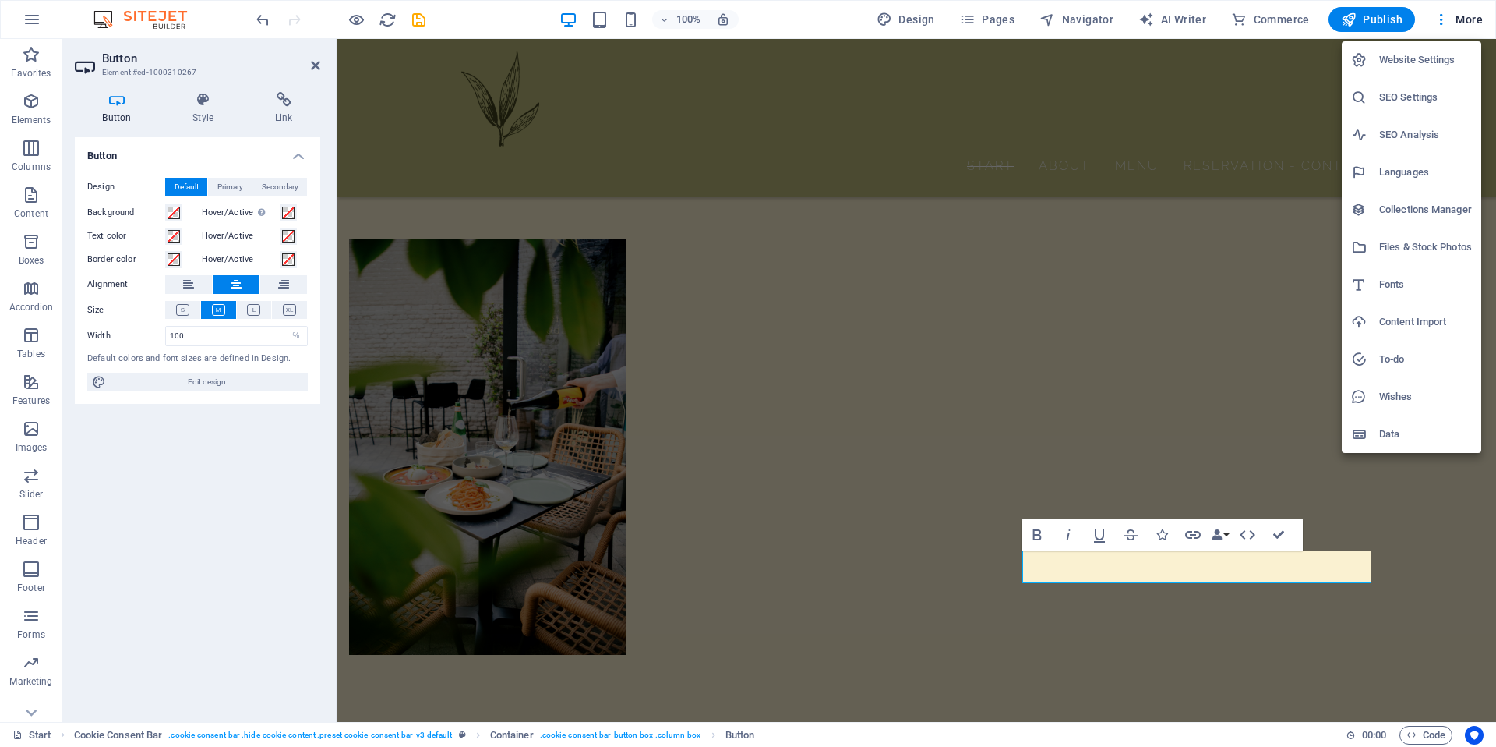
click at [1410, 62] on h6 "Website Settings" at bounding box center [1425, 60] width 93 height 19
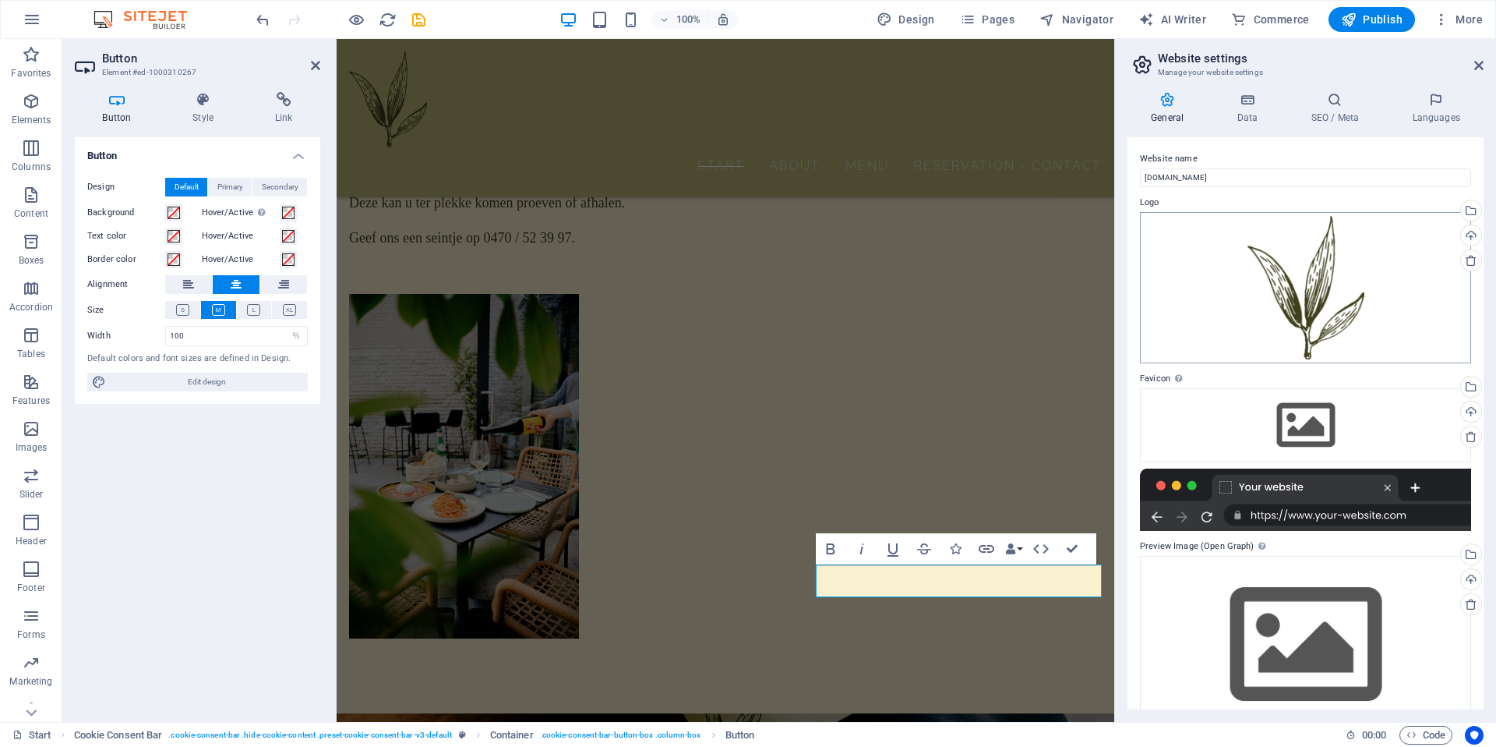
scroll to position [37, 0]
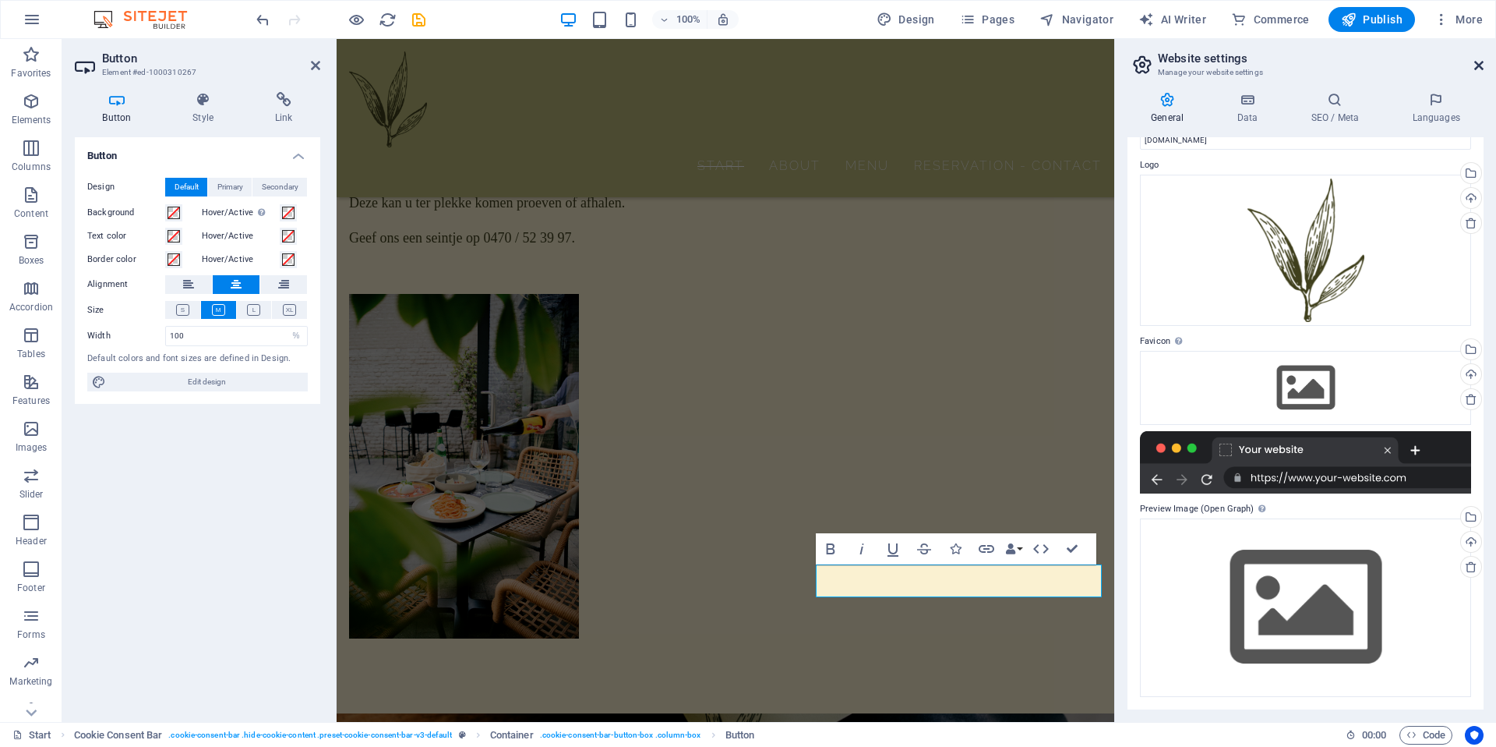
click at [1474, 67] on icon at bounding box center [1478, 65] width 9 height 12
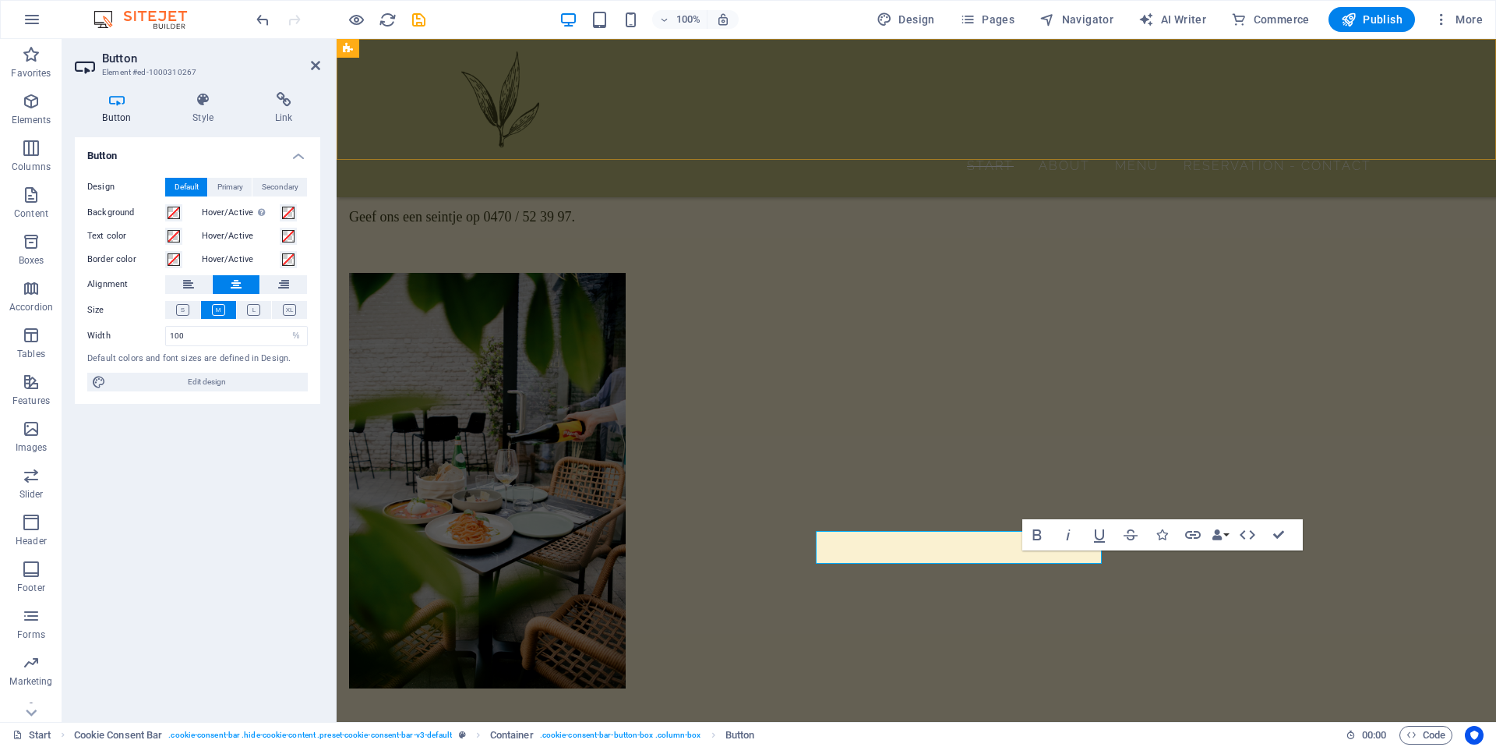
scroll to position [1969, 0]
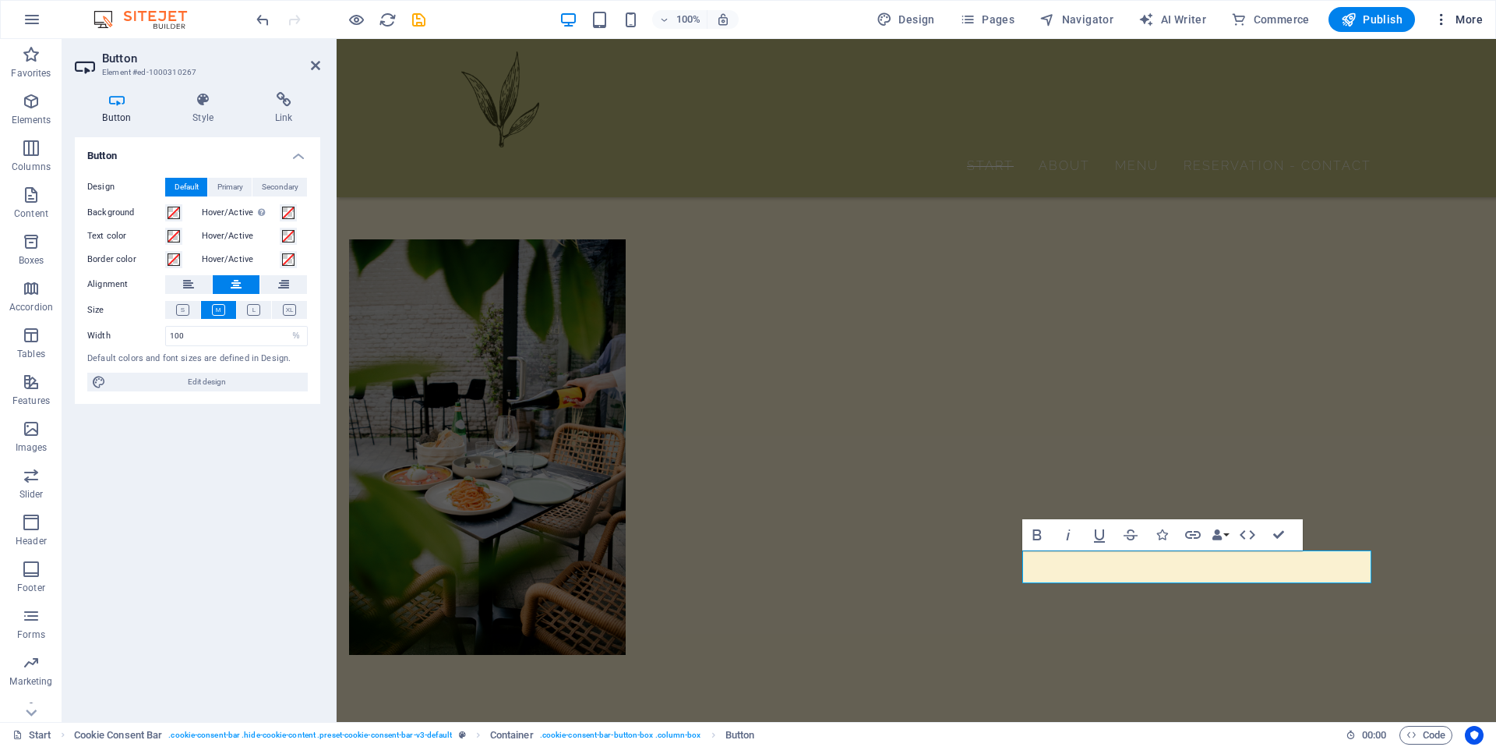
click at [1439, 23] on icon "button" at bounding box center [1442, 20] width 16 height 16
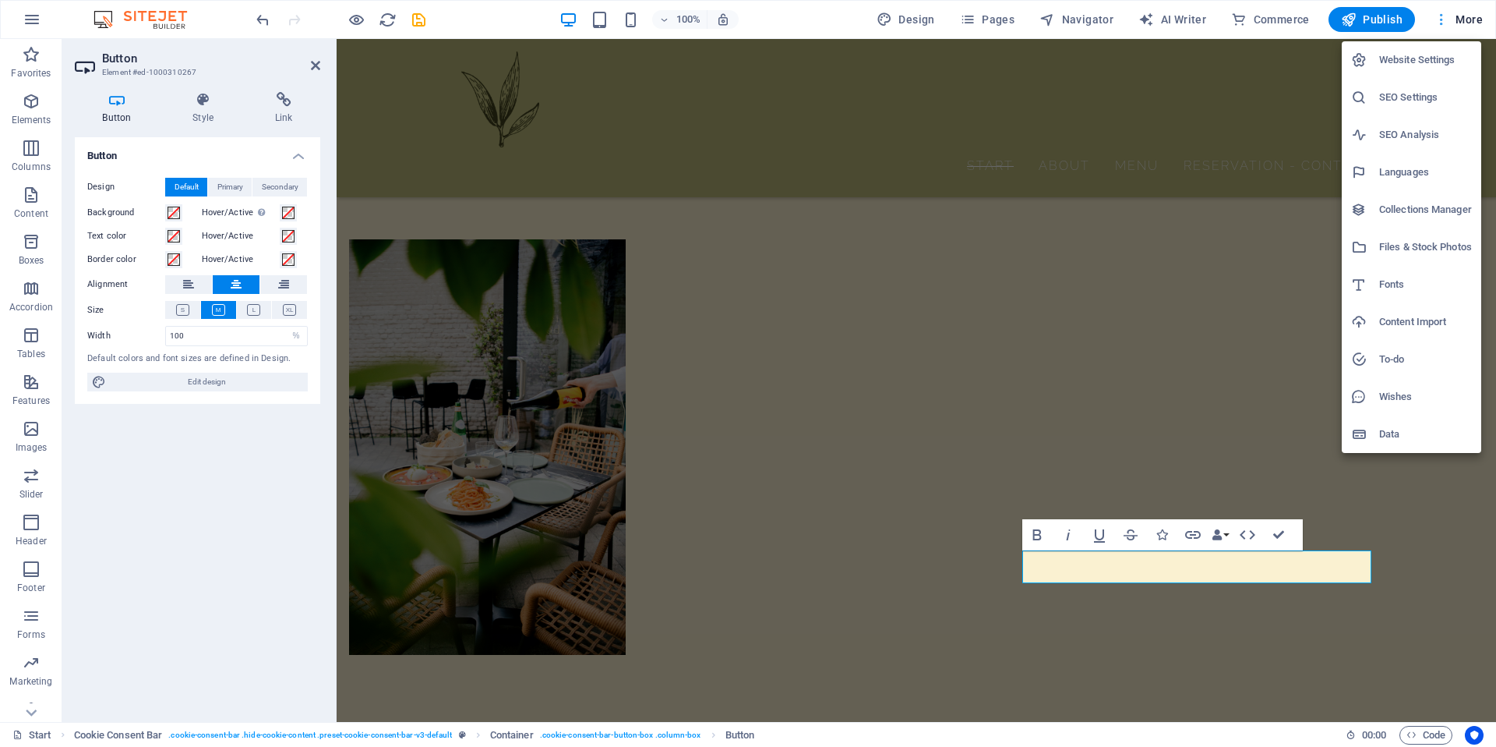
click at [1439, 23] on div at bounding box center [748, 373] width 1496 height 747
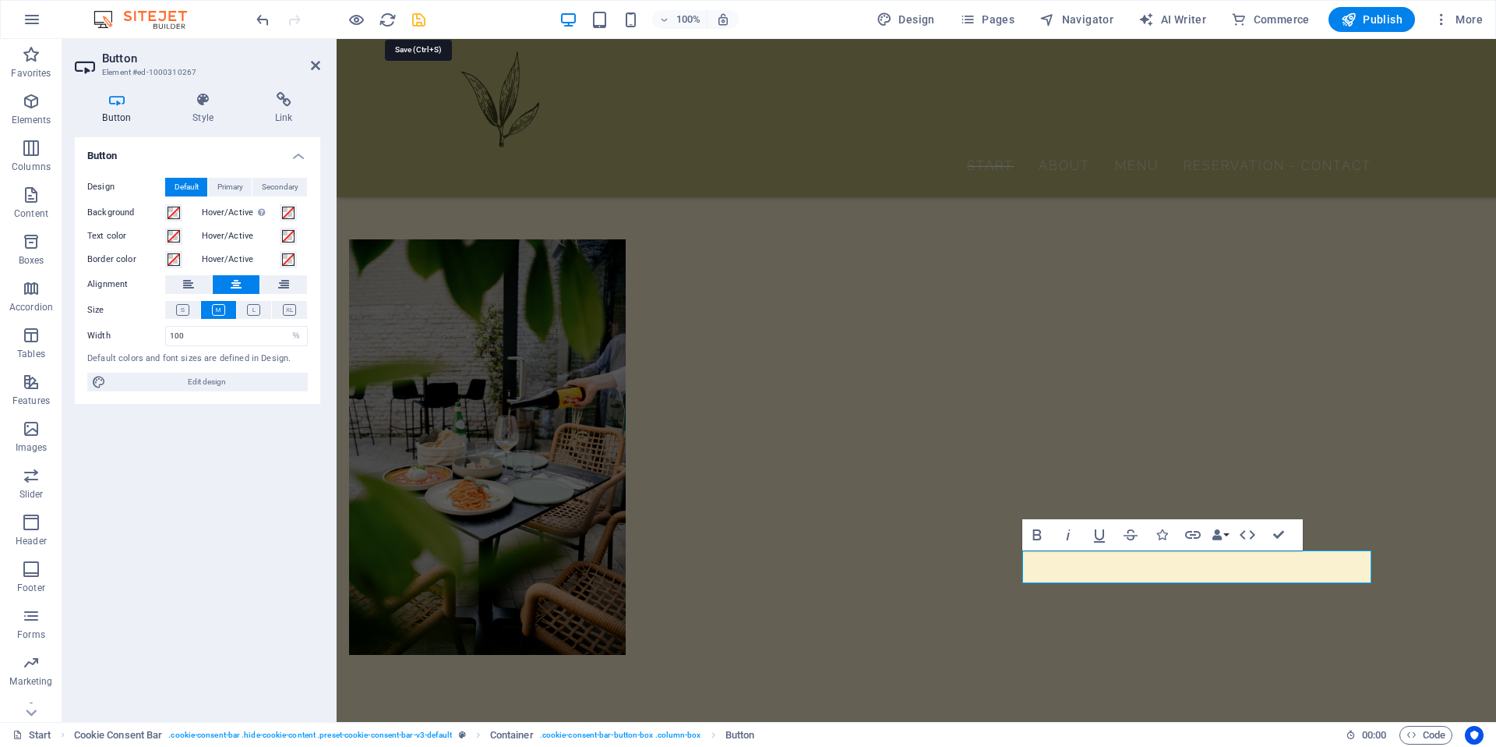
click at [417, 19] on icon "save" at bounding box center [419, 20] width 18 height 18
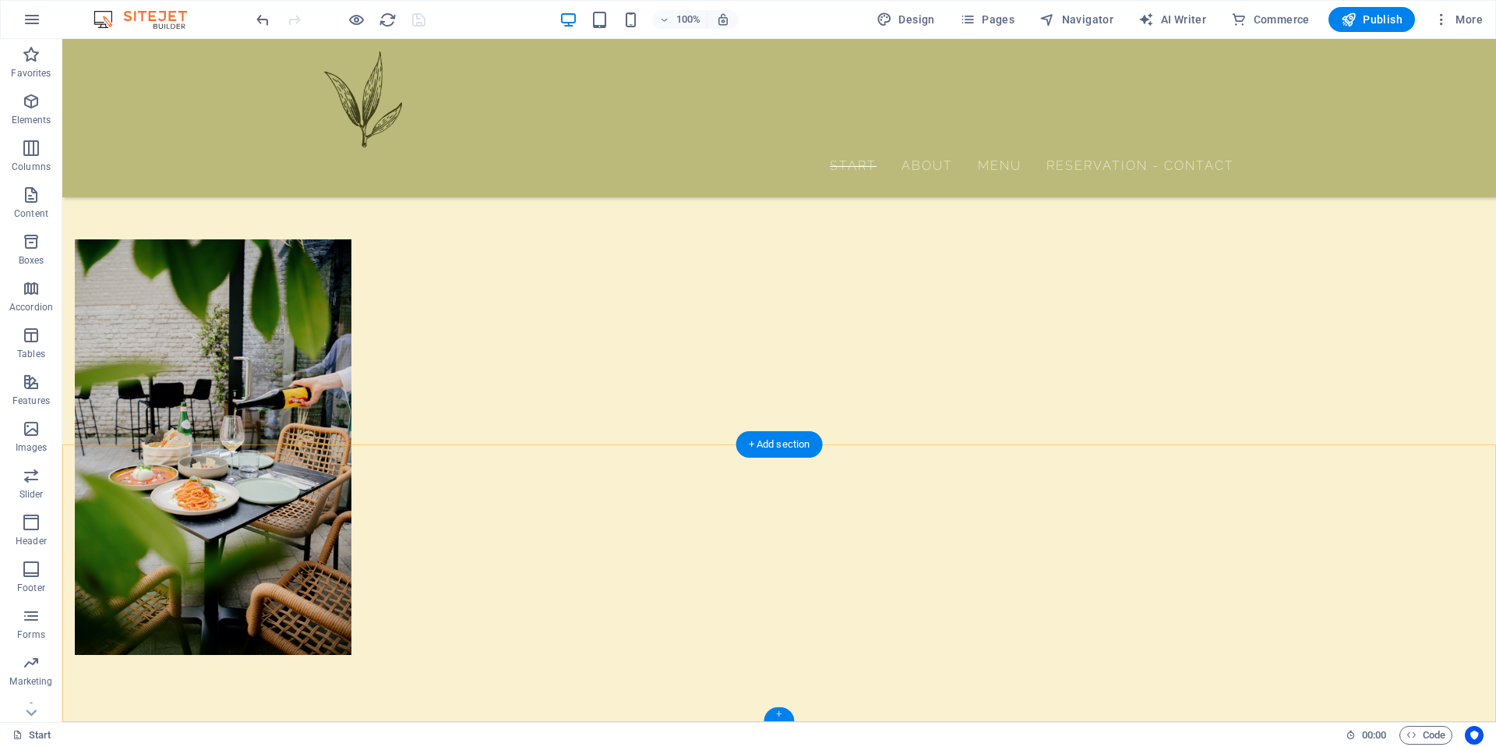
click at [779, 711] on div "+" at bounding box center [779, 714] width 30 height 14
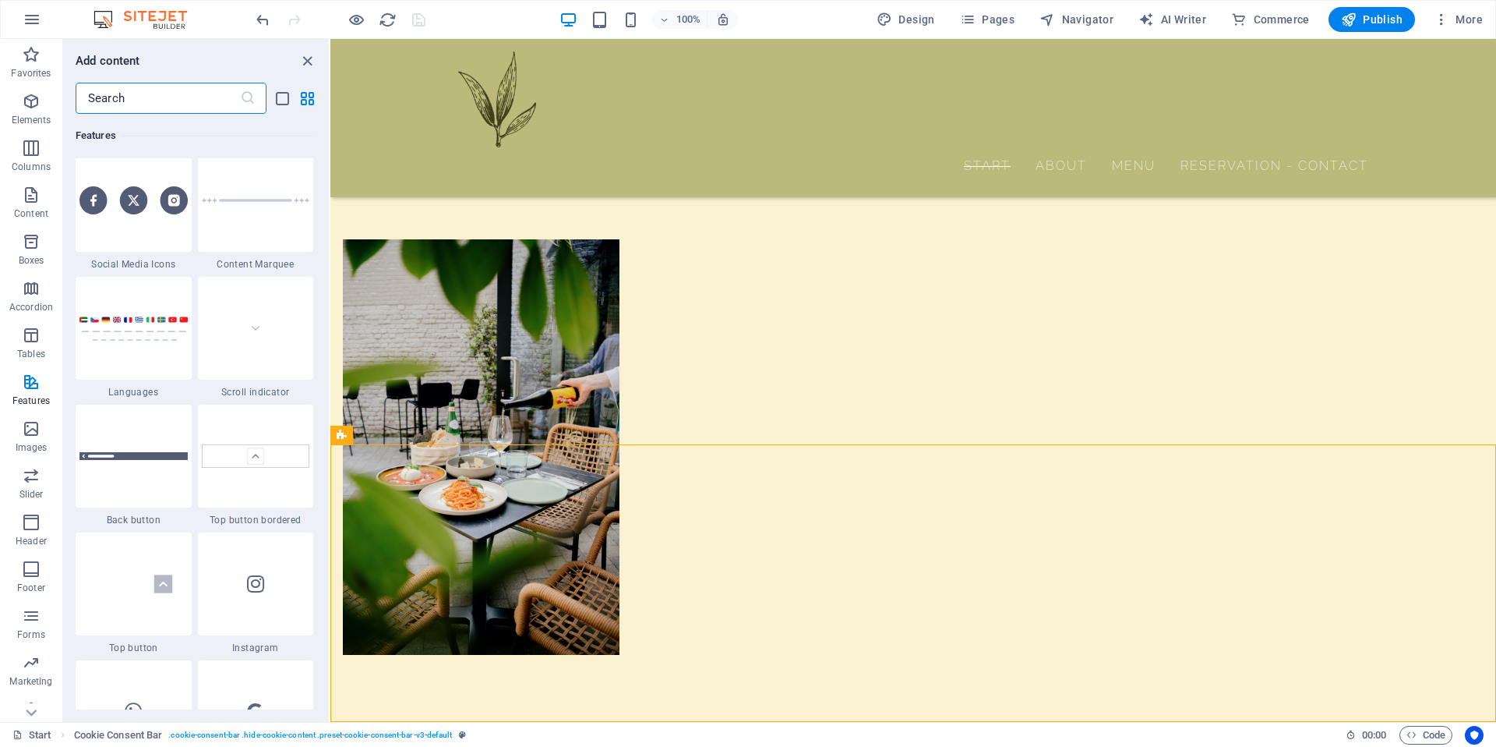
scroll to position [6535, 0]
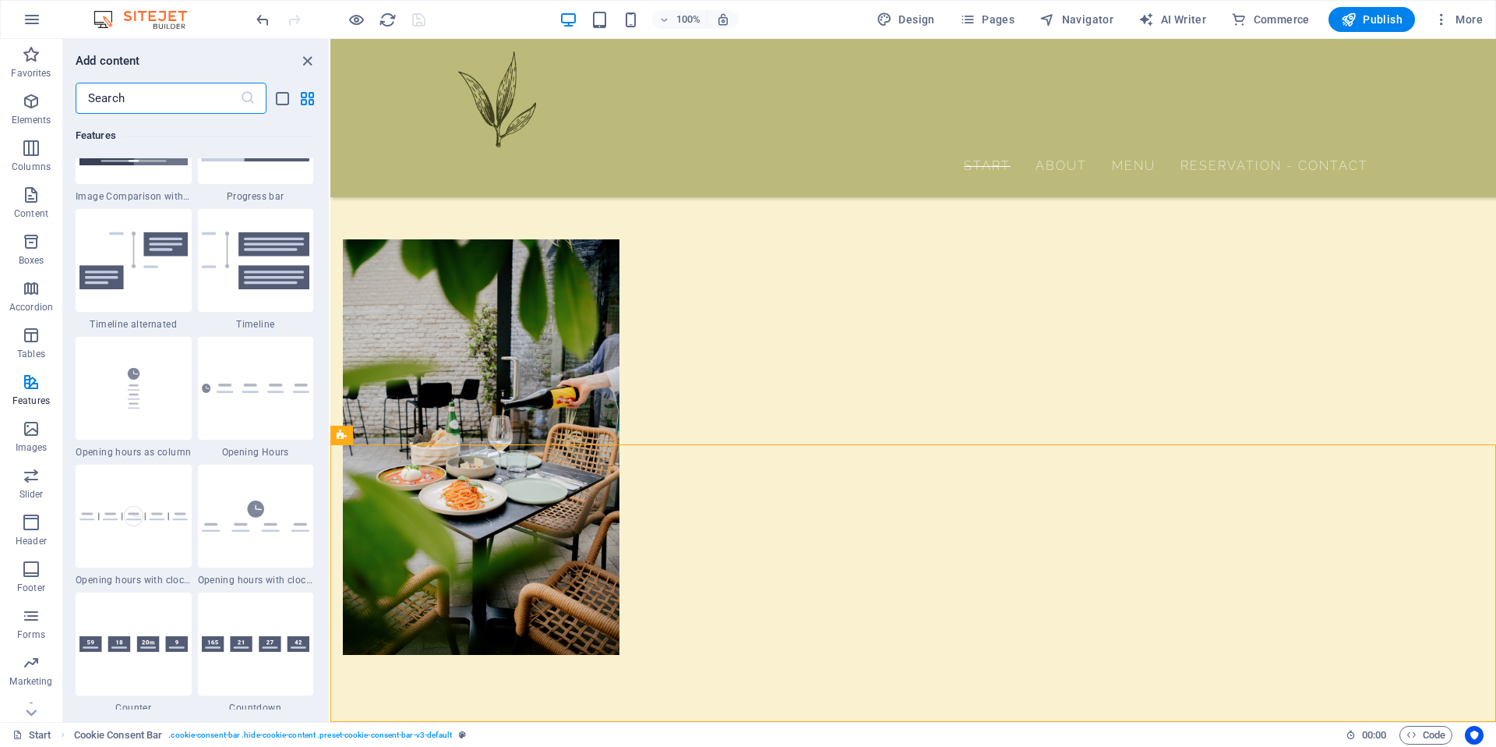
click at [202, 104] on input "text" at bounding box center [158, 98] width 164 height 31
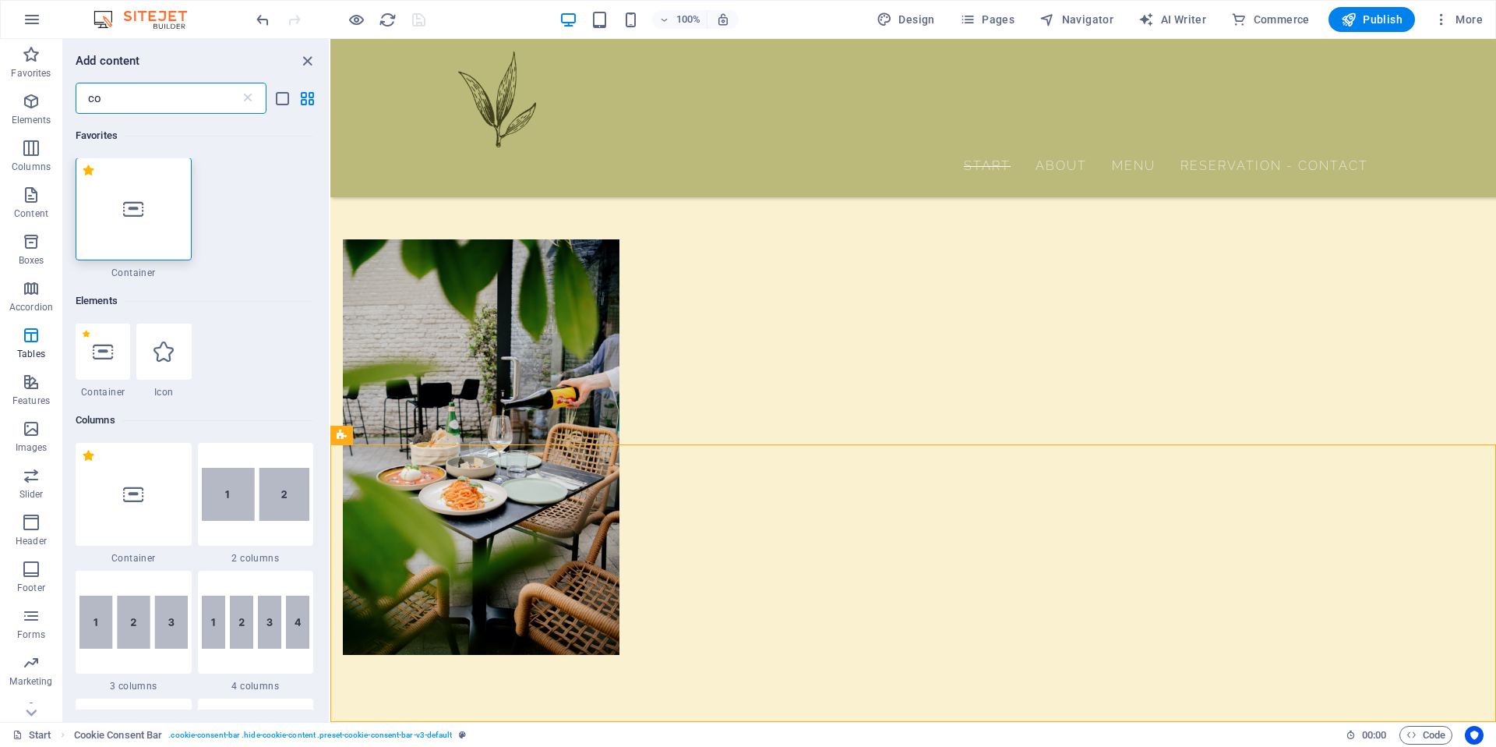
scroll to position [0, 0]
type input "c"
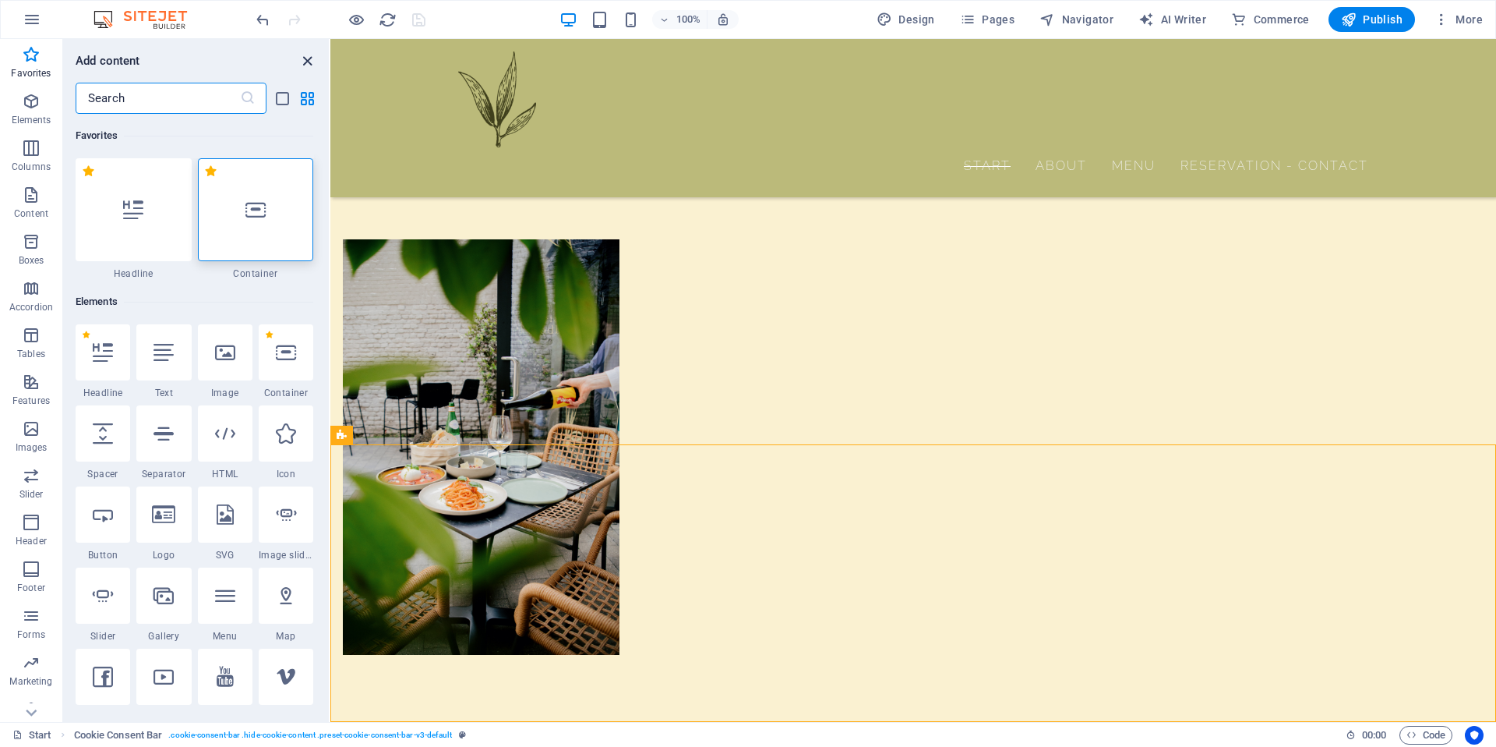
click at [309, 62] on icon "close panel" at bounding box center [307, 61] width 18 height 18
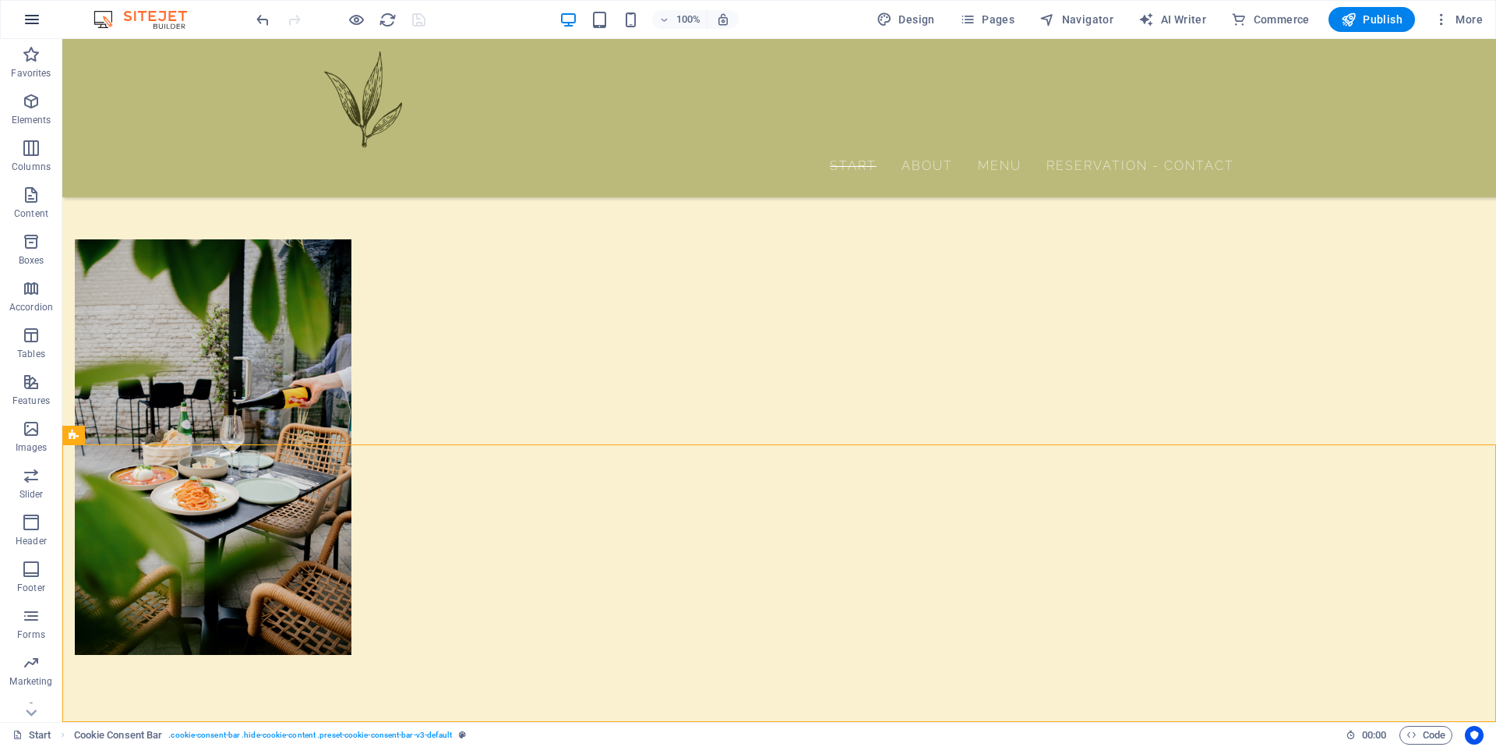
click at [35, 19] on icon "button" at bounding box center [32, 19] width 19 height 19
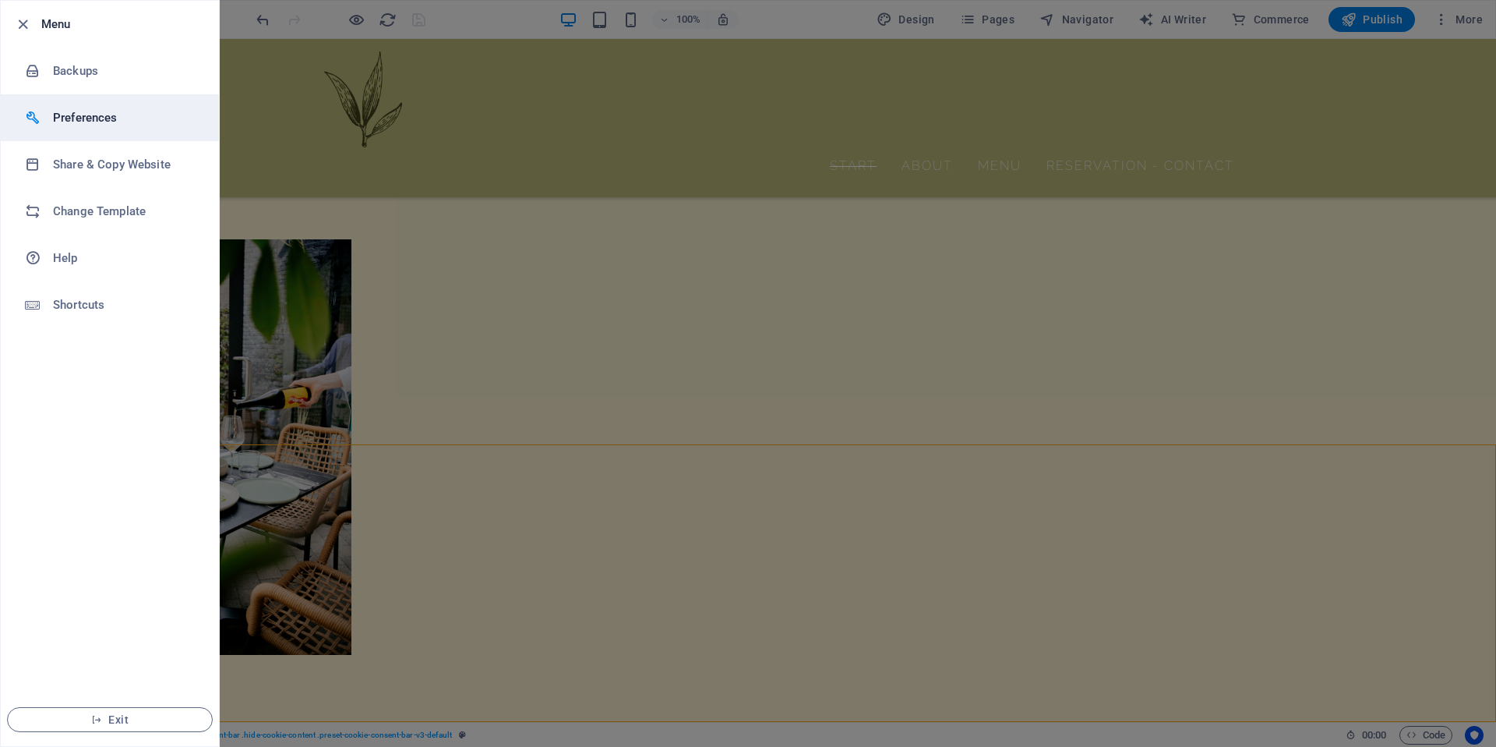
click at [83, 113] on h6 "Preferences" at bounding box center [125, 117] width 144 height 19
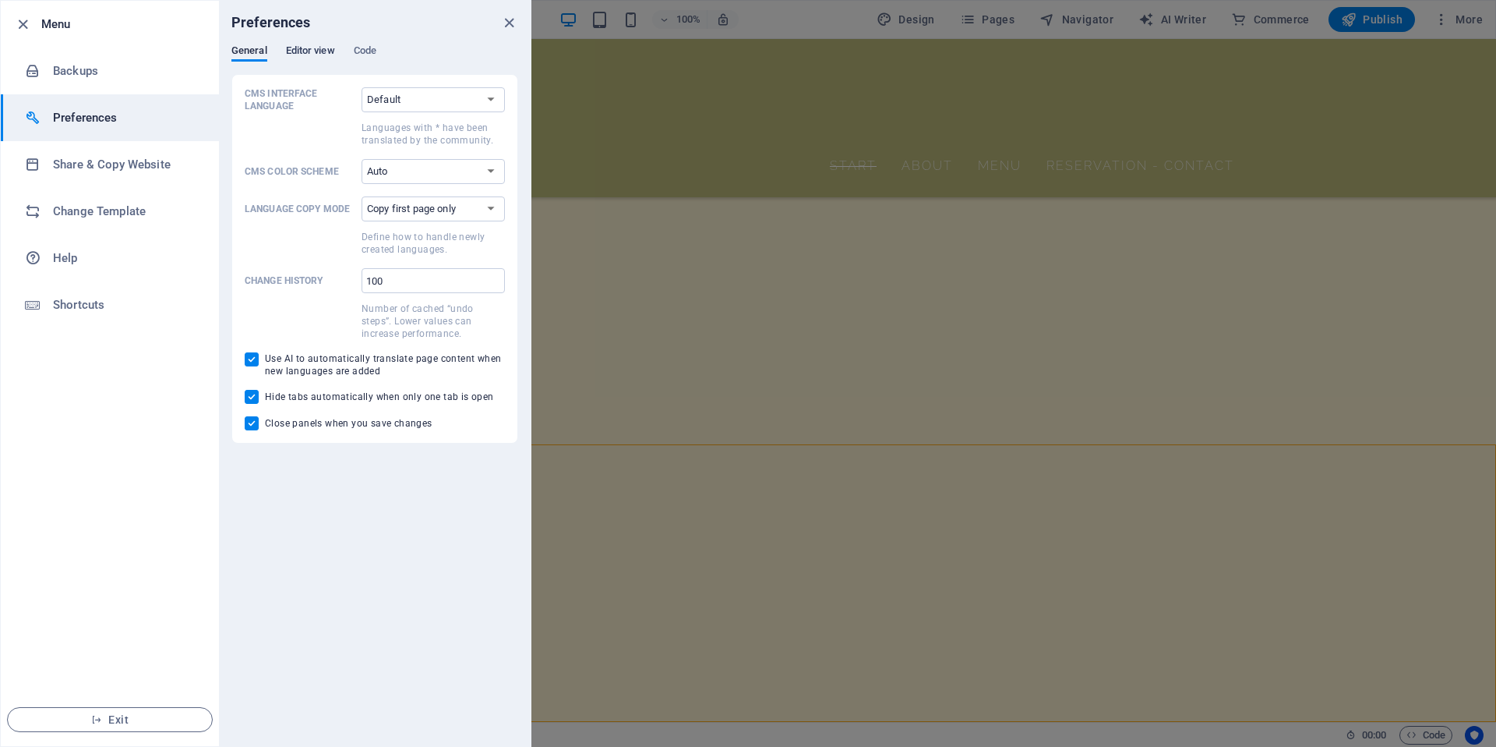
click at [318, 56] on span "Editor view" at bounding box center [310, 52] width 49 height 22
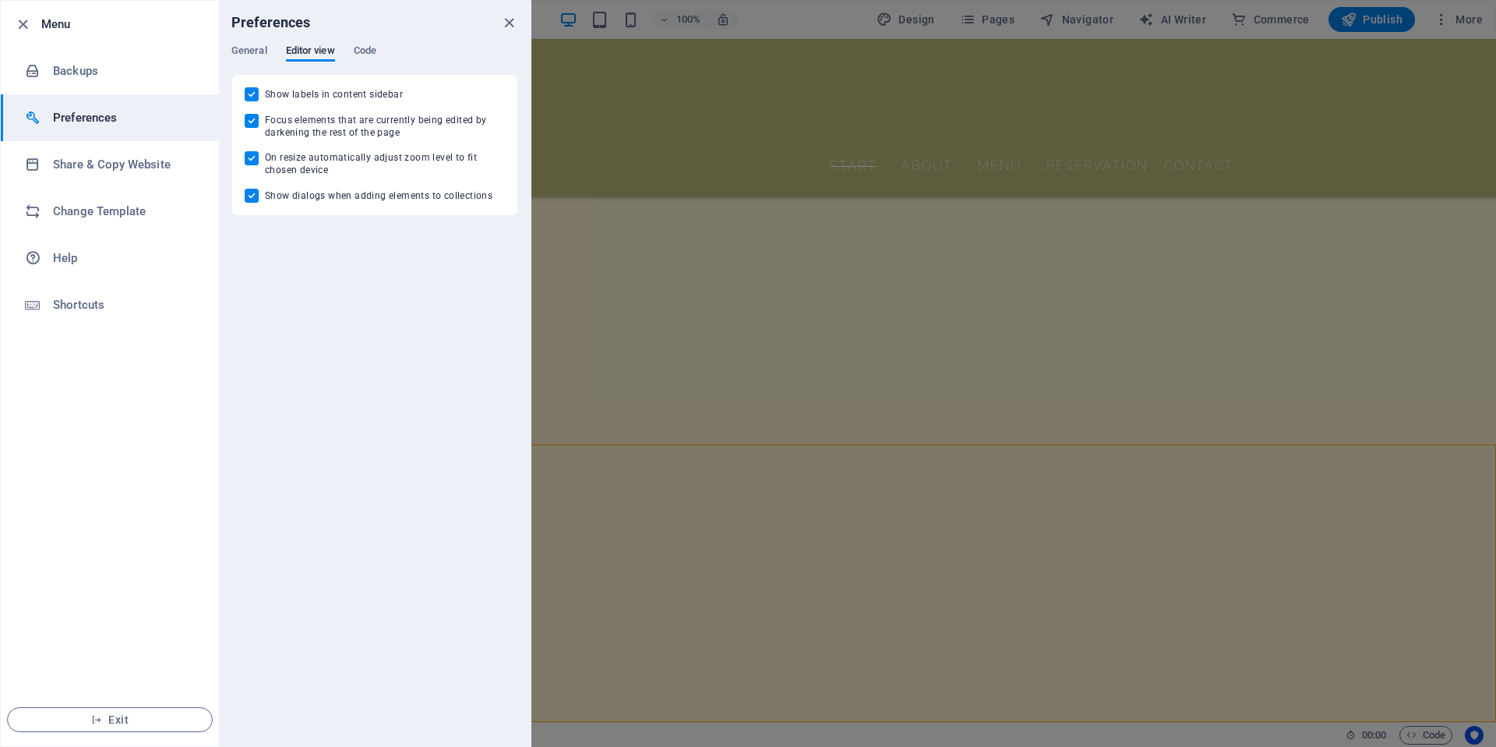
click at [379, 56] on div "General Editor view Code" at bounding box center [374, 59] width 287 height 30
click at [369, 44] on span "Code" at bounding box center [365, 52] width 23 height 22
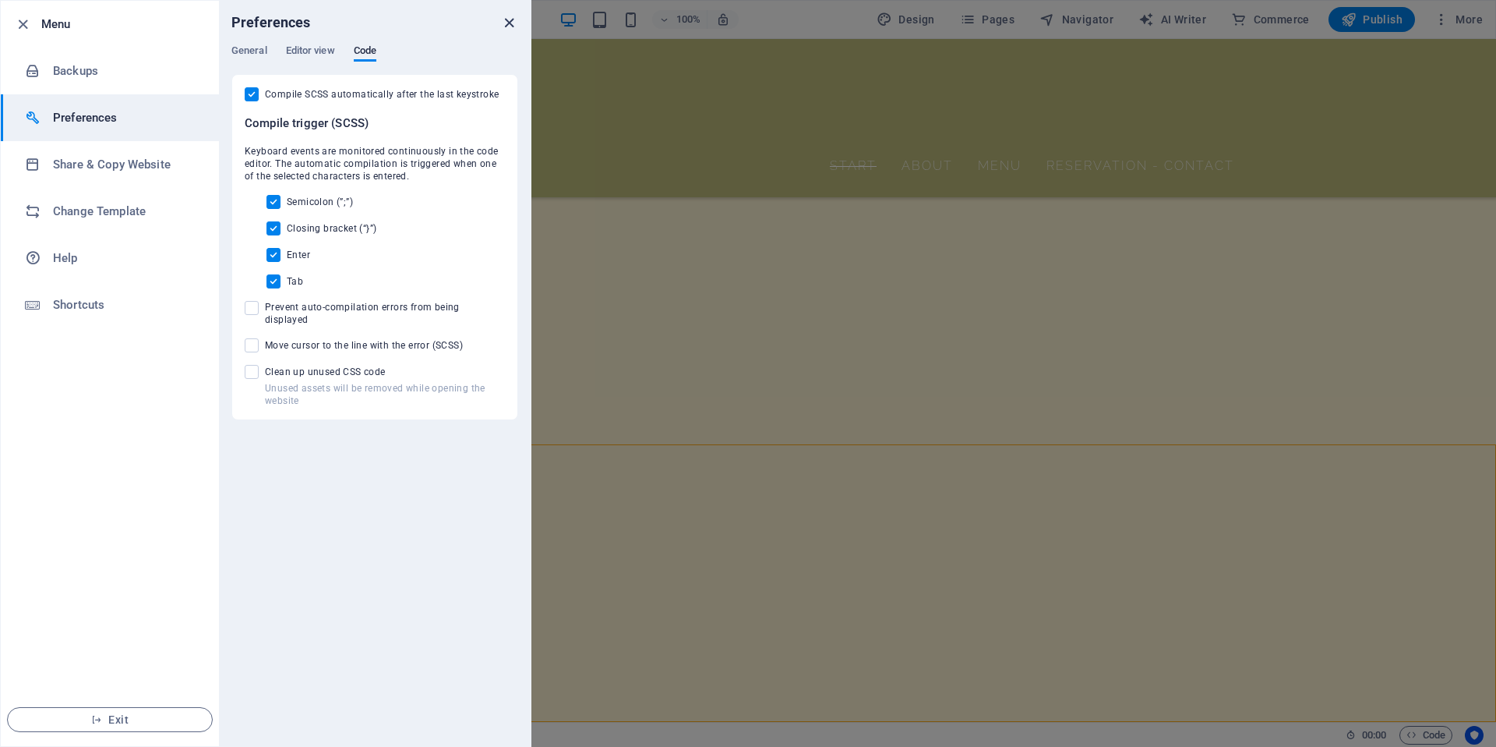
click at [509, 23] on icon "close" at bounding box center [509, 23] width 18 height 18
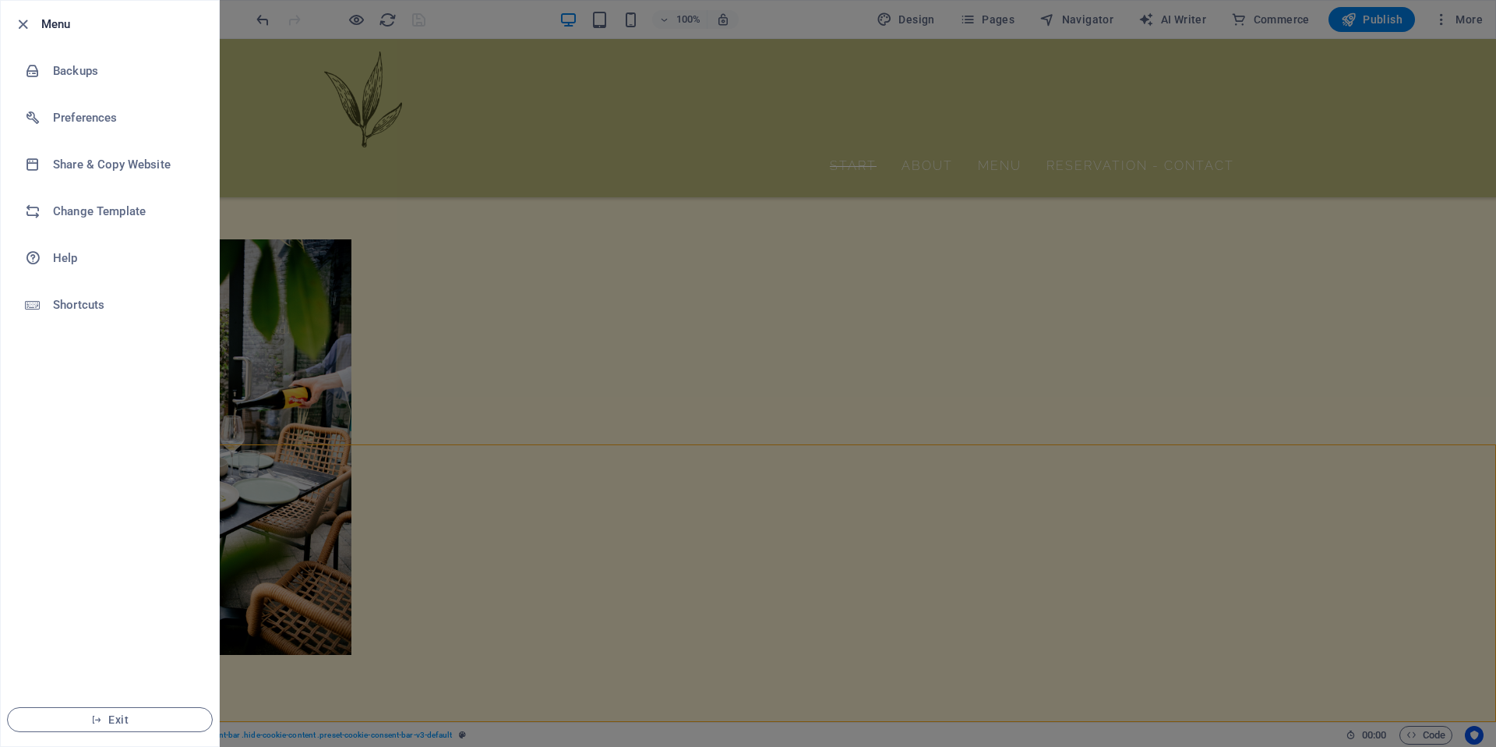
click at [1336, 93] on div at bounding box center [748, 373] width 1496 height 747
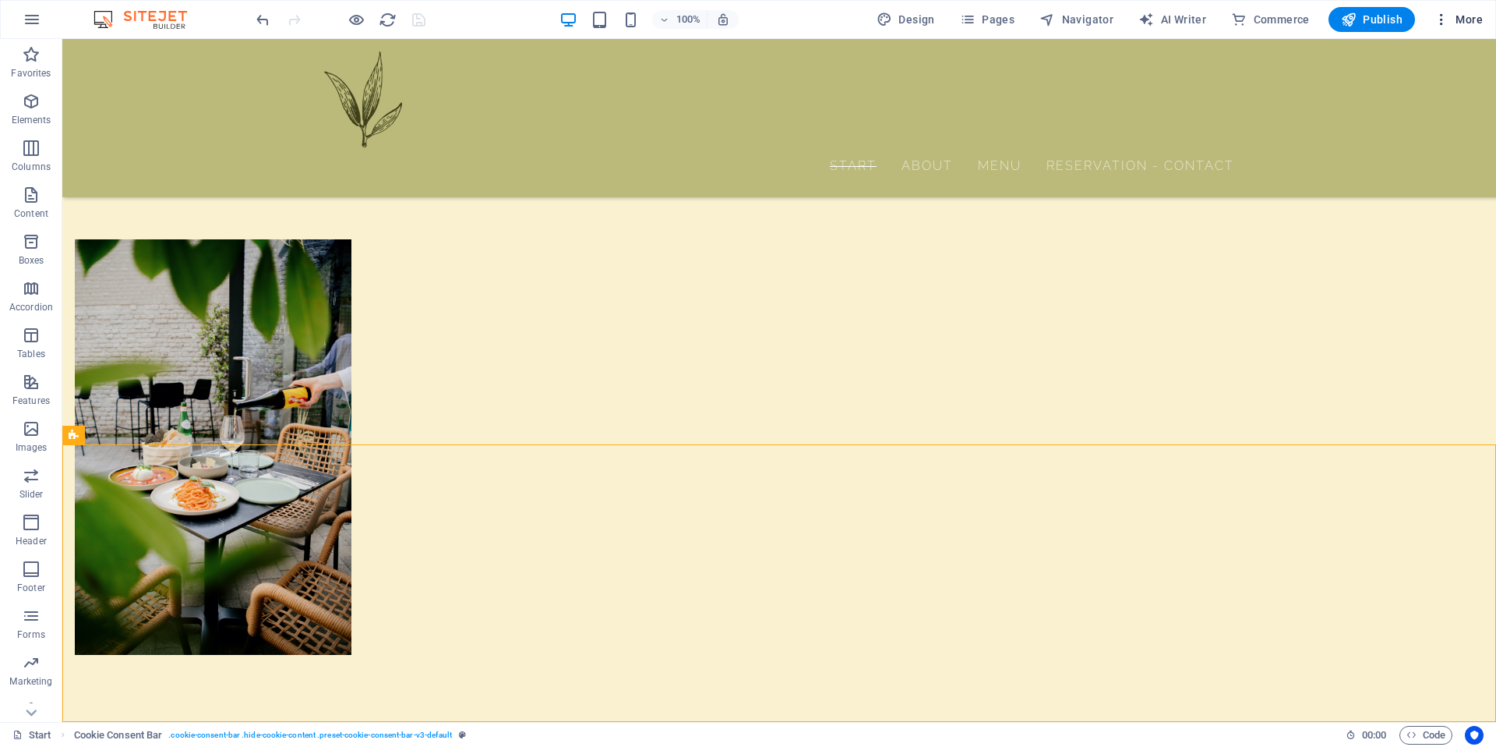
click at [1439, 15] on icon "button" at bounding box center [1442, 20] width 16 height 16
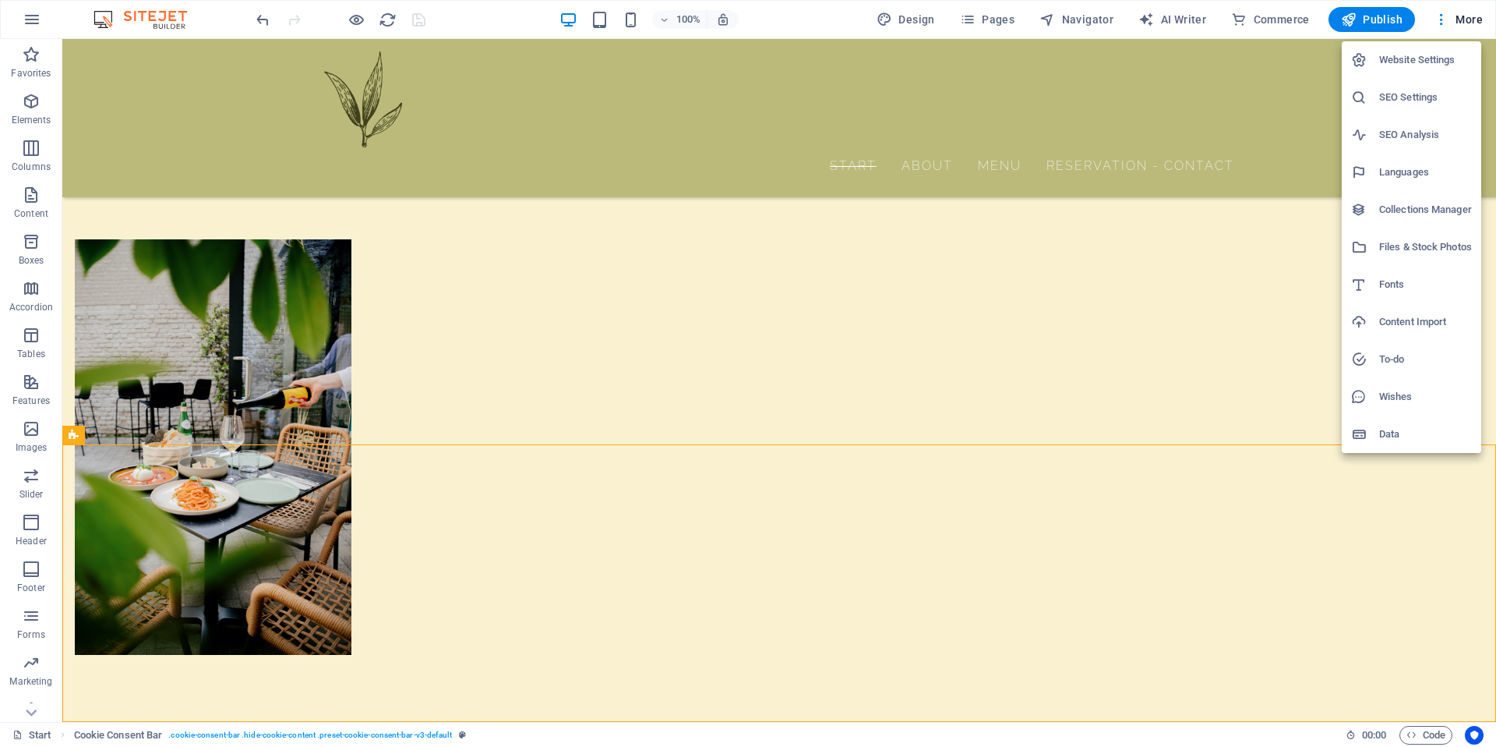
click at [1393, 206] on h6 "Collections Manager" at bounding box center [1425, 209] width 93 height 19
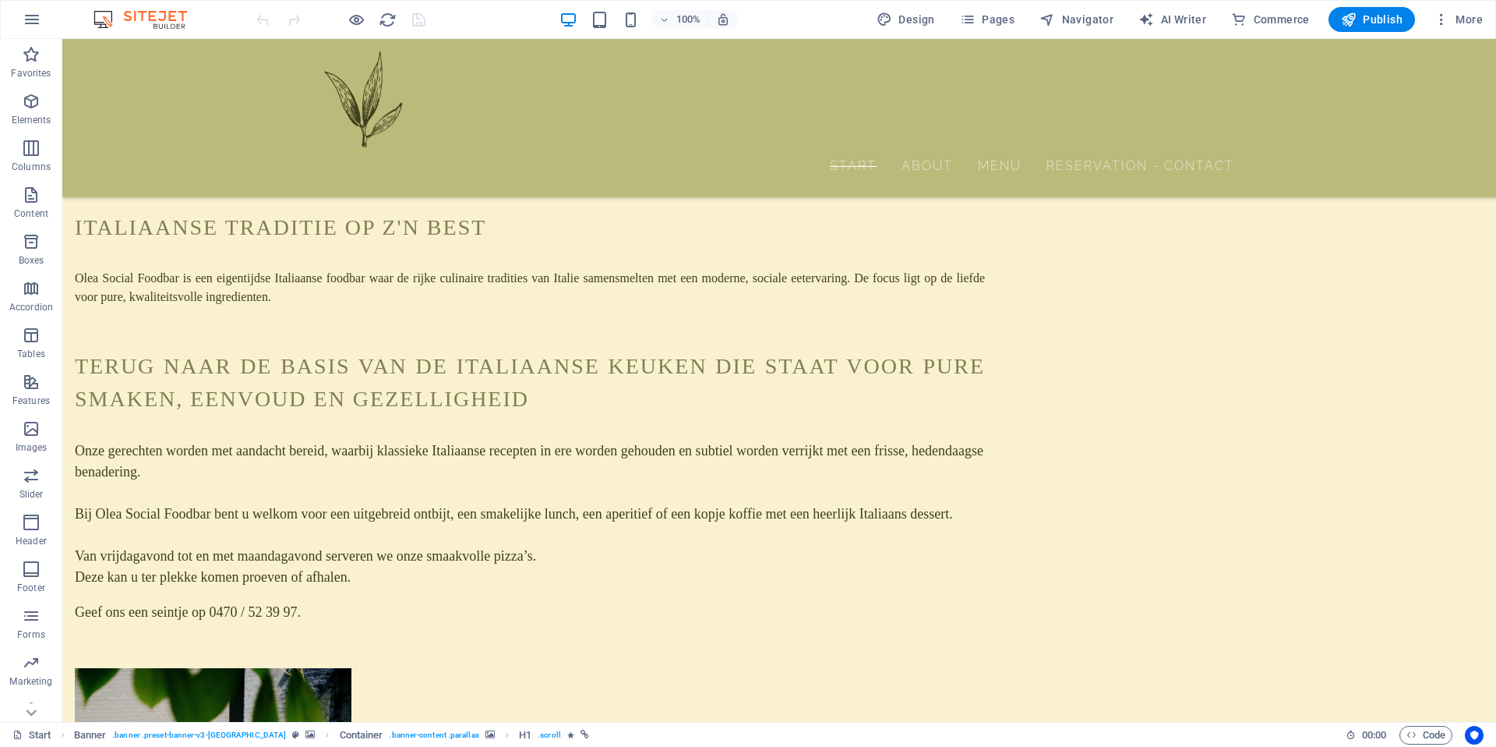
scroll to position [1969, 0]
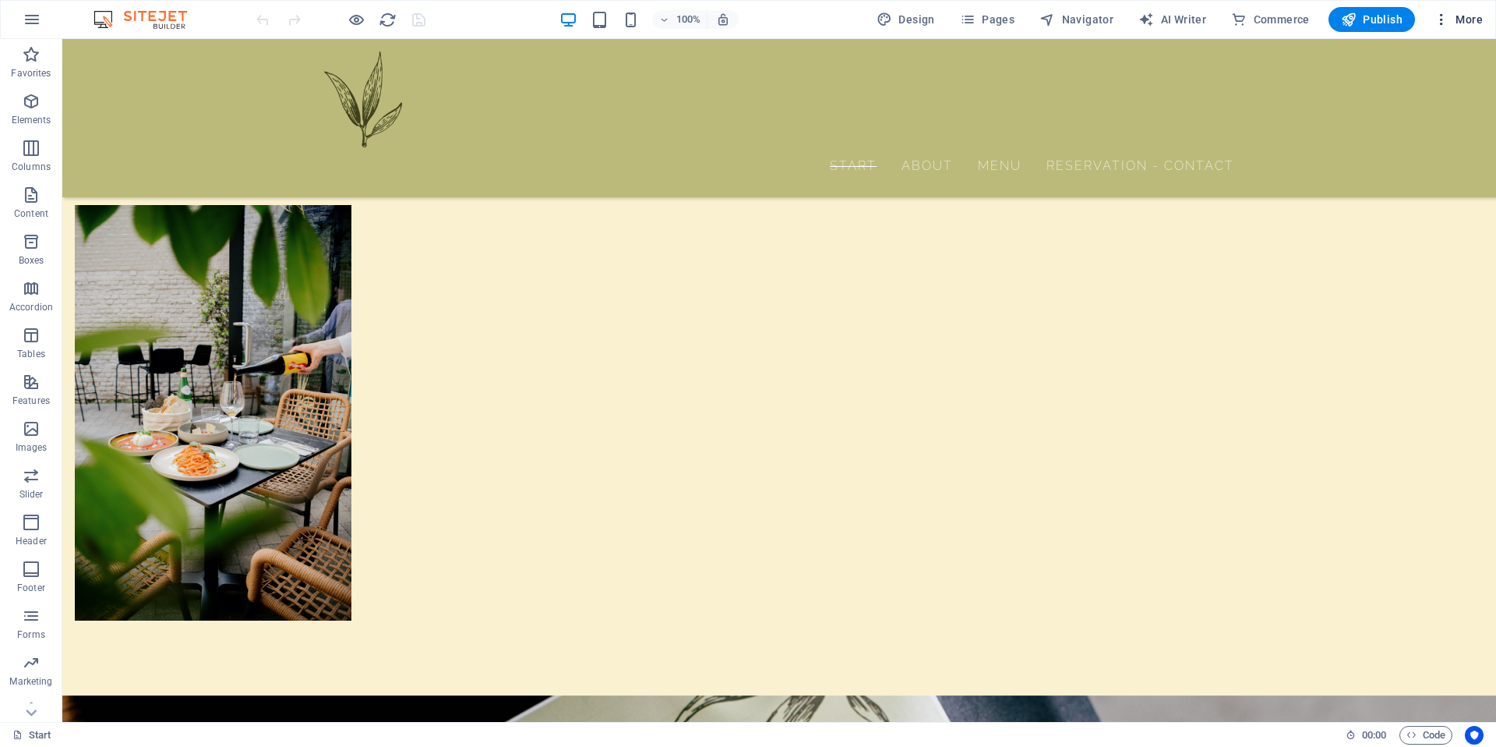
click at [1438, 16] on icon "button" at bounding box center [1442, 20] width 16 height 16
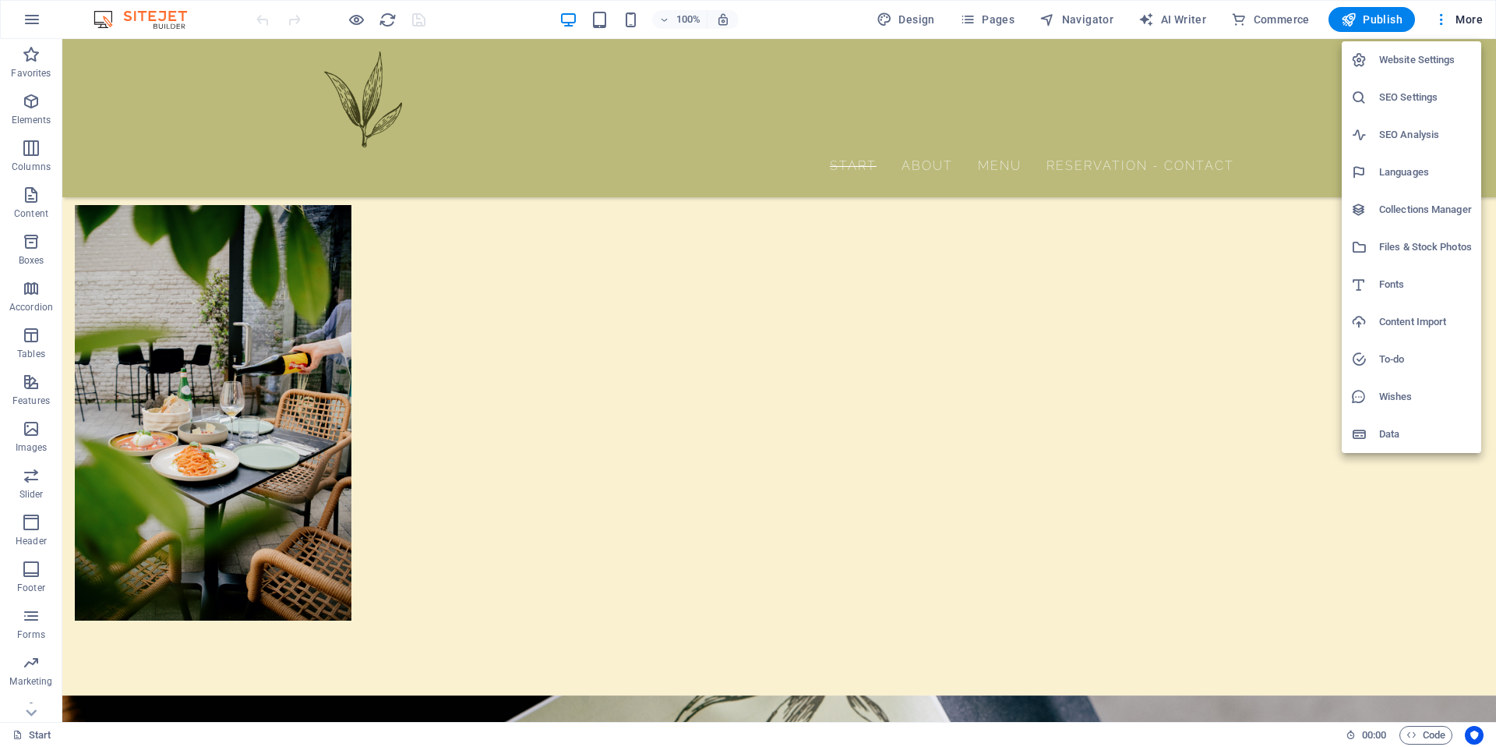
click at [1413, 63] on h6 "Website Settings" at bounding box center [1425, 60] width 93 height 19
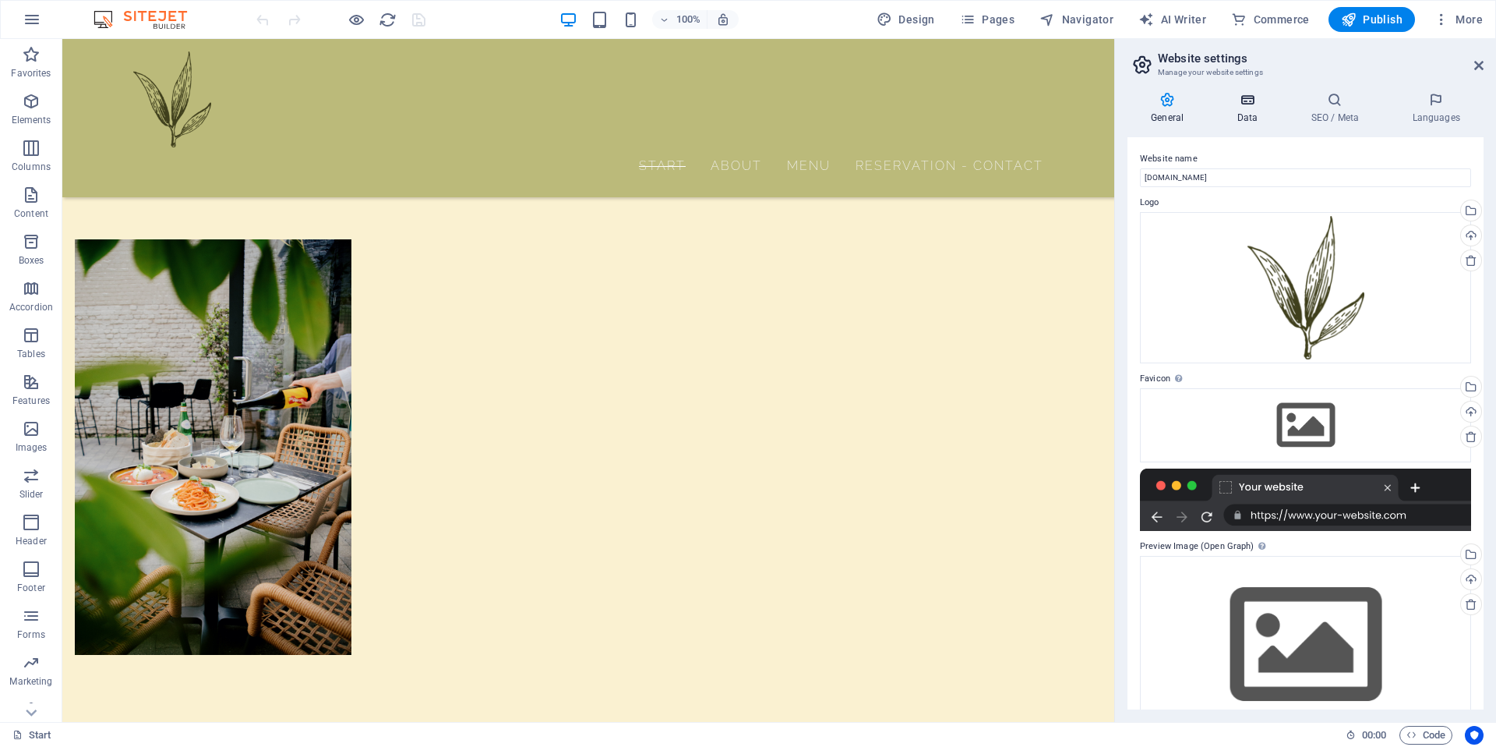
click at [1249, 96] on icon at bounding box center [1247, 100] width 68 height 16
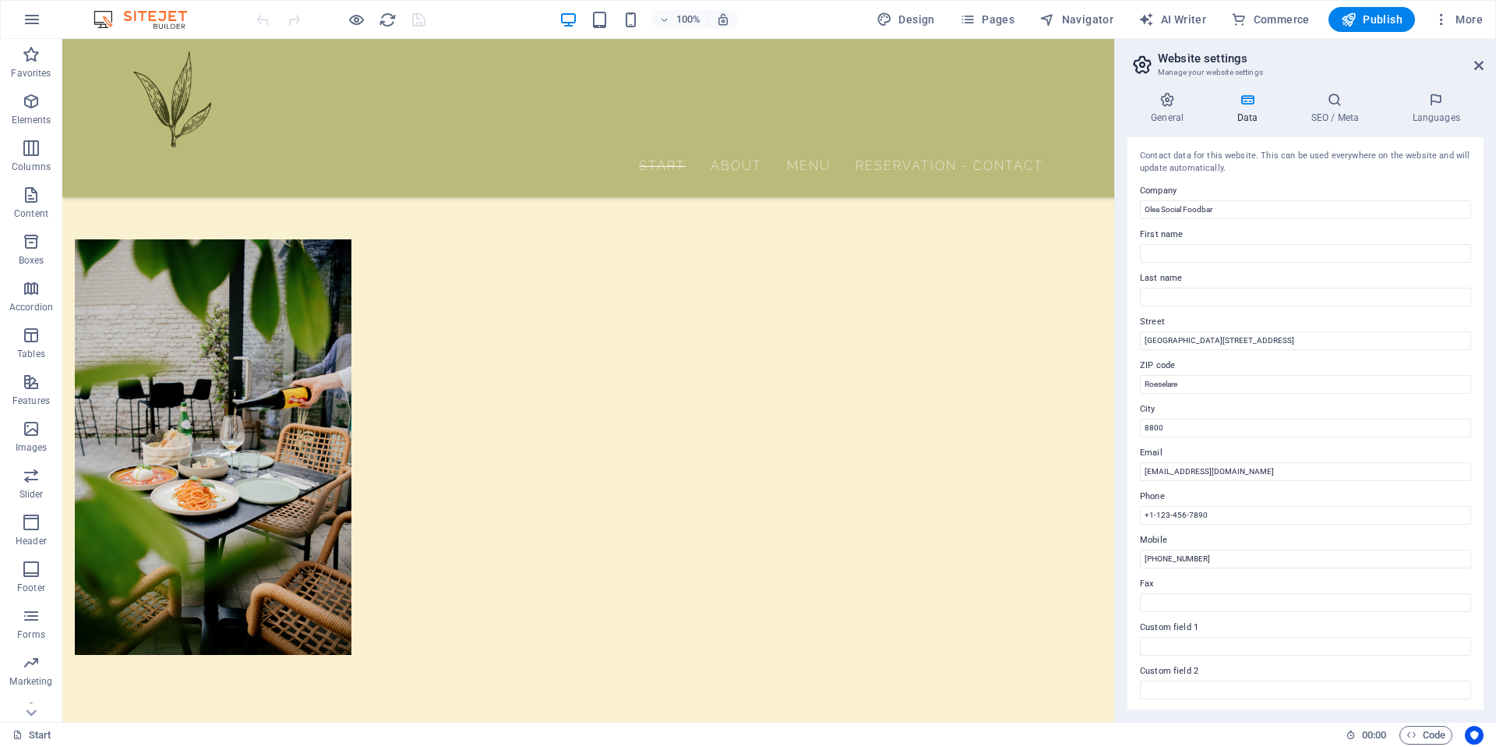
scroll to position [176, 0]
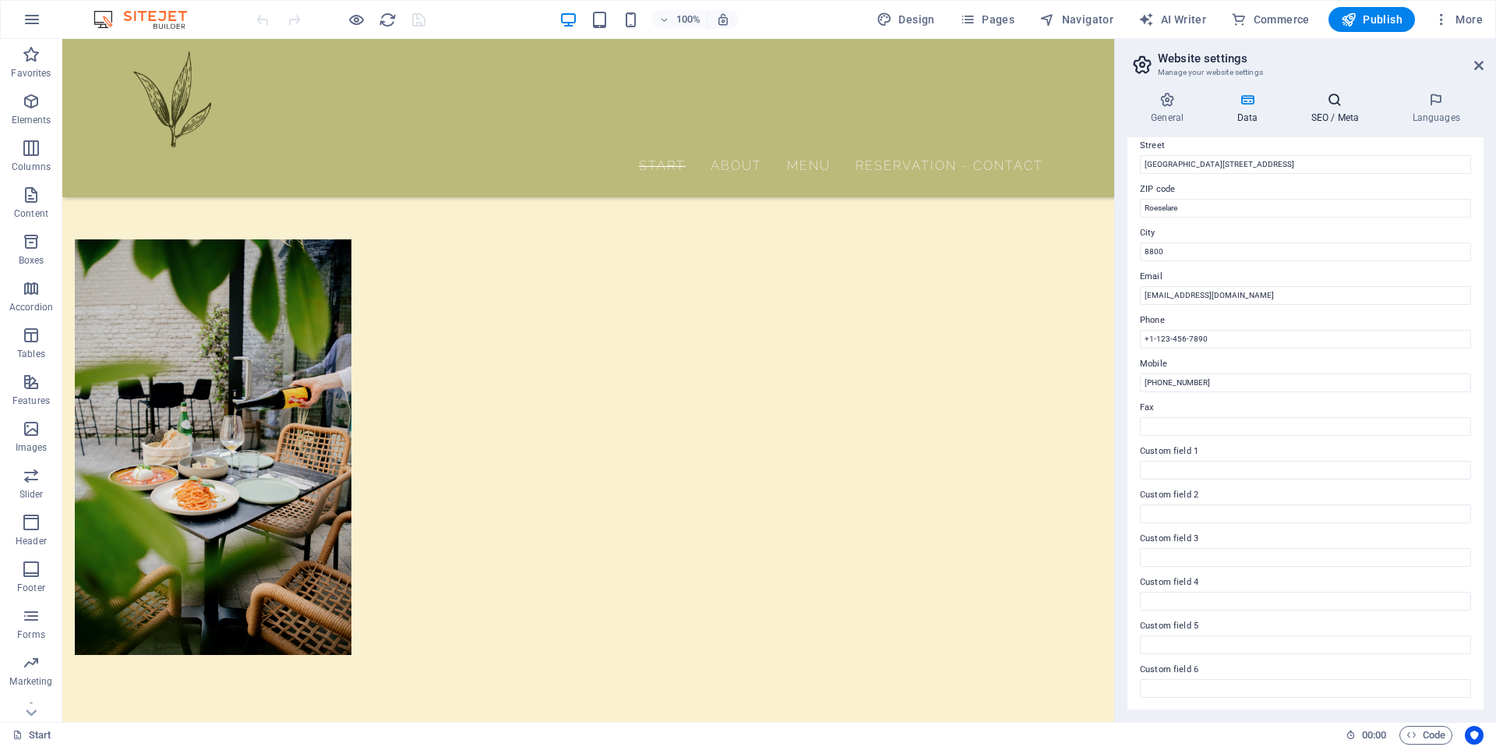
click at [1342, 118] on h4 "SEO / Meta" at bounding box center [1337, 108] width 101 height 33
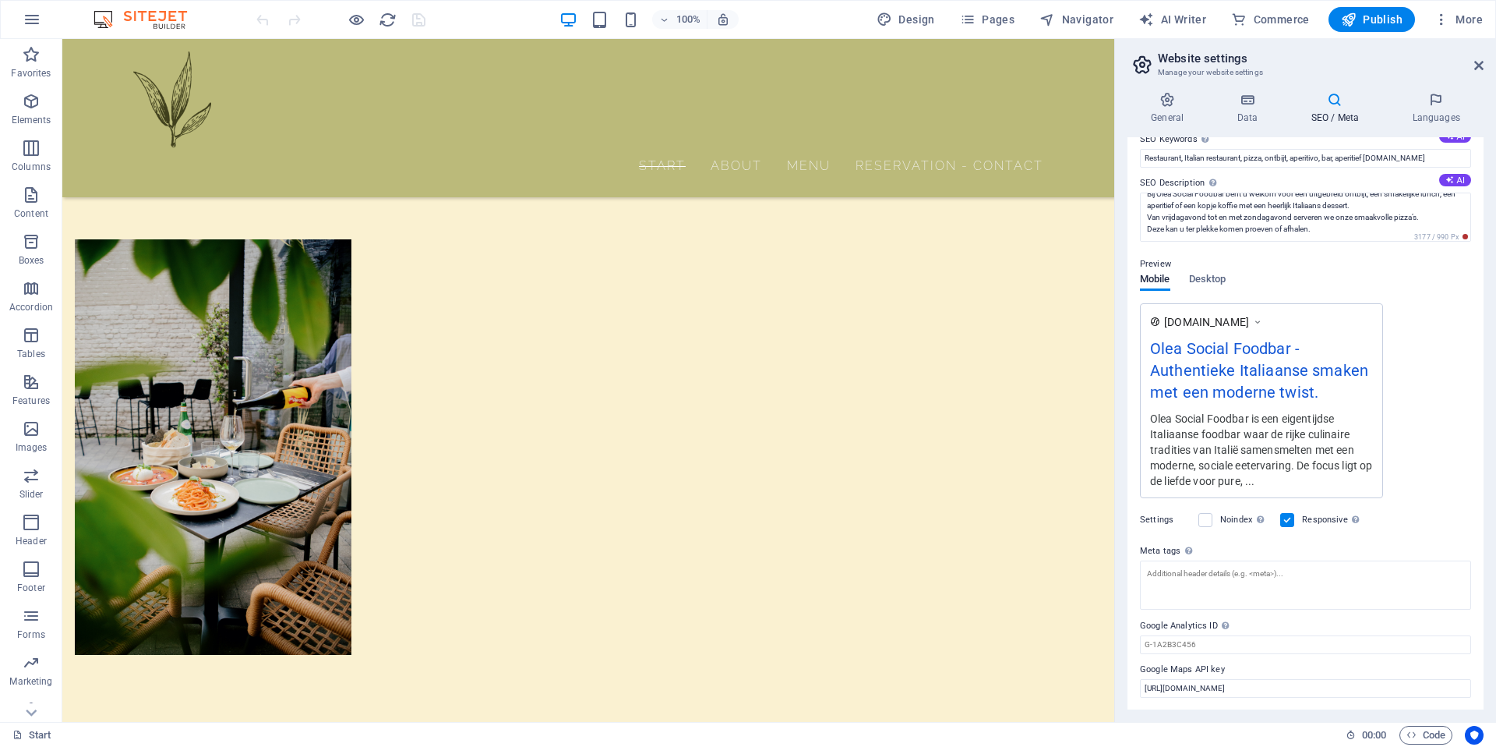
scroll to position [0, 0]
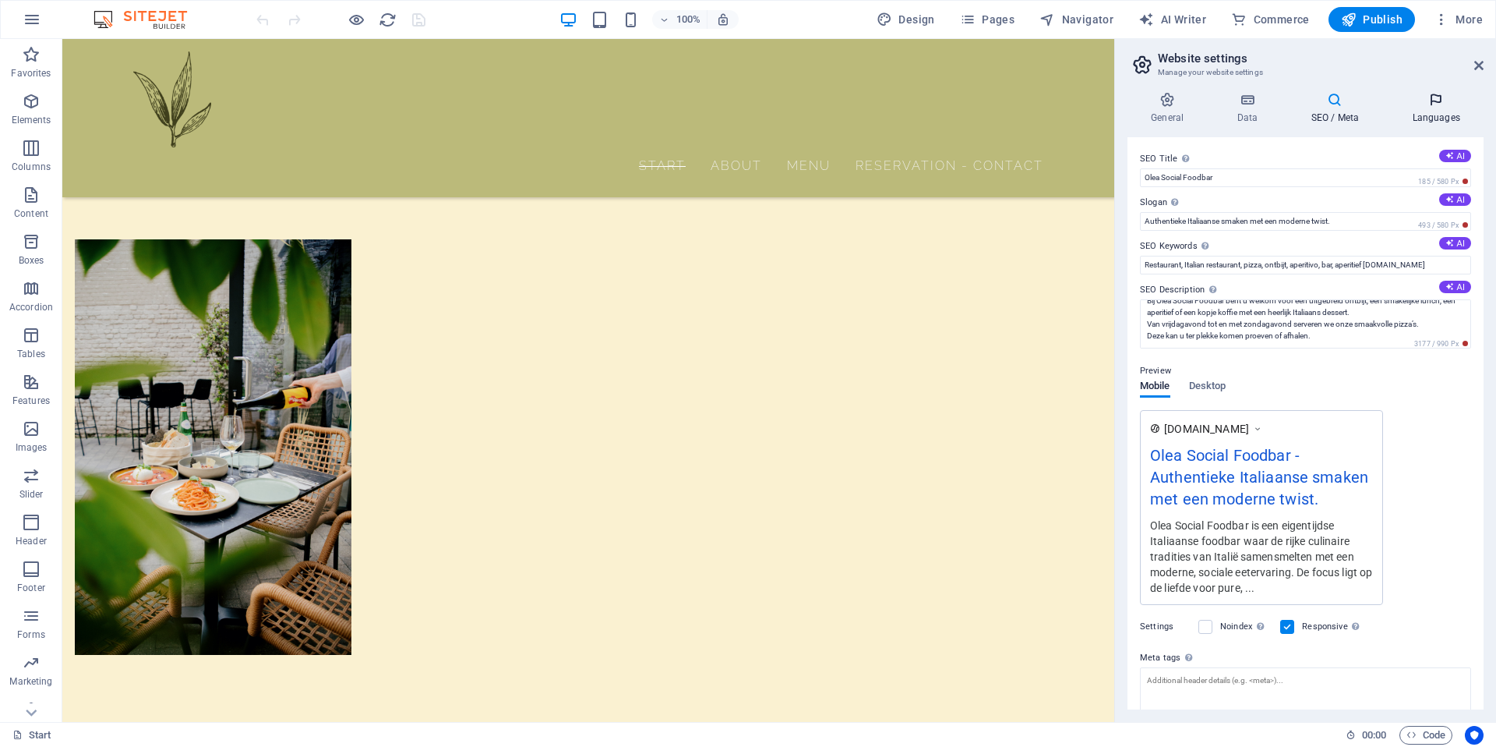
click at [1430, 108] on h4 "Languages" at bounding box center [1436, 108] width 95 height 33
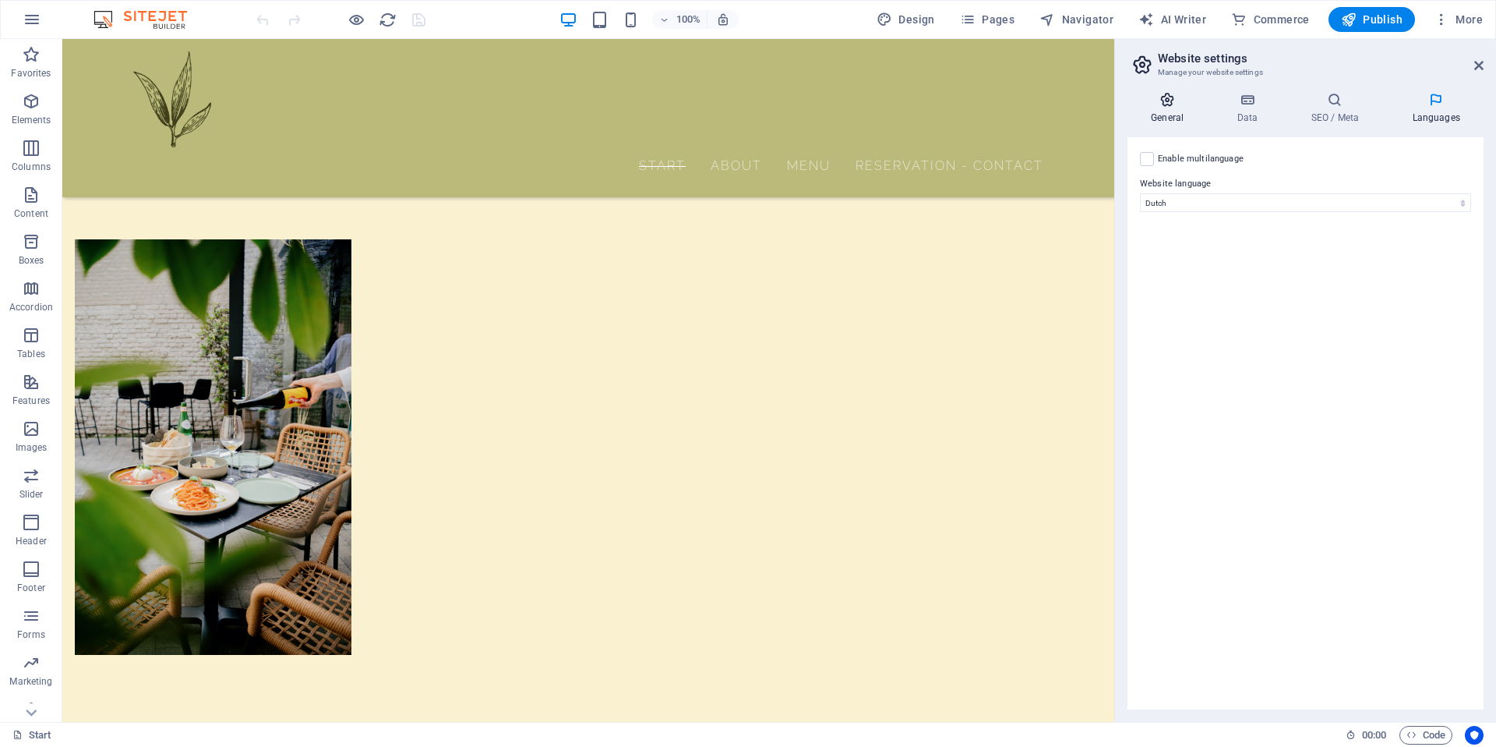
click at [1160, 93] on icon at bounding box center [1167, 100] width 79 height 16
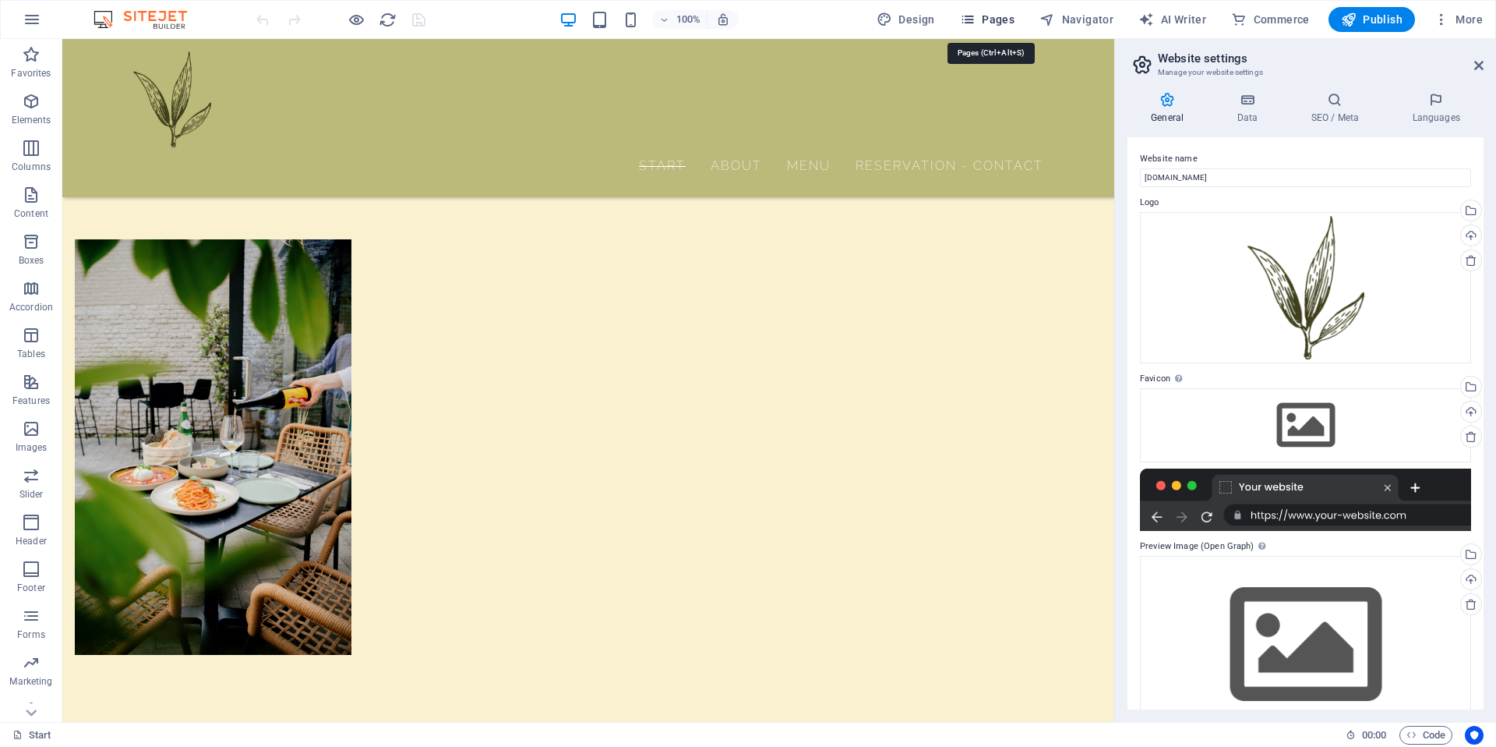
click at [974, 23] on icon "button" at bounding box center [968, 20] width 16 height 16
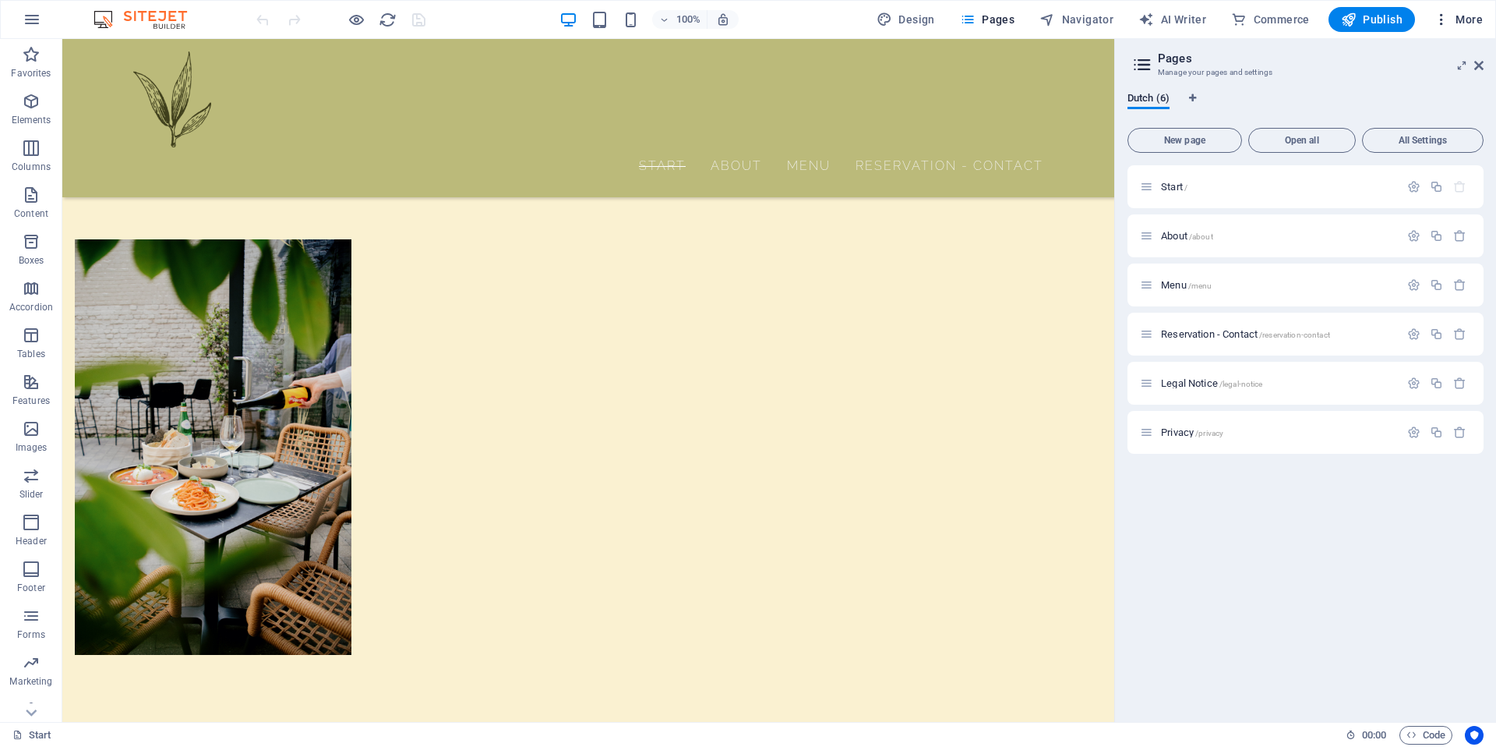
click at [1435, 23] on icon "button" at bounding box center [1442, 20] width 16 height 16
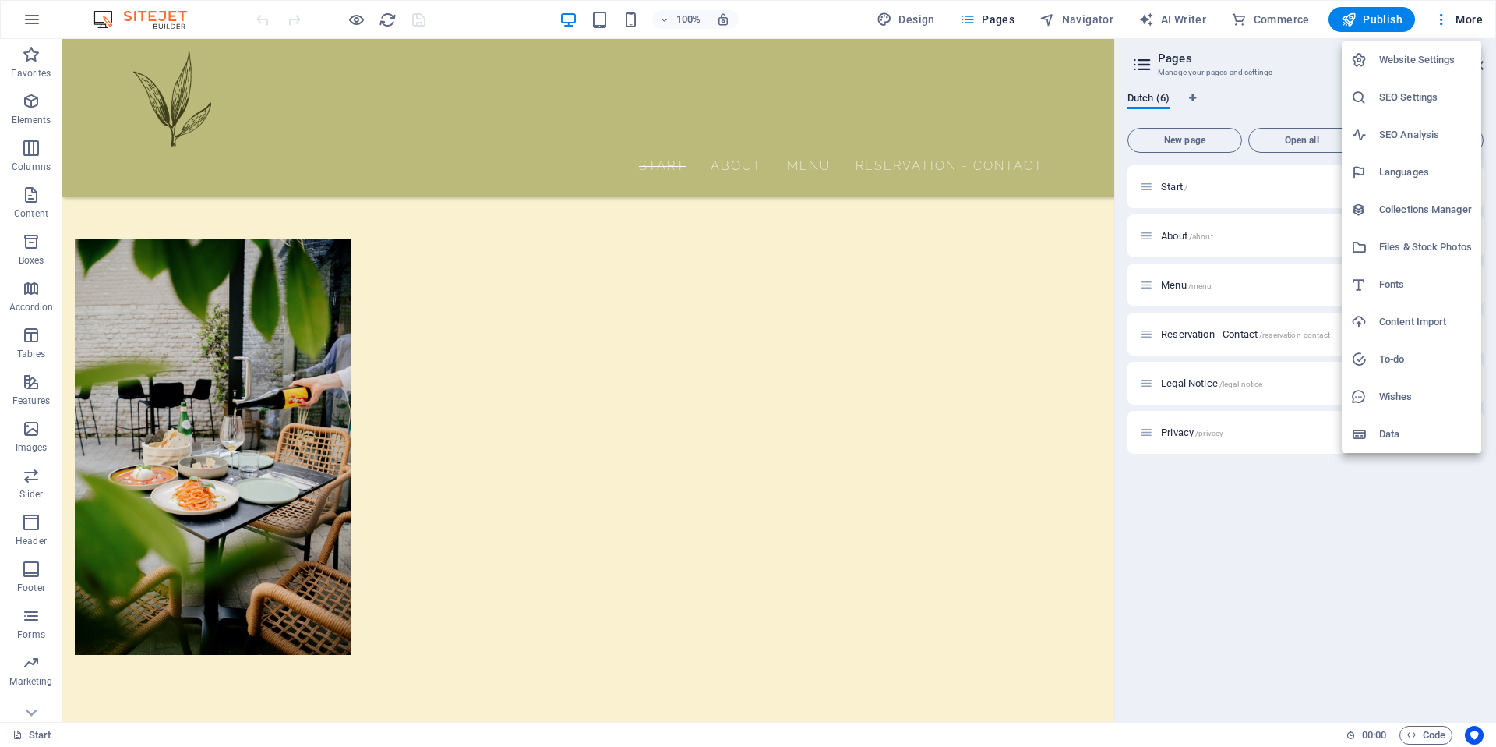
click at [1160, 506] on div at bounding box center [748, 373] width 1496 height 747
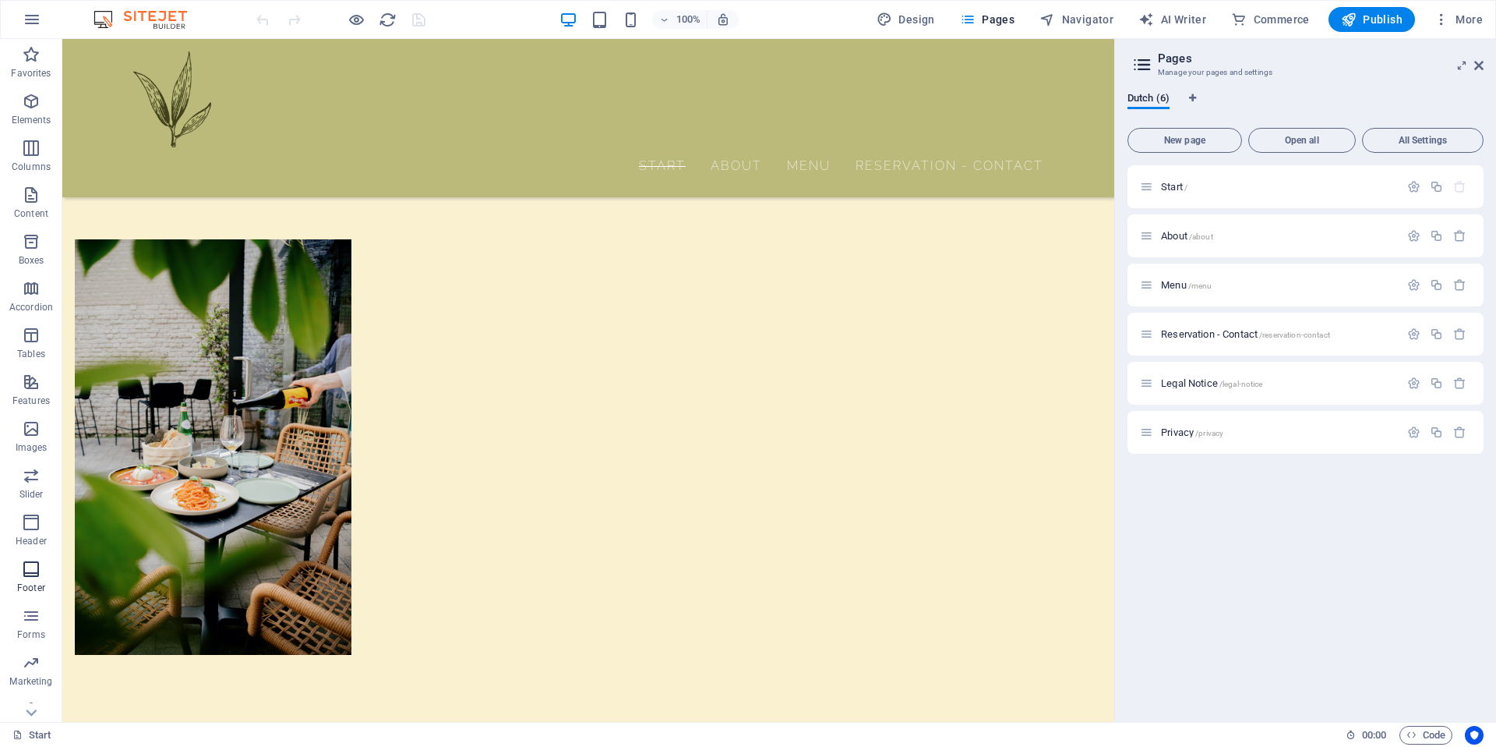
click at [30, 574] on icon "button" at bounding box center [31, 569] width 19 height 19
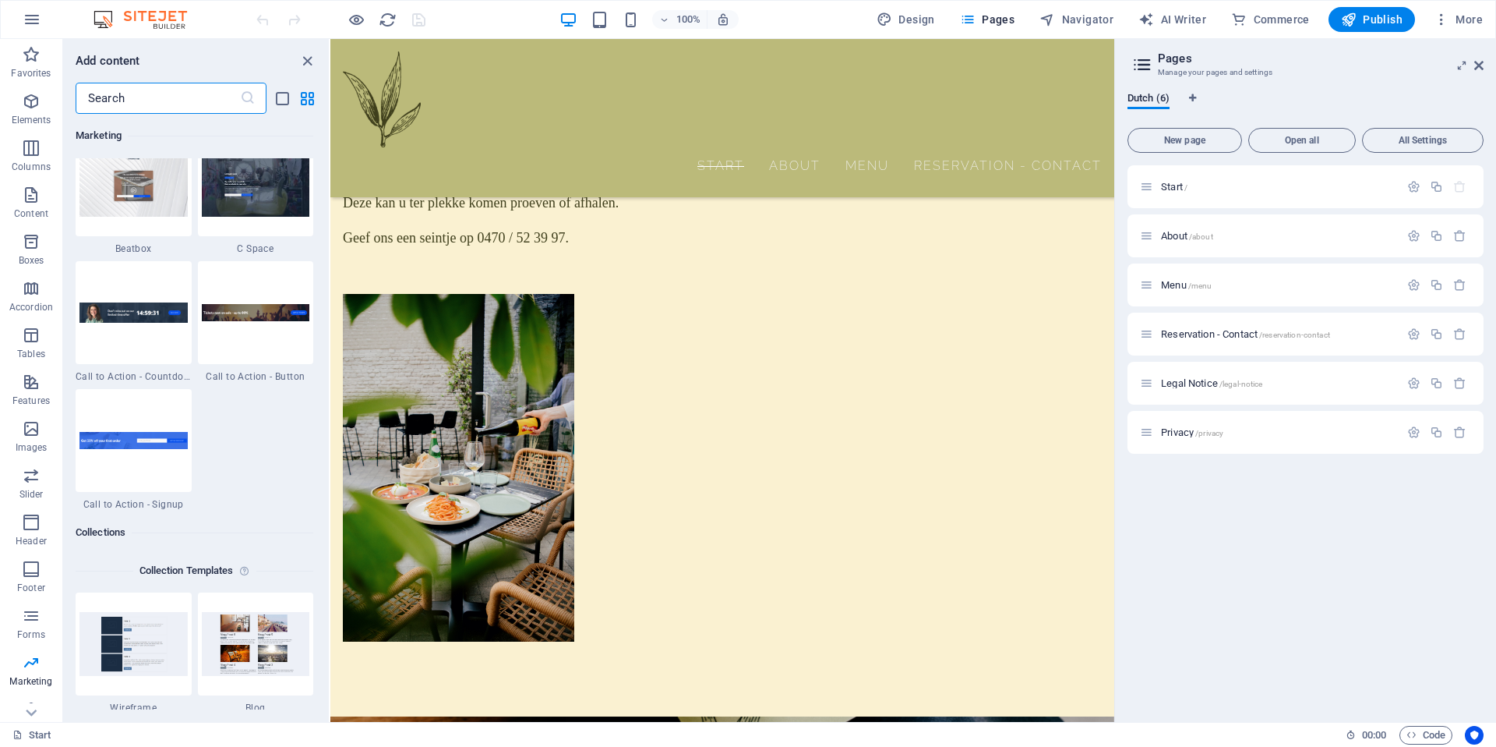
scroll to position [13821, 0]
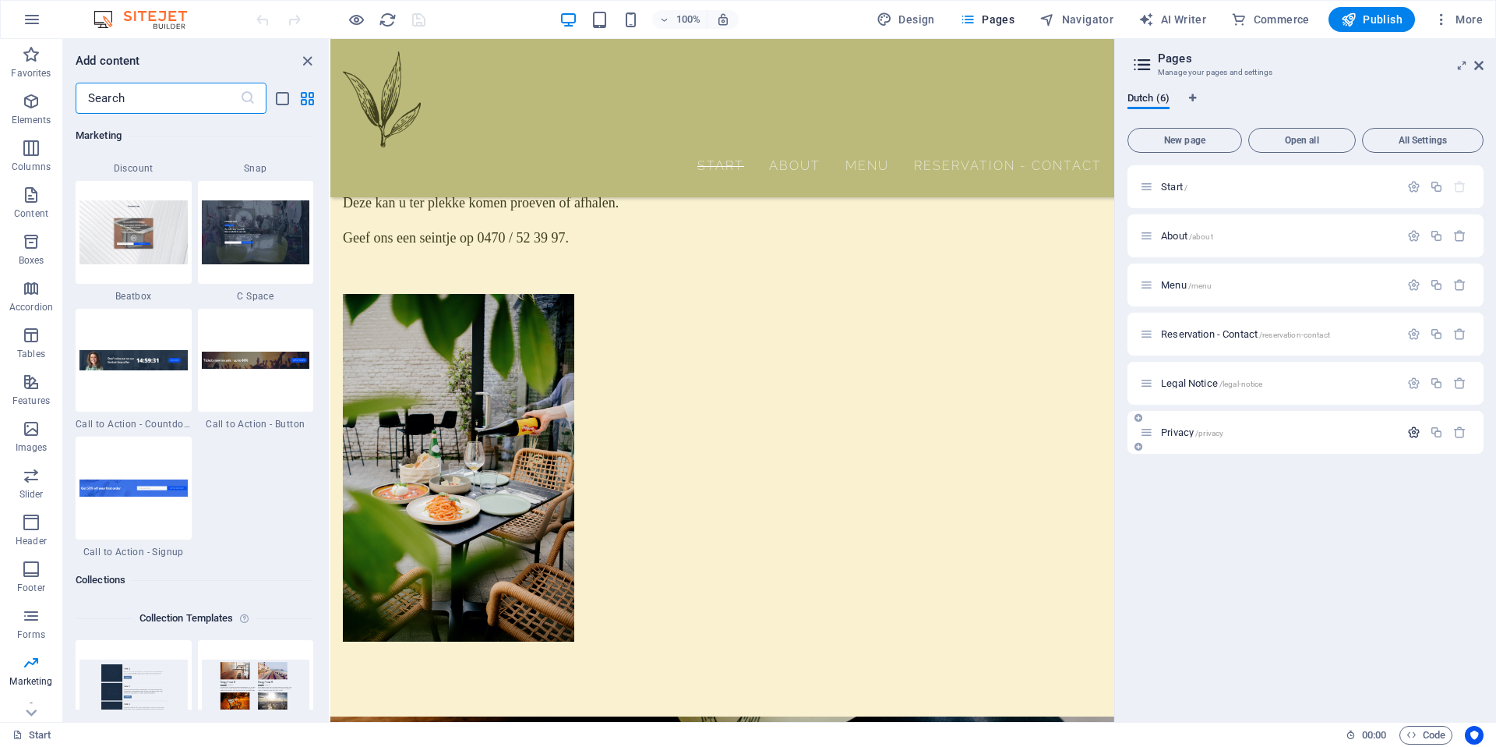
click at [1409, 431] on icon "button" at bounding box center [1413, 431] width 13 height 13
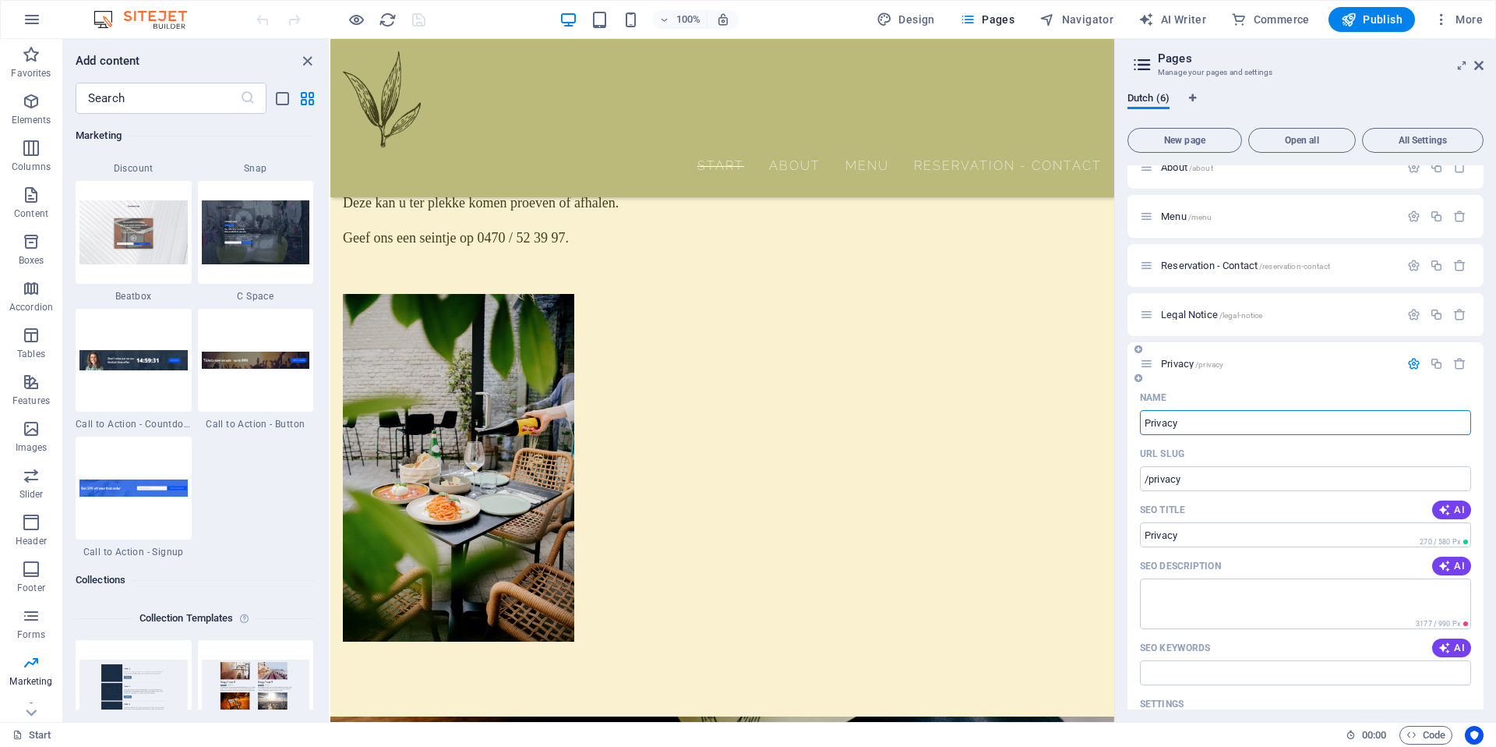
scroll to position [0, 0]
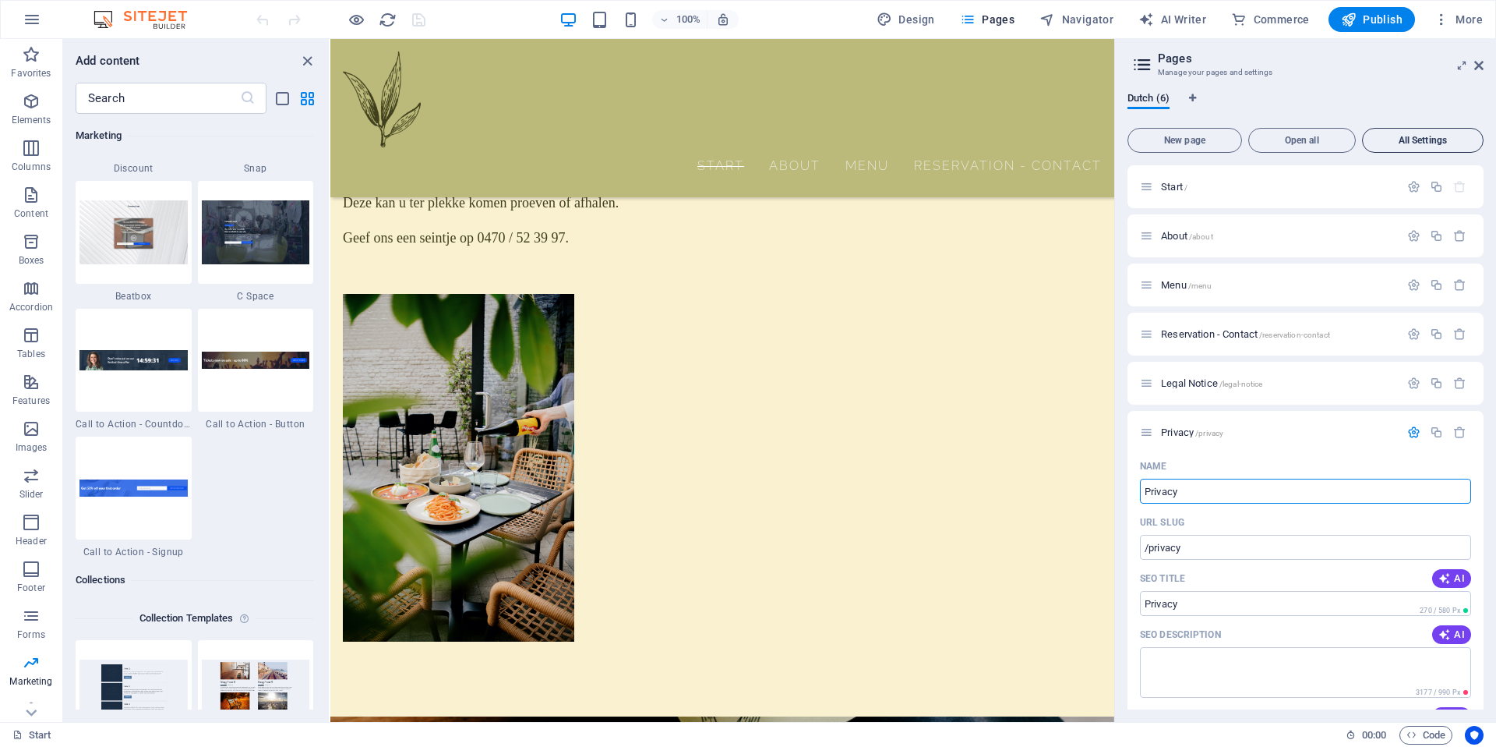
click at [1409, 133] on button "All Settings" at bounding box center [1423, 140] width 122 height 25
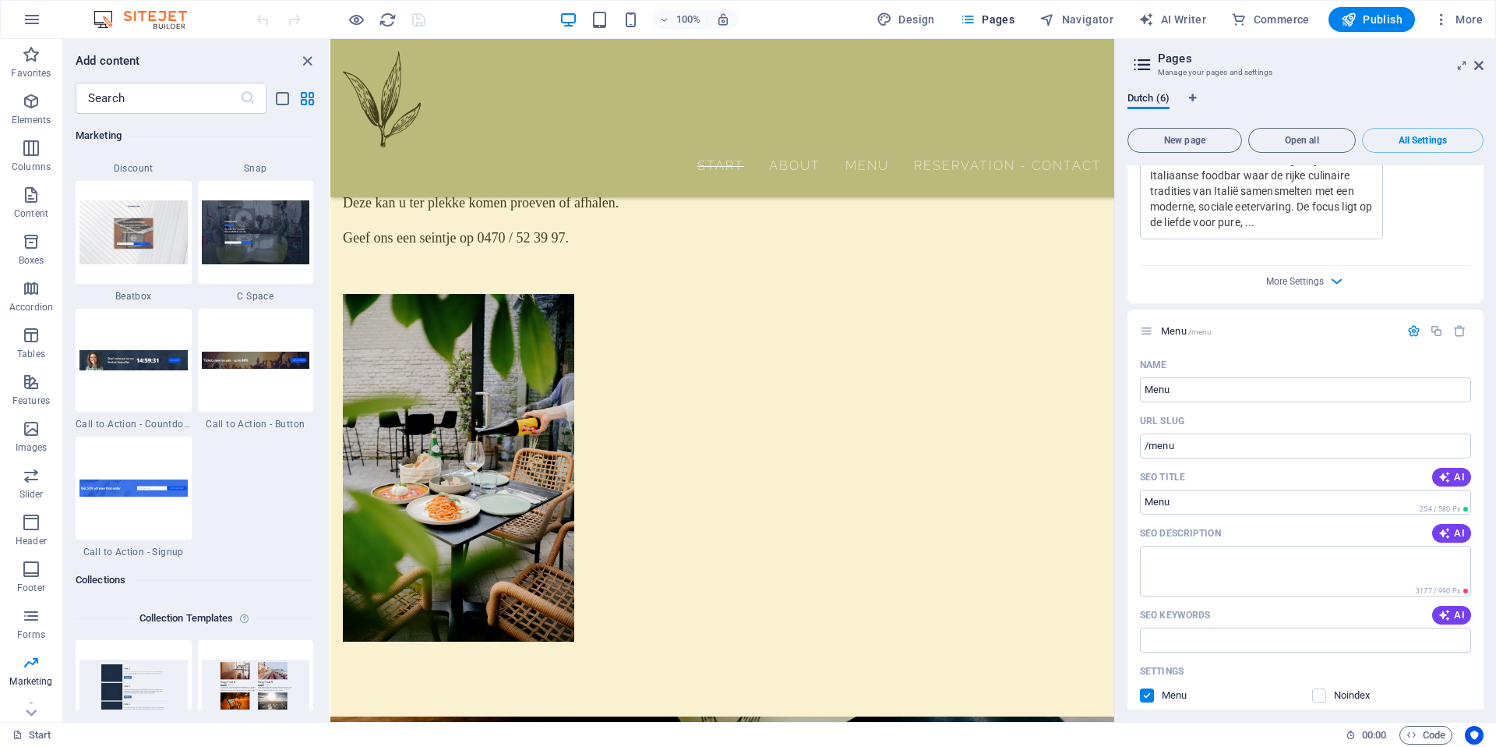
scroll to position [1192, 0]
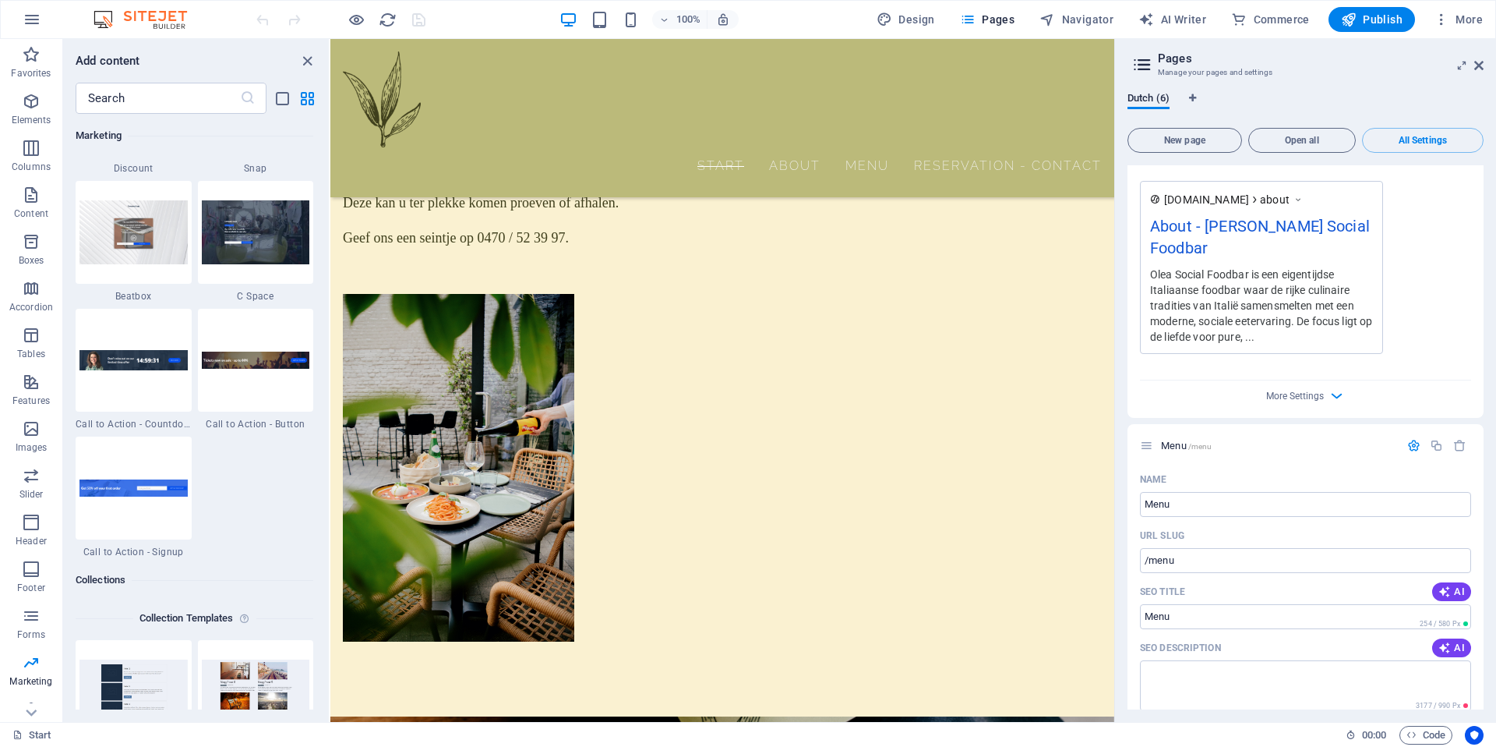
click at [1144, 65] on icon at bounding box center [1142, 65] width 23 height 22
click at [1481, 68] on icon at bounding box center [1478, 65] width 9 height 12
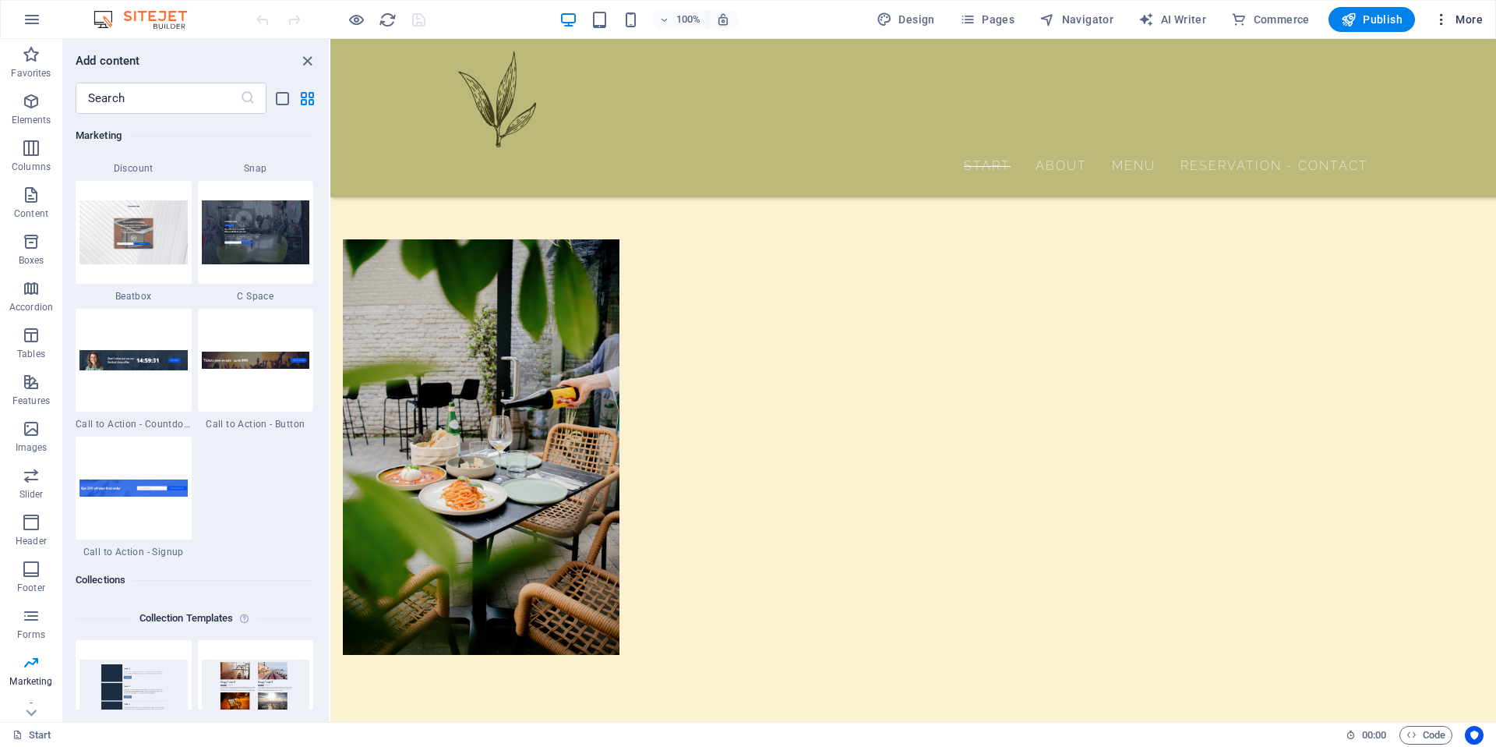
click at [1460, 25] on span "More" at bounding box center [1458, 20] width 49 height 16
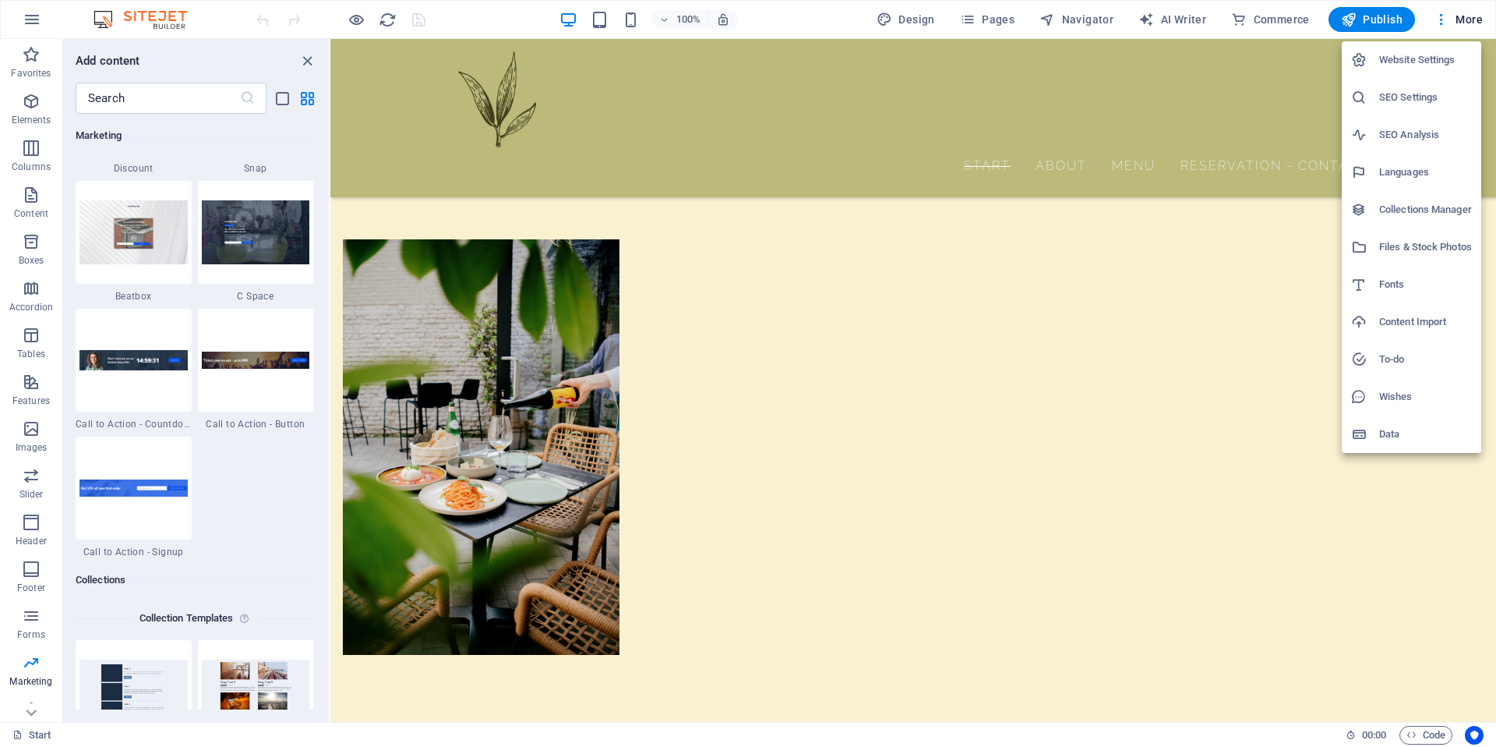
click at [1431, 71] on li "Website Settings" at bounding box center [1411, 59] width 139 height 37
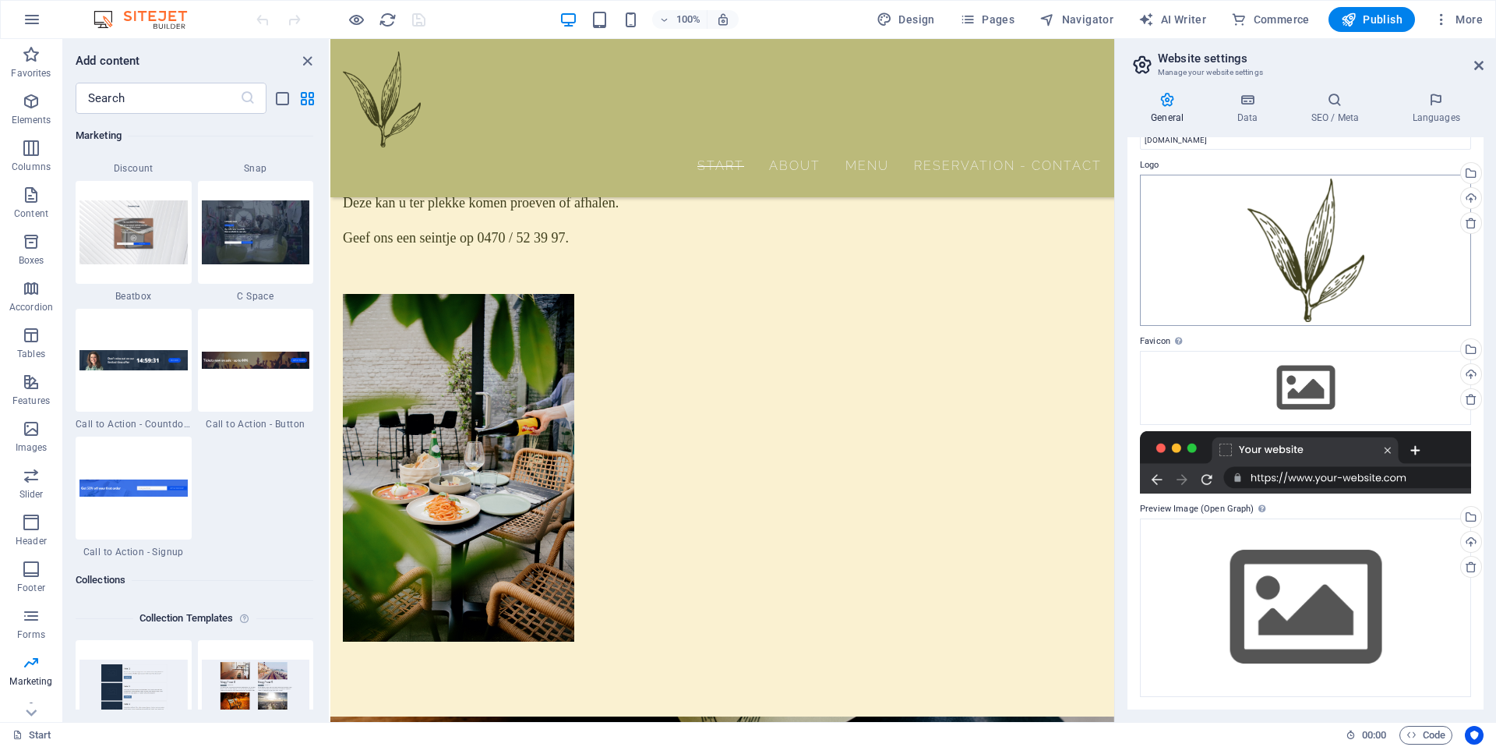
scroll to position [0, 0]
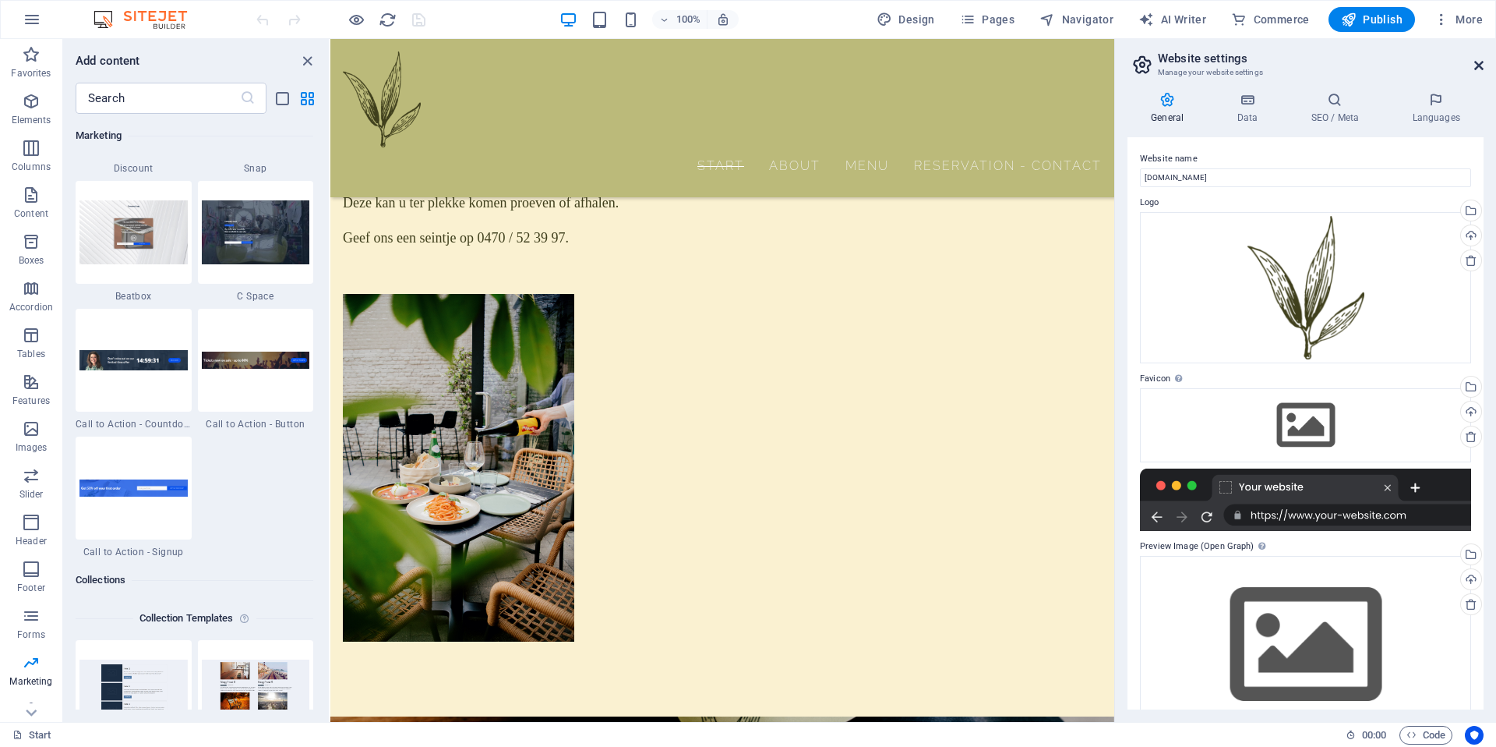
click at [1478, 61] on icon at bounding box center [1478, 65] width 9 height 12
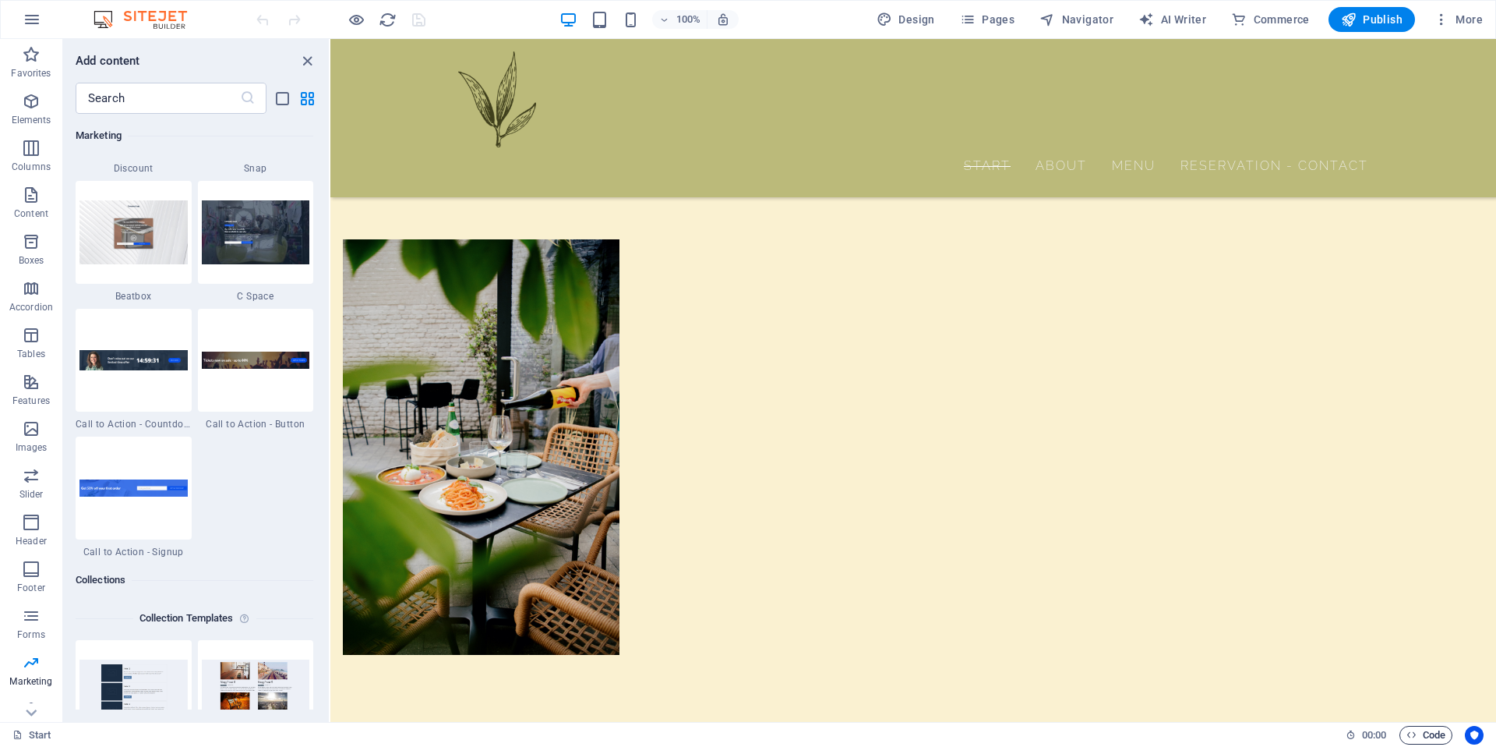
click at [1429, 733] on span "Code" at bounding box center [1426, 735] width 39 height 19
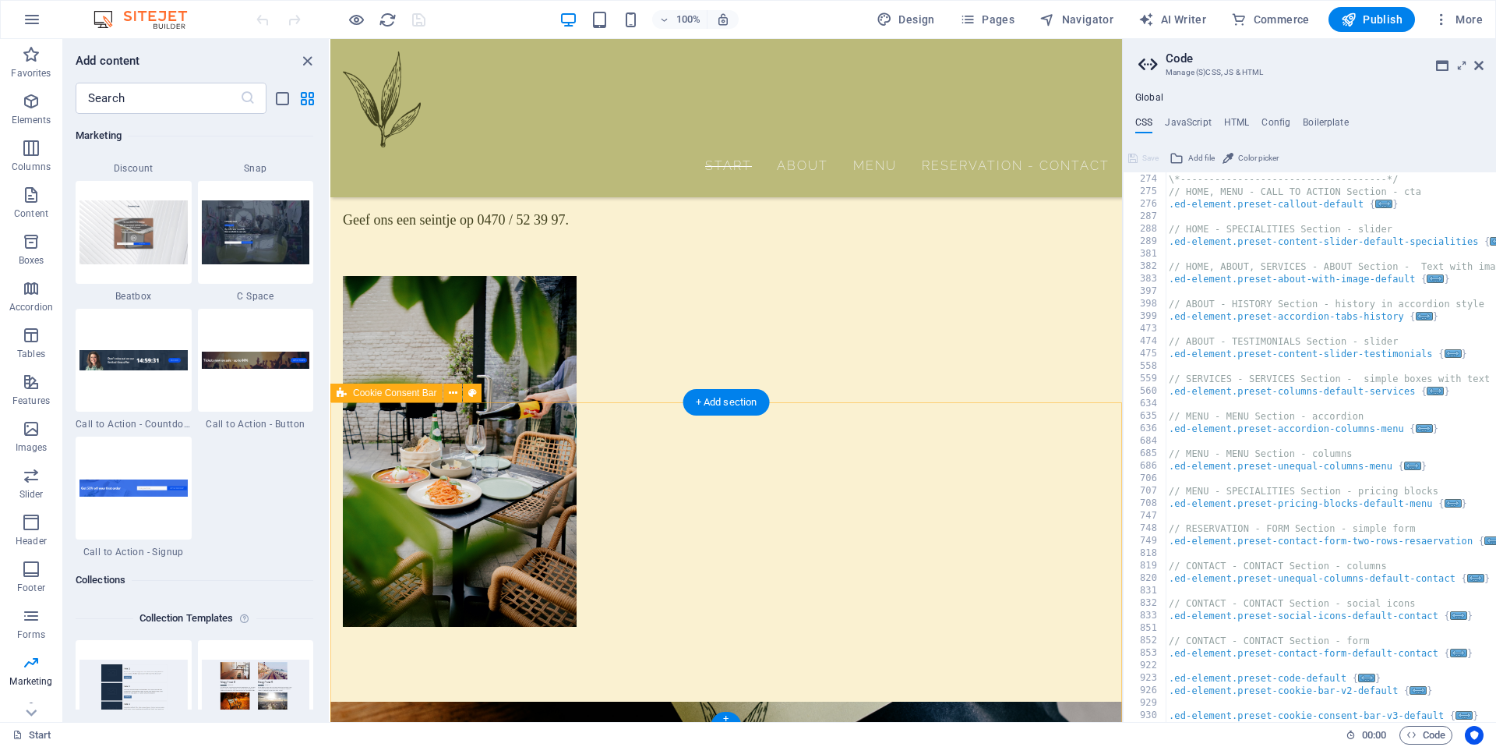
scroll to position [1961, 0]
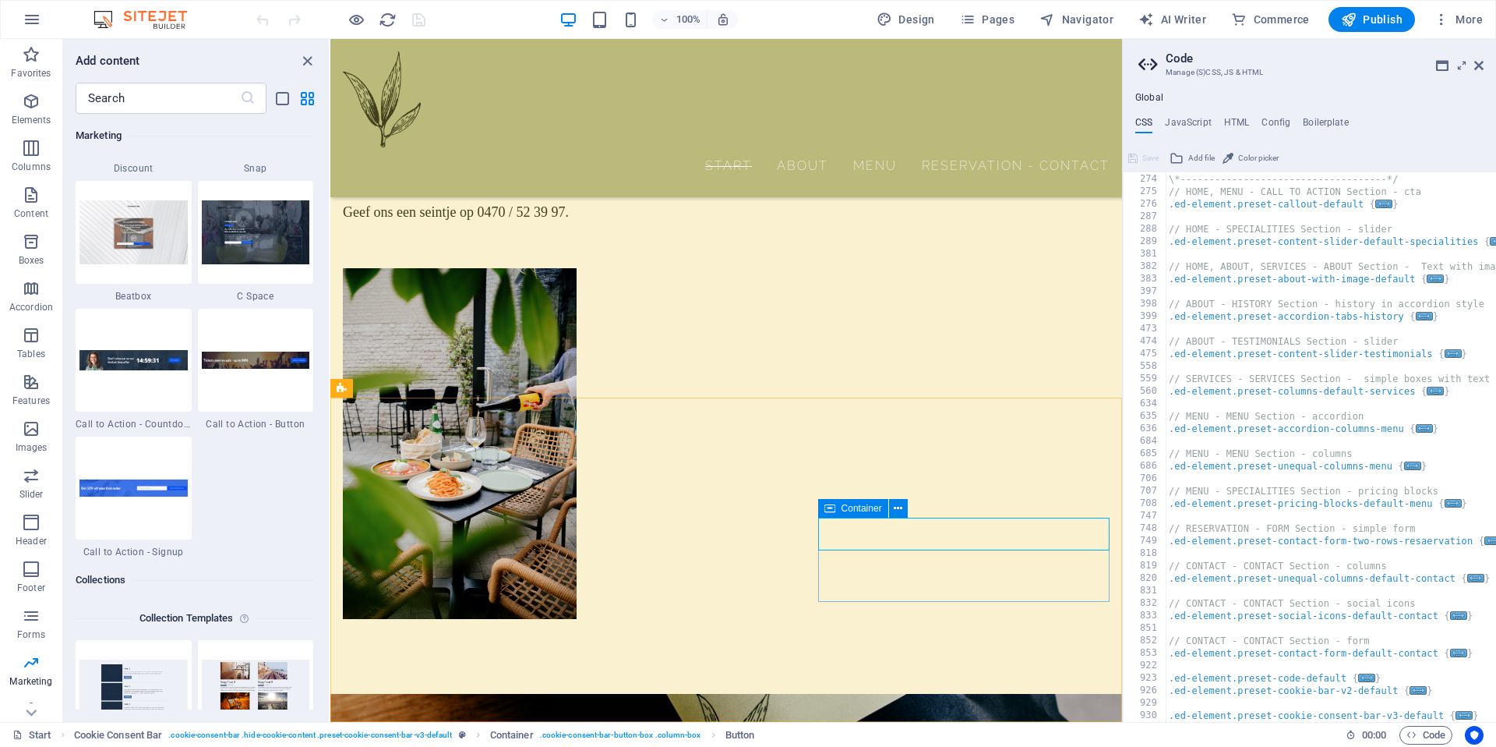
click at [872, 509] on span "Container" at bounding box center [862, 507] width 41 height 9
select select "%"
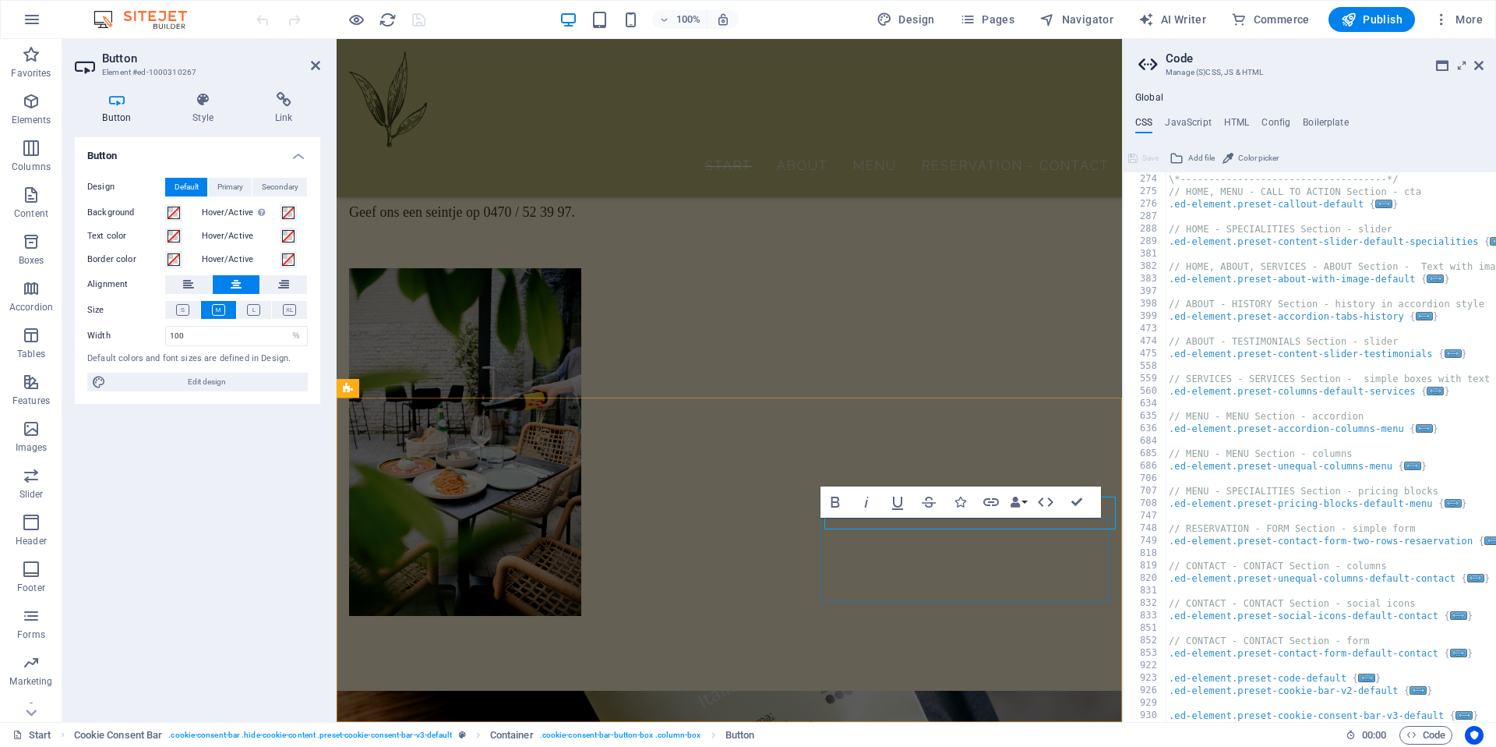
scroll to position [1982, 0]
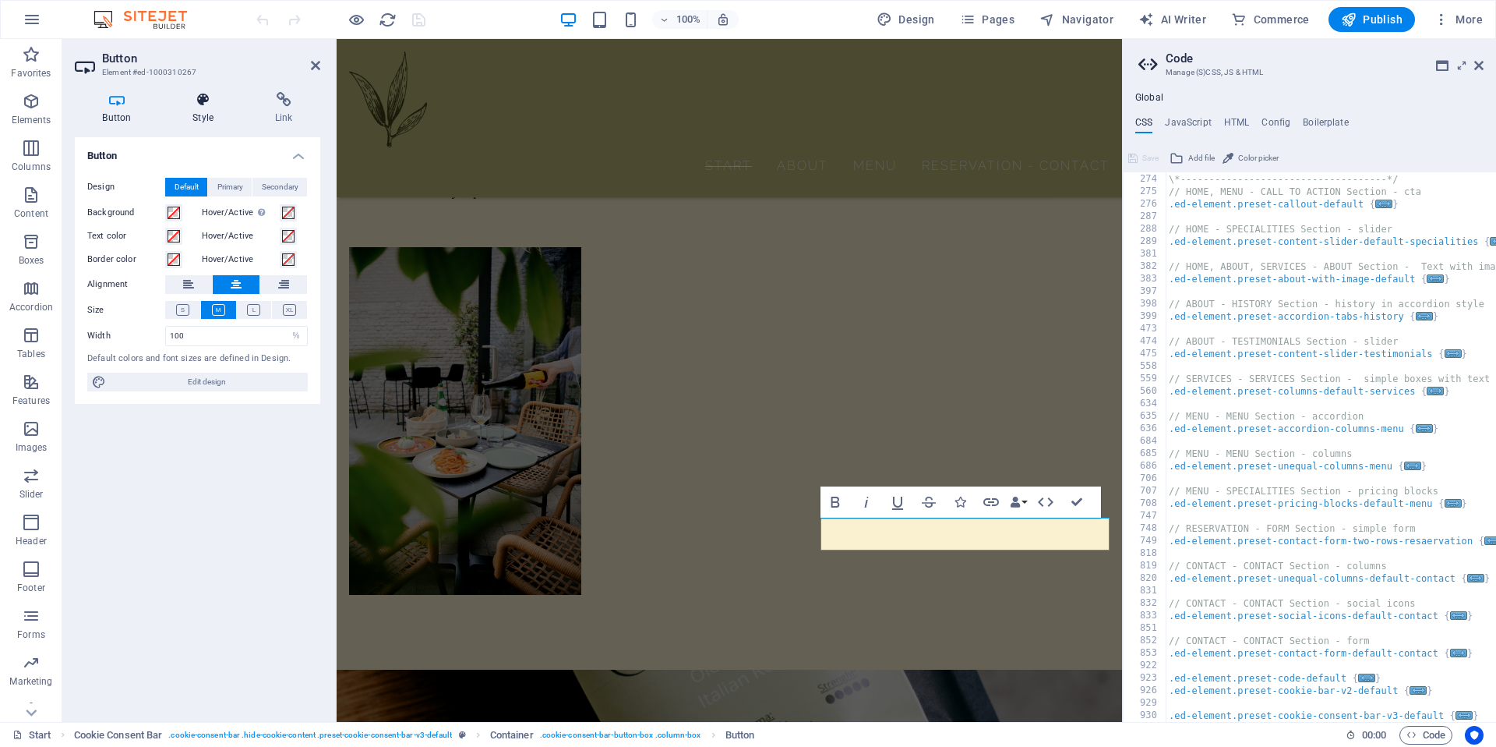
click at [197, 118] on h4 "Style" at bounding box center [206, 108] width 83 height 33
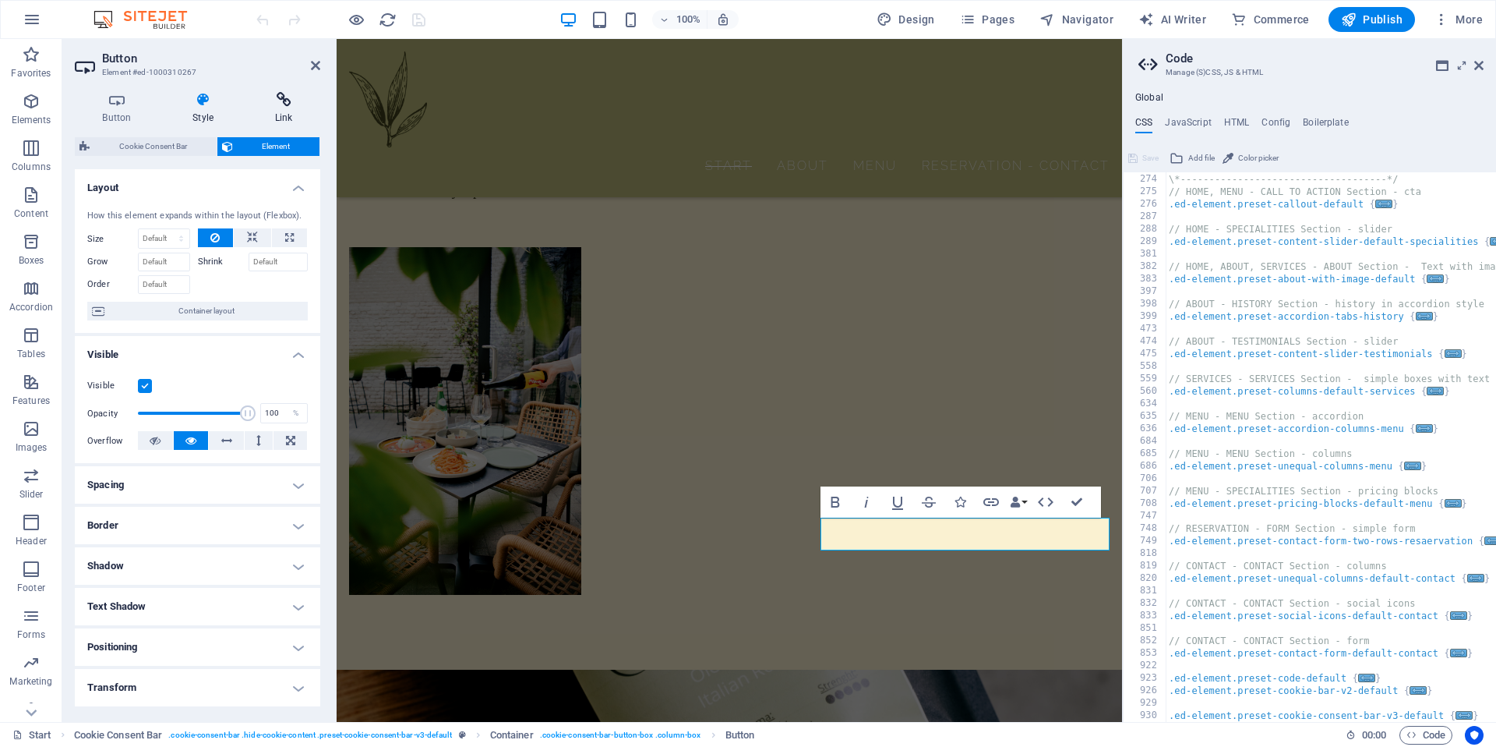
click at [260, 108] on h4 "Link" at bounding box center [283, 108] width 73 height 33
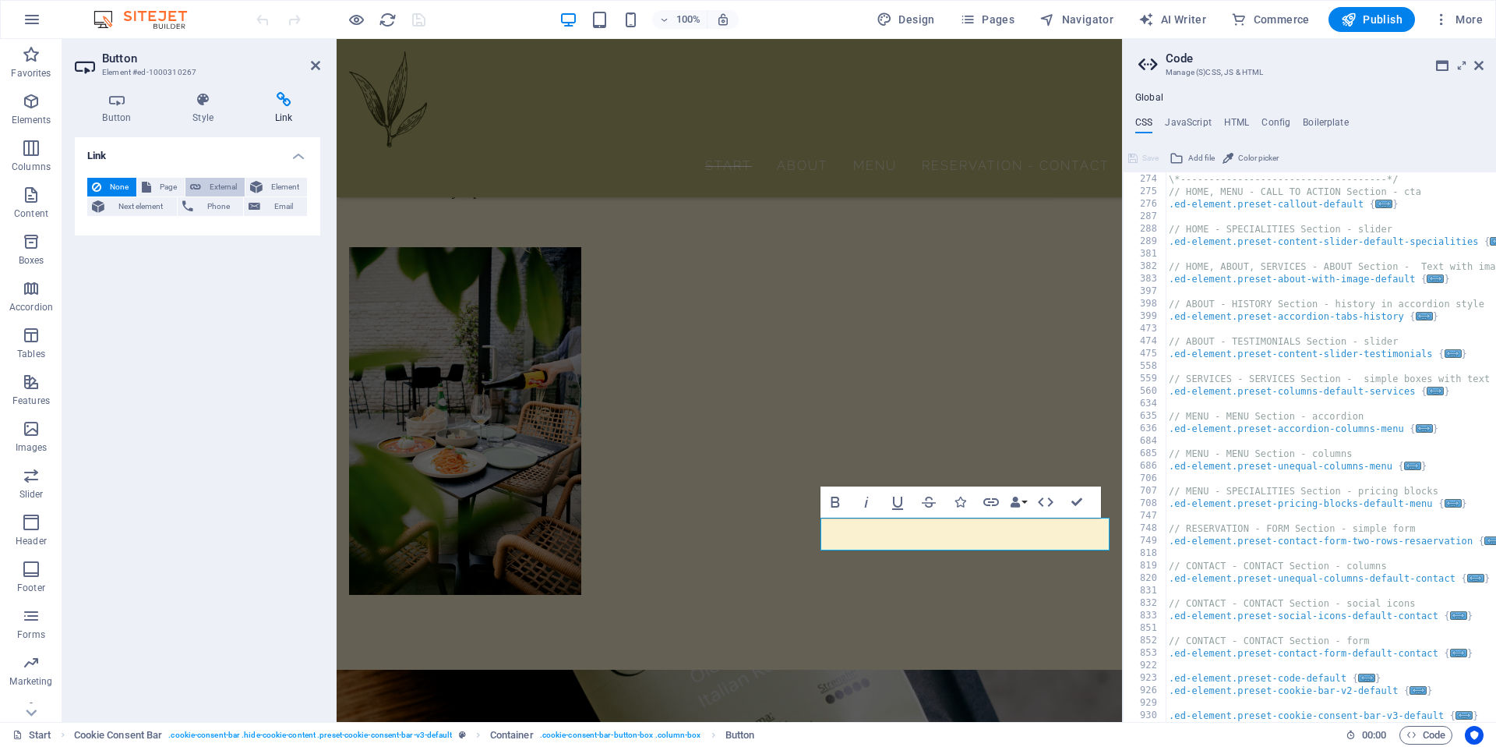
click at [206, 189] on span "External" at bounding box center [223, 187] width 34 height 19
select select
select select "blank"
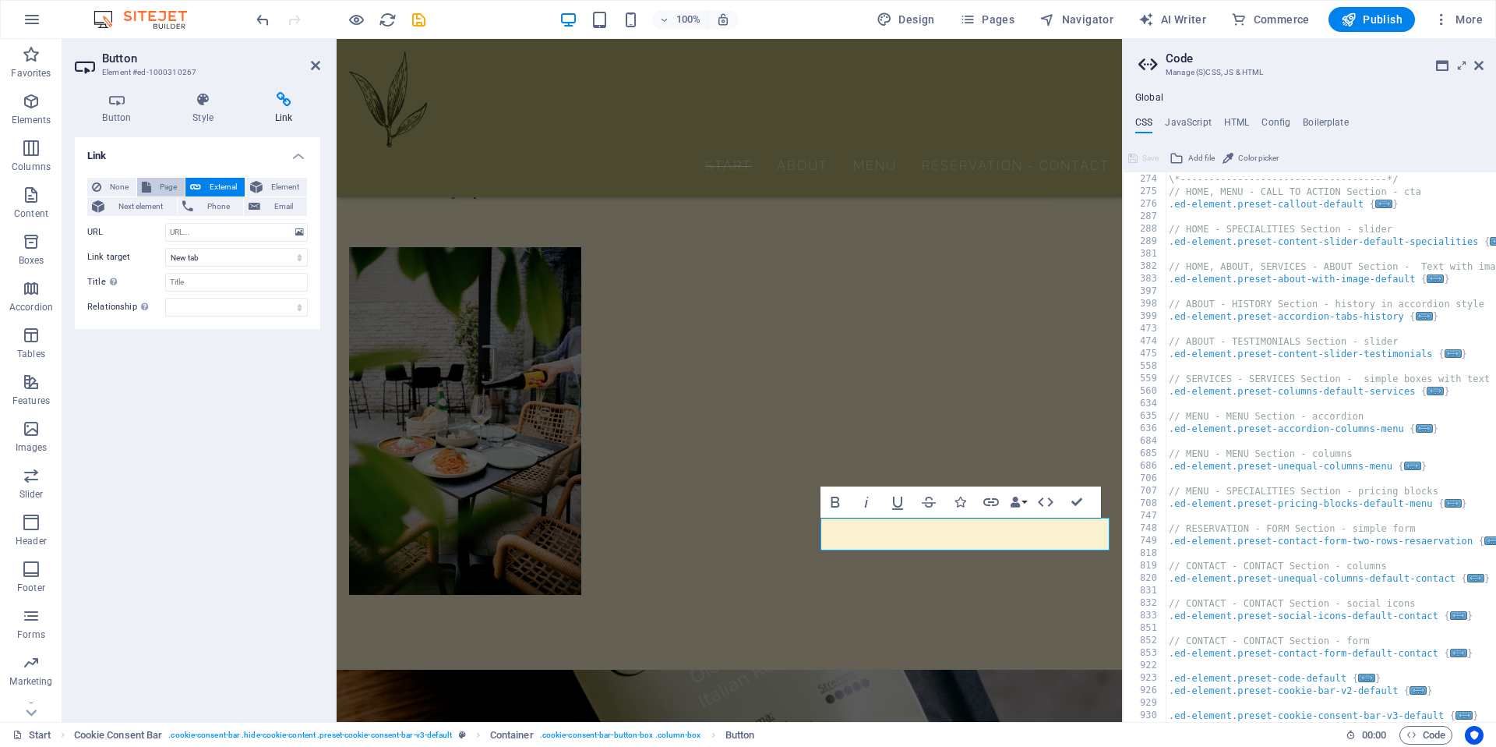
click at [169, 182] on span "Page" at bounding box center [168, 187] width 24 height 19
select select
click at [1044, 502] on icon "button" at bounding box center [1045, 502] width 19 height 19
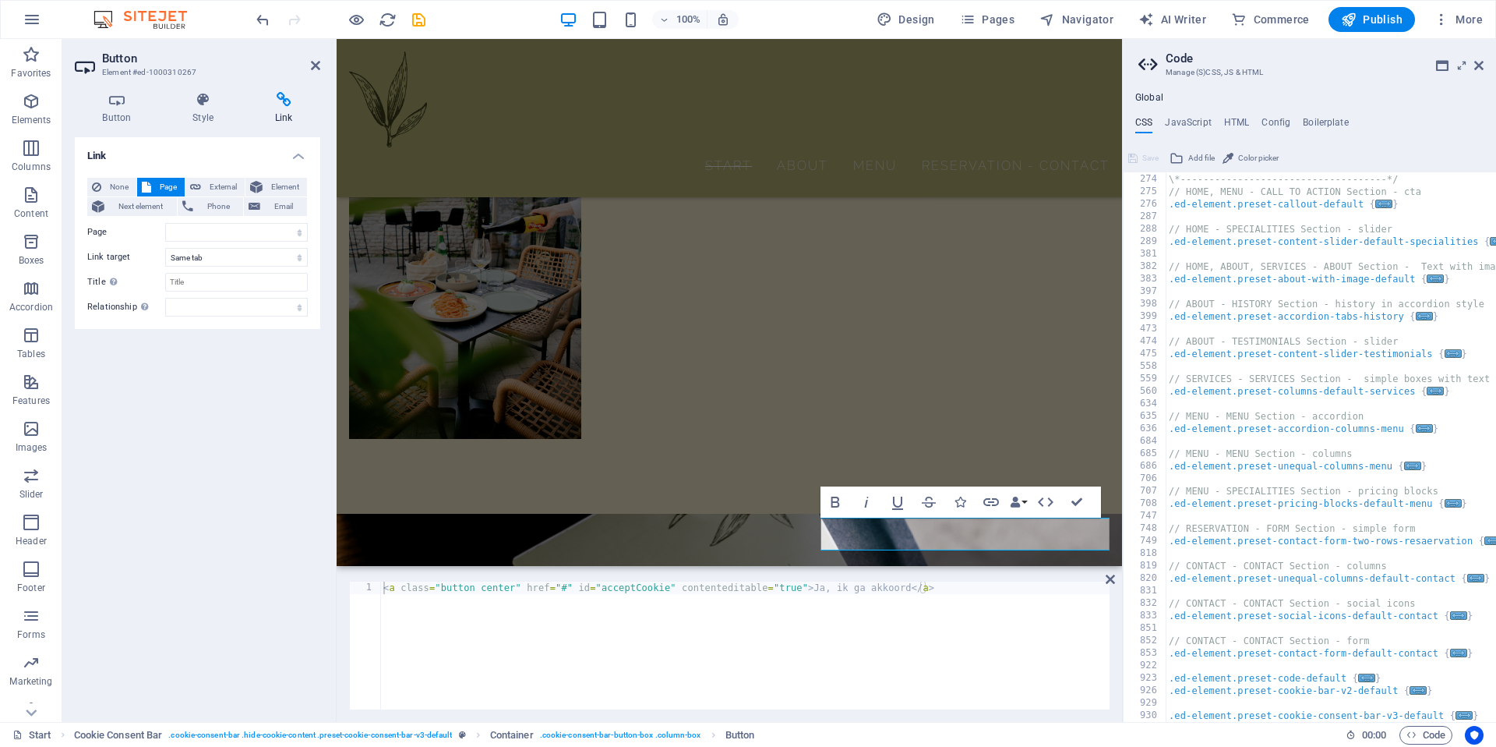
click at [861, 626] on div "< a class = "button center" href = "#" id = "acceptCookie" contenteditable = "t…" at bounding box center [744, 657] width 729 height 153
drag, startPoint x: 814, startPoint y: 585, endPoint x: 381, endPoint y: 584, distance: 432.5
click at [381, 584] on div "< a class = "button center" href = "#" id = "acceptCookie" contenteditable = "t…" at bounding box center [744, 657] width 729 height 153
paste textarea "href="javascript:void(0);" onclick="acceptCookies()"
type textarea "<a href="javascript:void(0);" onclick="acceptCookies()">Ja, ik ga akkoord</a>"
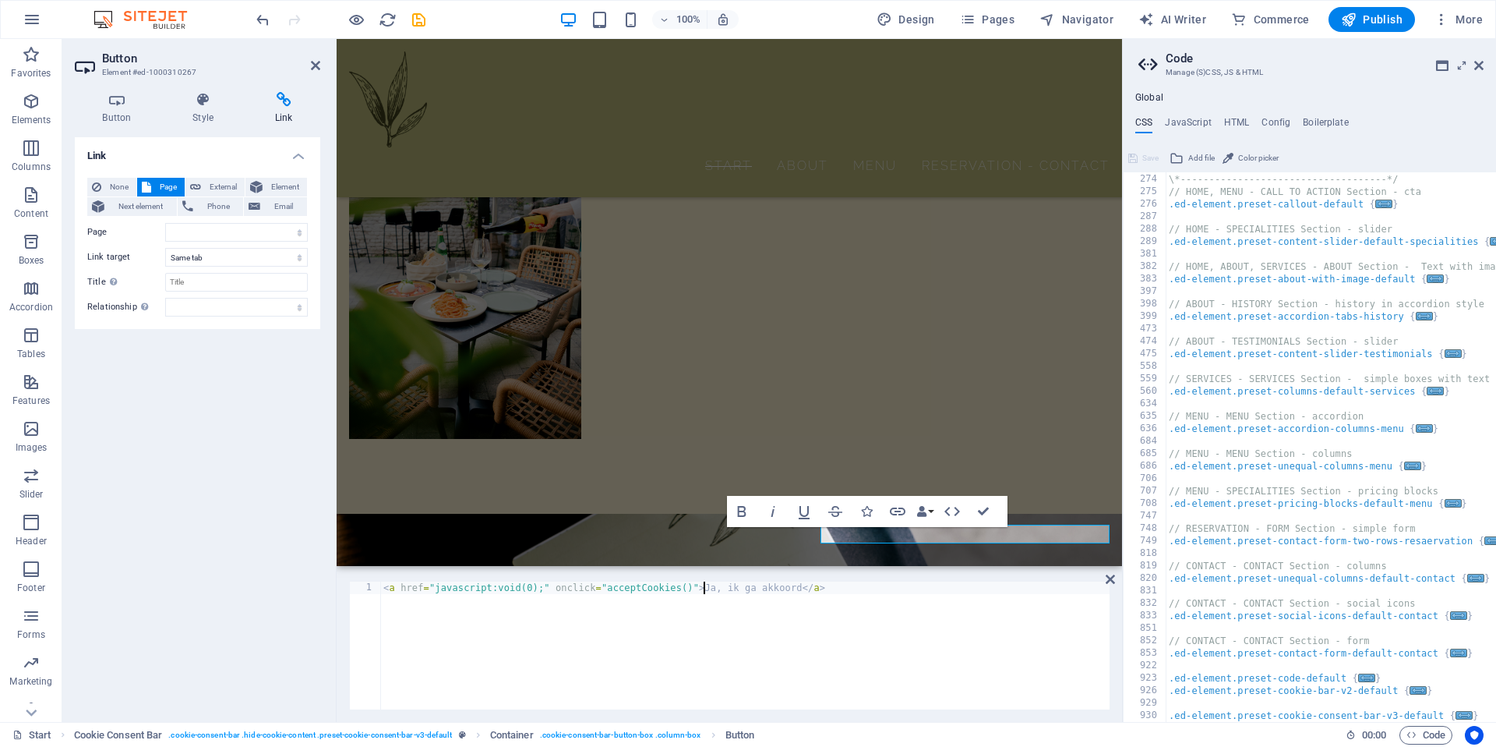
click at [992, 647] on div "< a href = "javascript:void(0);" onclick = "acceptCookies()" > Ja, ik ga akkoor…" at bounding box center [744, 657] width 729 height 153
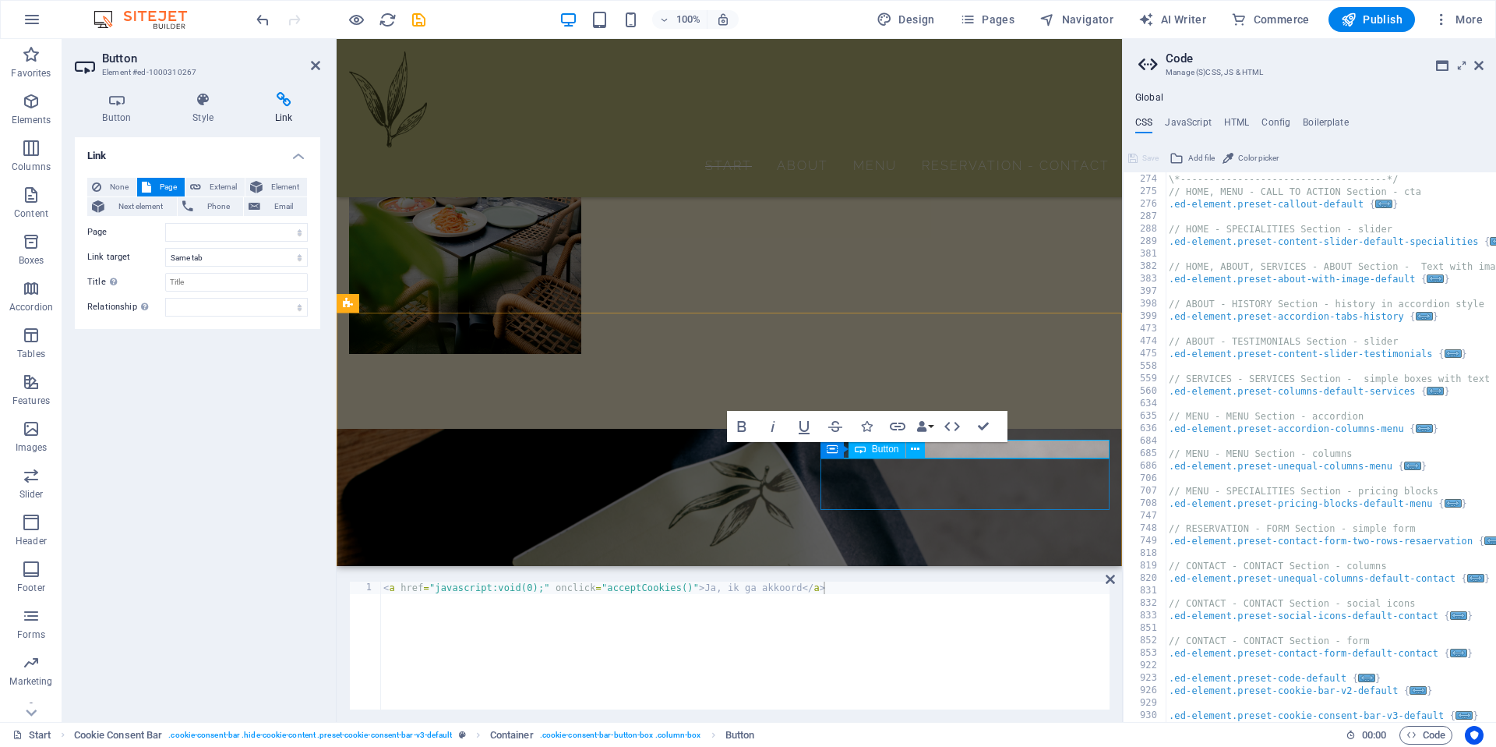
select select "%"
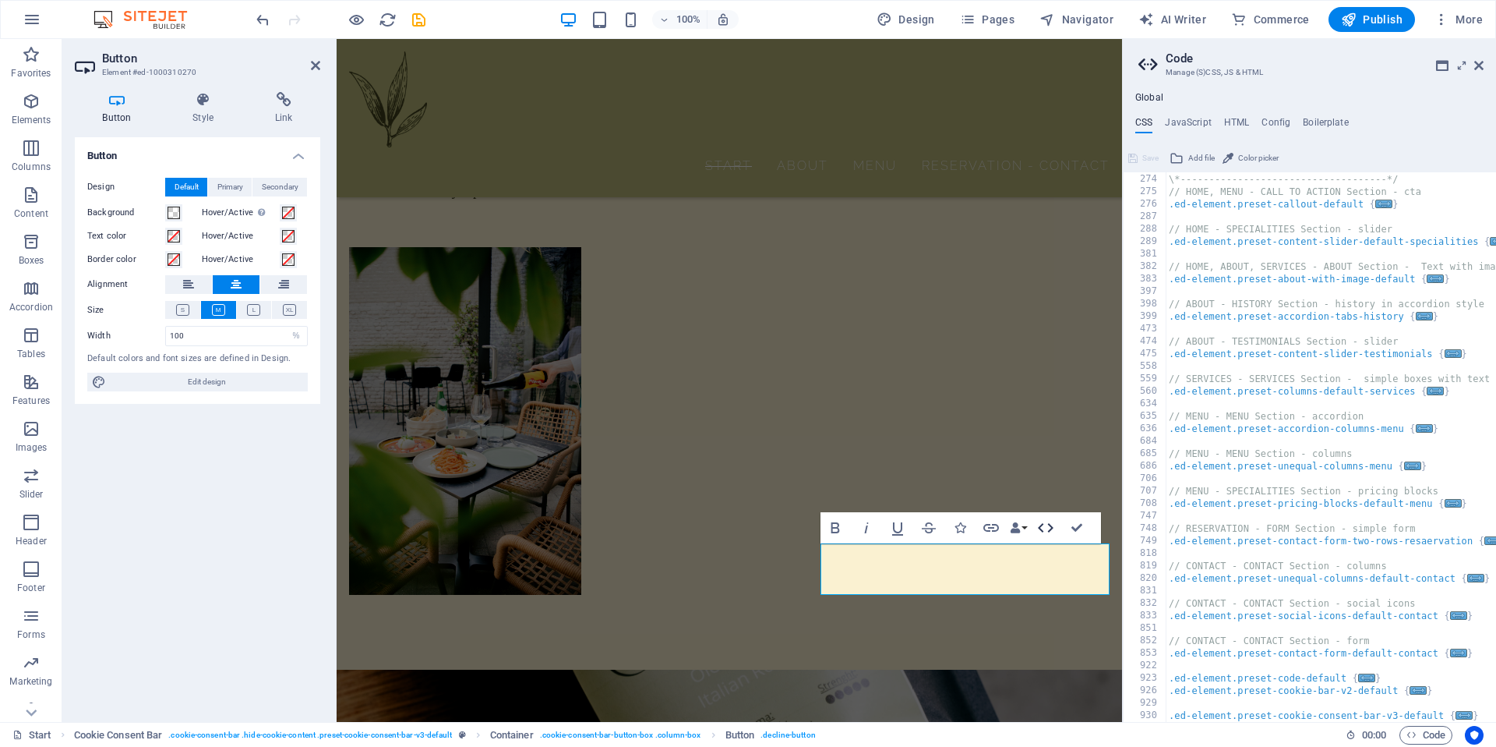
click at [1043, 526] on icon "button" at bounding box center [1045, 527] width 19 height 19
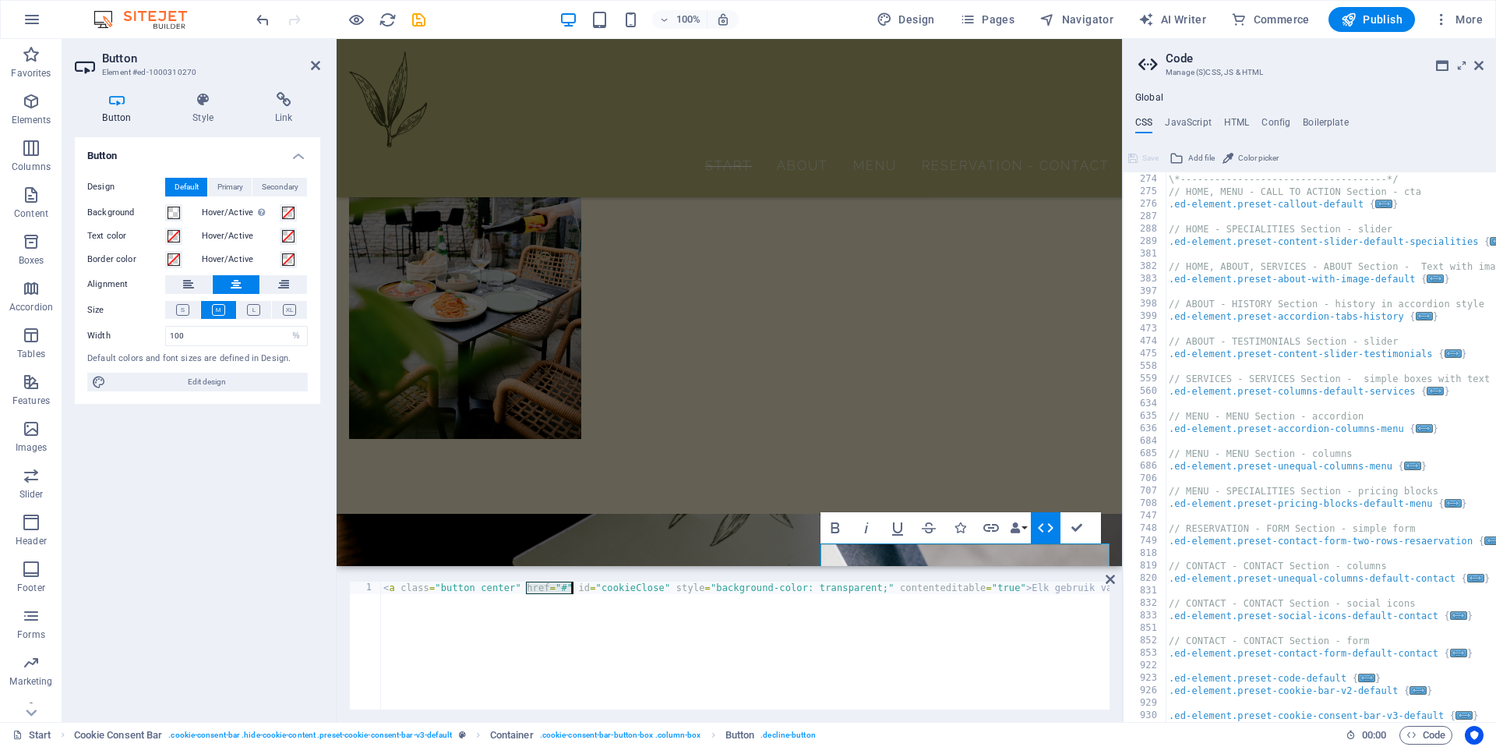
drag, startPoint x: 527, startPoint y: 587, endPoint x: 574, endPoint y: 587, distance: 47.5
click at [574, 587] on div "< a class = "button center" href = "#" id = "cookieClose" style = "background-c…" at bounding box center [812, 656] width 864 height 150
type textarea "<a class="button center" href="javascript:void(0);" id="cookieClose" style="bac…"
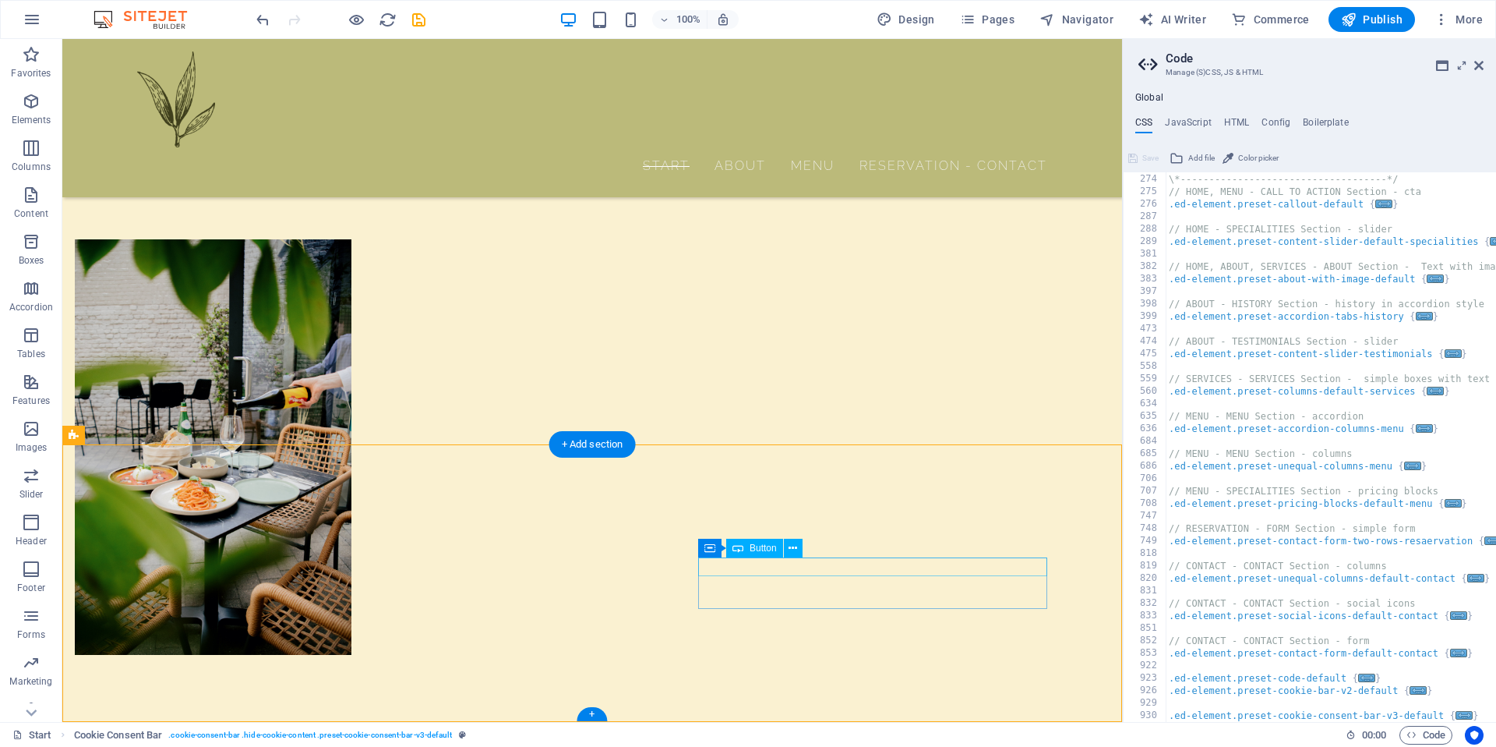
select select
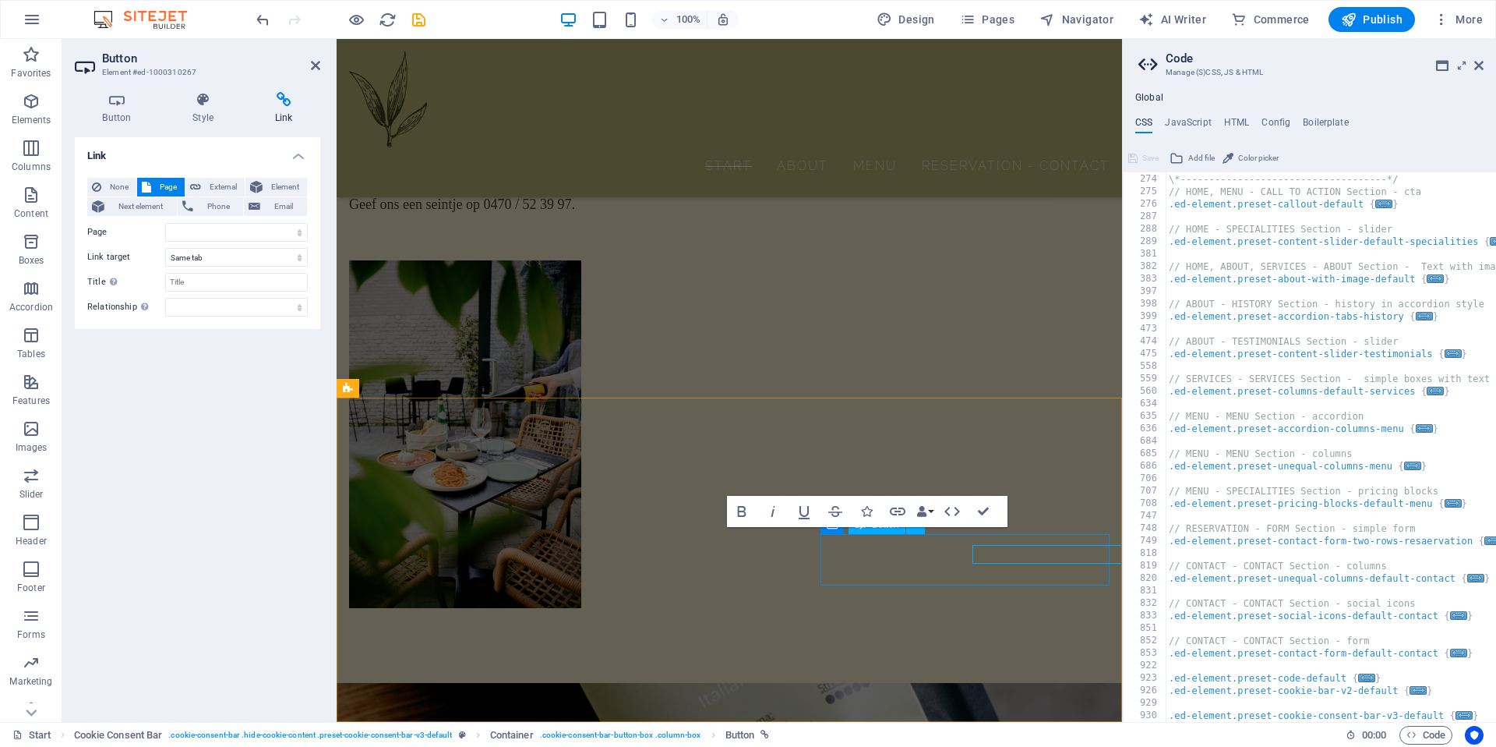
scroll to position [1982, 0]
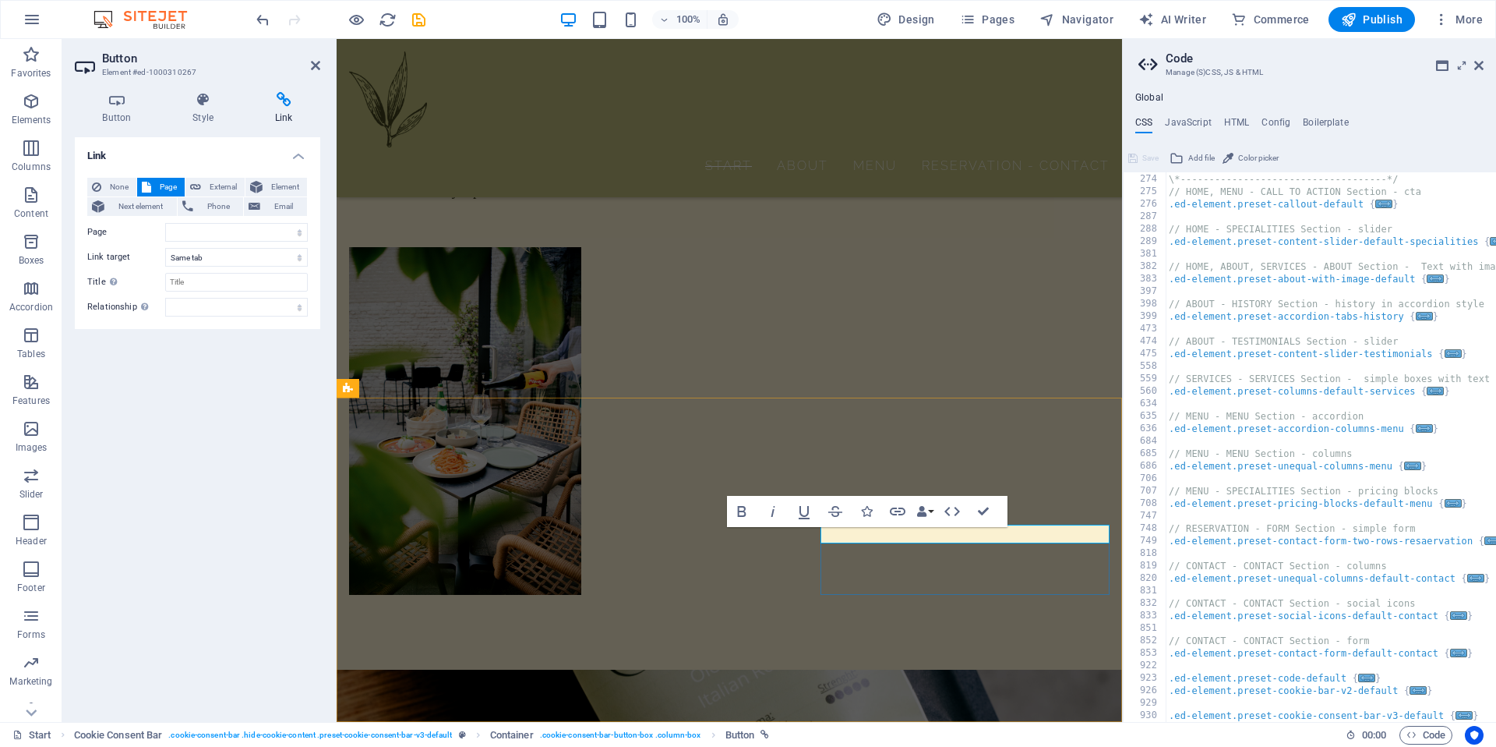
click at [954, 514] on icon "button" at bounding box center [952, 511] width 19 height 19
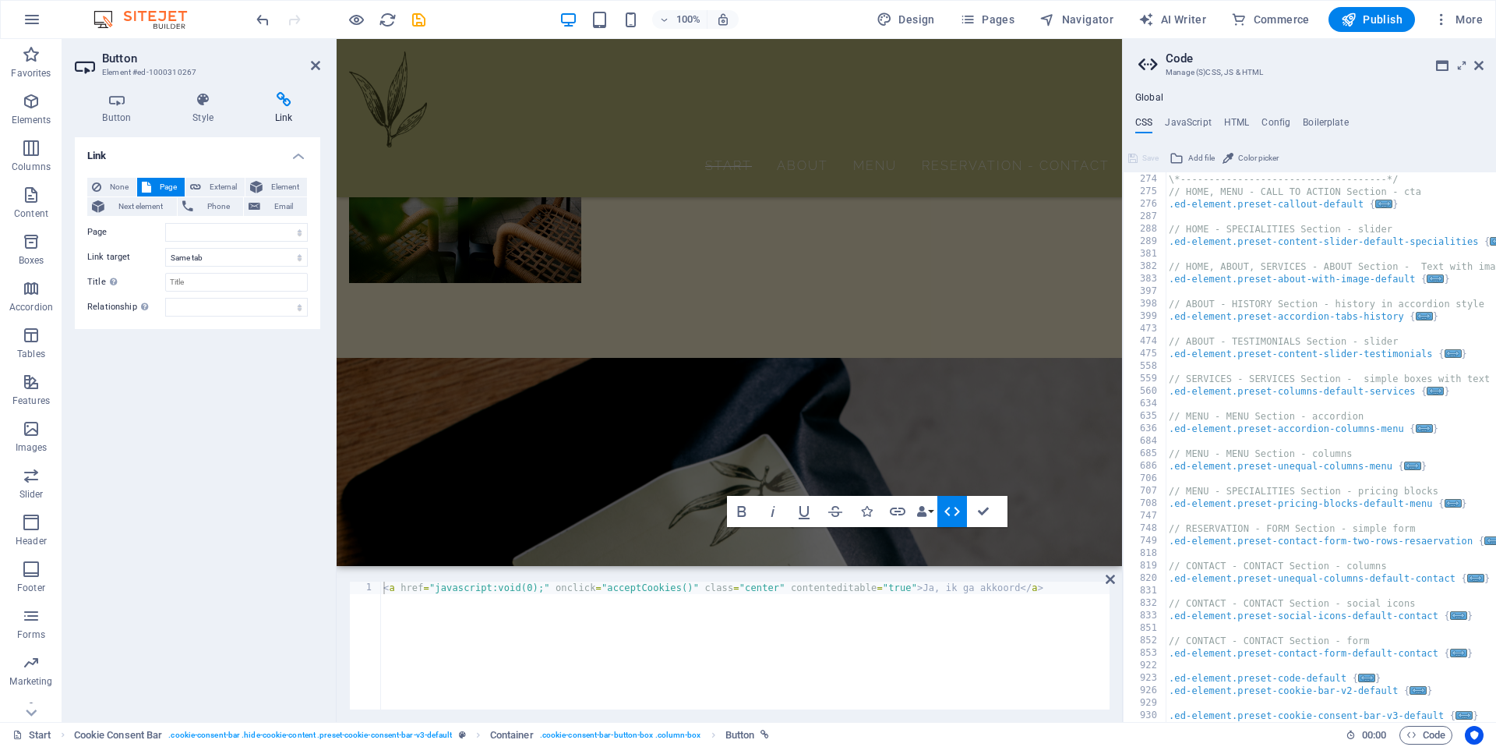
scroll to position [1827, 0]
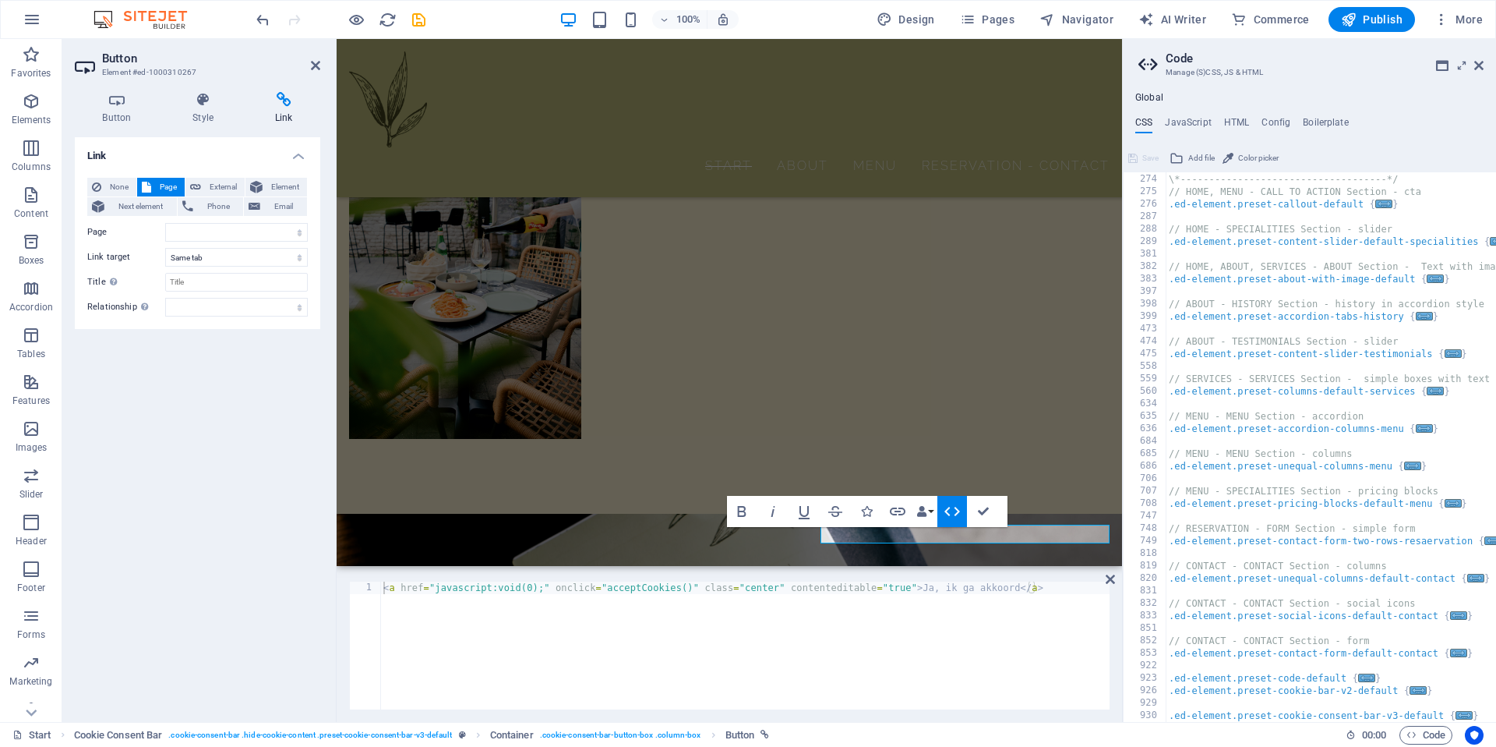
type textarea "<a href="javascript:void(0);" onclick="acceptCookies()" class="center" contente…"
click at [553, 591] on div "< a href = "javascript:void(0);" onclick = "acceptCookies()" class = "center" c…" at bounding box center [744, 657] width 729 height 153
click at [260, 25] on icon "undo" at bounding box center [263, 20] width 18 height 18
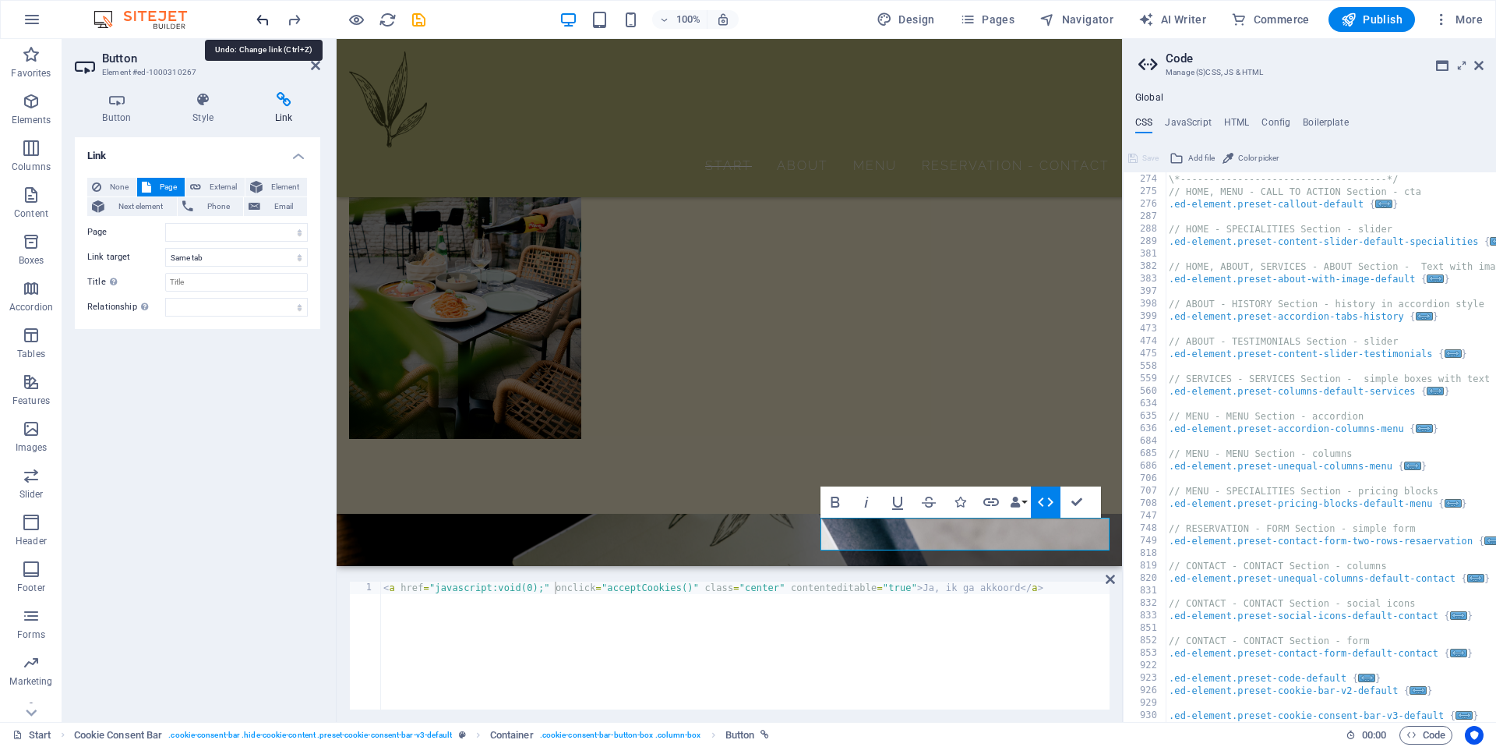
click at [260, 25] on icon "undo" at bounding box center [263, 20] width 18 height 18
click at [261, 25] on icon "undo" at bounding box center [263, 20] width 18 height 18
select select "blank"
click at [658, 625] on div "< a href = "javascript:void(0);" onclick = "acceptCookies()" class = "center" c…" at bounding box center [744, 657] width 729 height 153
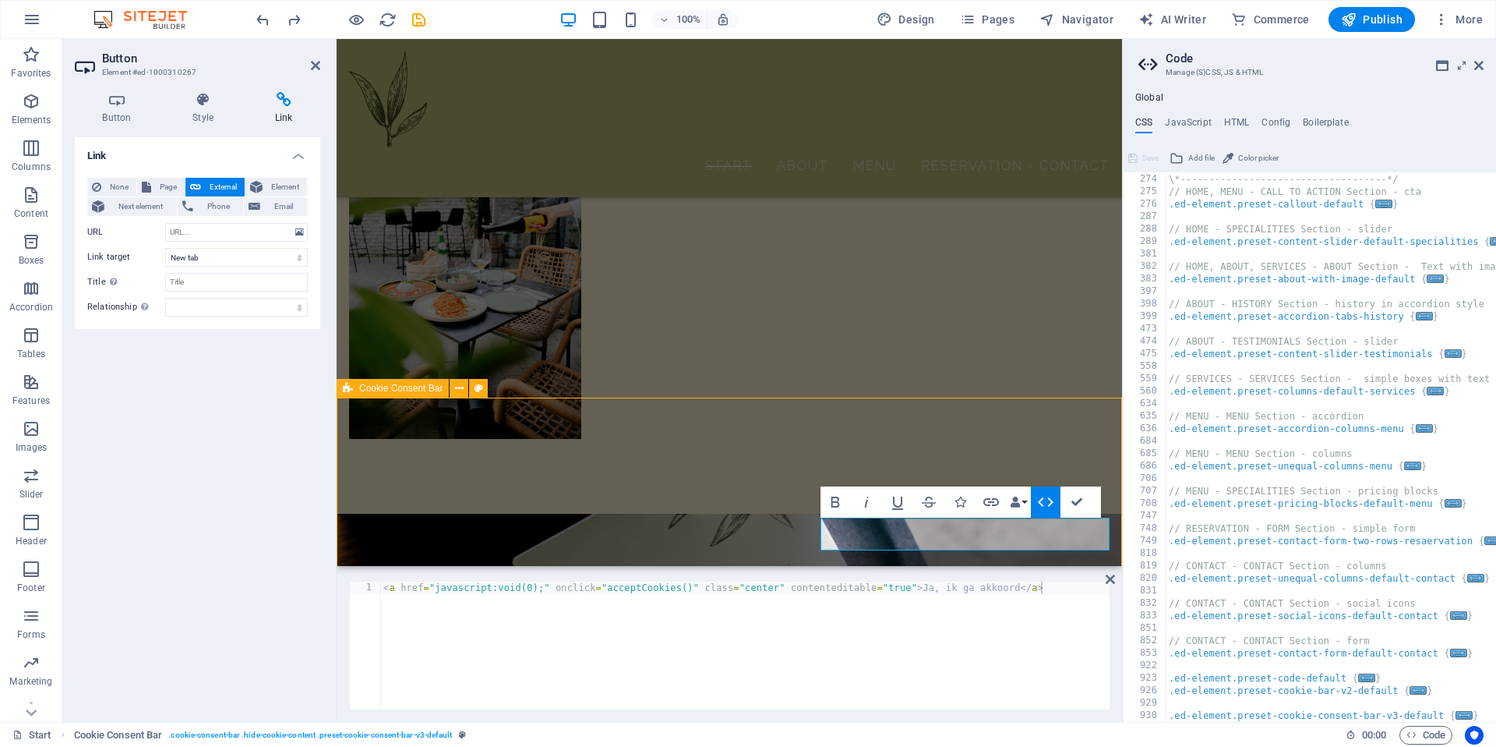
scroll to position [1969, 0]
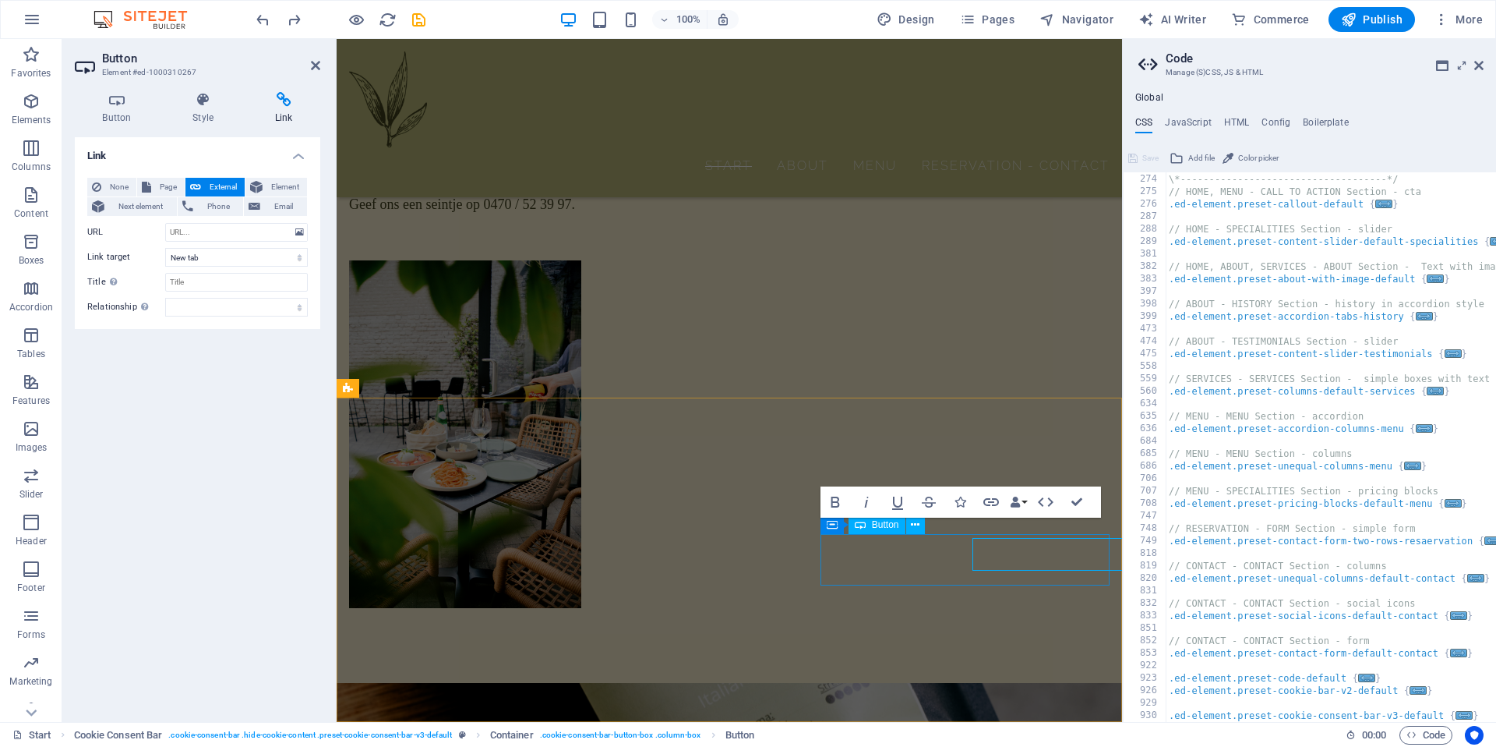
scroll to position [1982, 0]
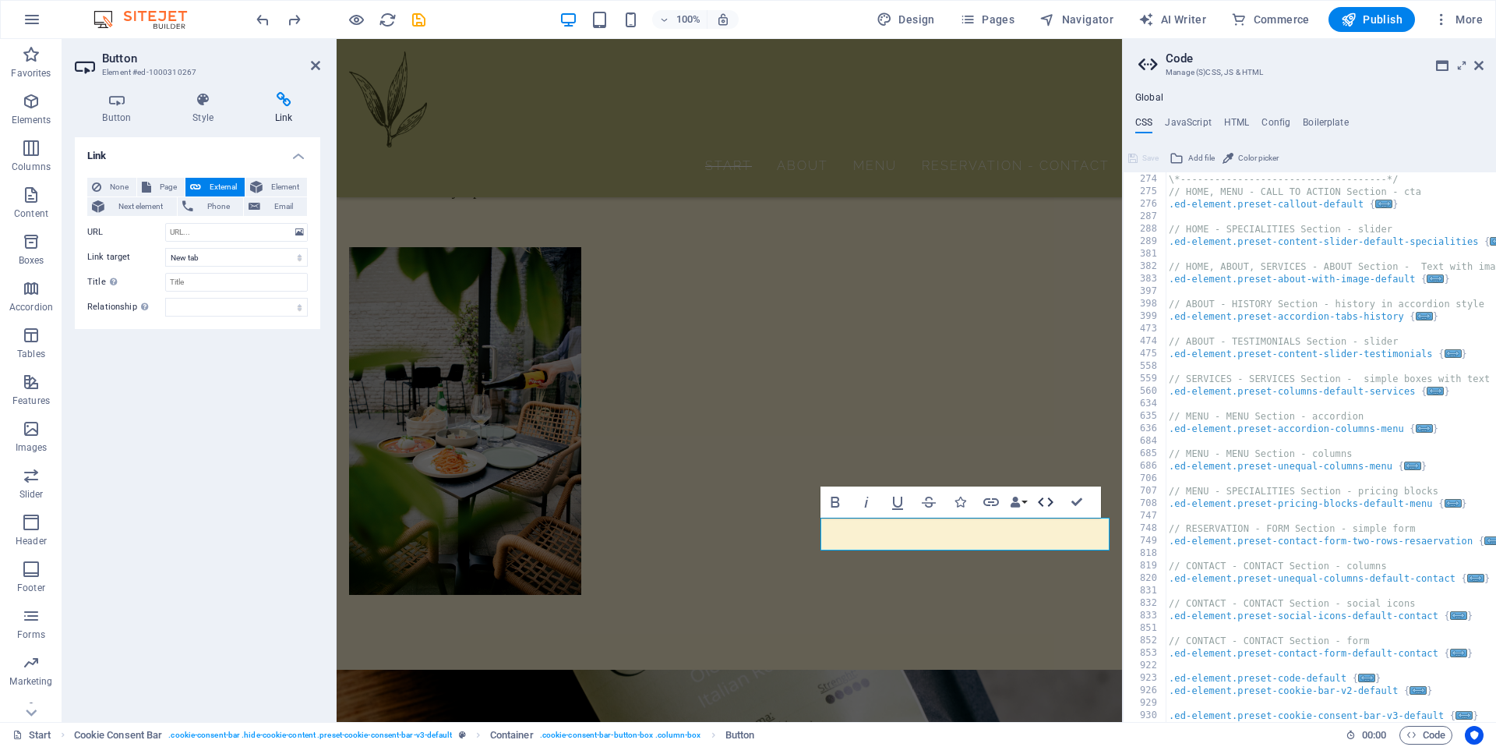
click at [1043, 502] on icon "button" at bounding box center [1045, 502] width 19 height 19
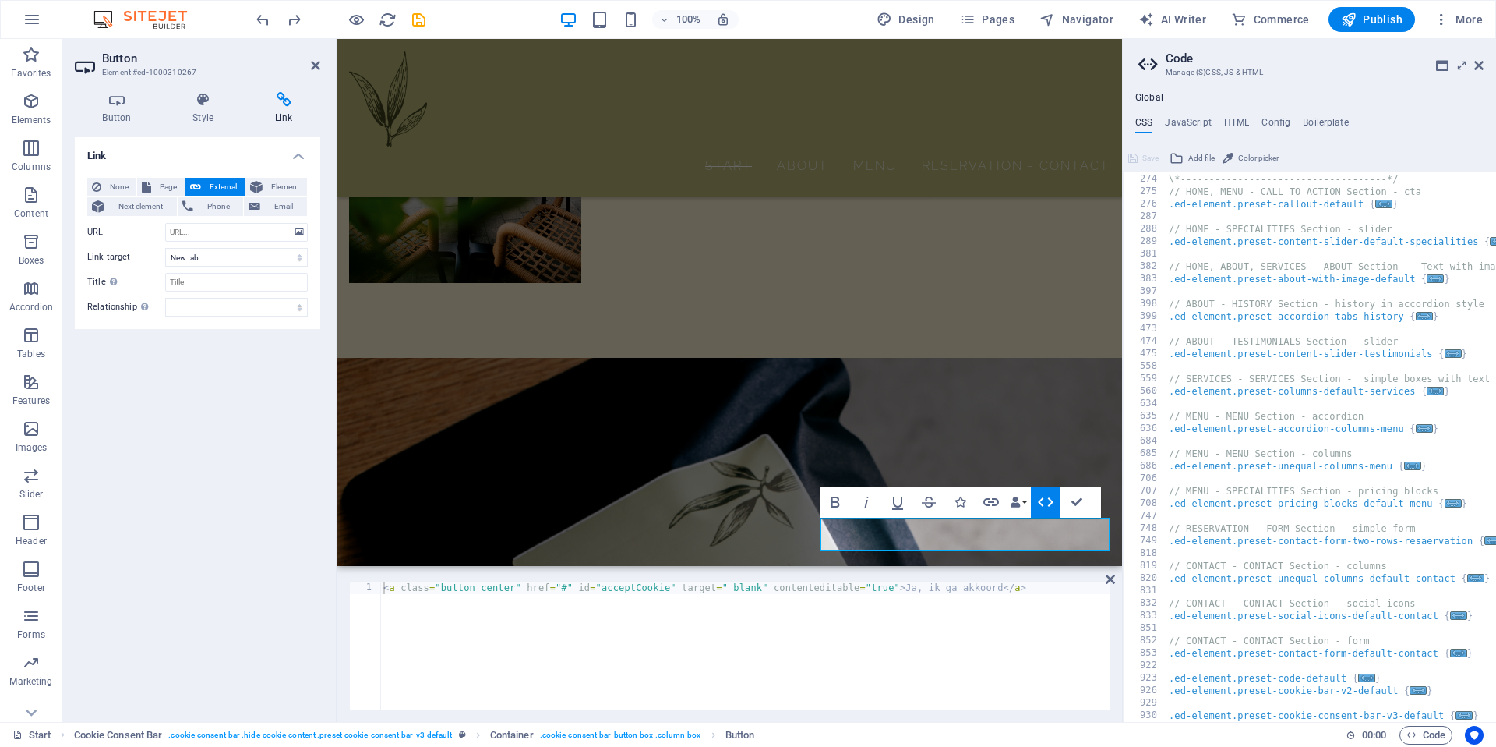
scroll to position [1827, 0]
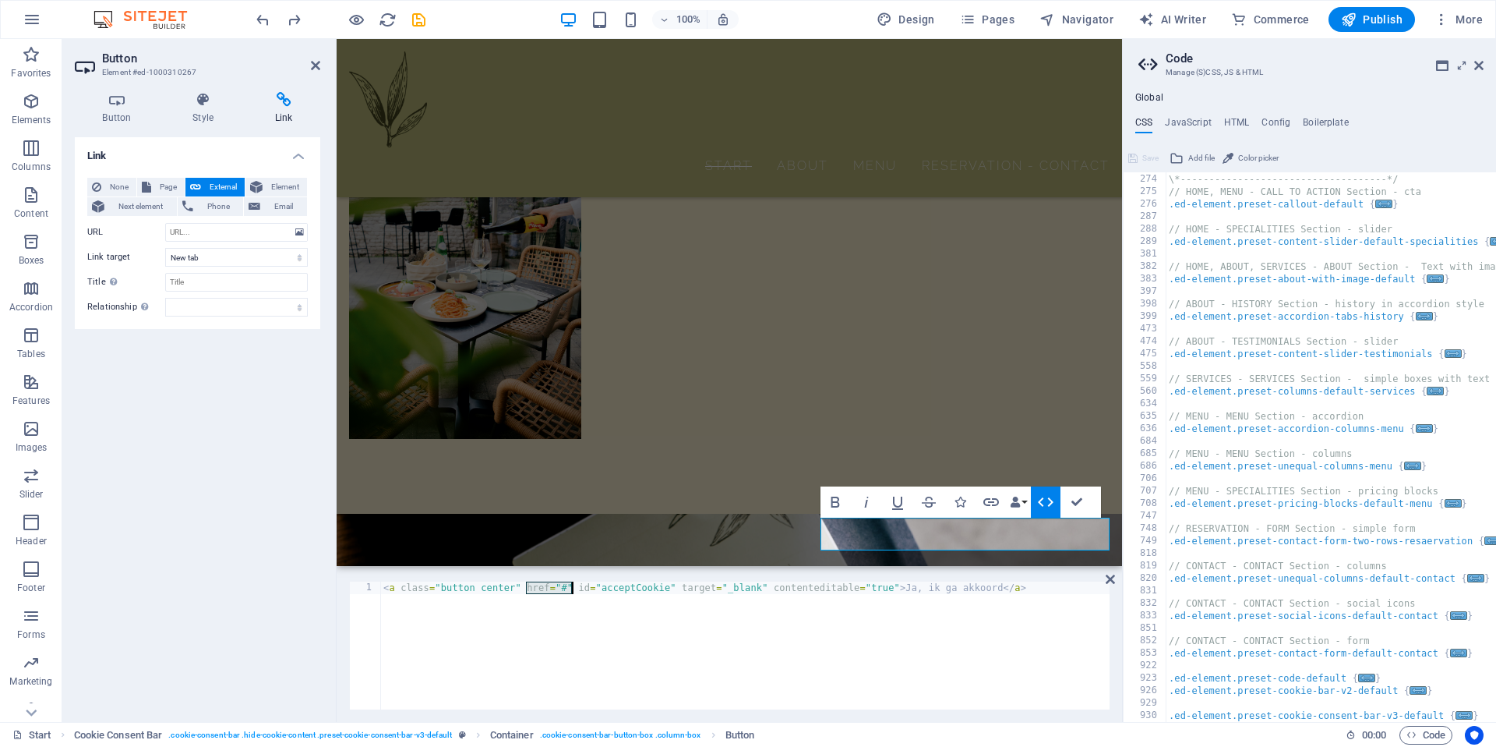
drag, startPoint x: 528, startPoint y: 586, endPoint x: 573, endPoint y: 586, distance: 45.2
click at [573, 586] on div "< a class = "button center" href = "#" id = "acceptCookie" target = "_blank" co…" at bounding box center [744, 657] width 729 height 153
type textarea "<a class="button center" href="javascript:void(0);" onclick="acceptCookies()" i…"
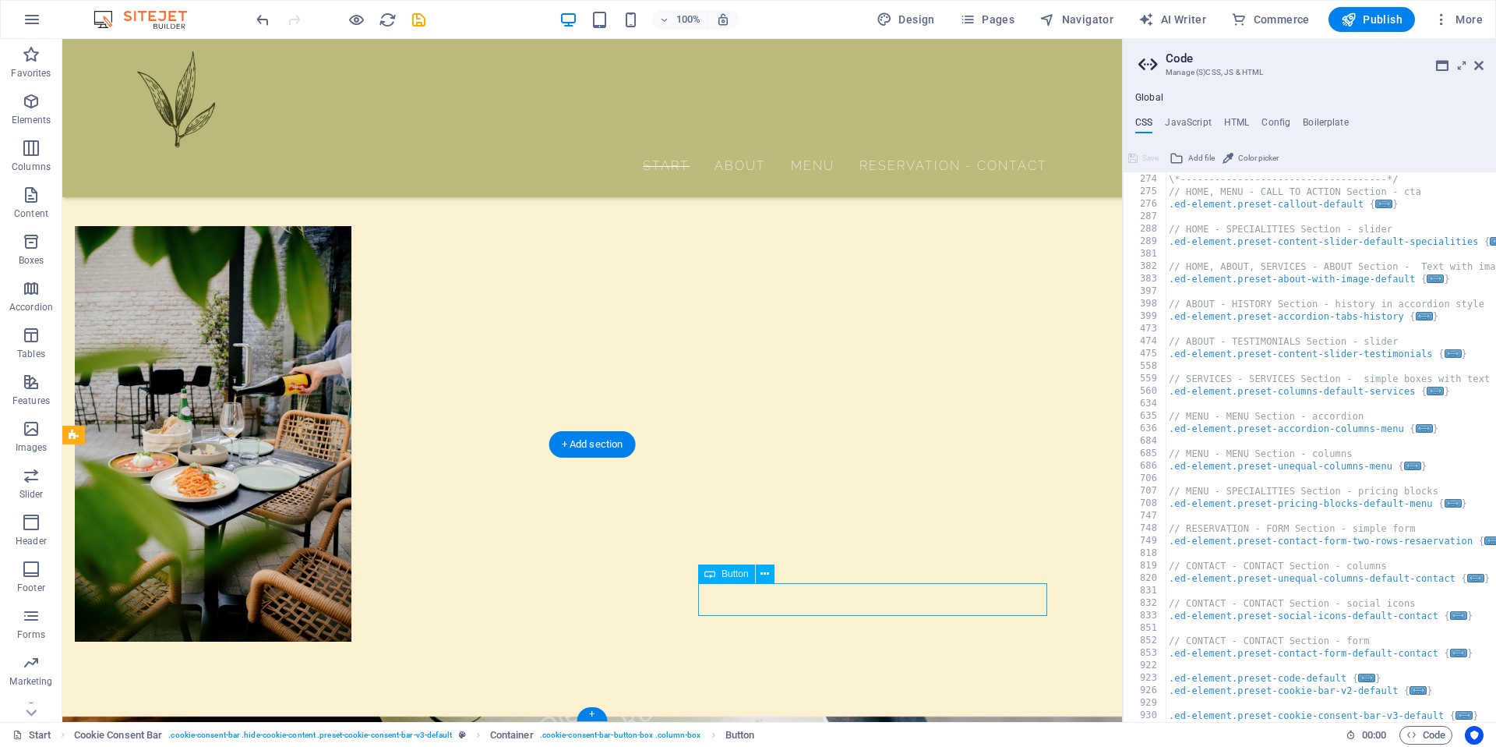
select select "%"
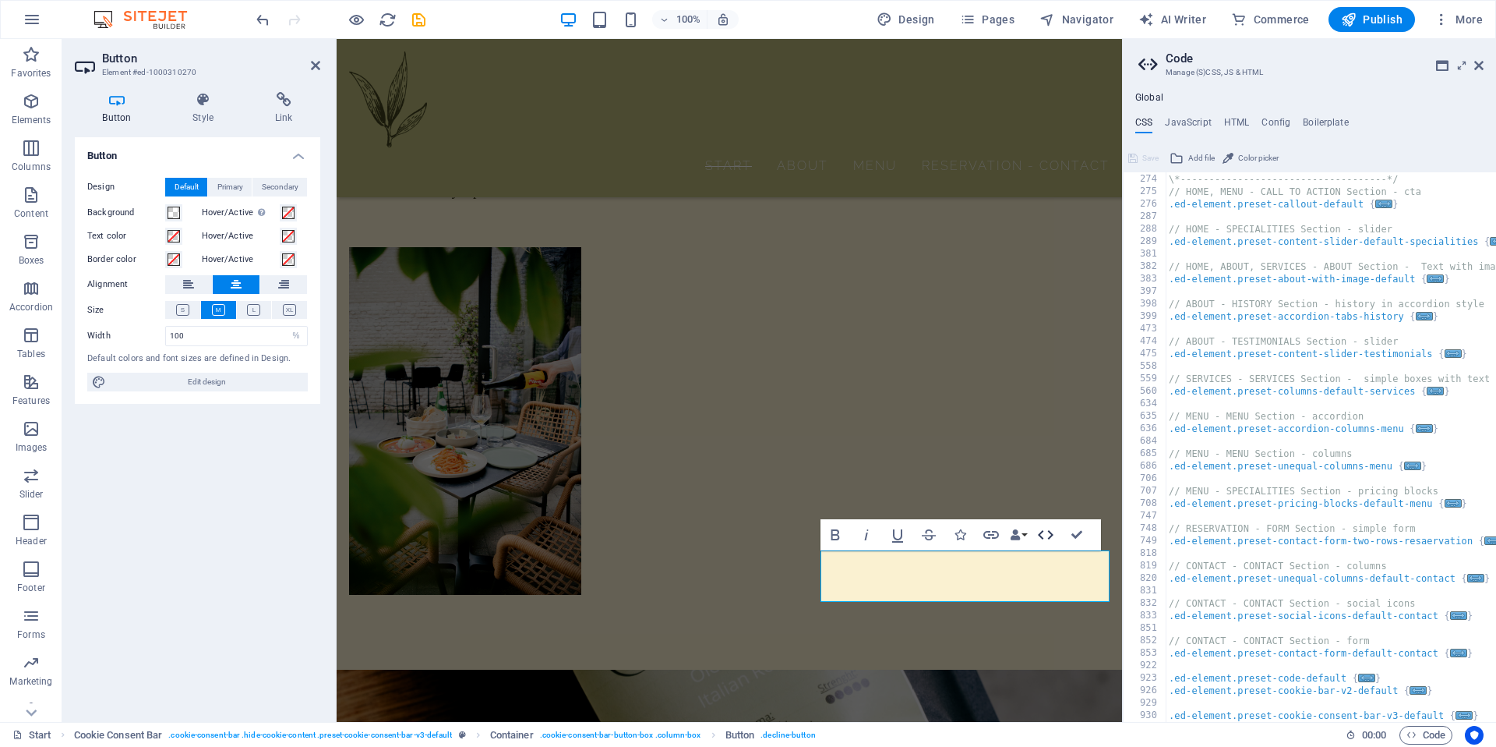
click at [1048, 534] on icon "button" at bounding box center [1045, 534] width 19 height 19
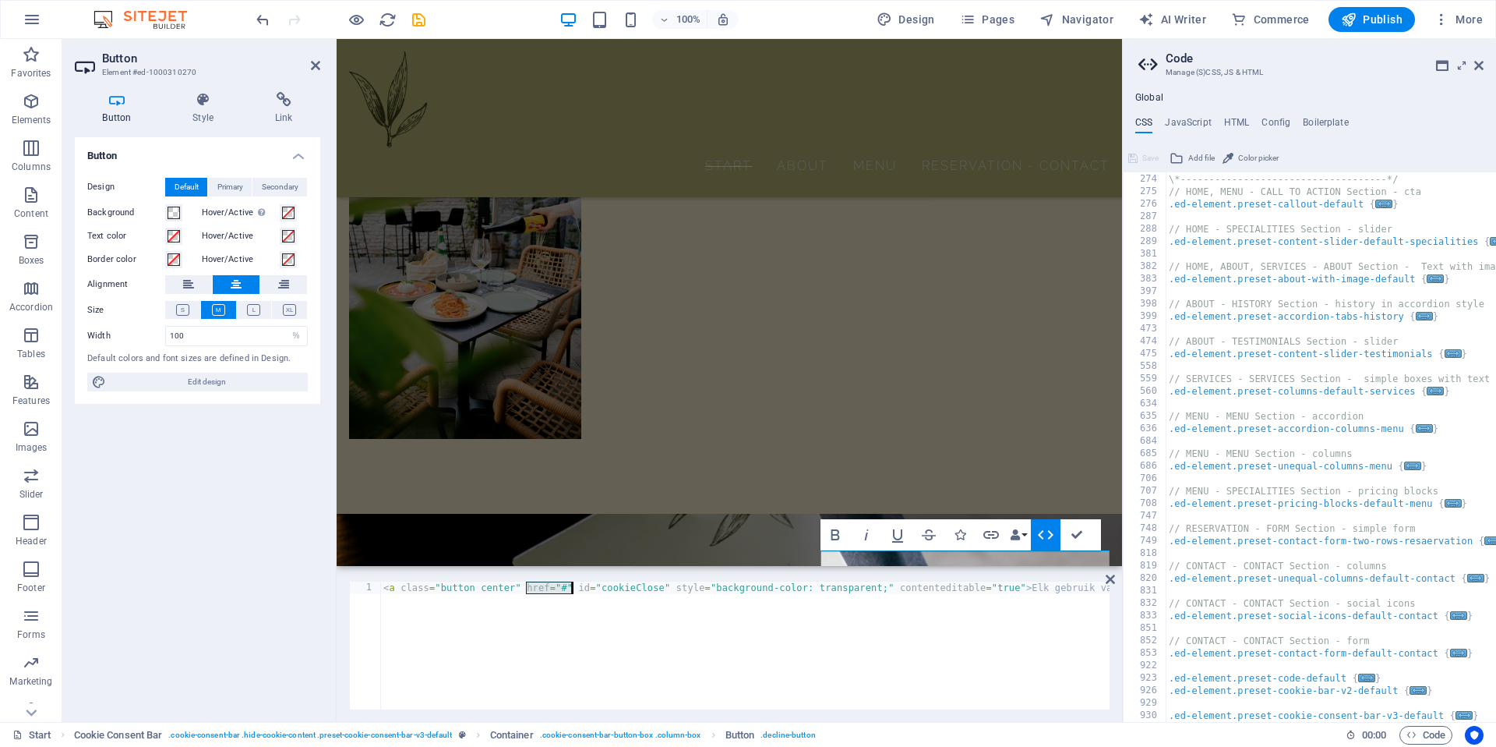
drag, startPoint x: 525, startPoint y: 591, endPoint x: 574, endPoint y: 589, distance: 48.3
click at [574, 589] on div "< a class = "button center" href = "#" id = "cookieClose" style = "background-c…" at bounding box center [812, 656] width 864 height 150
type textarea "<a class="button center" href="javascript:void(0);" onclick="declineCookies()" …"
click at [845, 630] on div "< a class = "button center" href = "javascript:void(0);" onclick = "declineCook…" at bounding box center [940, 656] width 1121 height 150
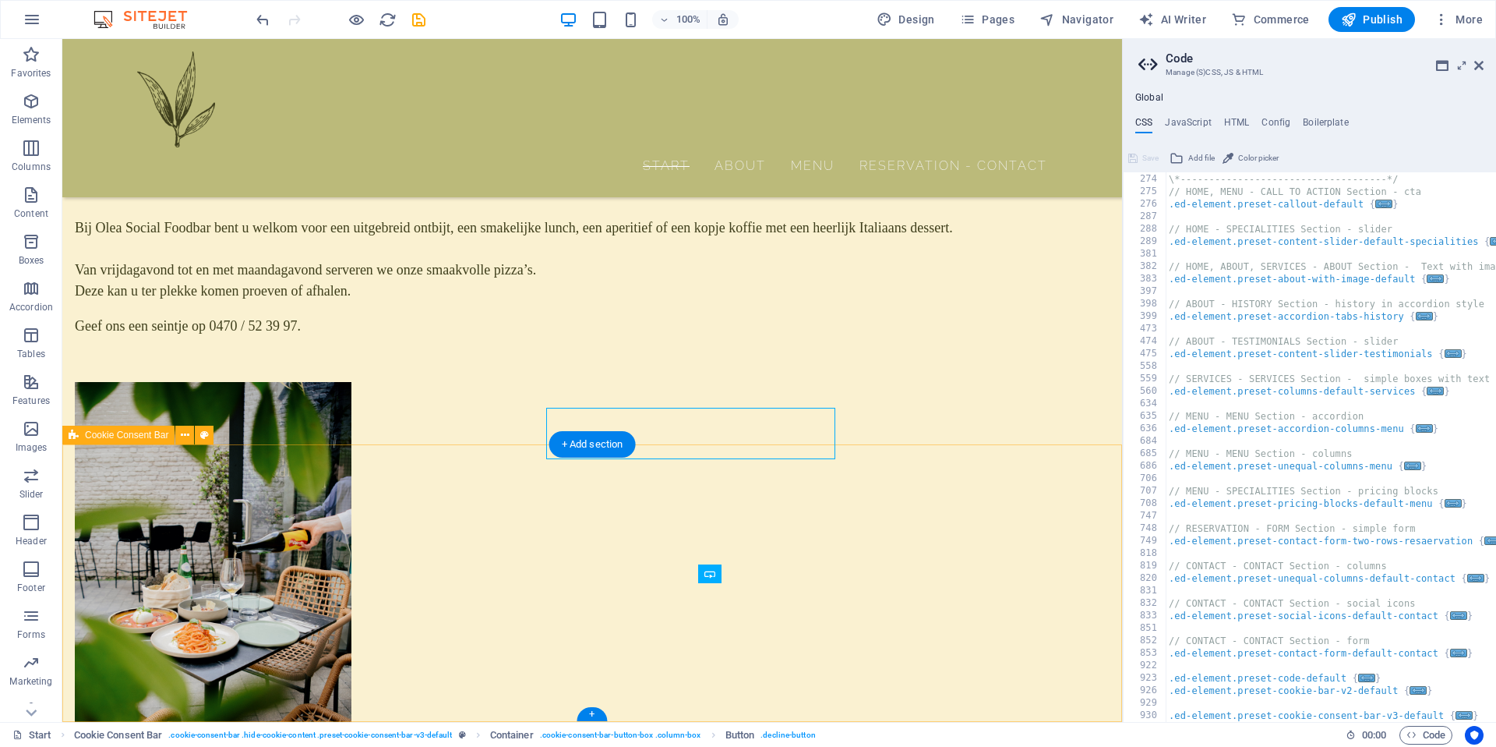
scroll to position [1969, 0]
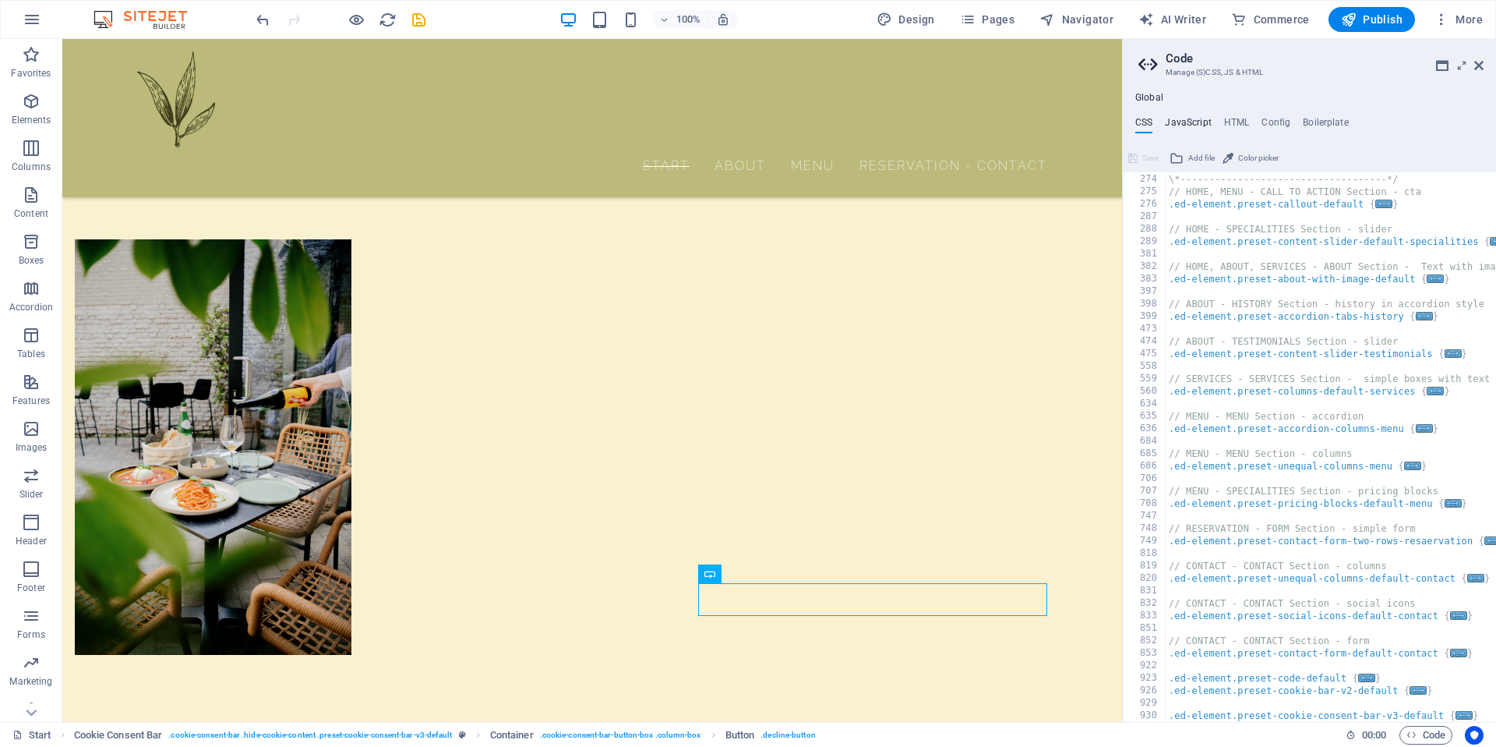
click at [1181, 122] on h4 "JavaScript" at bounding box center [1188, 125] width 46 height 17
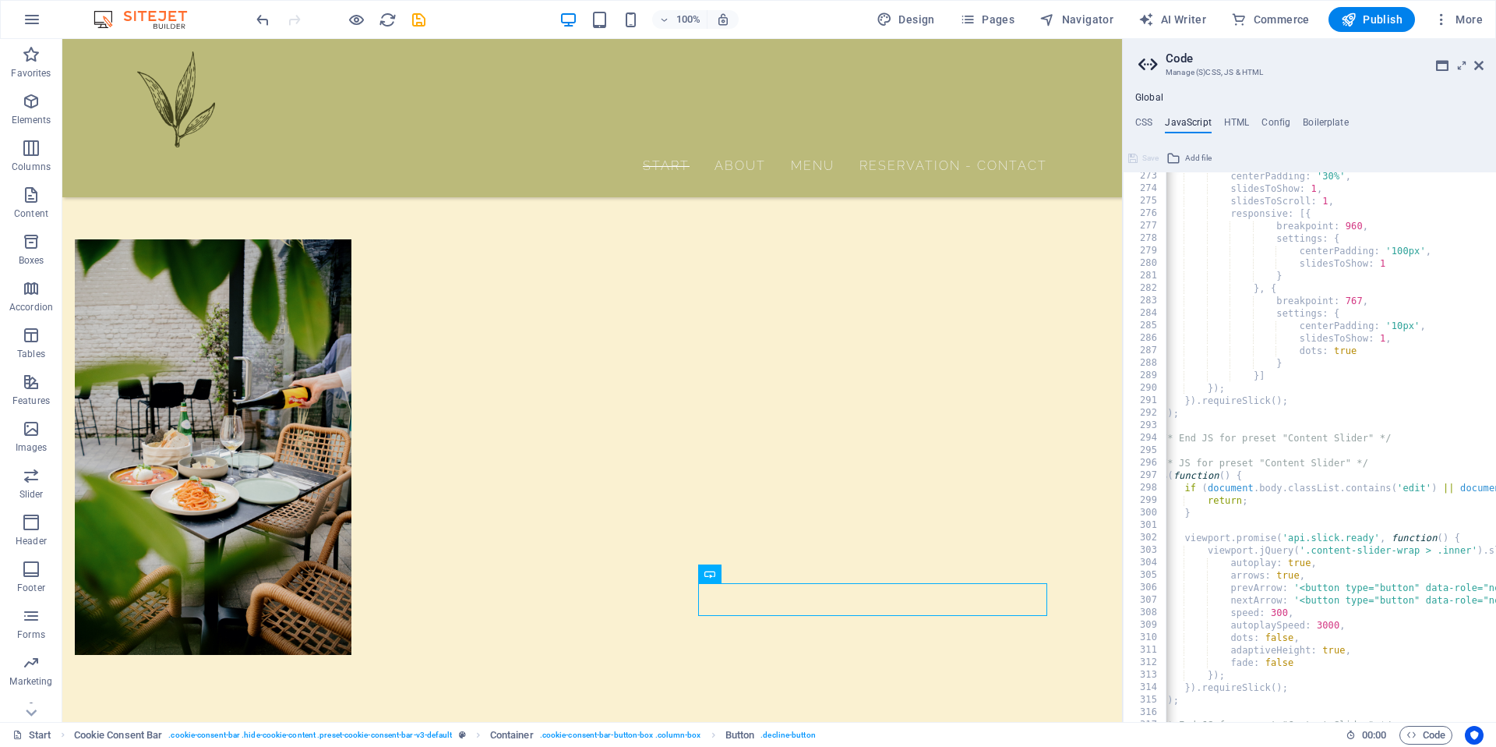
scroll to position [5298, 0]
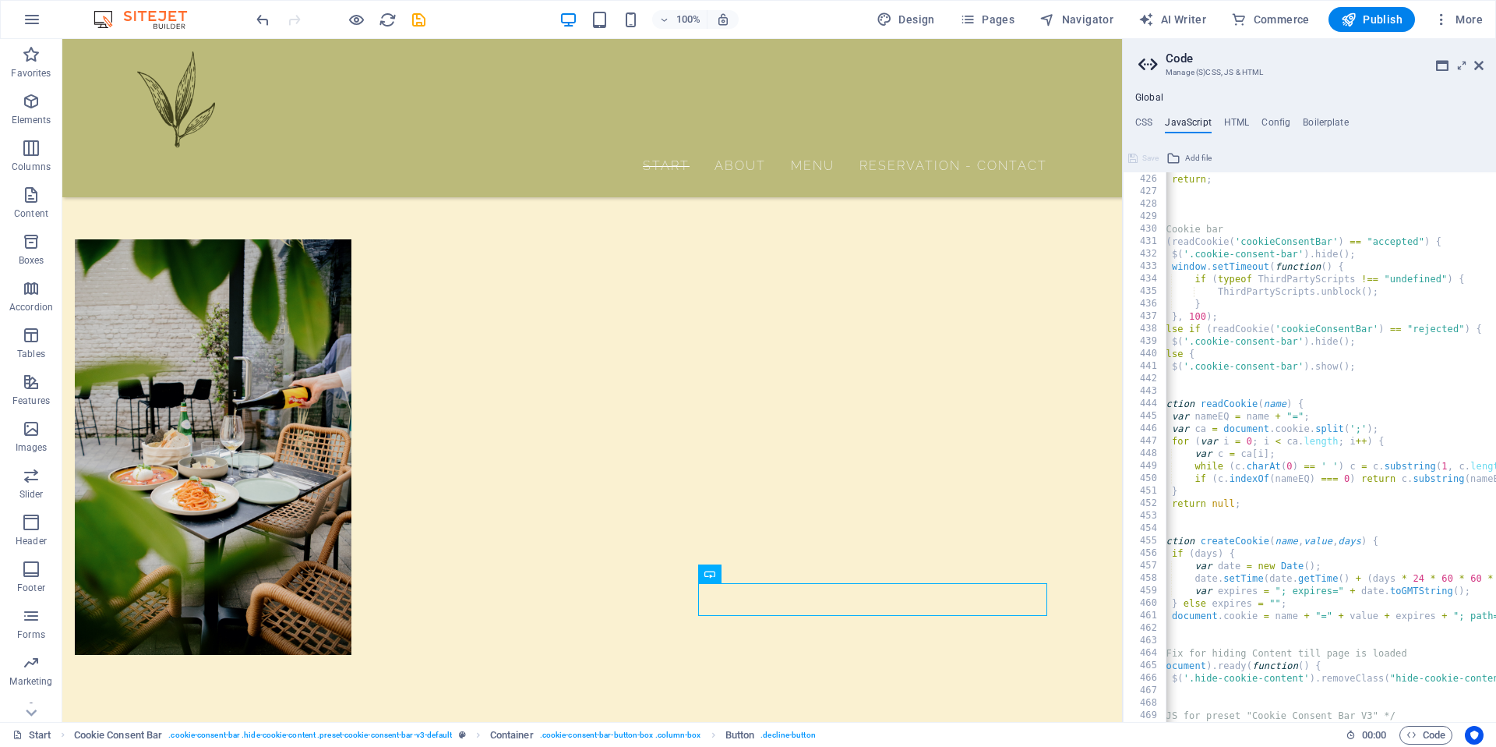
click at [1219, 697] on div "if ( document . body . classList . contains ( 'edit' ) || document . body . cla…" at bounding box center [1512, 448] width 779 height 574
type textarea "});"
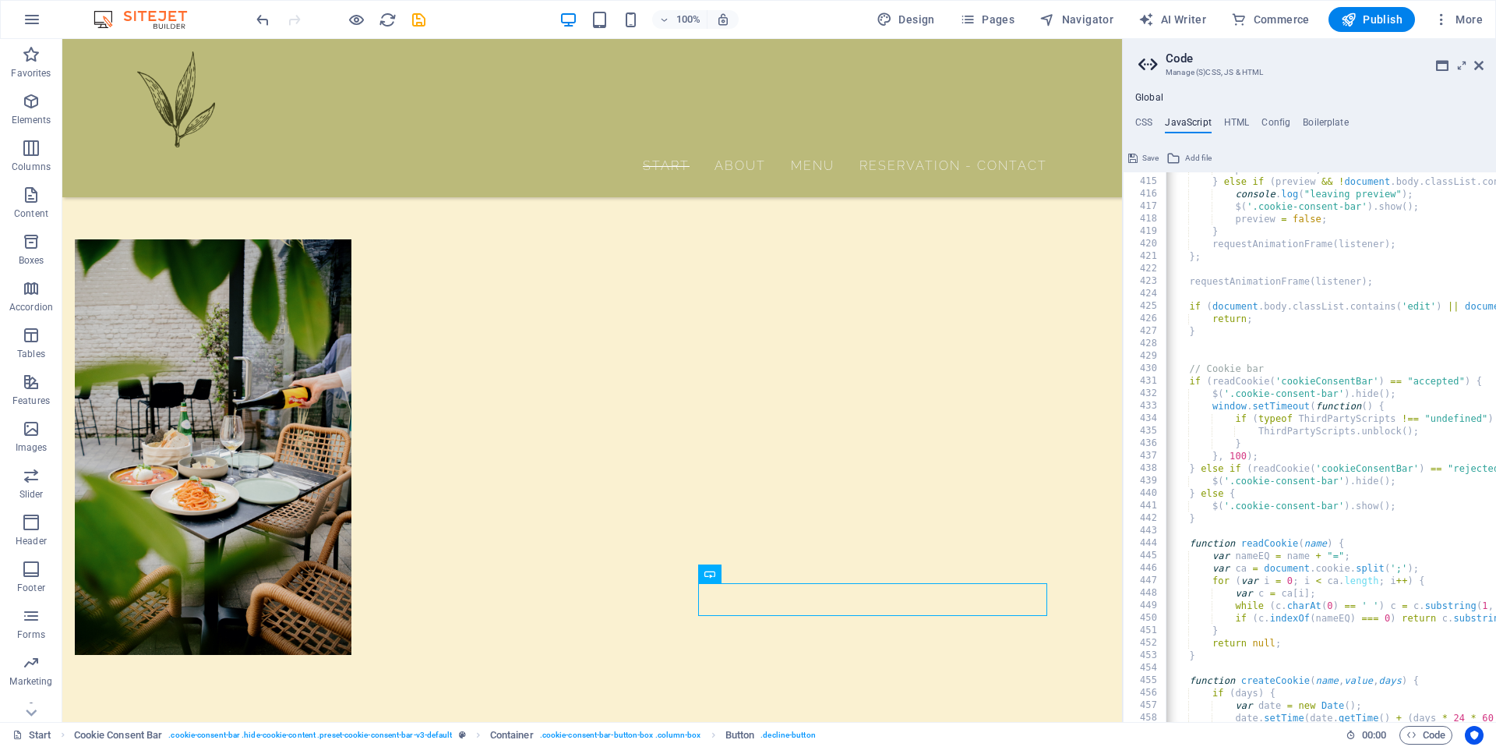
scroll to position [0, 2]
type textarea "});"
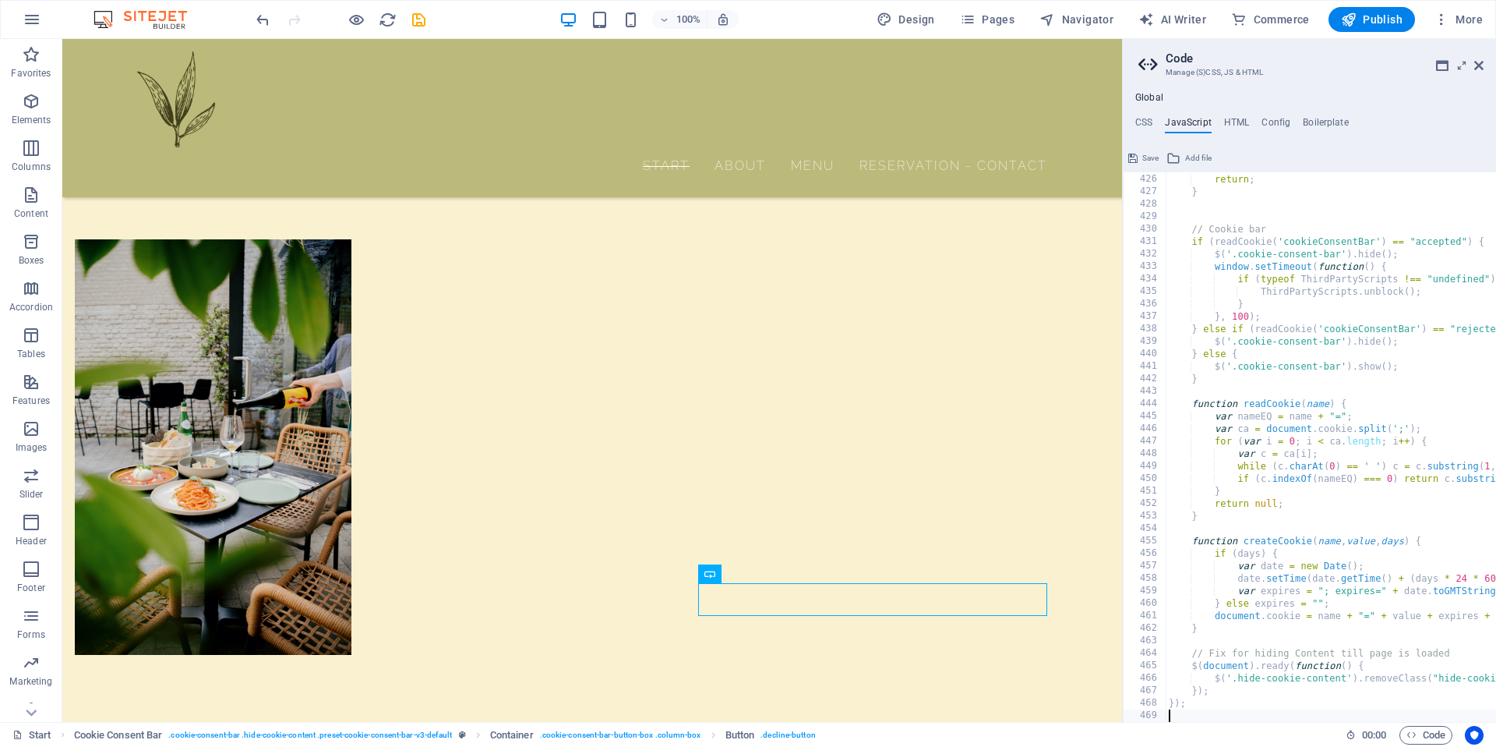
scroll to position [0, 0]
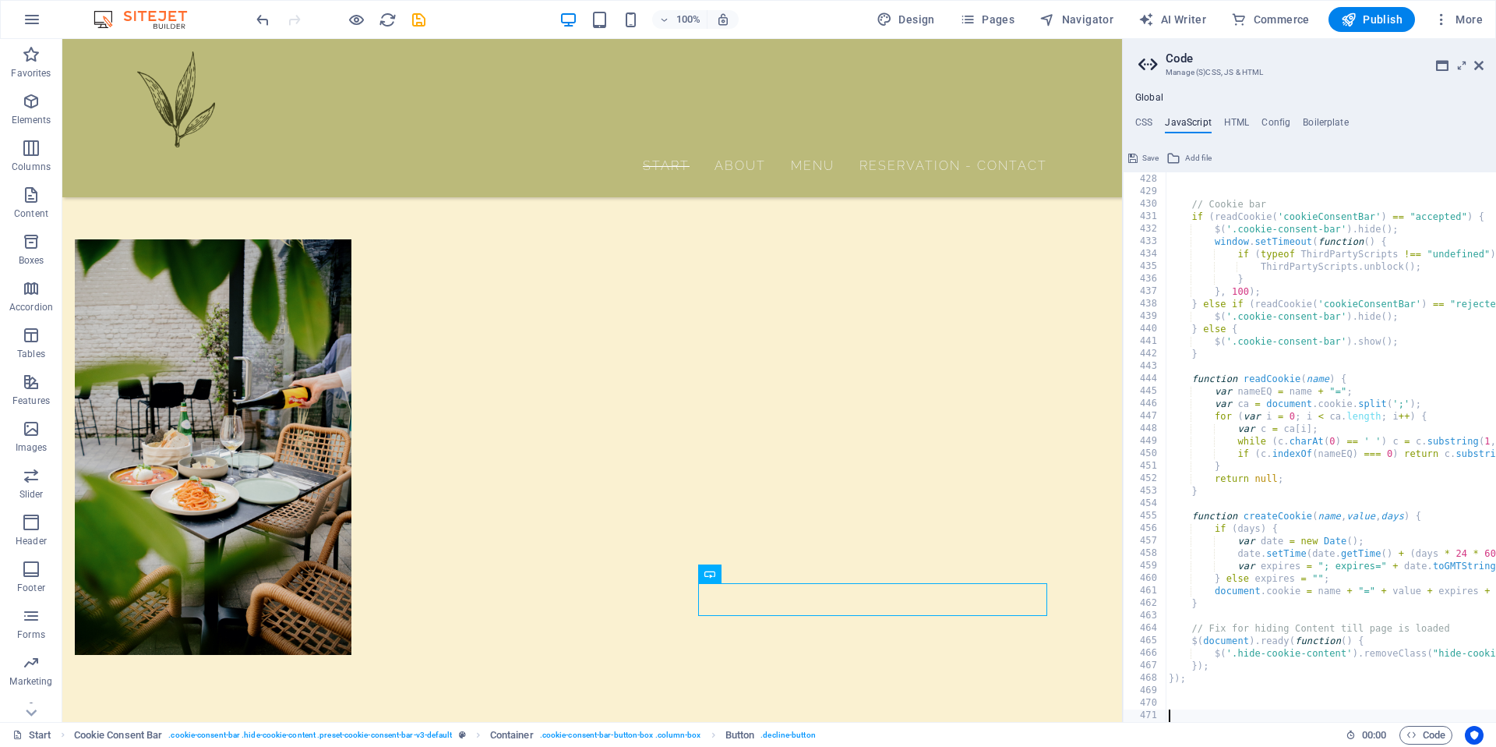
paste textarea
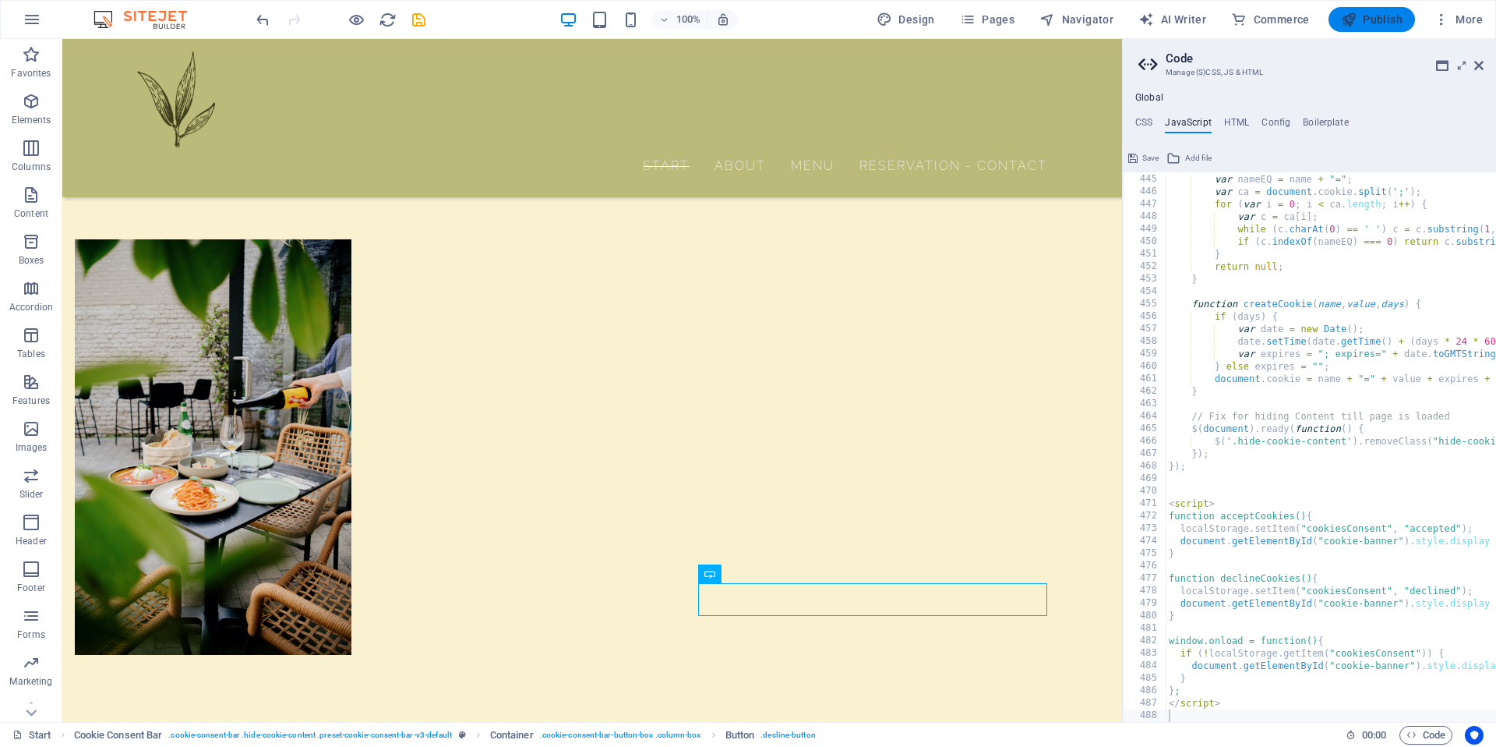
click at [1395, 18] on span "Publish" at bounding box center [1372, 20] width 62 height 16
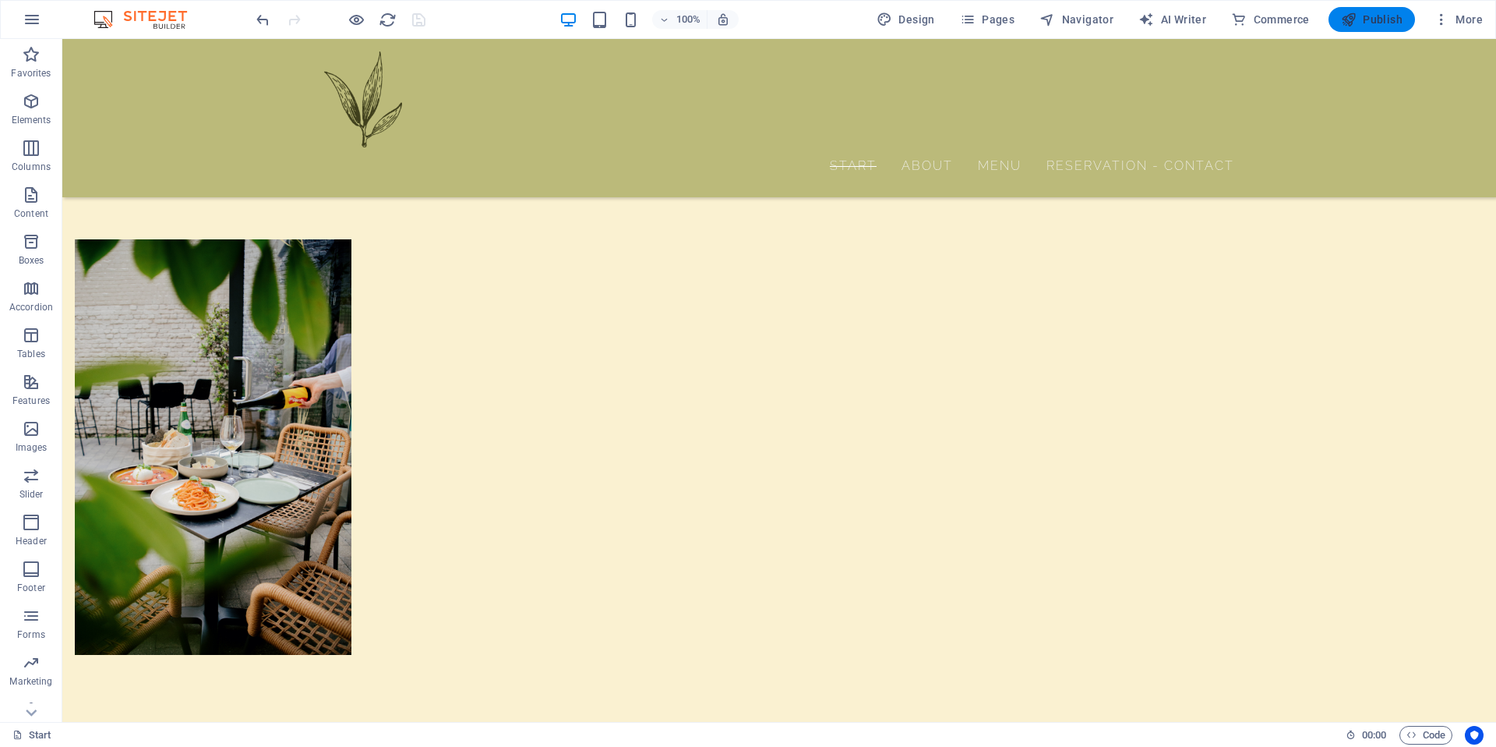
click at [1375, 21] on span "Publish" at bounding box center [1372, 20] width 62 height 16
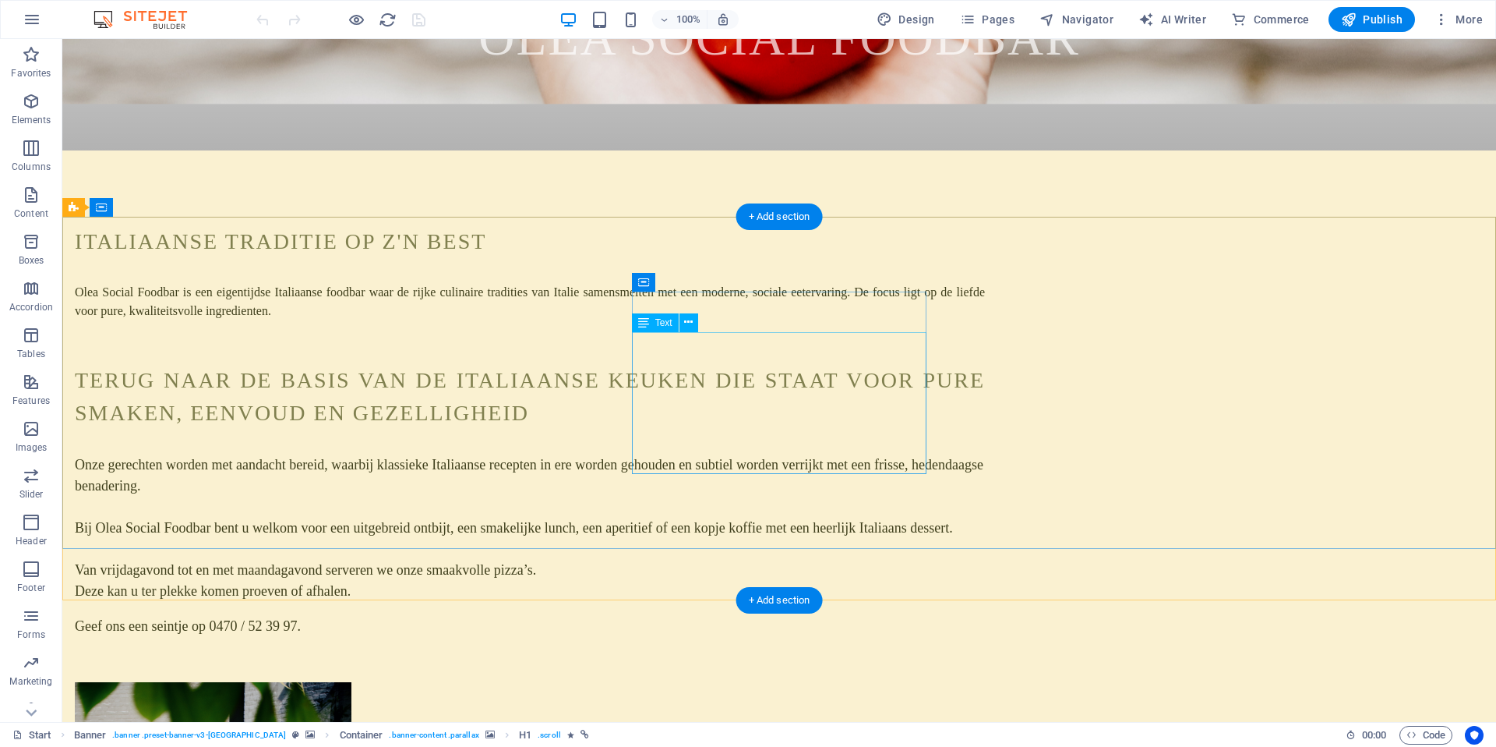
scroll to position [1969, 0]
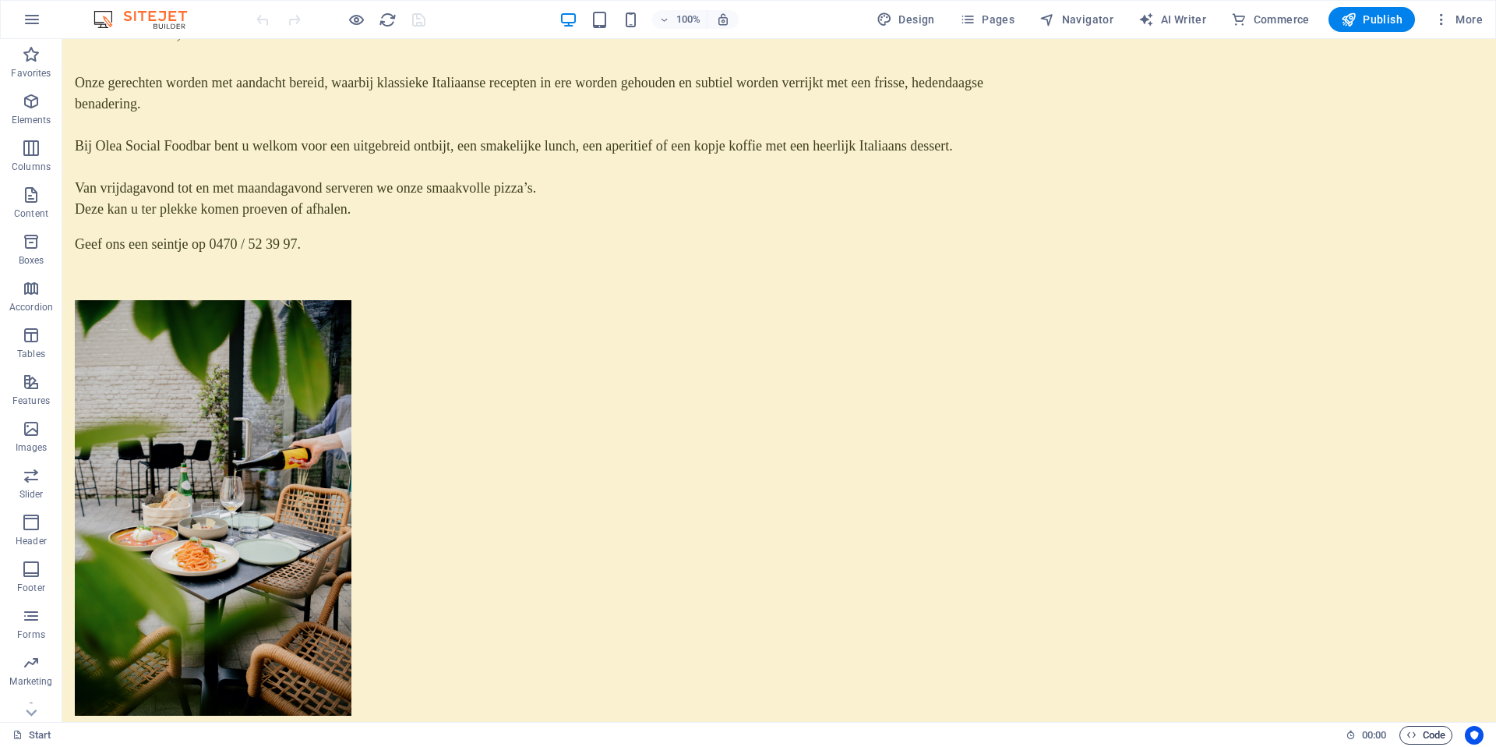
click at [1421, 733] on span "Code" at bounding box center [1426, 735] width 39 height 19
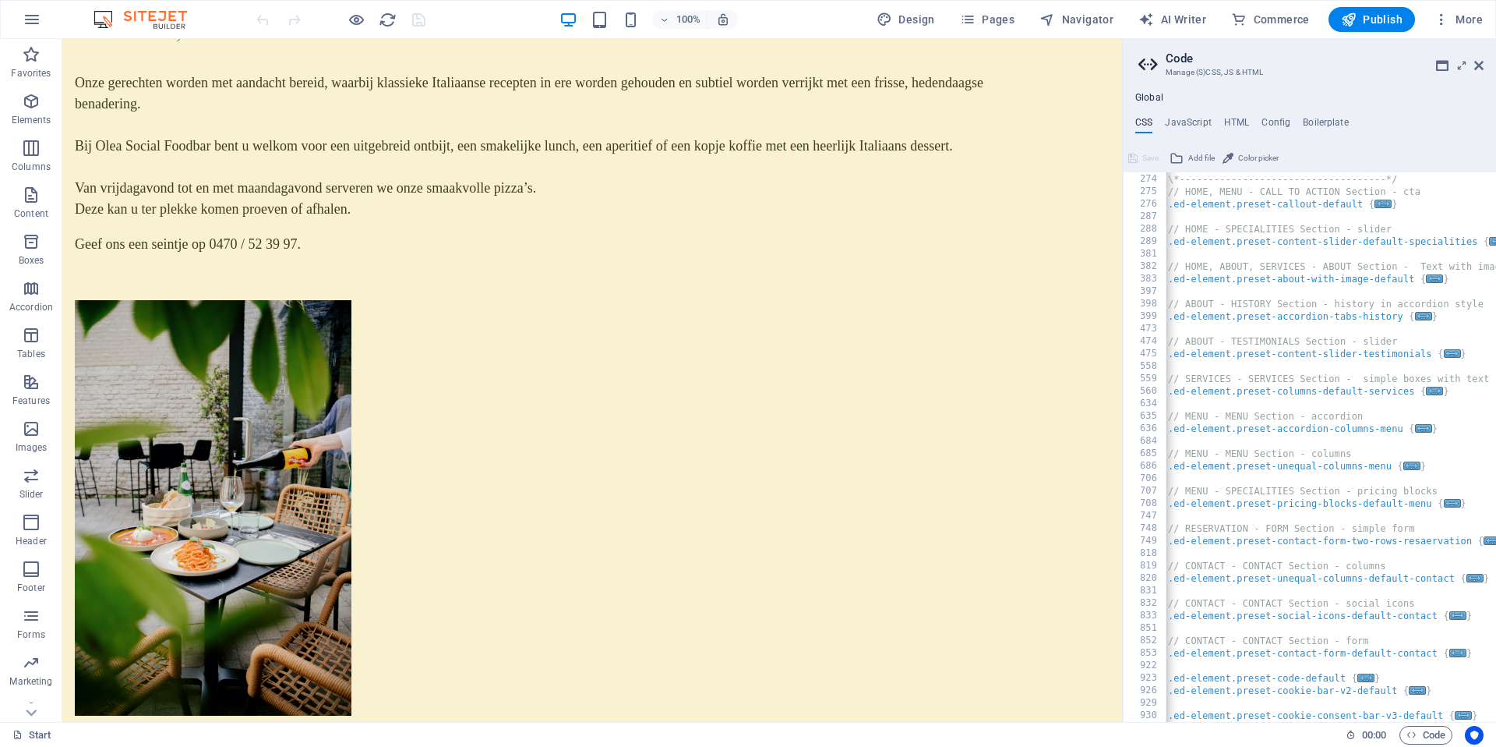
scroll to position [1059, 0]
click at [1197, 125] on h4 "JavaScript" at bounding box center [1188, 125] width 46 height 17
type textarea "/* JS for preset "Menu V2" */"
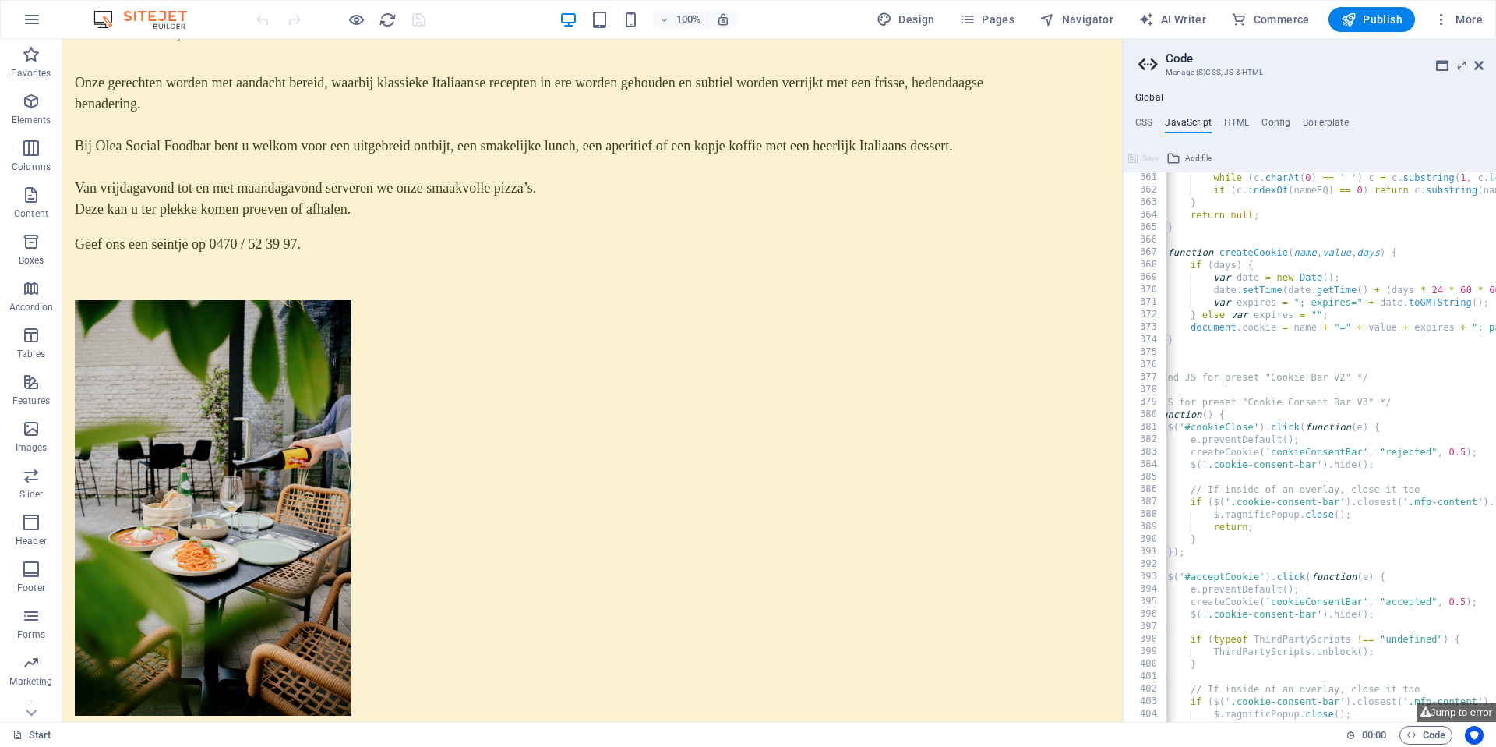
scroll to position [5548, 0]
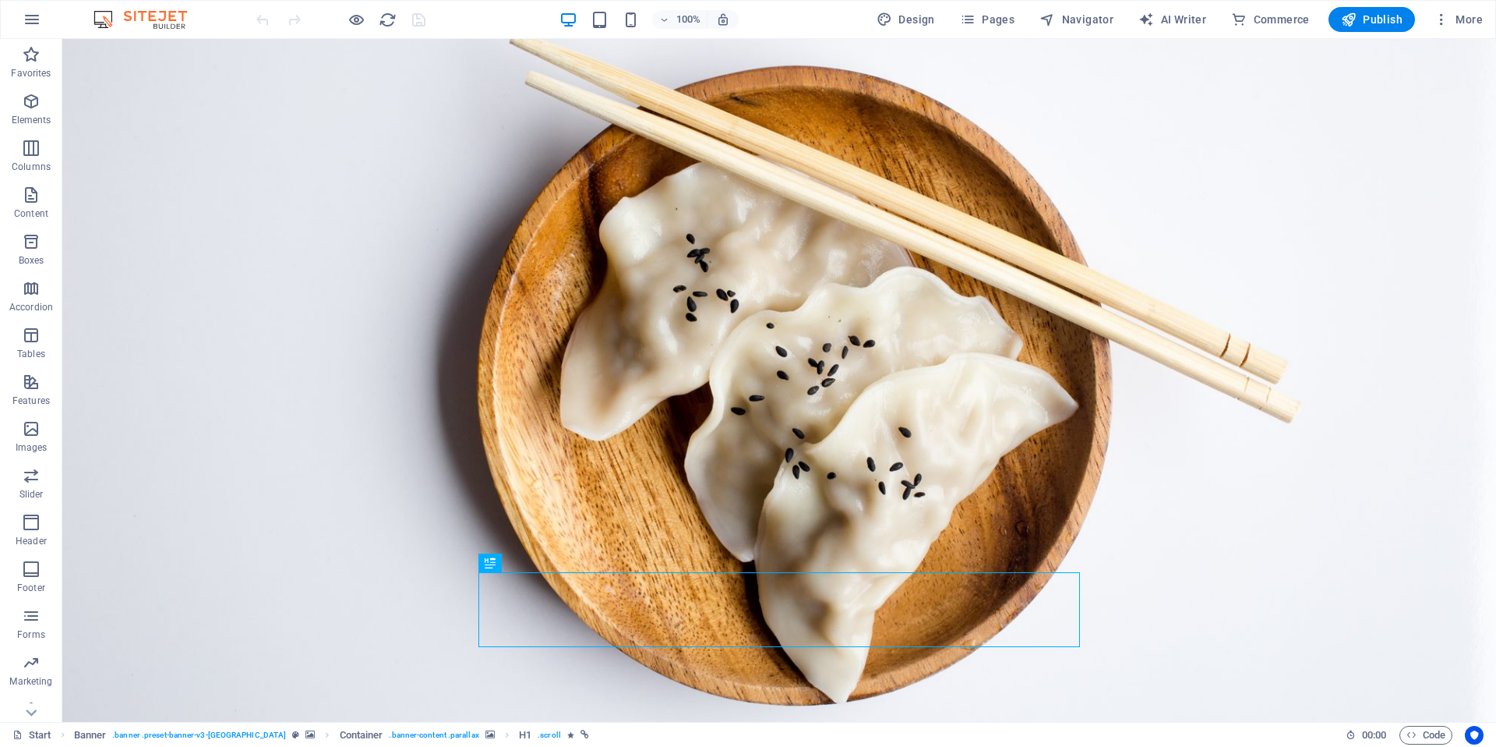
click at [1418, 724] on div "Start Banner . banner .preset-banner-v3-kyoto Container . banner-content .paral…" at bounding box center [748, 734] width 1496 height 25
click at [1417, 733] on span "Code" at bounding box center [1426, 735] width 39 height 19
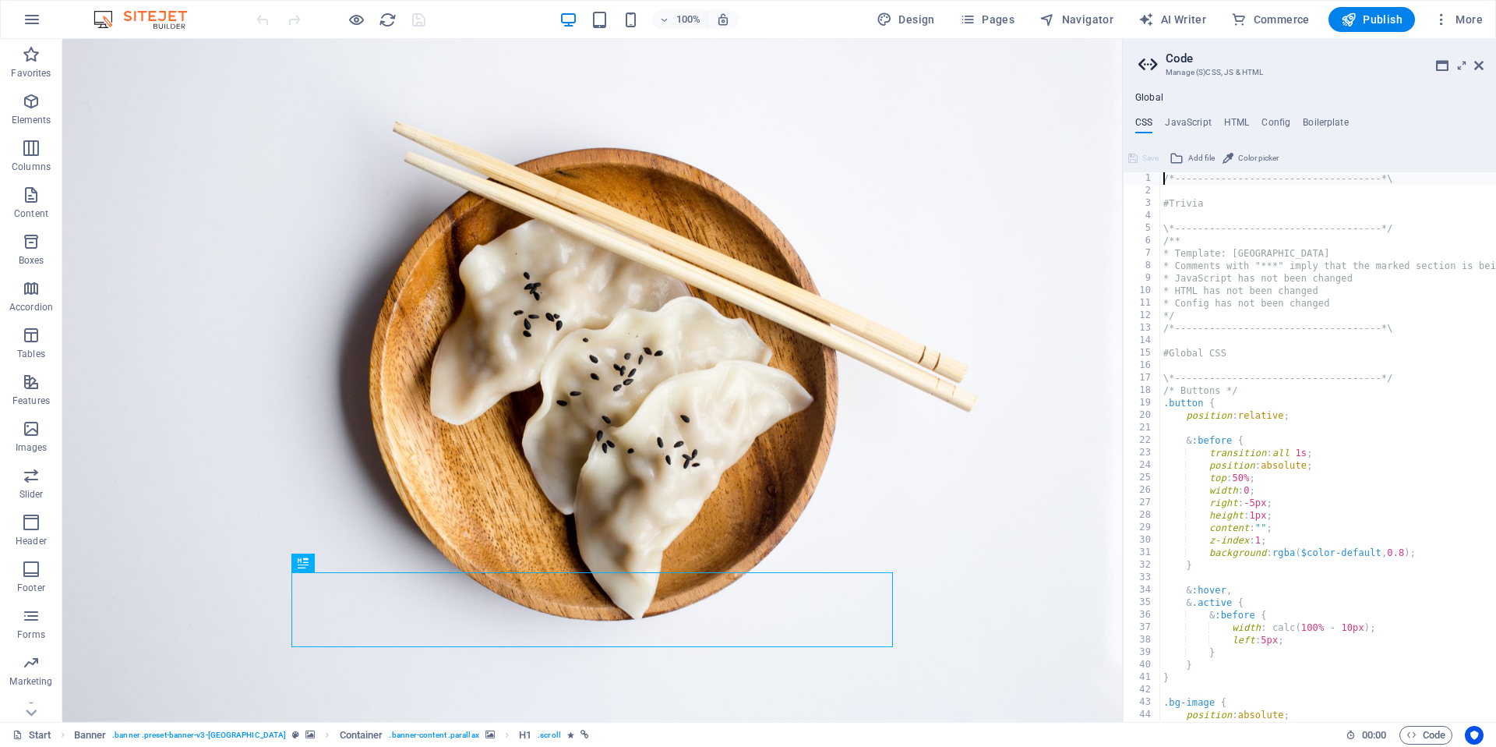
click at [1214, 131] on ul "CSS JavaScript HTML Config Boilerplate" at bounding box center [1309, 125] width 373 height 17
click at [1197, 125] on h4 "JavaScript" at bounding box center [1188, 125] width 46 height 17
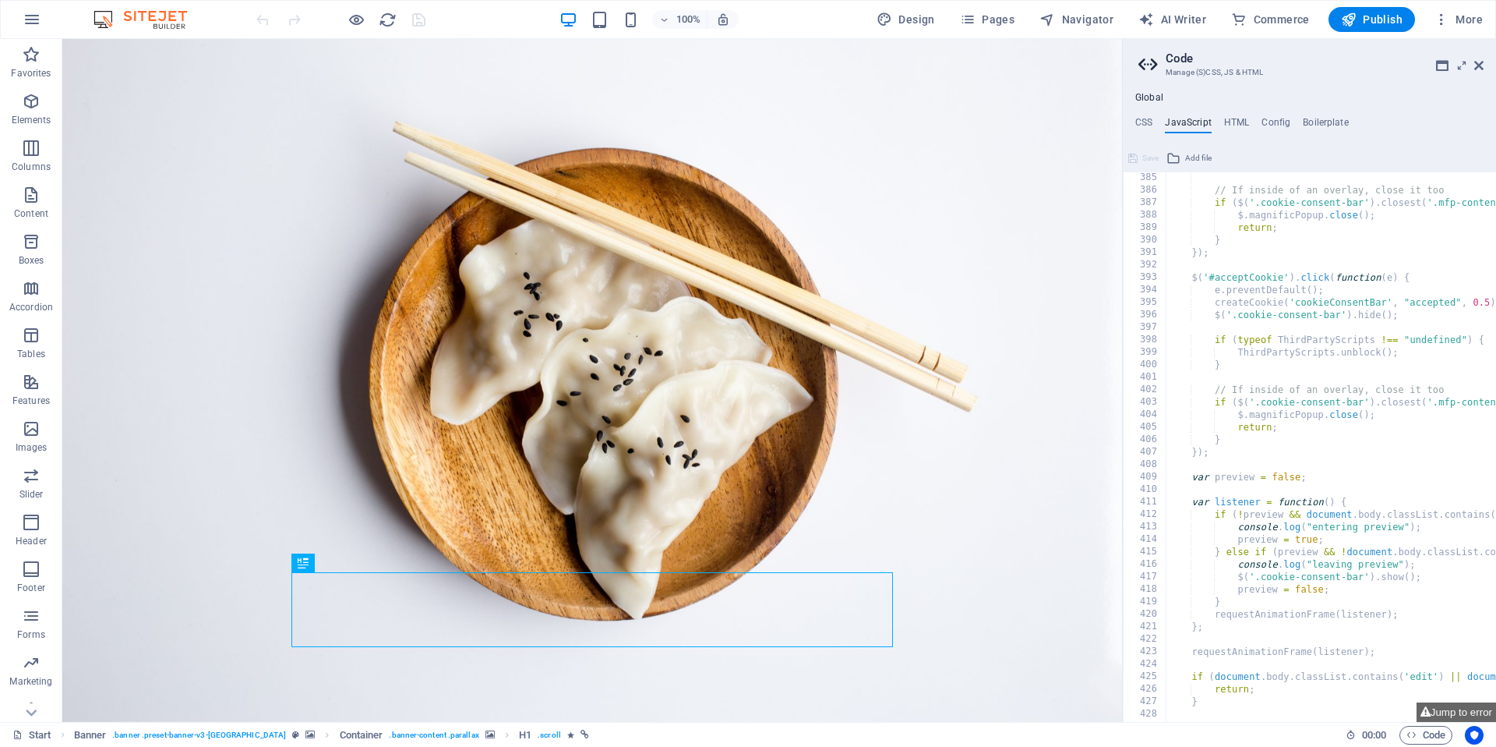
scroll to position [5548, 0]
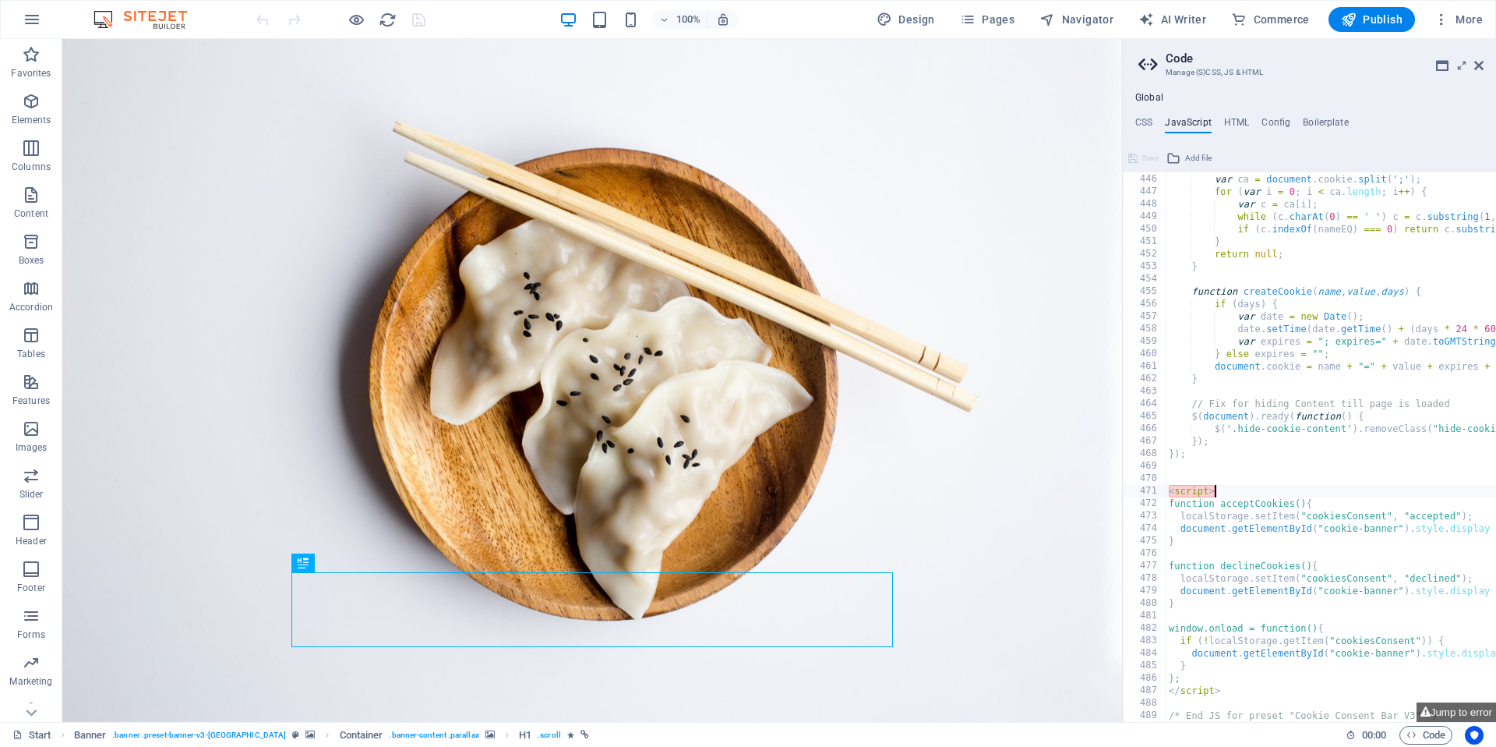
type textarea "<"
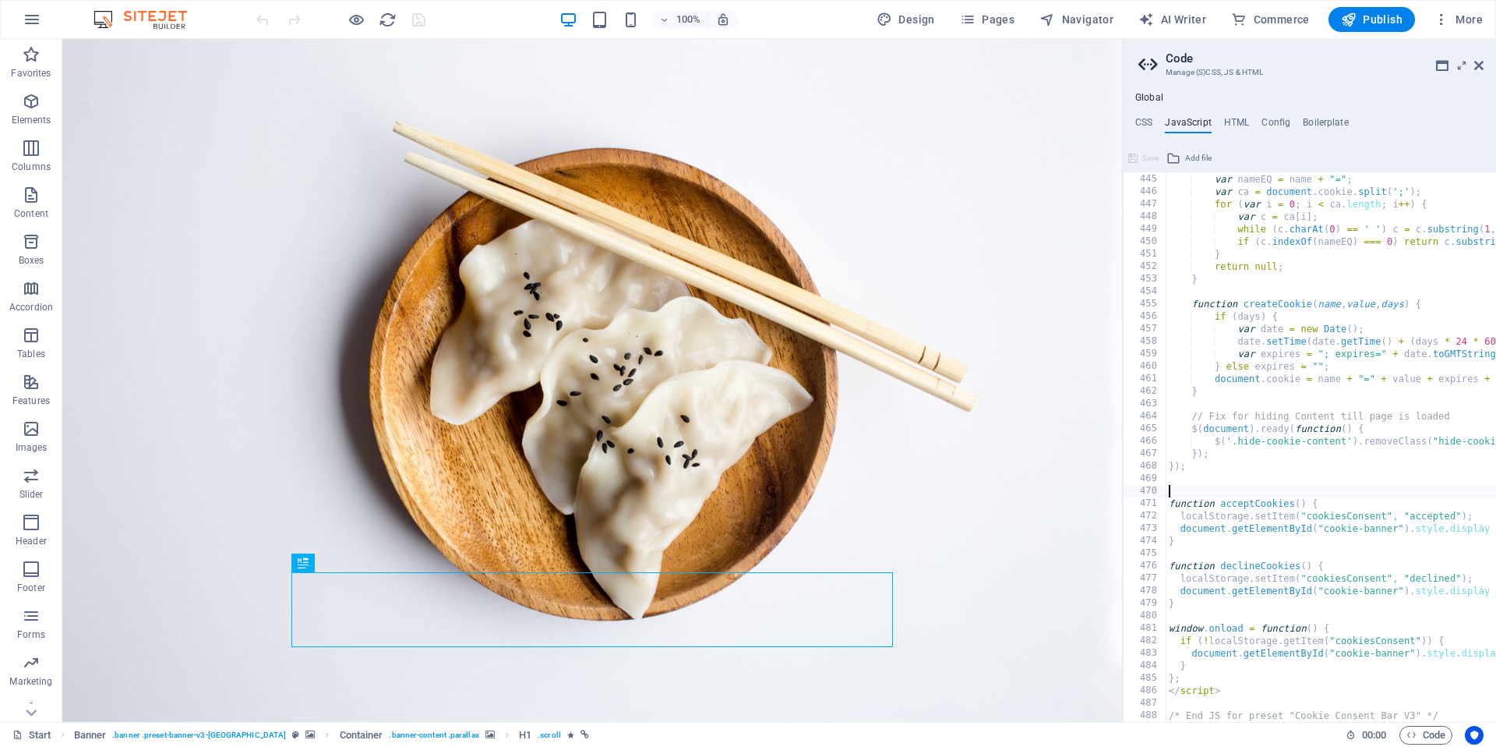
scroll to position [5535, 0]
drag, startPoint x: 1222, startPoint y: 690, endPoint x: 1155, endPoint y: 690, distance: 67.0
click at [1155, 690] on div "444 445 446 447 448 449 450 451 452 453 454 455 456 457 458 459 460 461 462 463…" at bounding box center [1309, 446] width 373 height 549
type textarea "</script>"
type textarea "};"
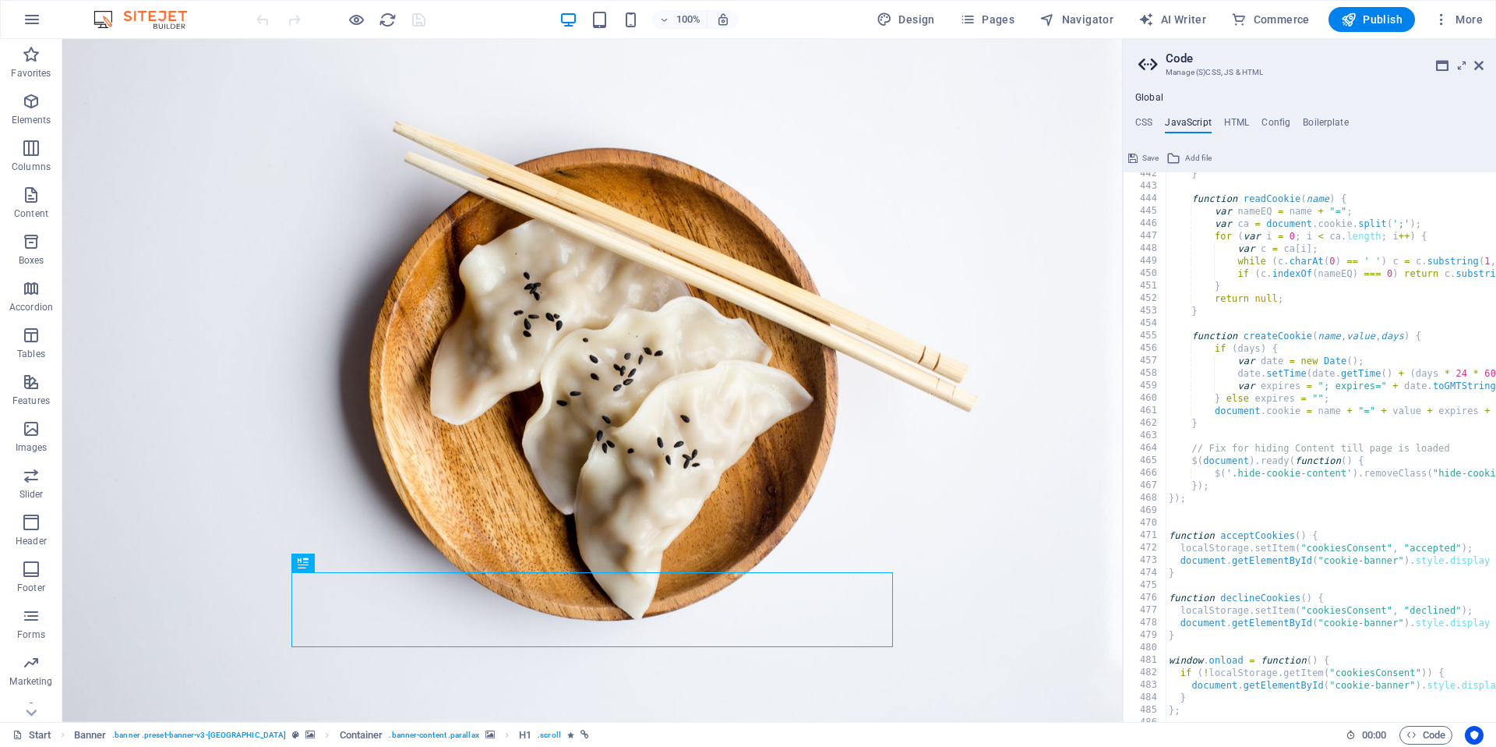
scroll to position [5523, 0]
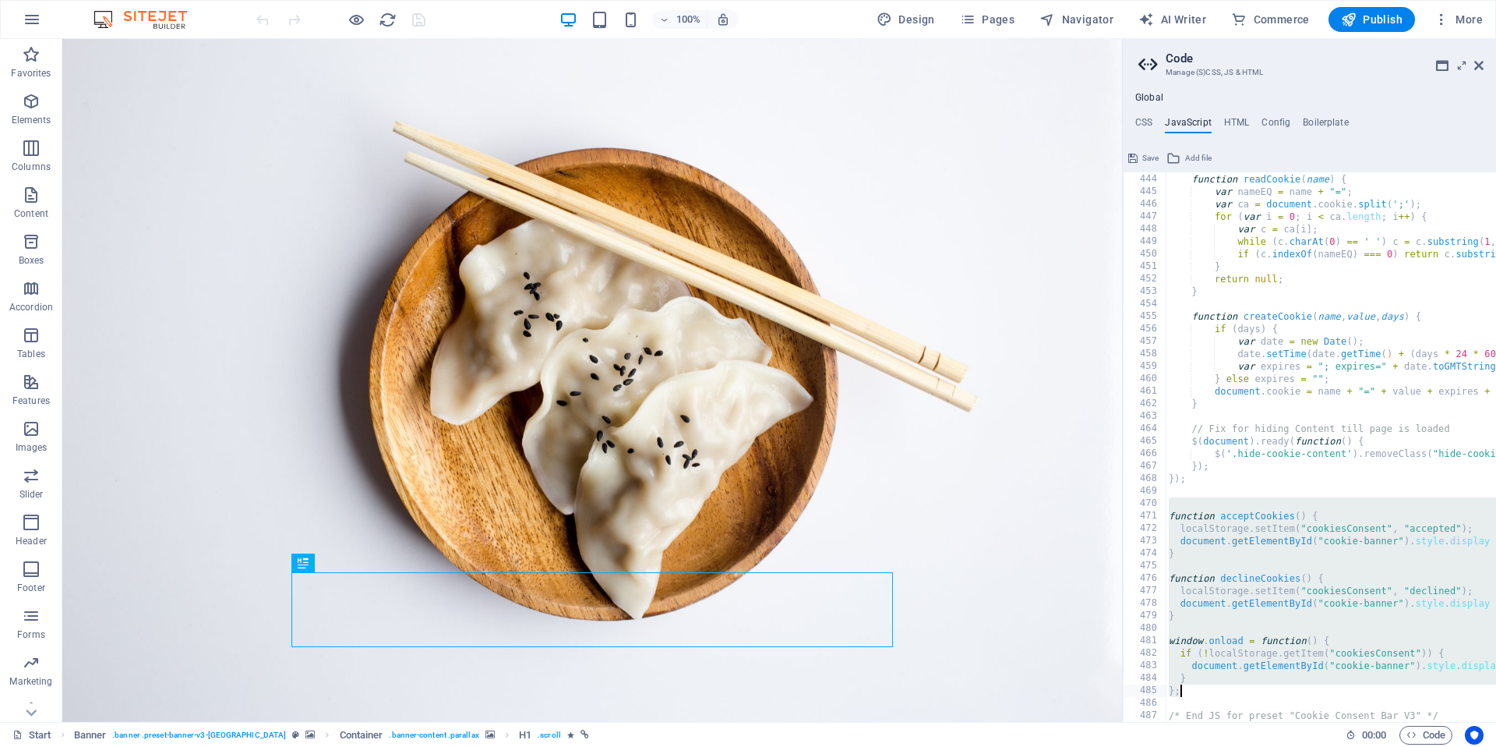
drag, startPoint x: 1255, startPoint y: 504, endPoint x: 1251, endPoint y: 695, distance: 191.0
type textarea "} };"
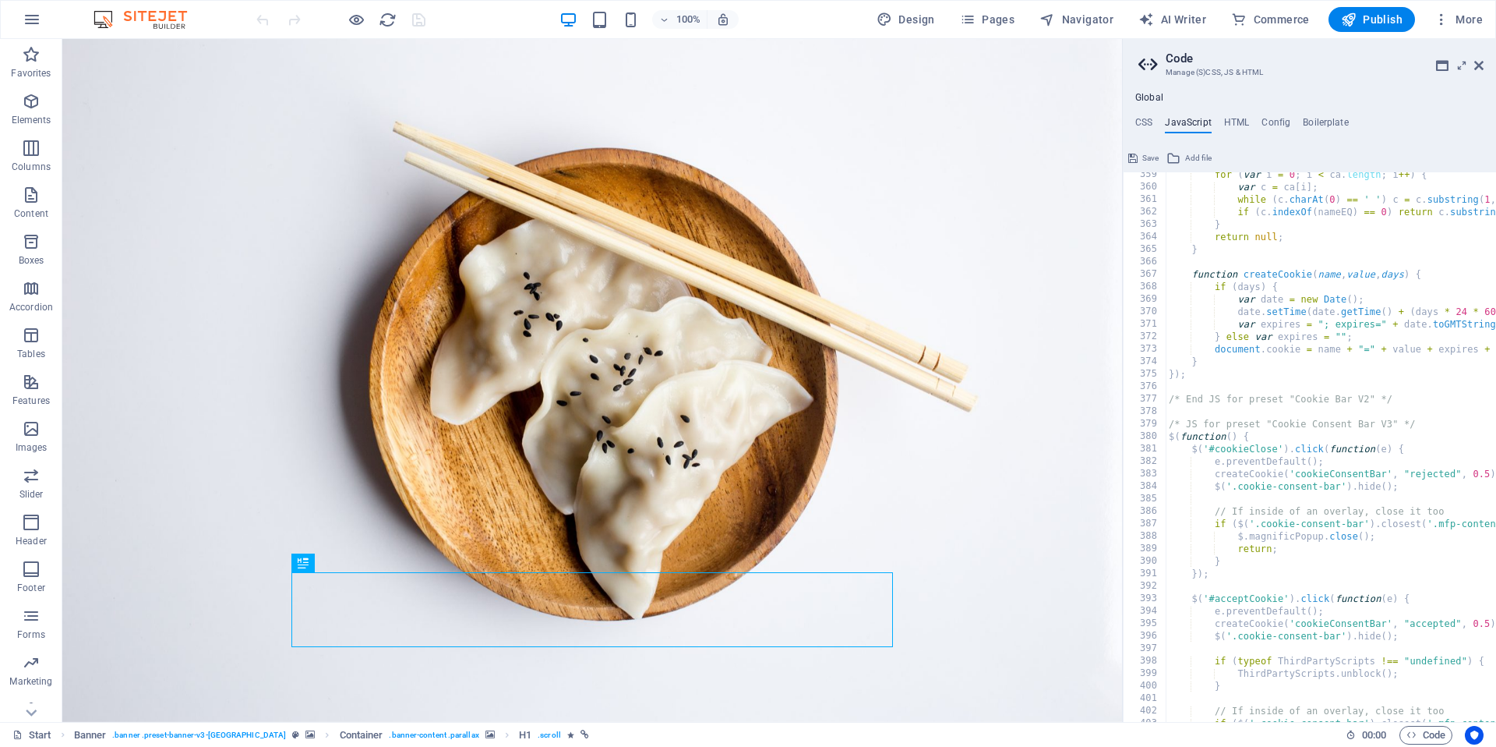
scroll to position [4450, 0]
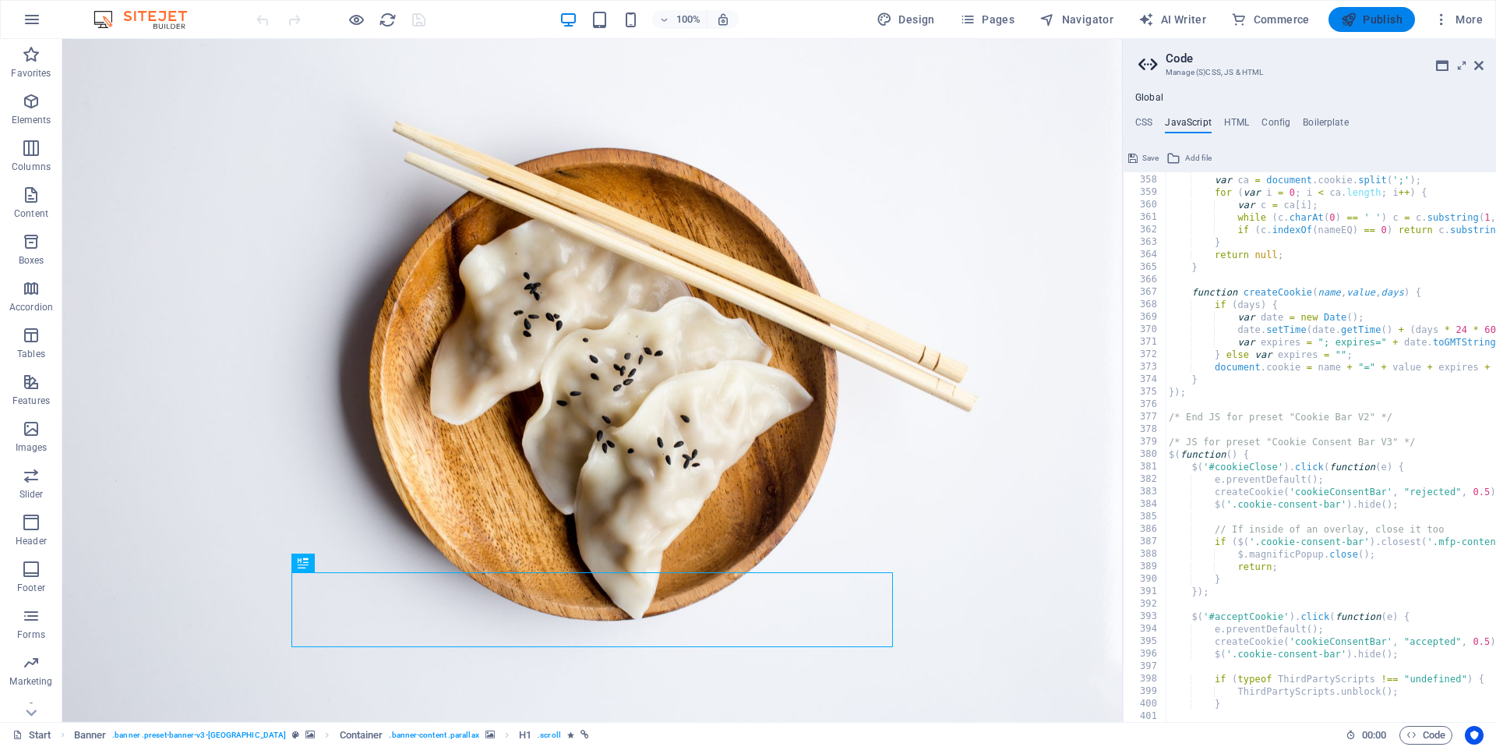
click at [1389, 26] on span "Publish" at bounding box center [1372, 20] width 62 height 16
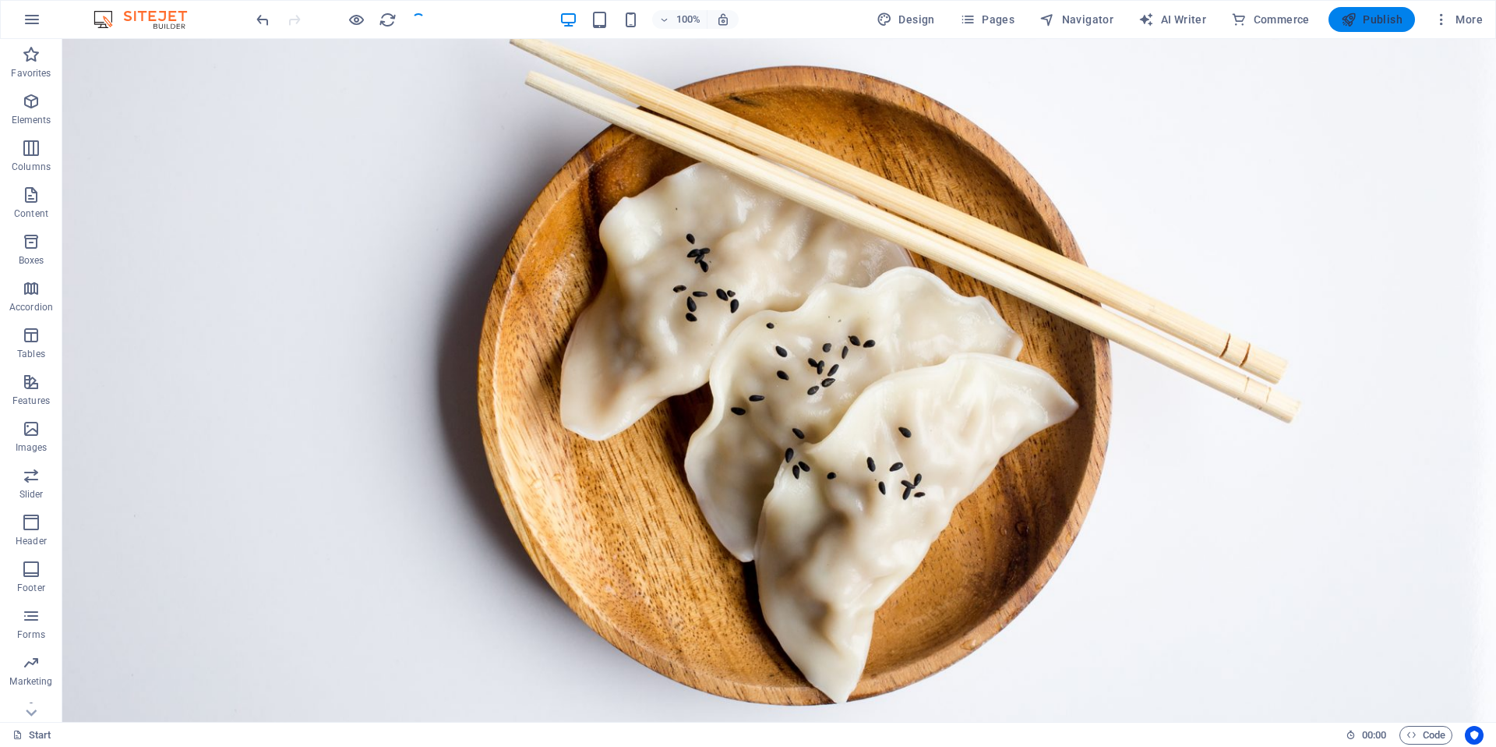
click at [1386, 23] on span "Publish" at bounding box center [1372, 20] width 62 height 16
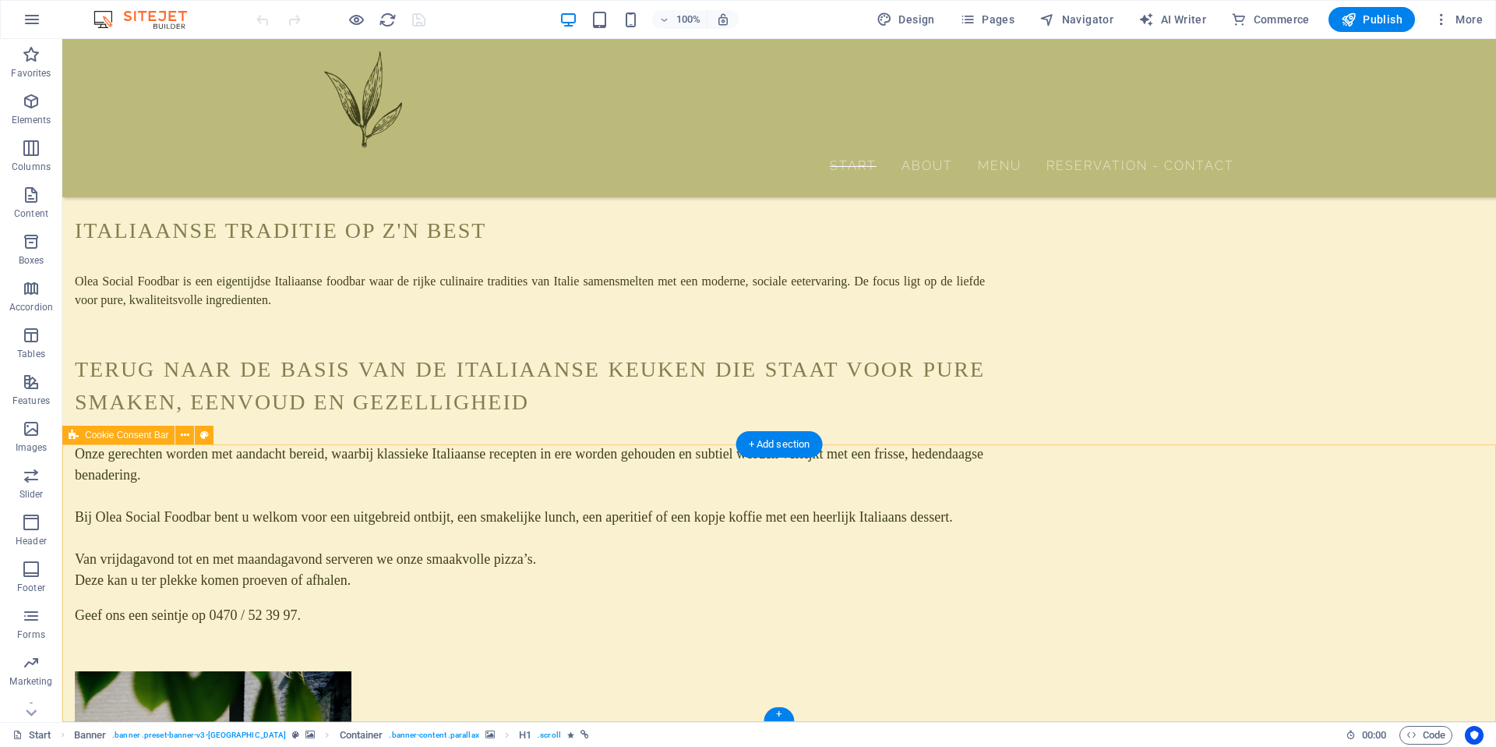
scroll to position [1969, 0]
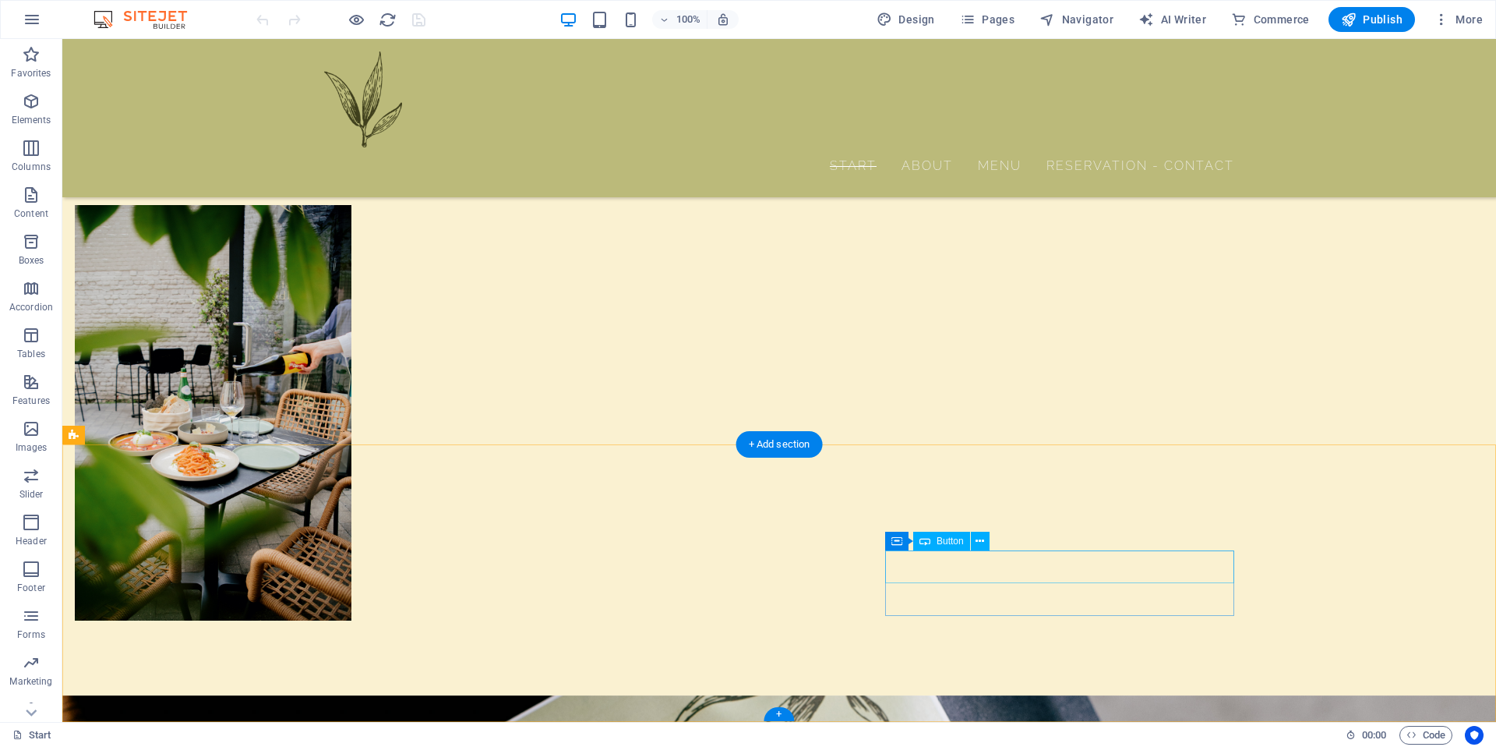
select select "%"
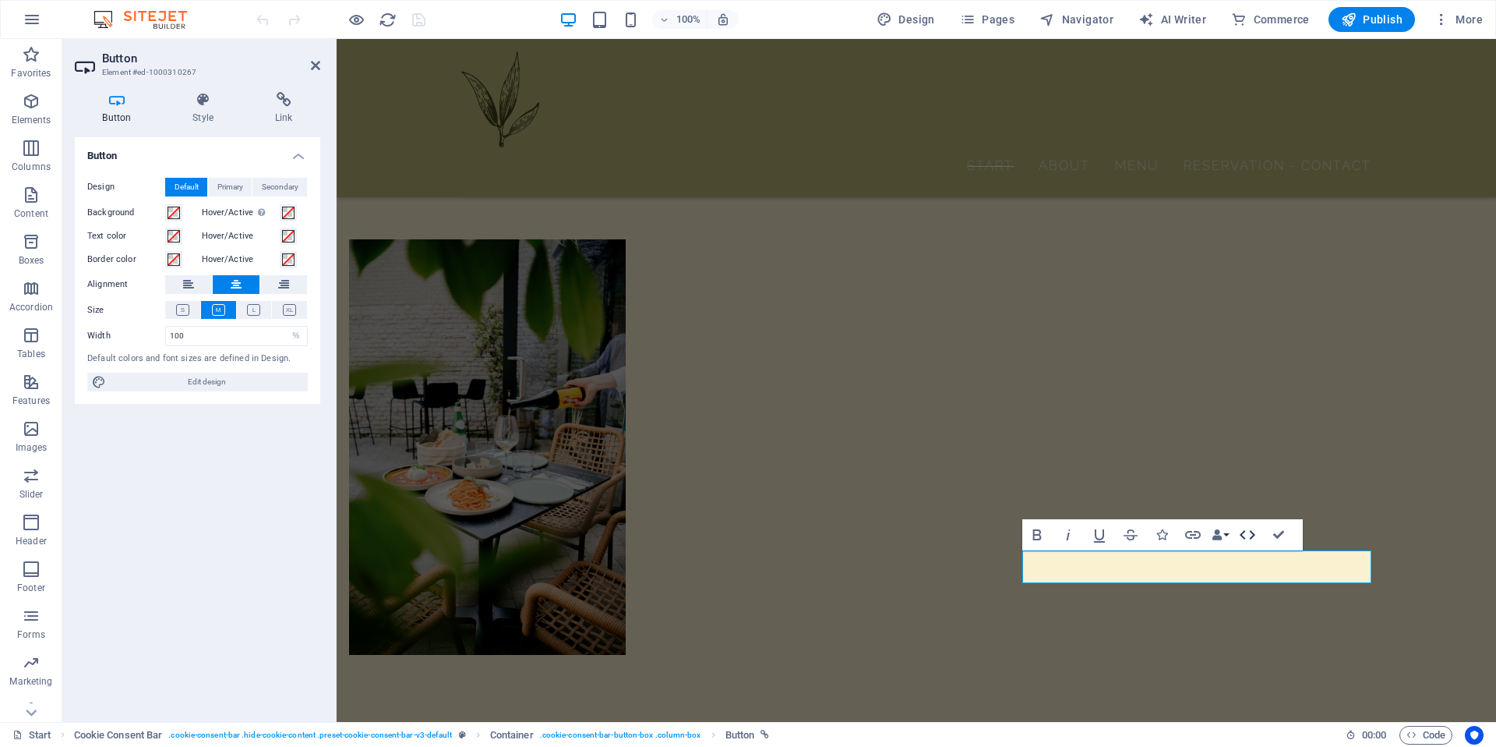
click at [1241, 531] on icon "button" at bounding box center [1247, 534] width 19 height 19
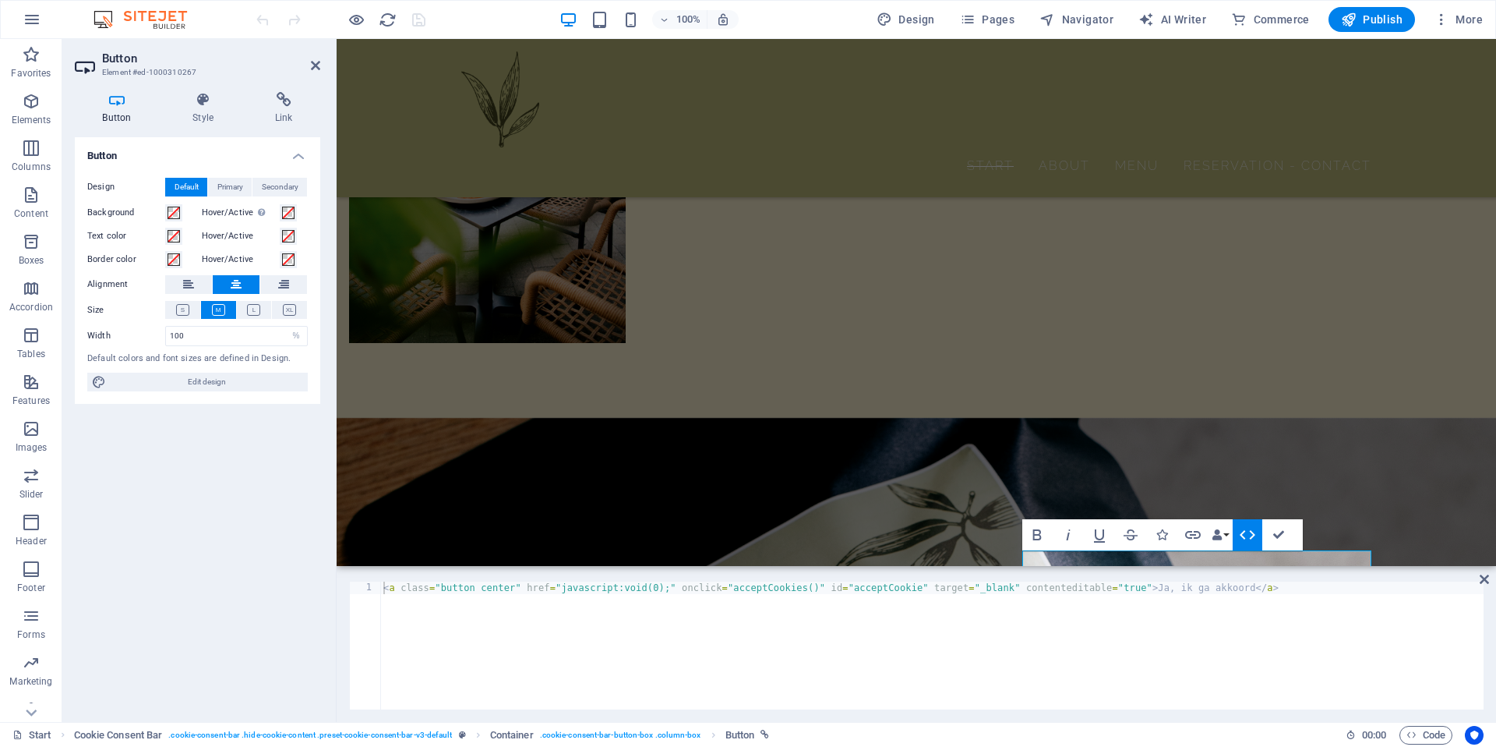
scroll to position [1813, 0]
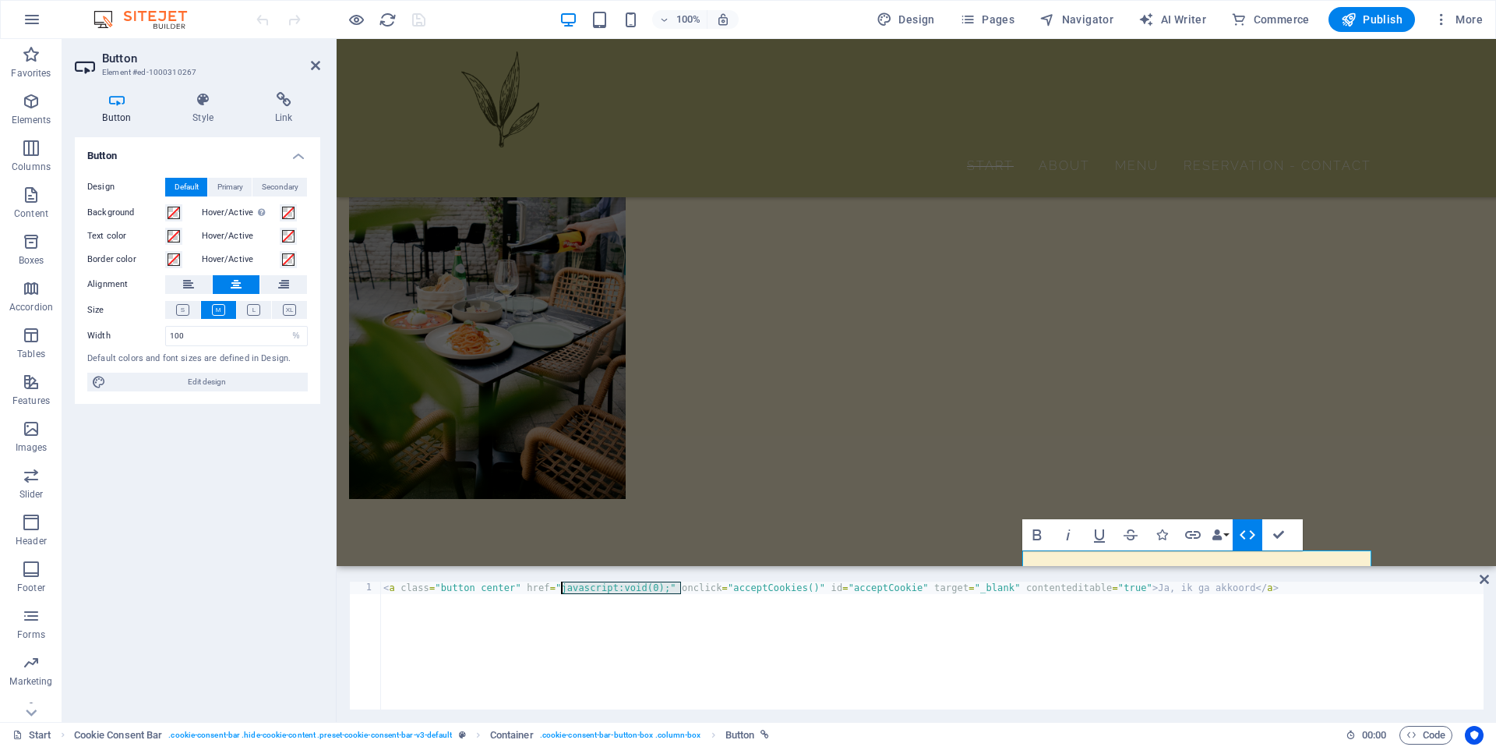
drag, startPoint x: 680, startPoint y: 591, endPoint x: 562, endPoint y: 588, distance: 117.7
click at [562, 588] on div "< a class = "button center" href = "javascript:void(0);" onclick = "acceptCooki…" at bounding box center [931, 657] width 1103 height 153
type textarea "<a class="button center" href="#" onclick="acceptCookies()" id="acceptCookie" t…"
click at [1432, 730] on span "Code" at bounding box center [1426, 735] width 39 height 19
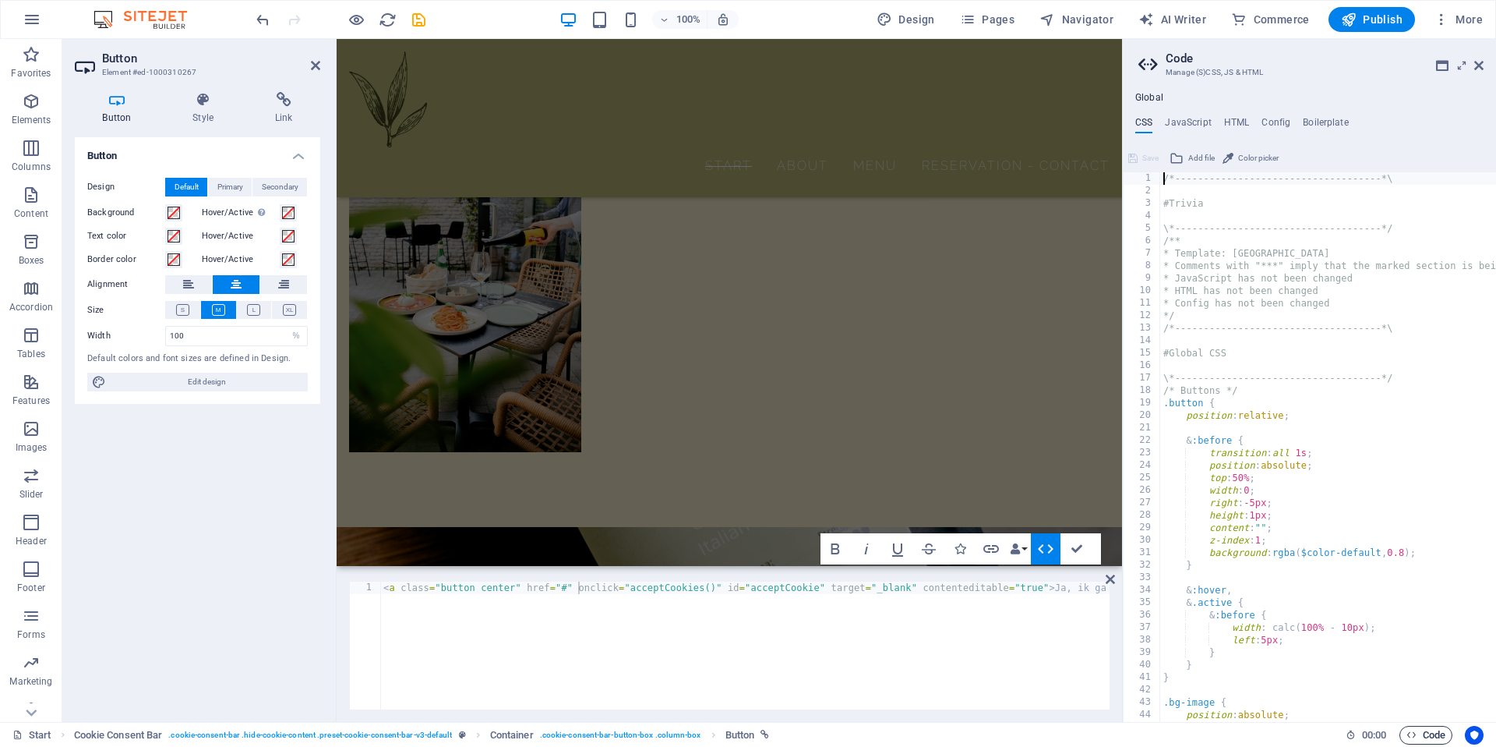
scroll to position [1780, 0]
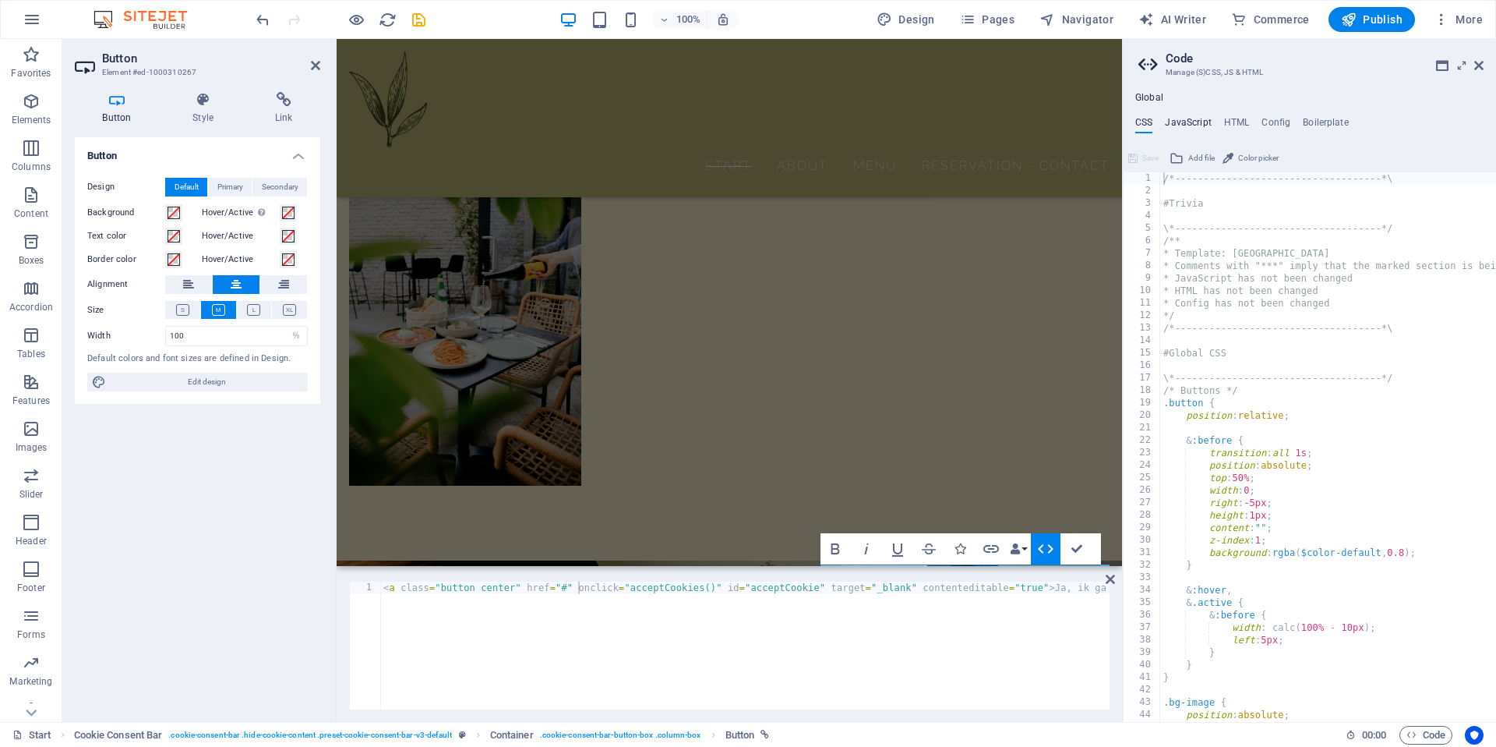
click at [1197, 121] on h4 "JavaScript" at bounding box center [1188, 125] width 46 height 17
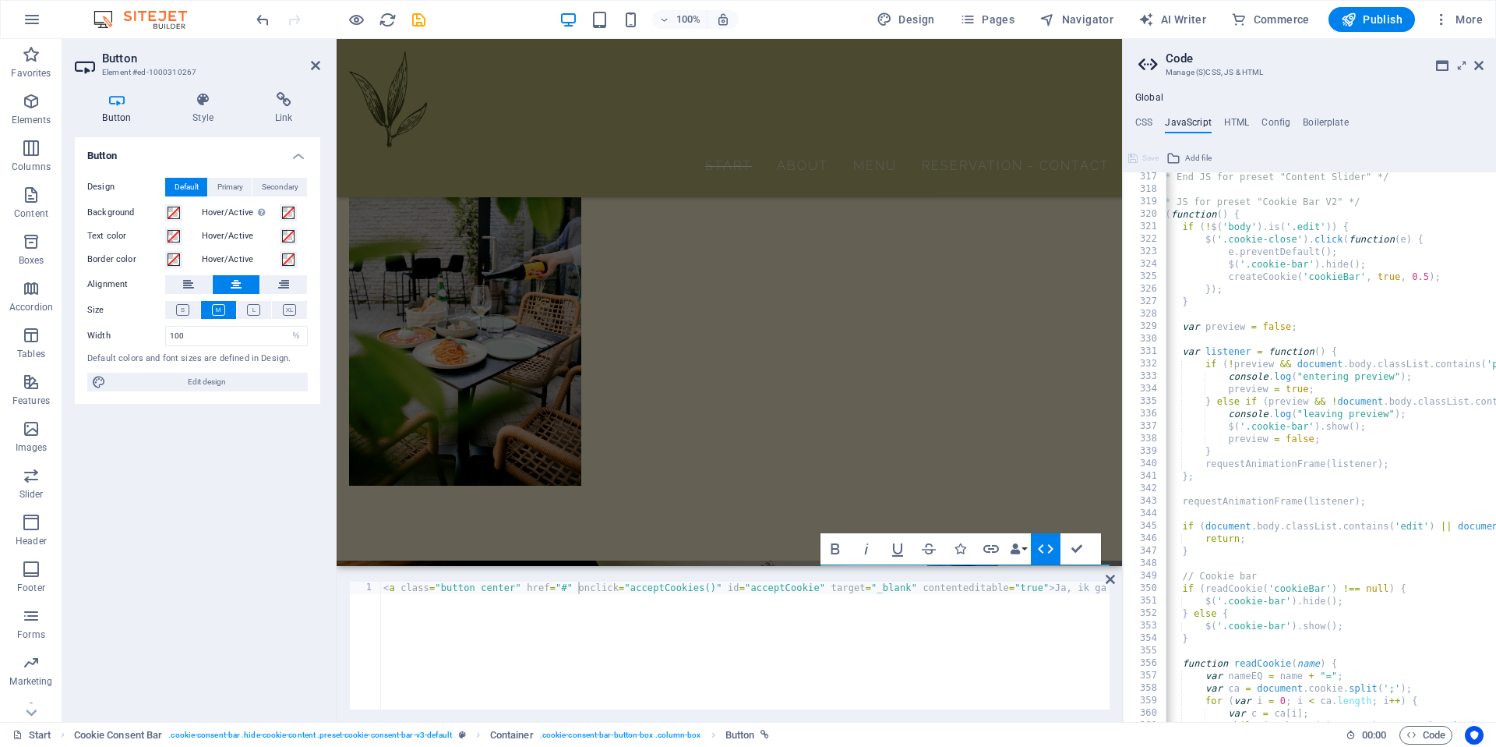
scroll to position [0, 0]
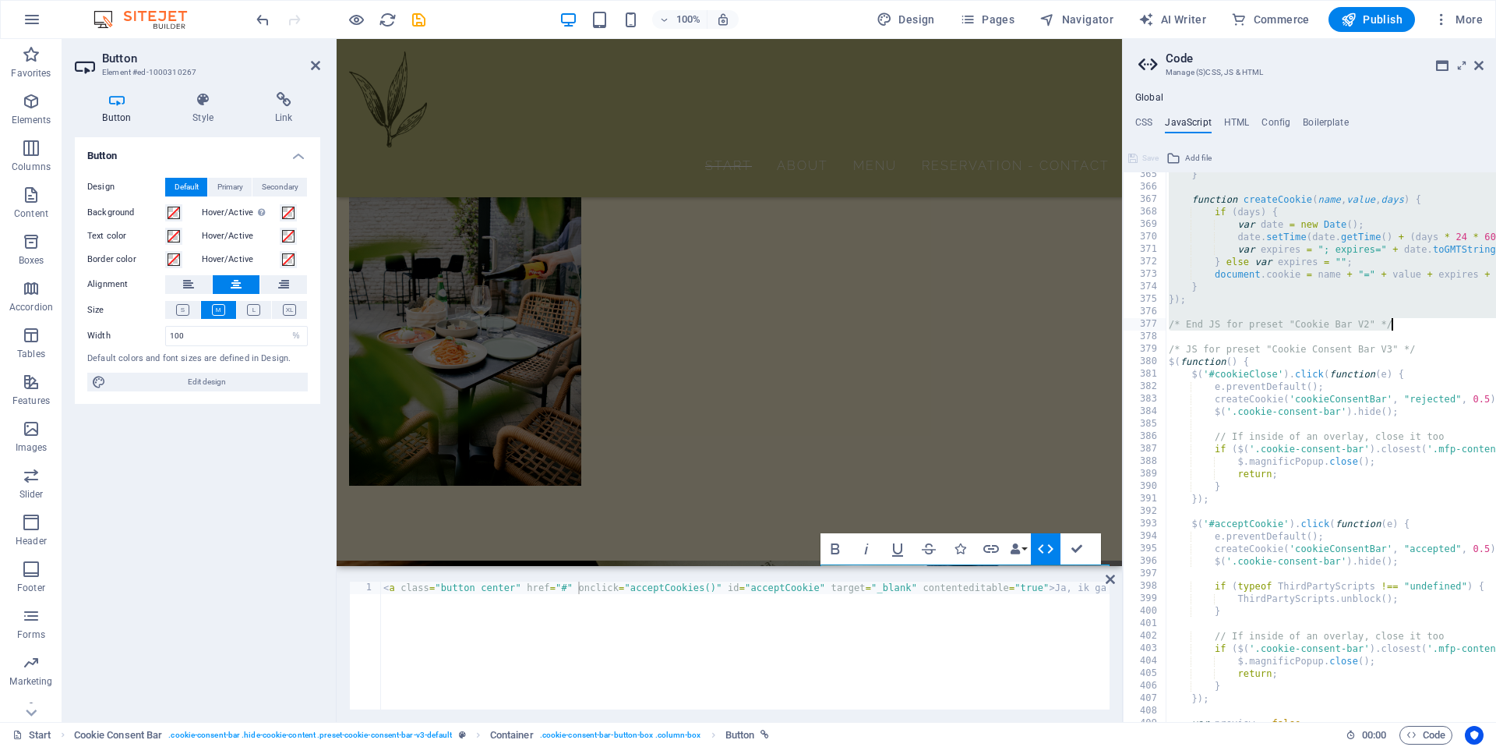
drag, startPoint x: 1169, startPoint y: 203, endPoint x: 1396, endPoint y: 324, distance: 258.0
type textarea "/* End JS for preset "Cookie Bar V2" */"
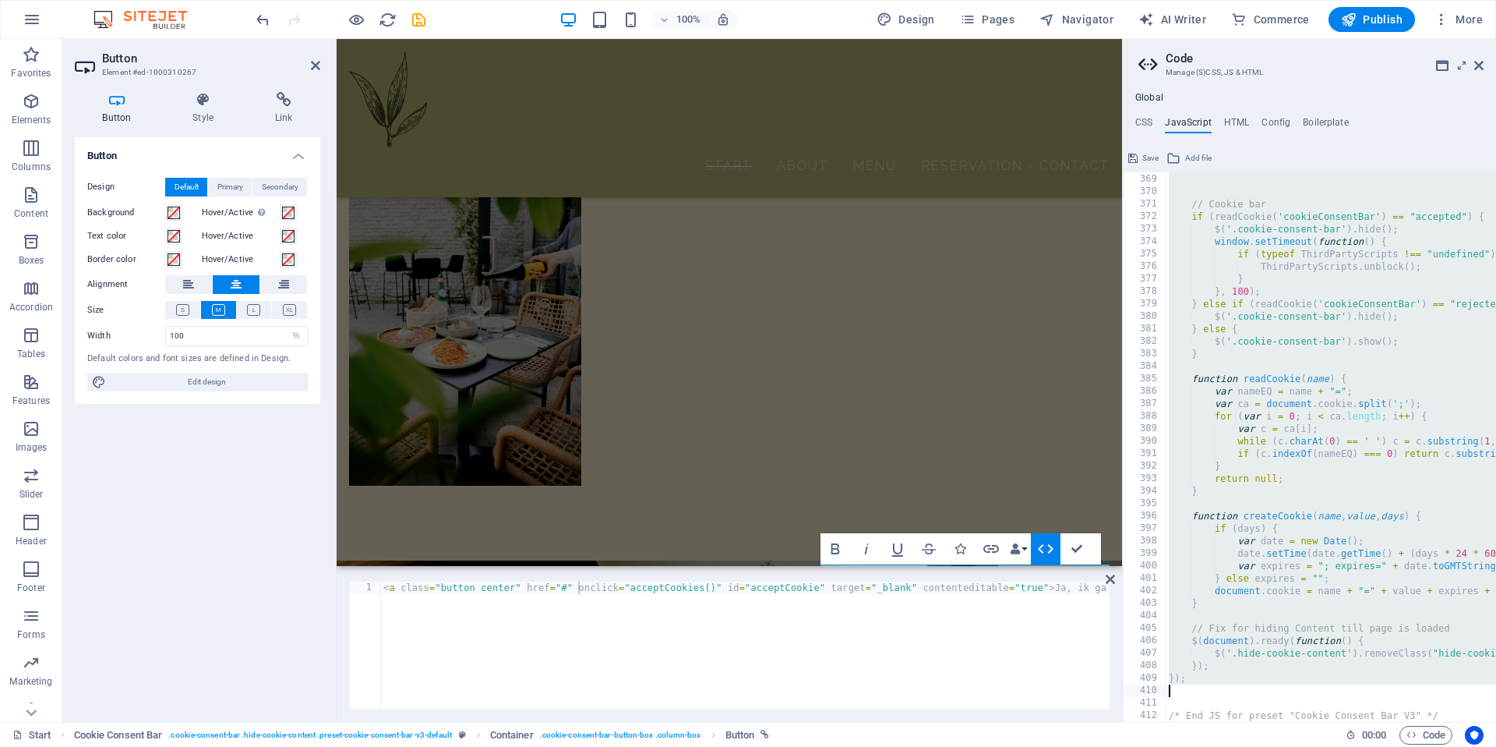
drag, startPoint x: 1170, startPoint y: 200, endPoint x: 1206, endPoint y: 689, distance: 489.9
type textarea "});"
click at [725, 587] on div "< a class = "button center" href = "#" onclick = "acceptCookies()" id = "accept…" at bounding box center [931, 657] width 1103 height 153
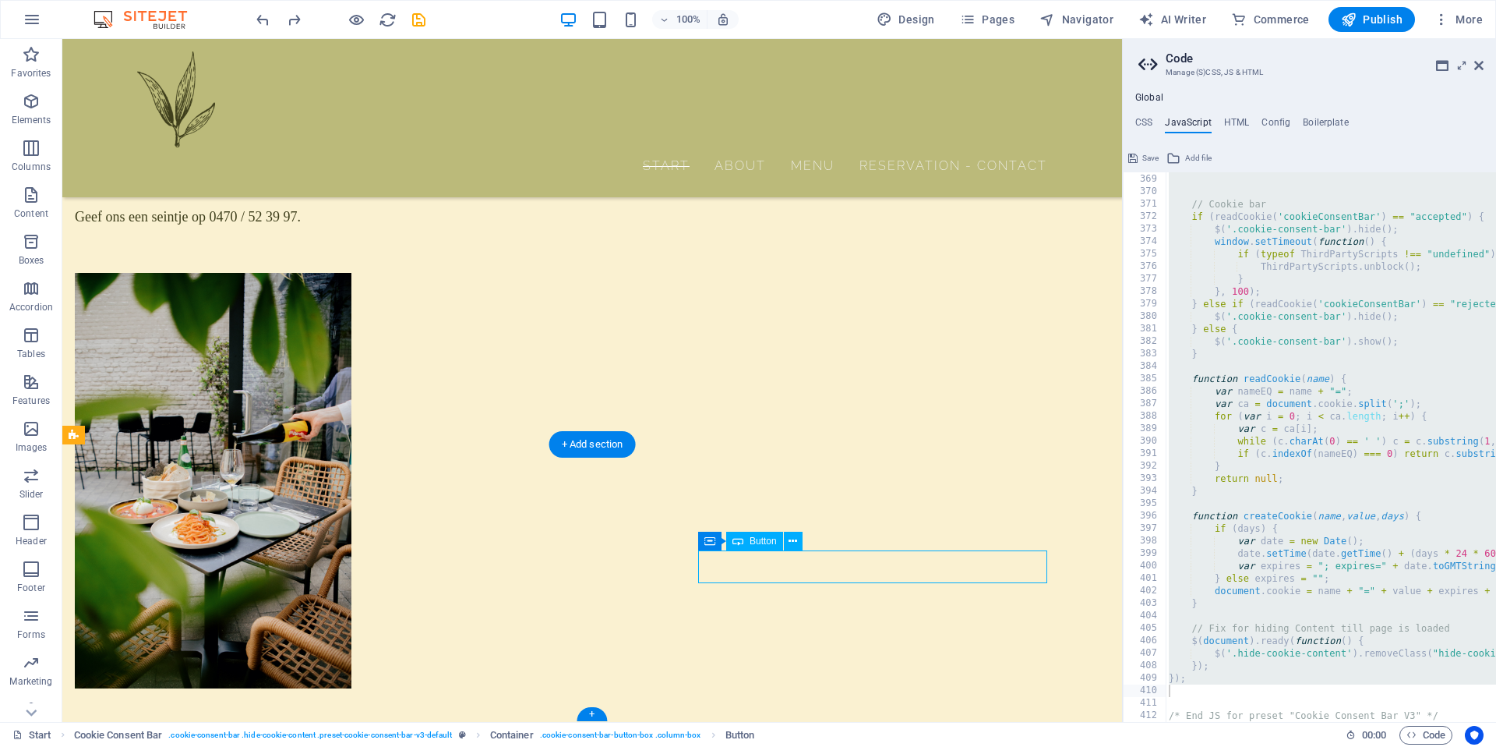
select select "%"
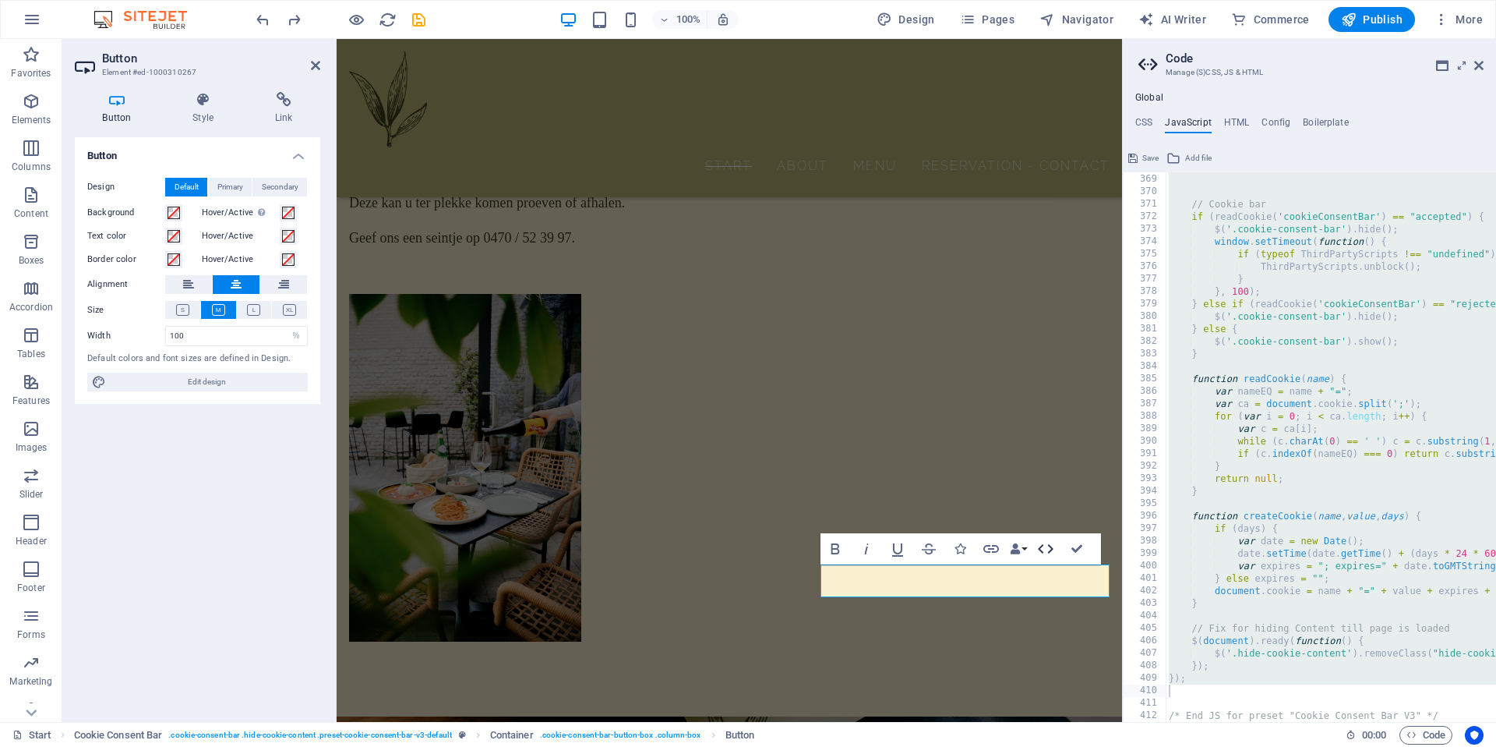
click at [1043, 552] on icon "button" at bounding box center [1046, 548] width 16 height 9
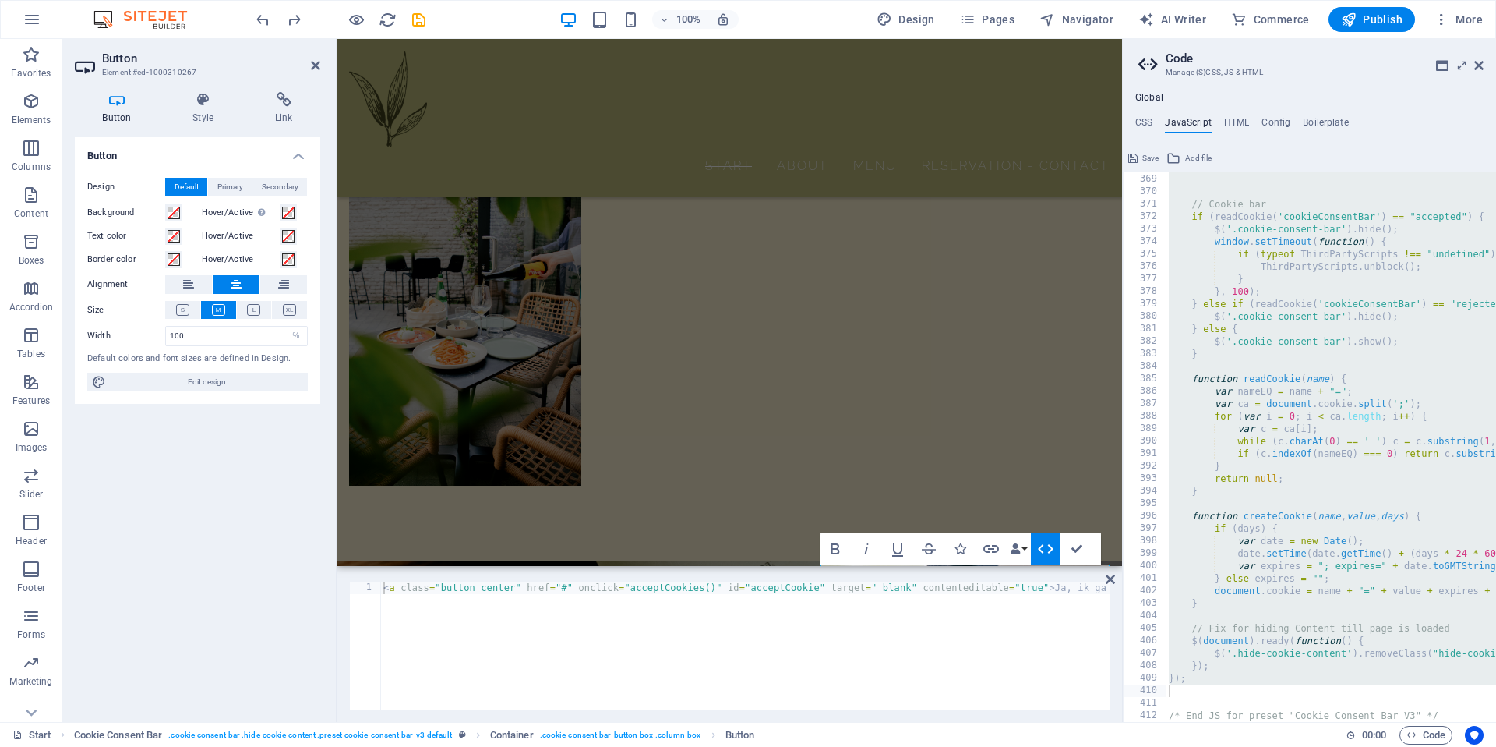
click at [662, 604] on div "< a class = "button center" href = "#" onclick = "acceptCookies()" id = "accept…" at bounding box center [778, 656] width 796 height 150
click at [641, 588] on div "< a class = "button center" href = "#" onclick = "acceptCookies()" id = "accept…" at bounding box center [712, 656] width 796 height 150
type textarea "<a class="button center" href="#" id="acceptCookie" target="_blank" contentedit…"
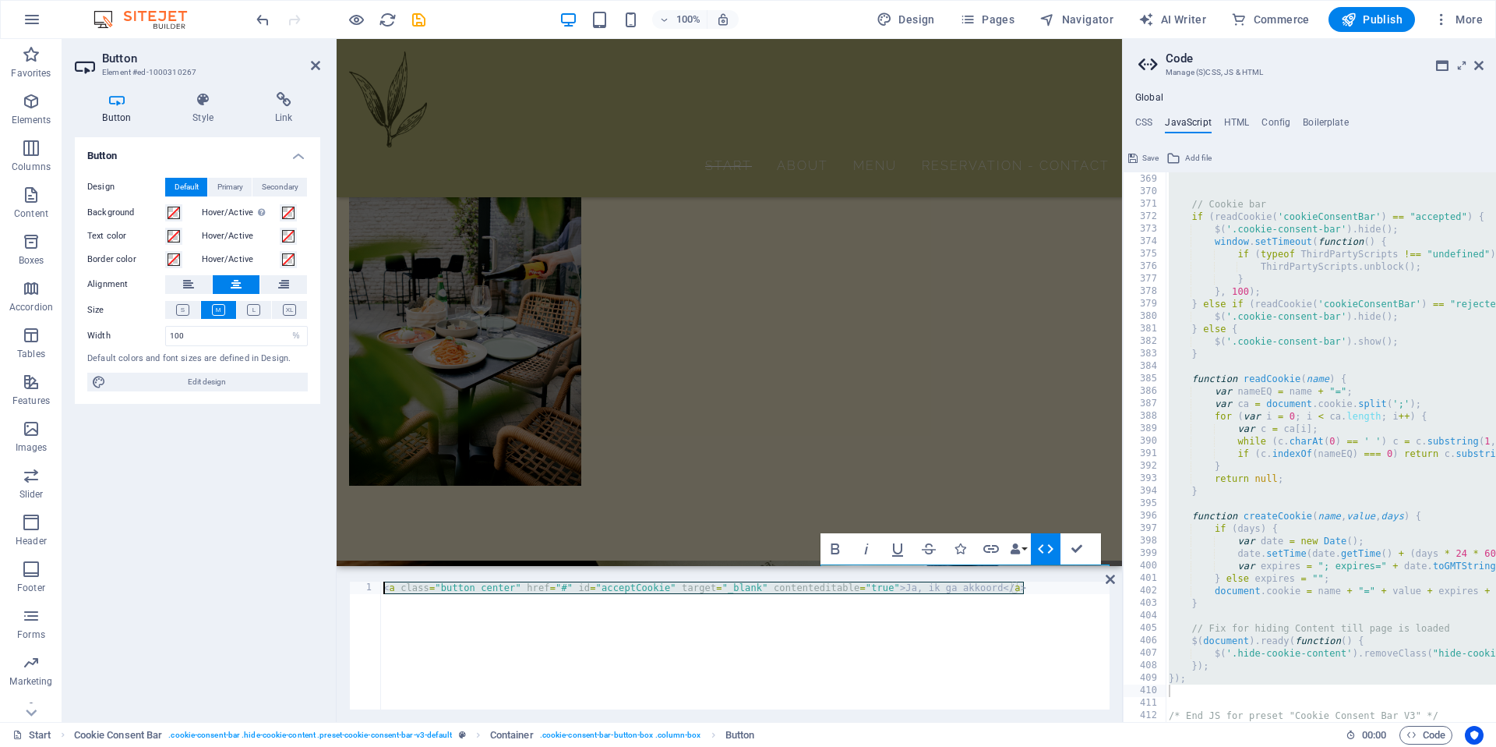
drag, startPoint x: 1047, startPoint y: 588, endPoint x: 300, endPoint y: 589, distance: 747.3
click at [300, 589] on div "Button Element #ed-1000310267 Button Style Link Button Design Default Primary S…" at bounding box center [592, 380] width 1060 height 683
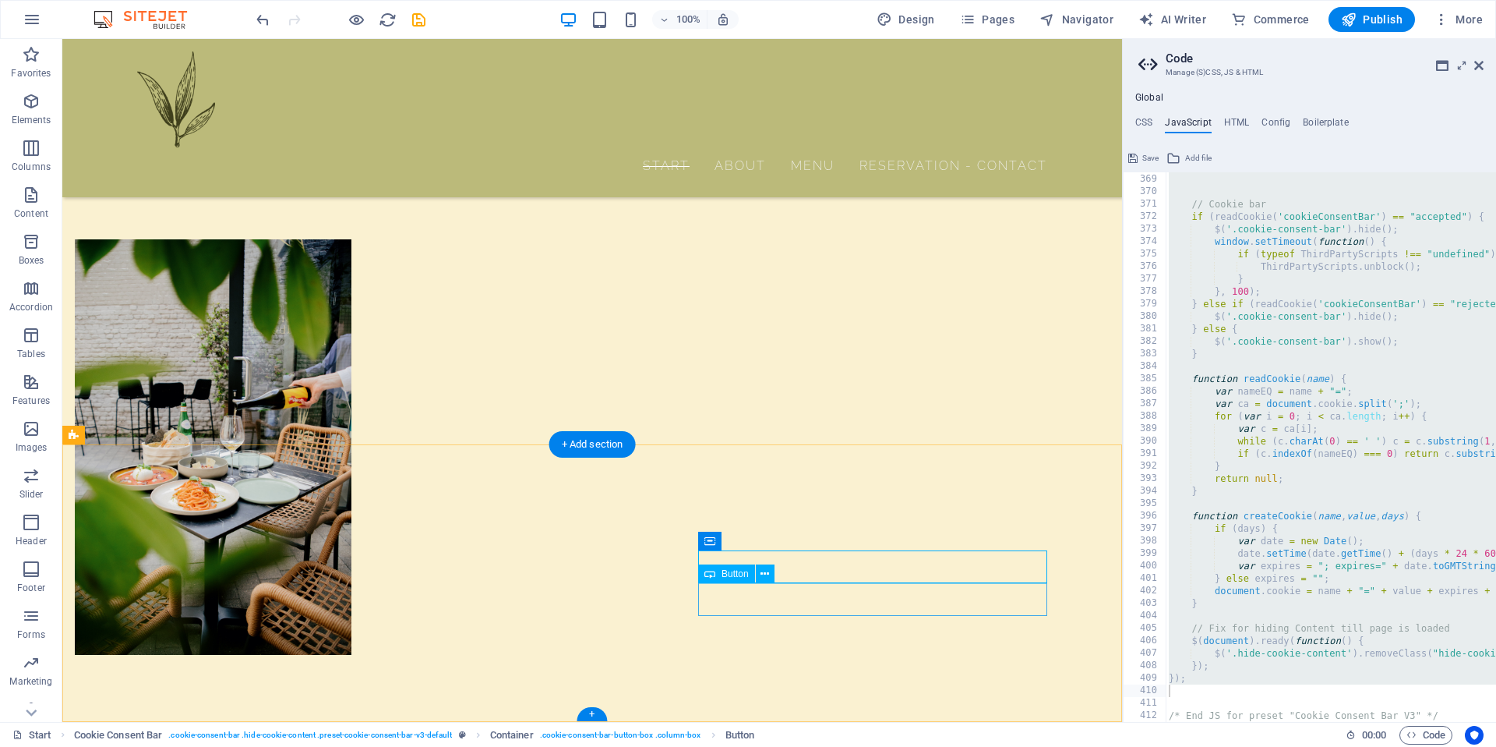
select select "%"
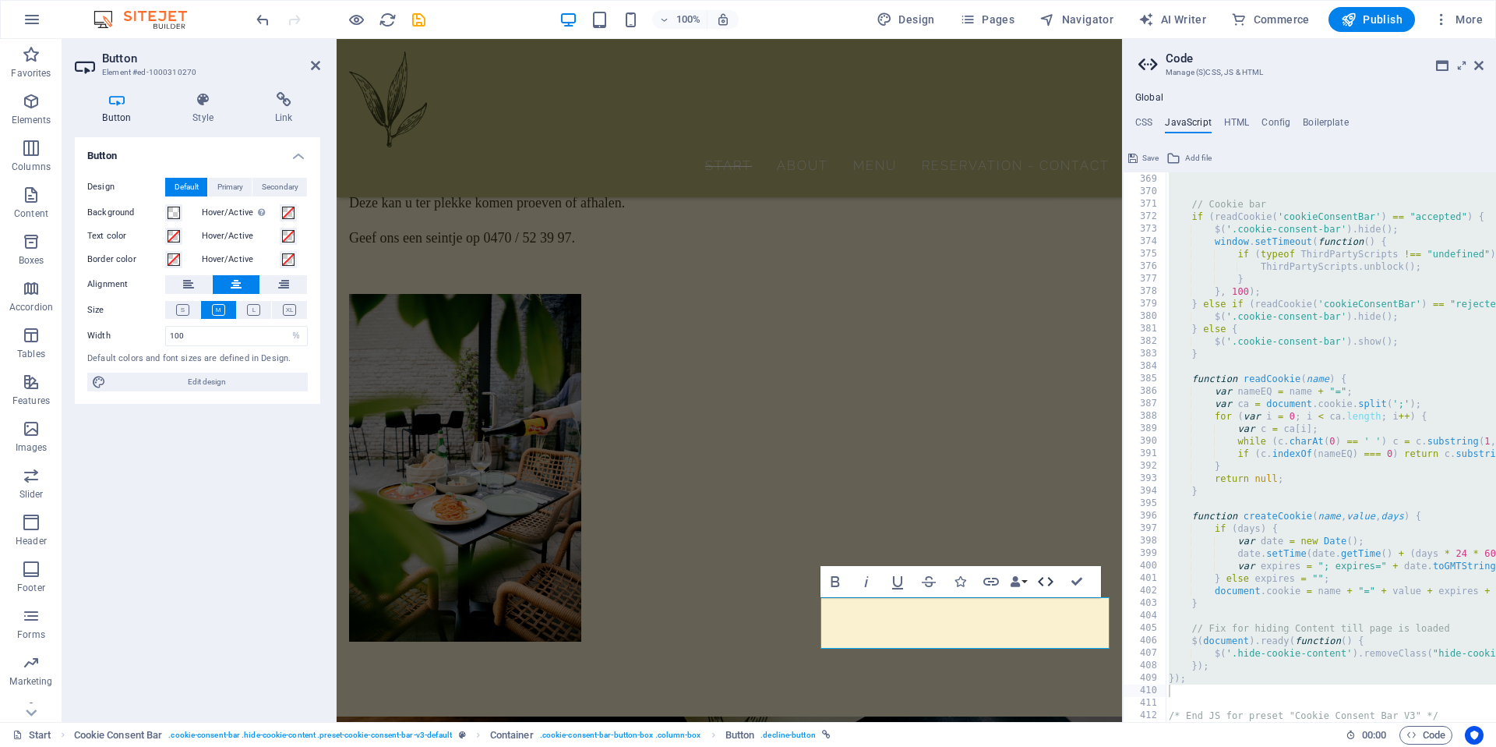
click at [1045, 585] on icon "button" at bounding box center [1045, 581] width 19 height 19
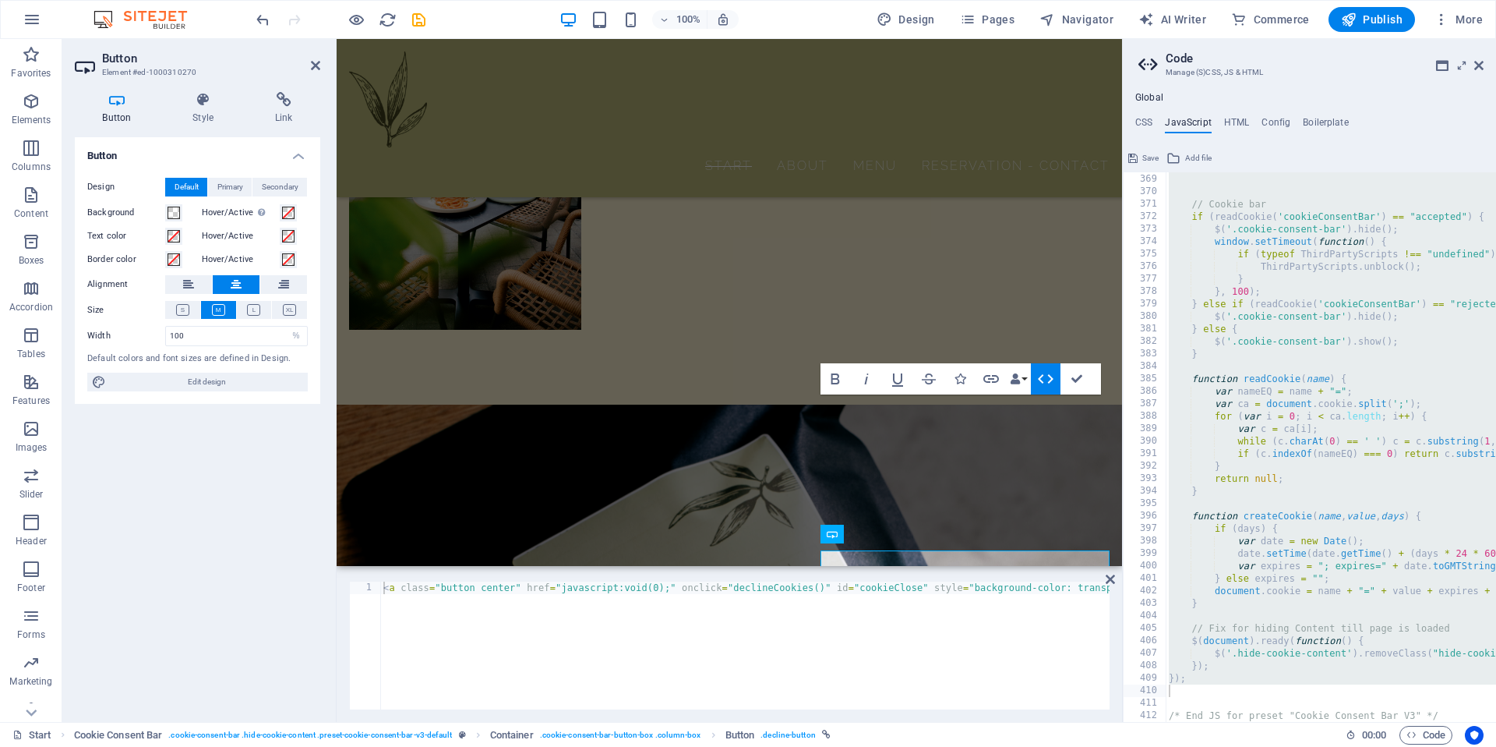
scroll to position [1982, 0]
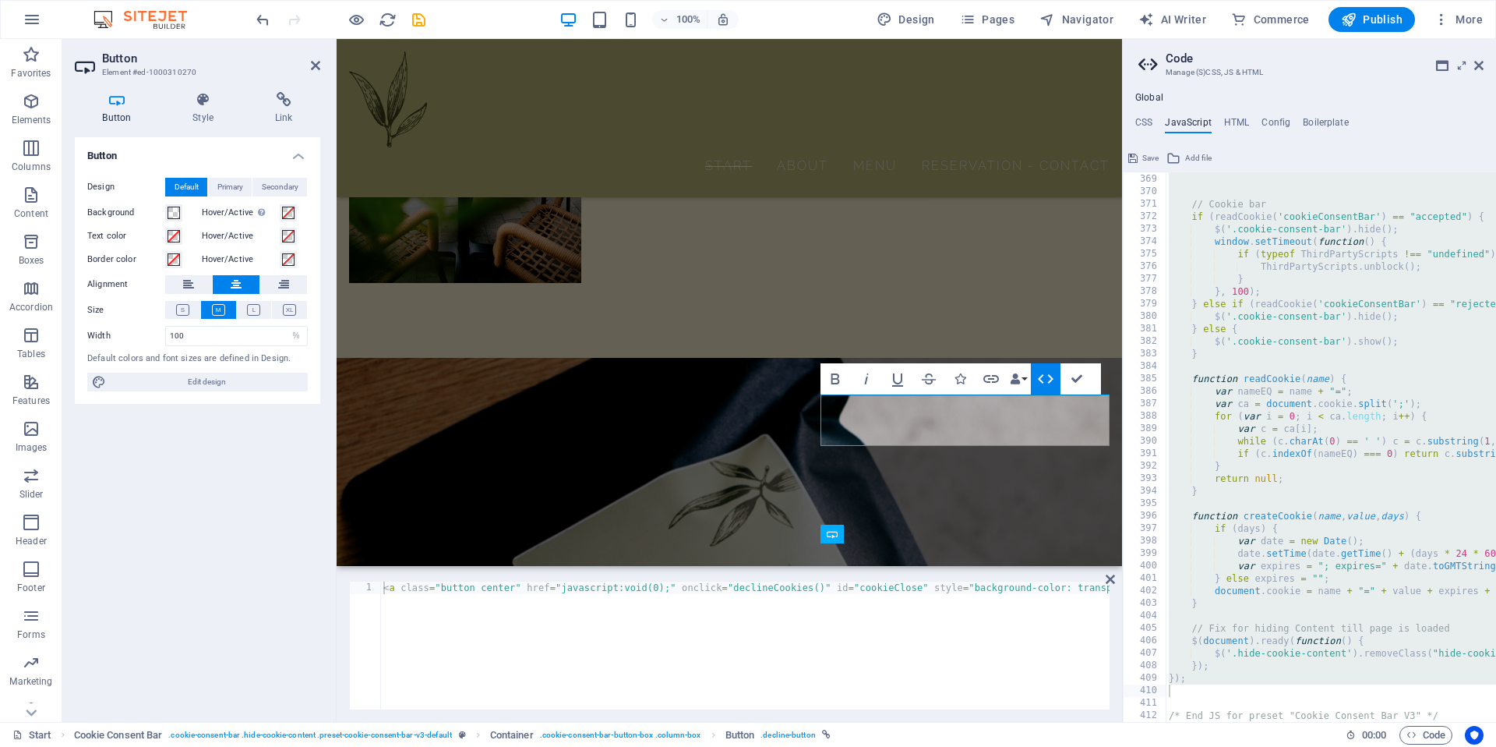
click at [674, 590] on div "< a class = "button center" href = "javascript:void(0);" onclick = "declineCook…" at bounding box center [940, 656] width 1121 height 150
click at [719, 588] on div "< a class = "button center" href = "#" onclick = "declineCookies()" id = "cooki…" at bounding box center [889, 656] width 1019 height 150
type textarea "<a class="button center" href="#" id="cookieClose" style="background-color: tra…"
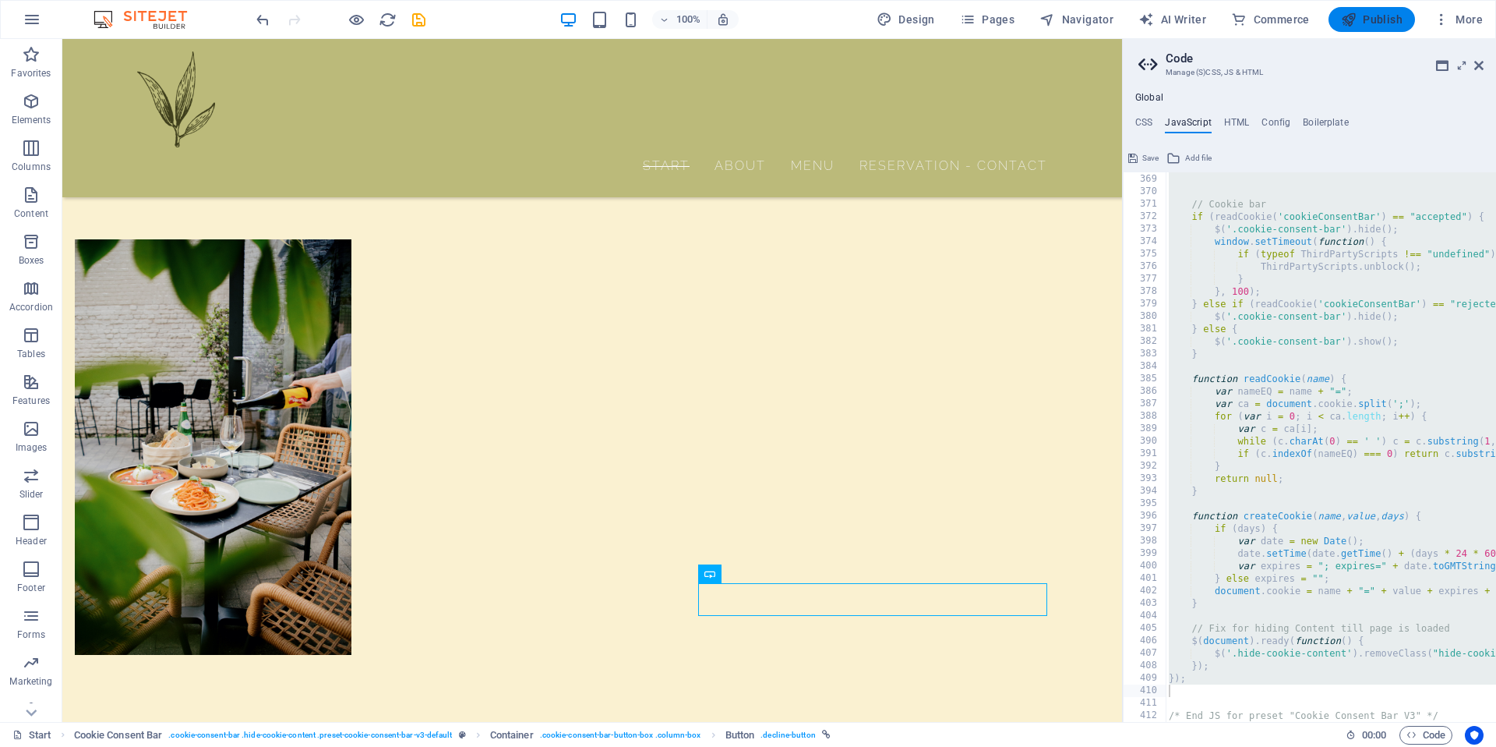
click at [1386, 19] on span "Publish" at bounding box center [1372, 20] width 62 height 16
